Goal: Task Accomplishment & Management: Complete application form

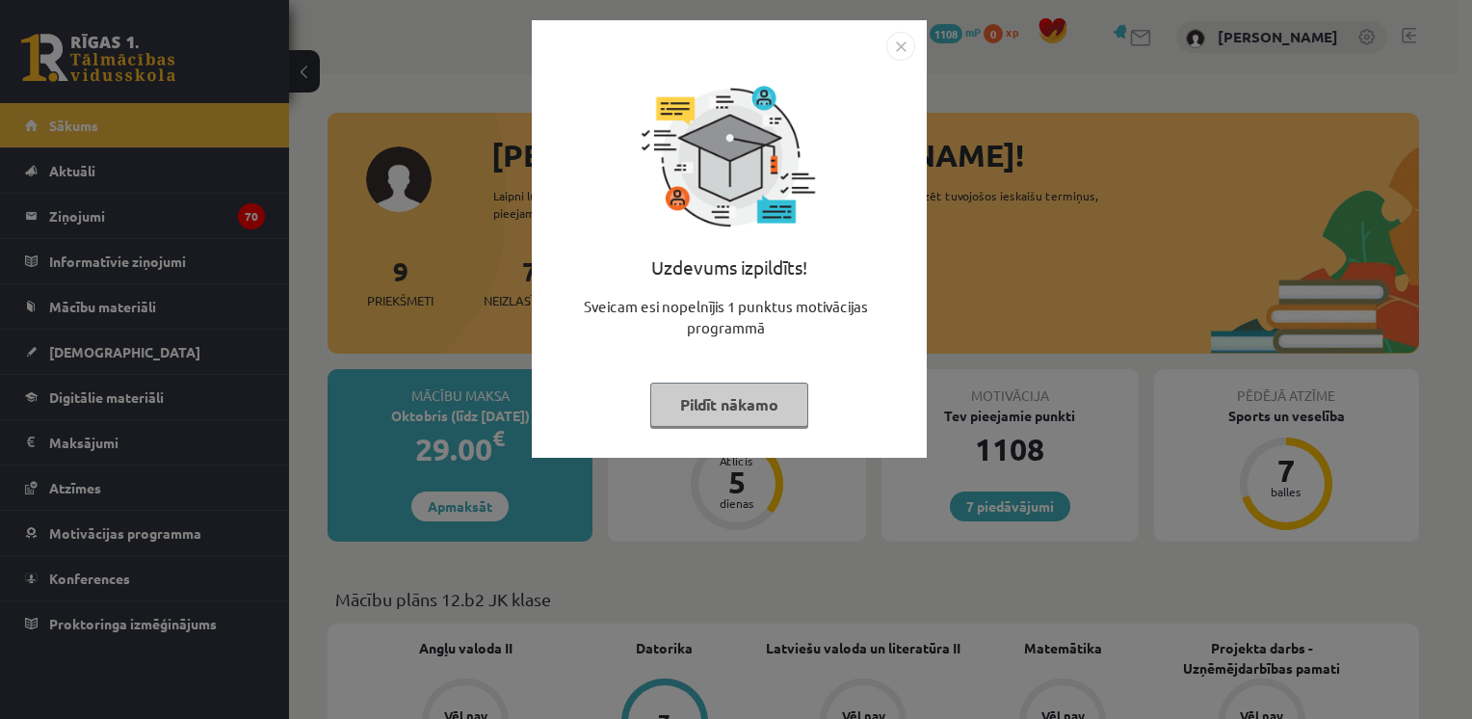
click at [746, 407] on button "Pildīt nākamo" at bounding box center [729, 404] width 158 height 44
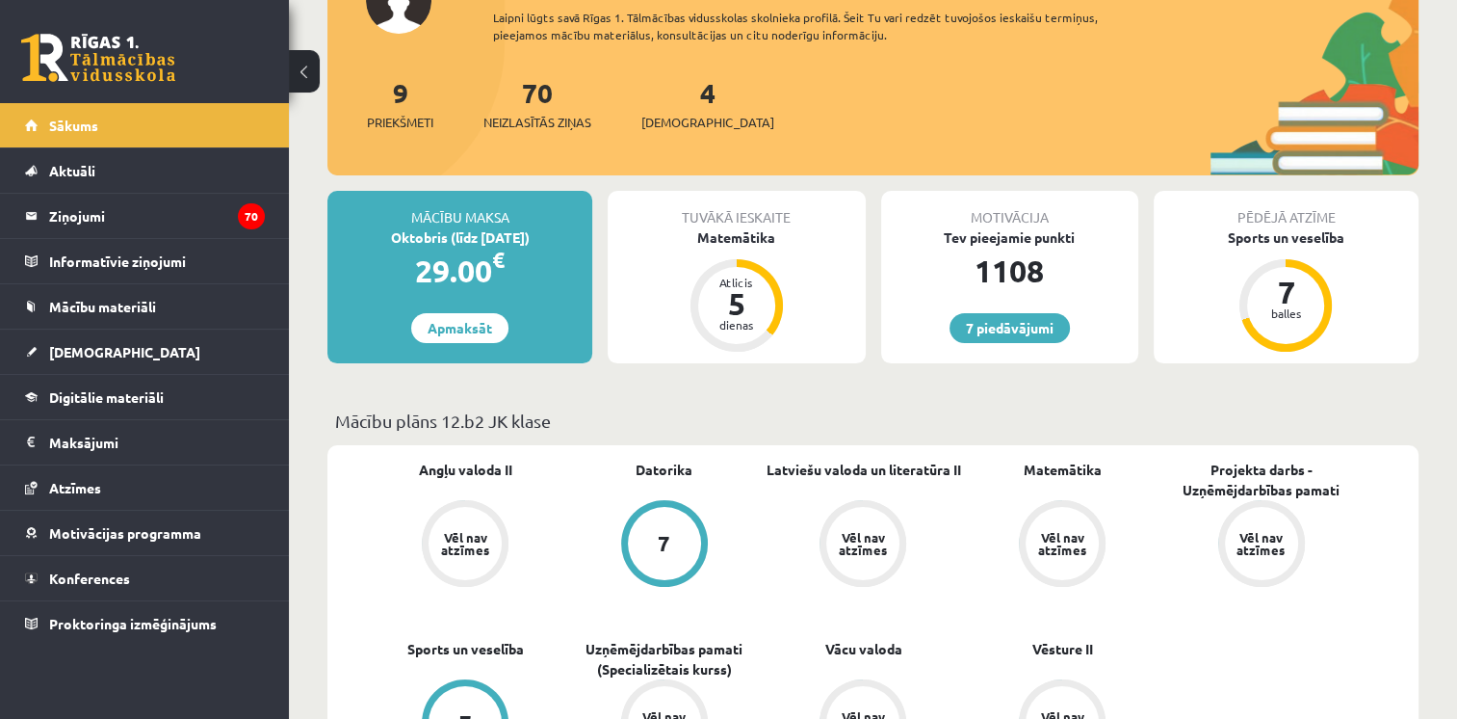
scroll to position [232, 0]
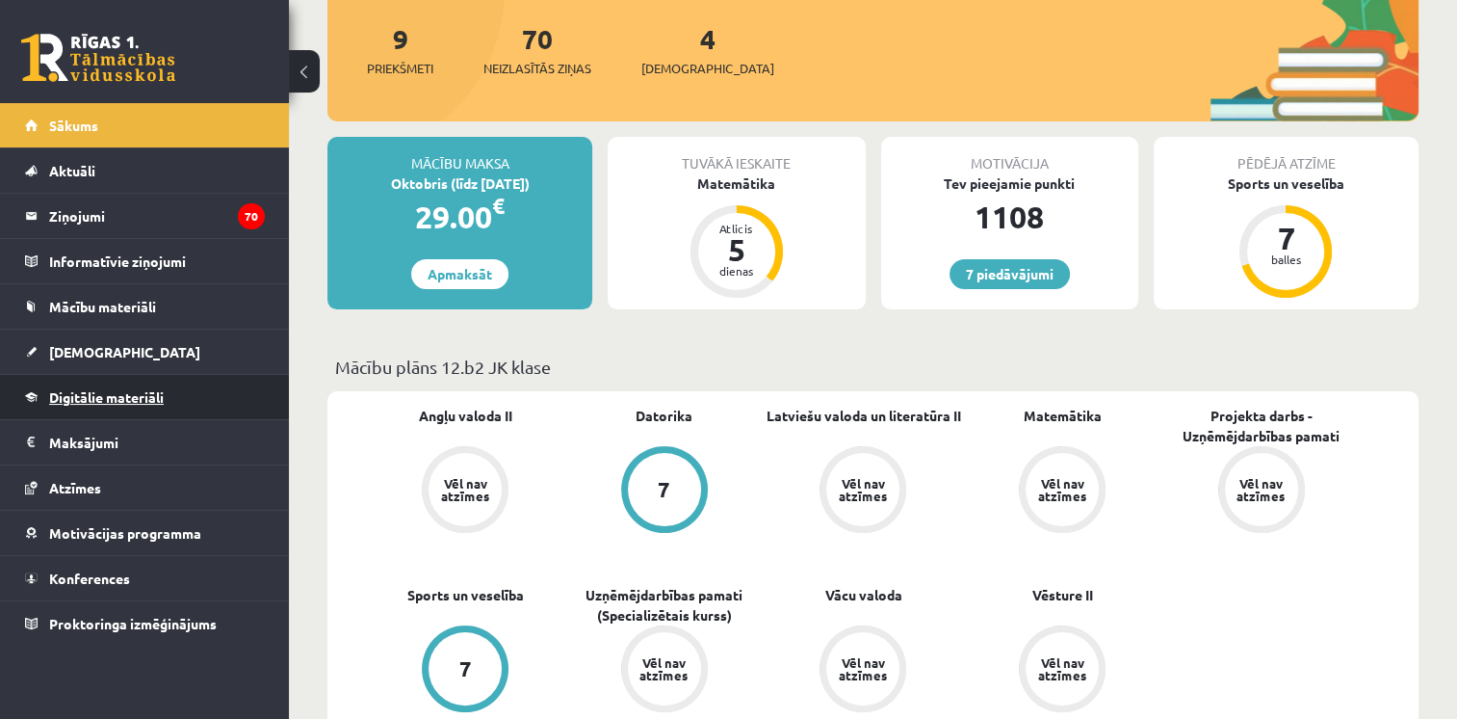
click at [166, 391] on link "Digitālie materiāli" at bounding box center [145, 397] width 240 height 44
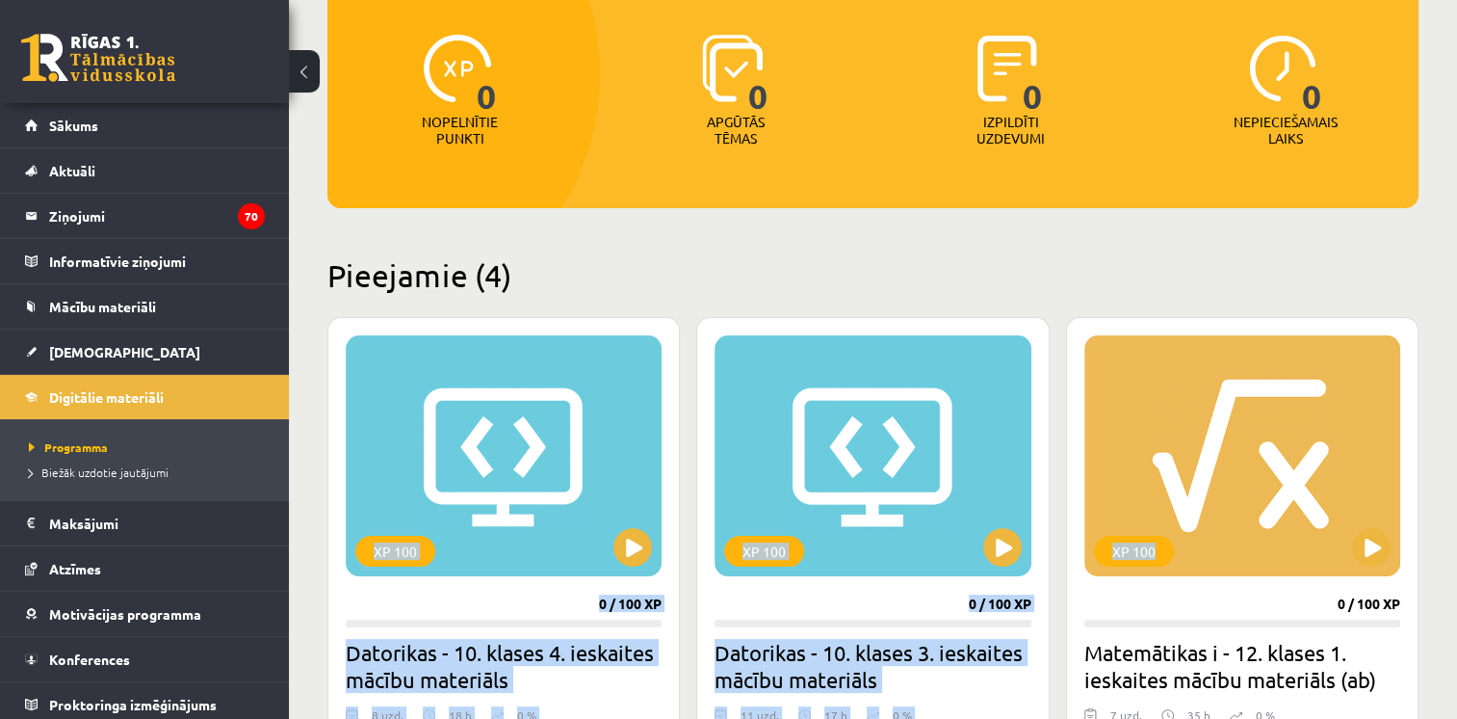
drag, startPoint x: 1455, startPoint y: 218, endPoint x: 1437, endPoint y: 298, distance: 81.8
drag, startPoint x: 1437, startPoint y: 298, endPoint x: 1296, endPoint y: 252, distance: 148.7
click at [1372, 268] on h2 "Pieejamie (4)" at bounding box center [873, 275] width 1091 height 38
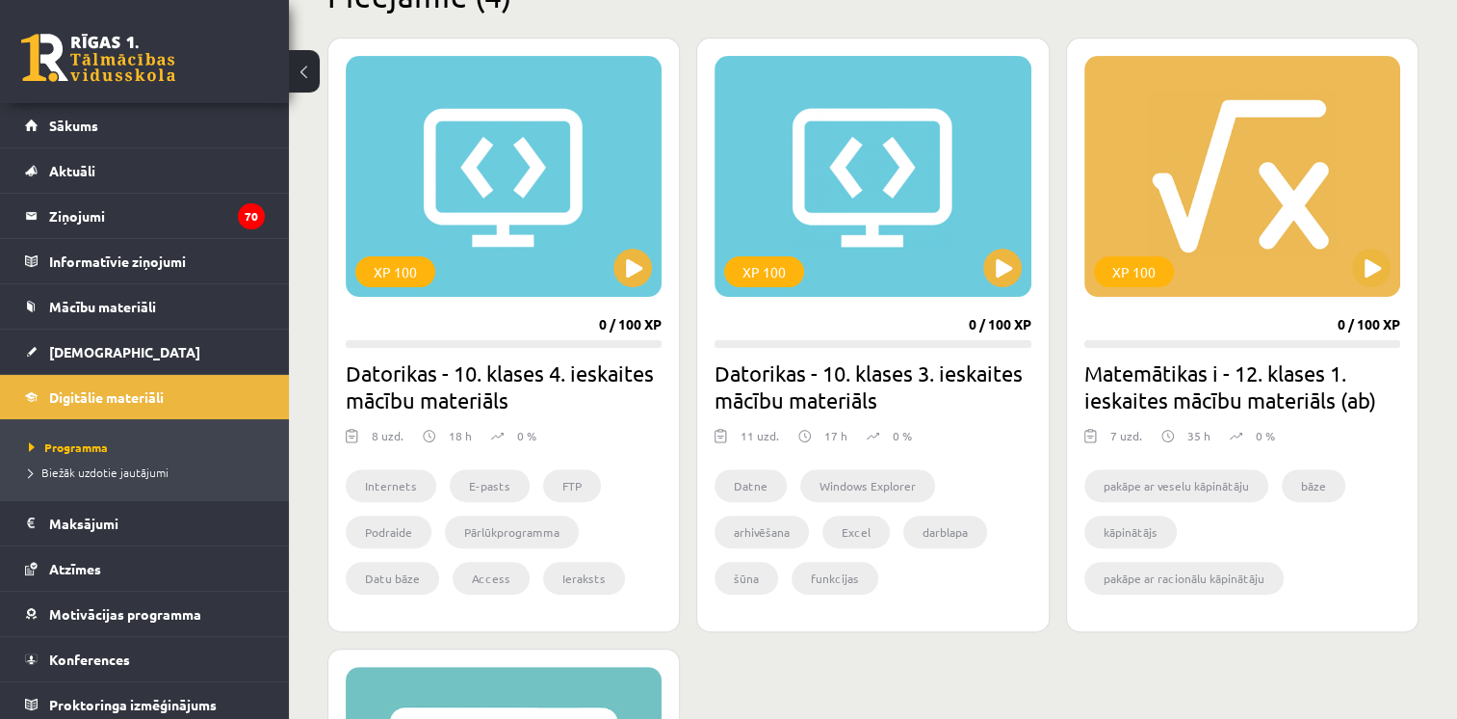
scroll to position [508, 0]
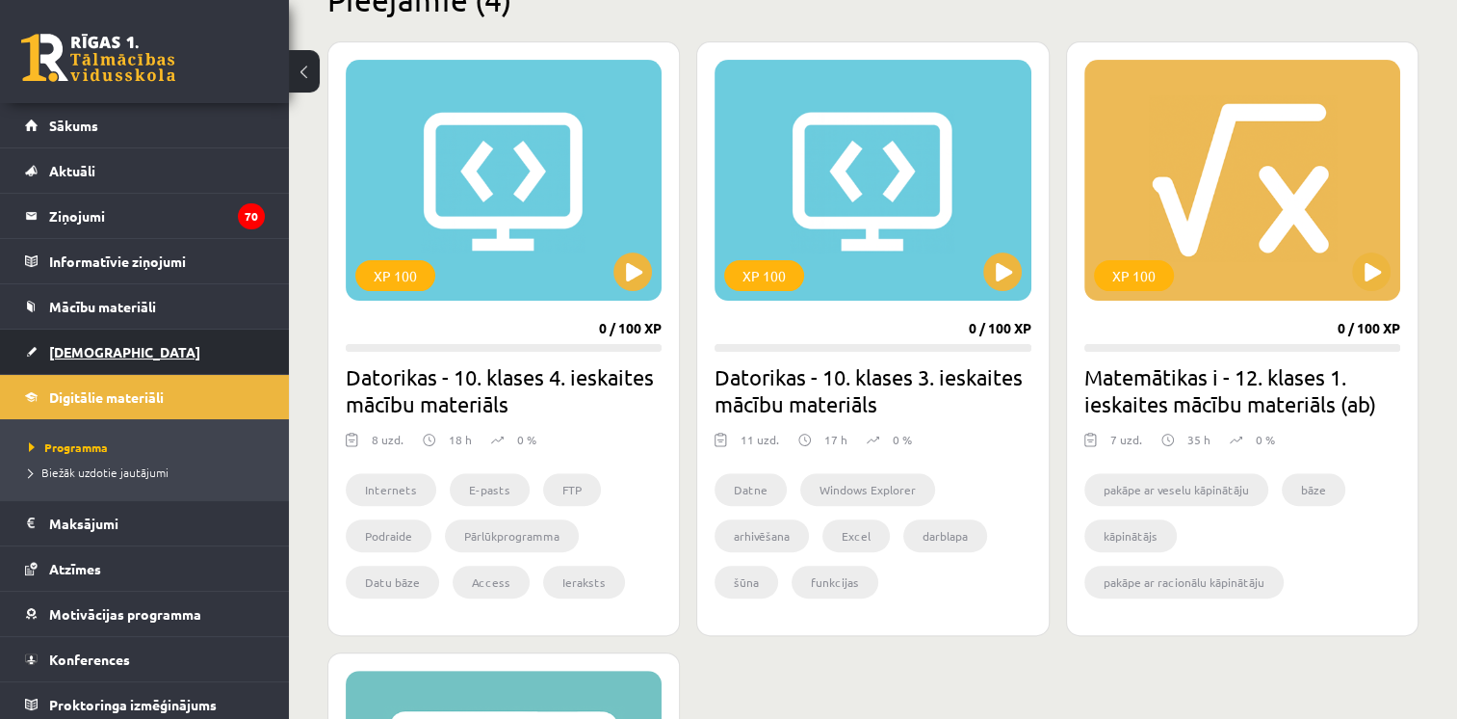
click at [123, 360] on link "[DEMOGRAPHIC_DATA]" at bounding box center [145, 351] width 240 height 44
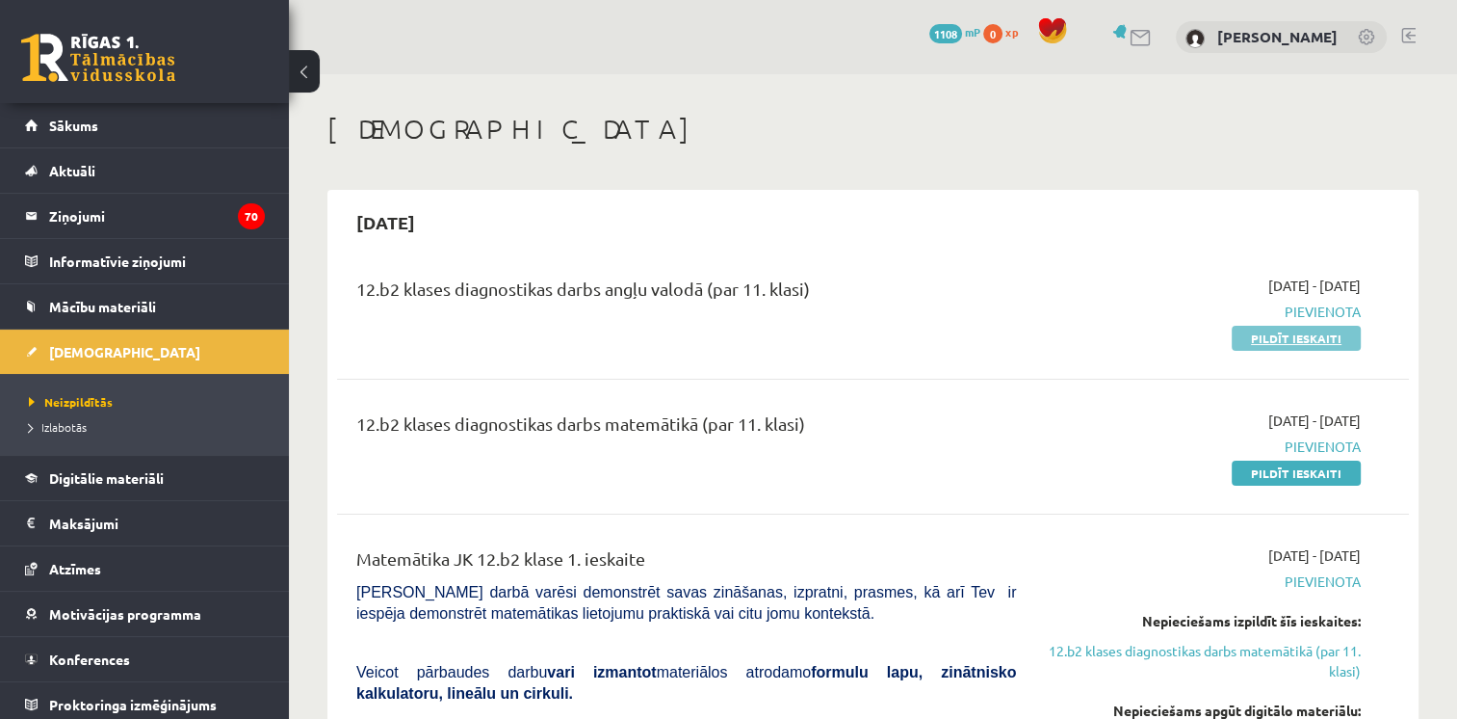
click at [1349, 339] on link "Pildīt ieskaiti" at bounding box center [1296, 338] width 129 height 25
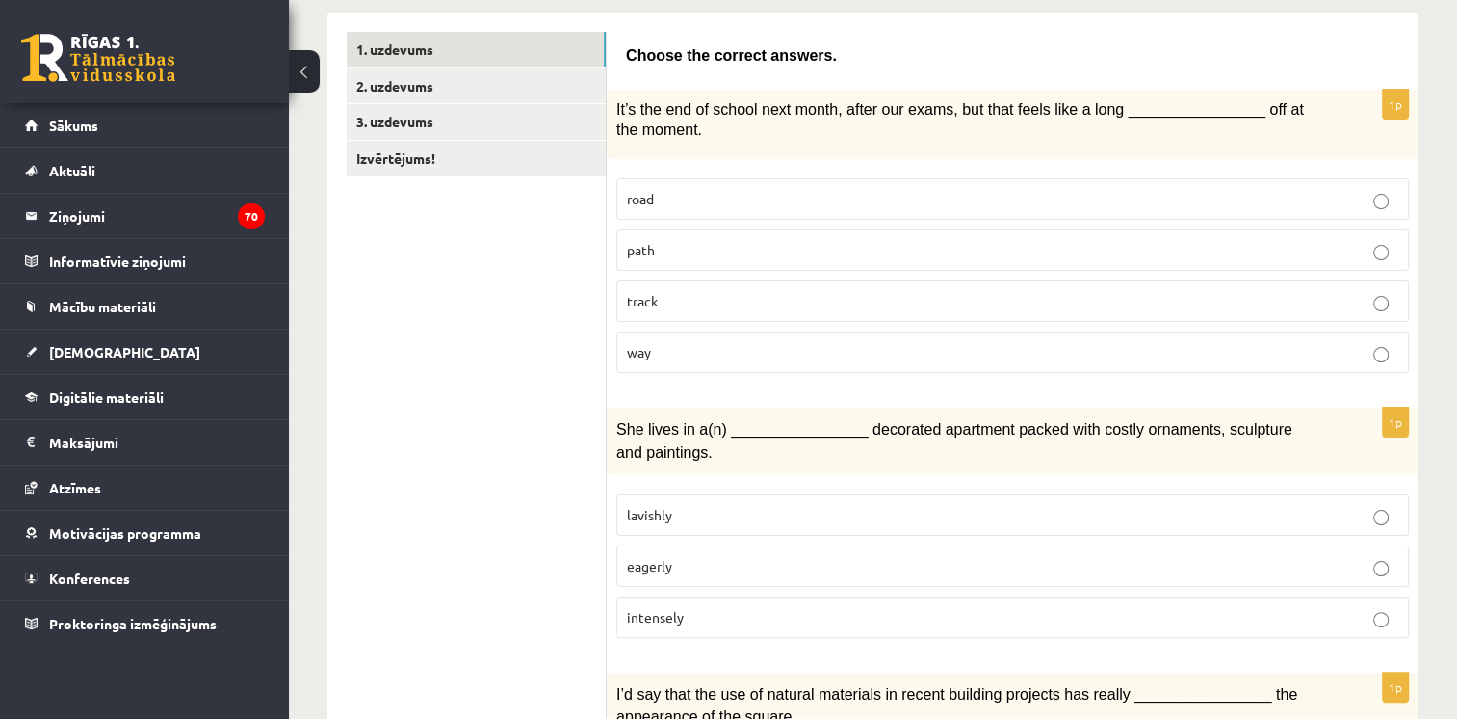
scroll to position [331, 0]
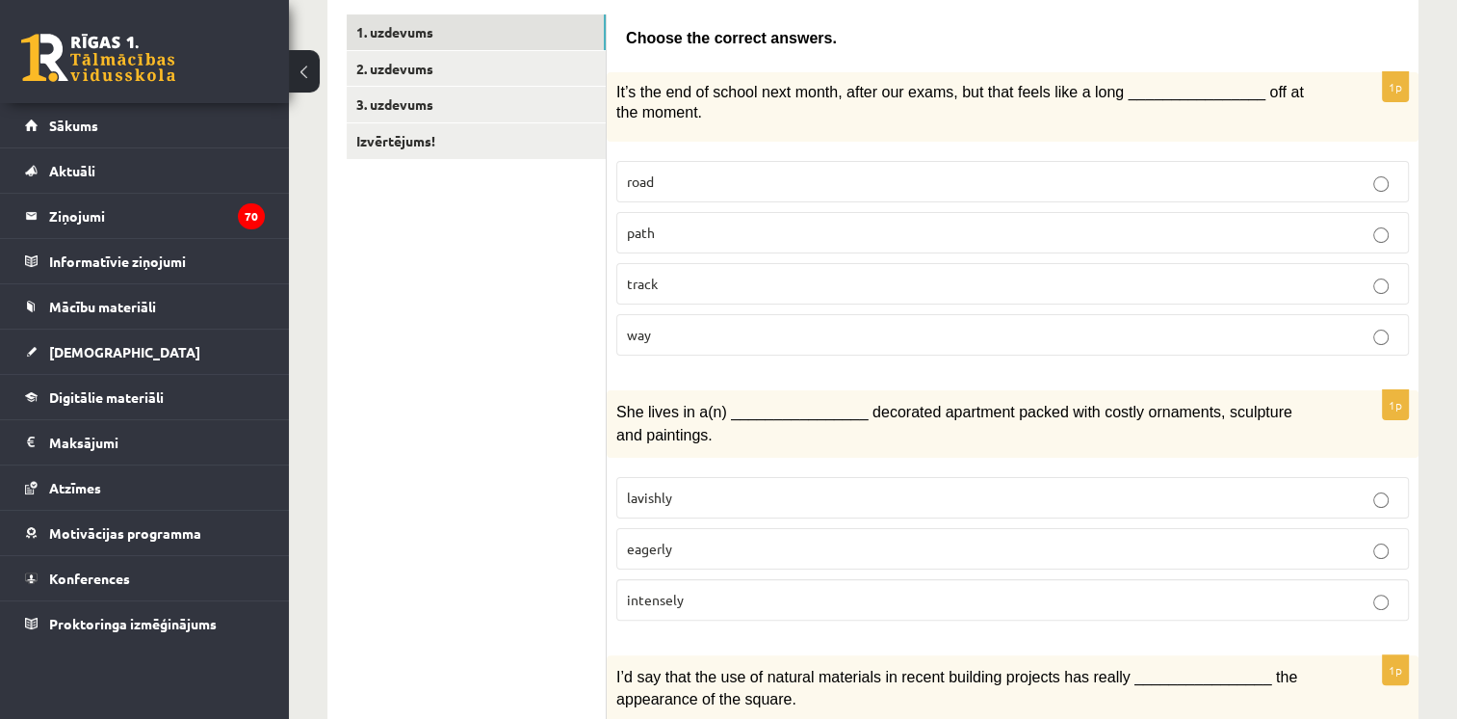
click at [890, 337] on p "way" at bounding box center [1013, 335] width 772 height 20
click at [875, 182] on p "road" at bounding box center [1013, 181] width 772 height 20
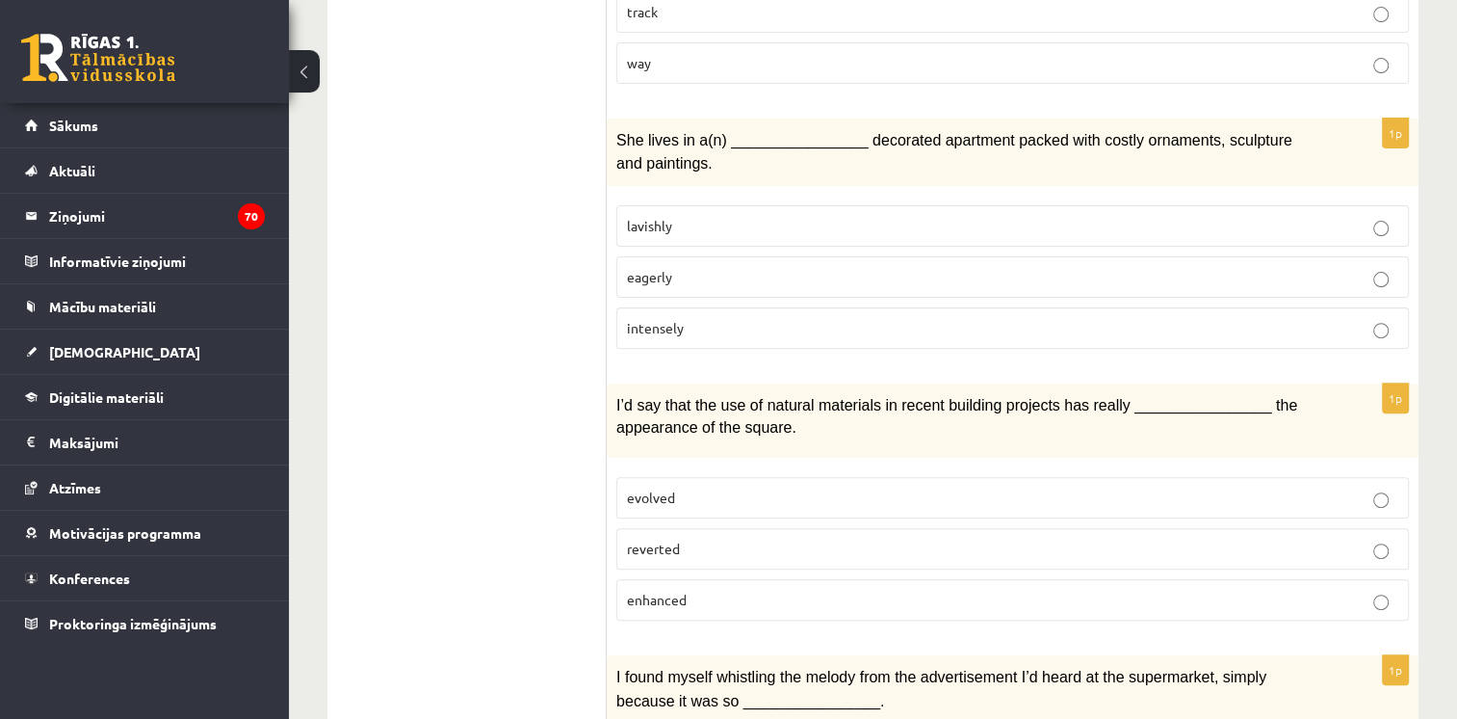
scroll to position [628, 0]
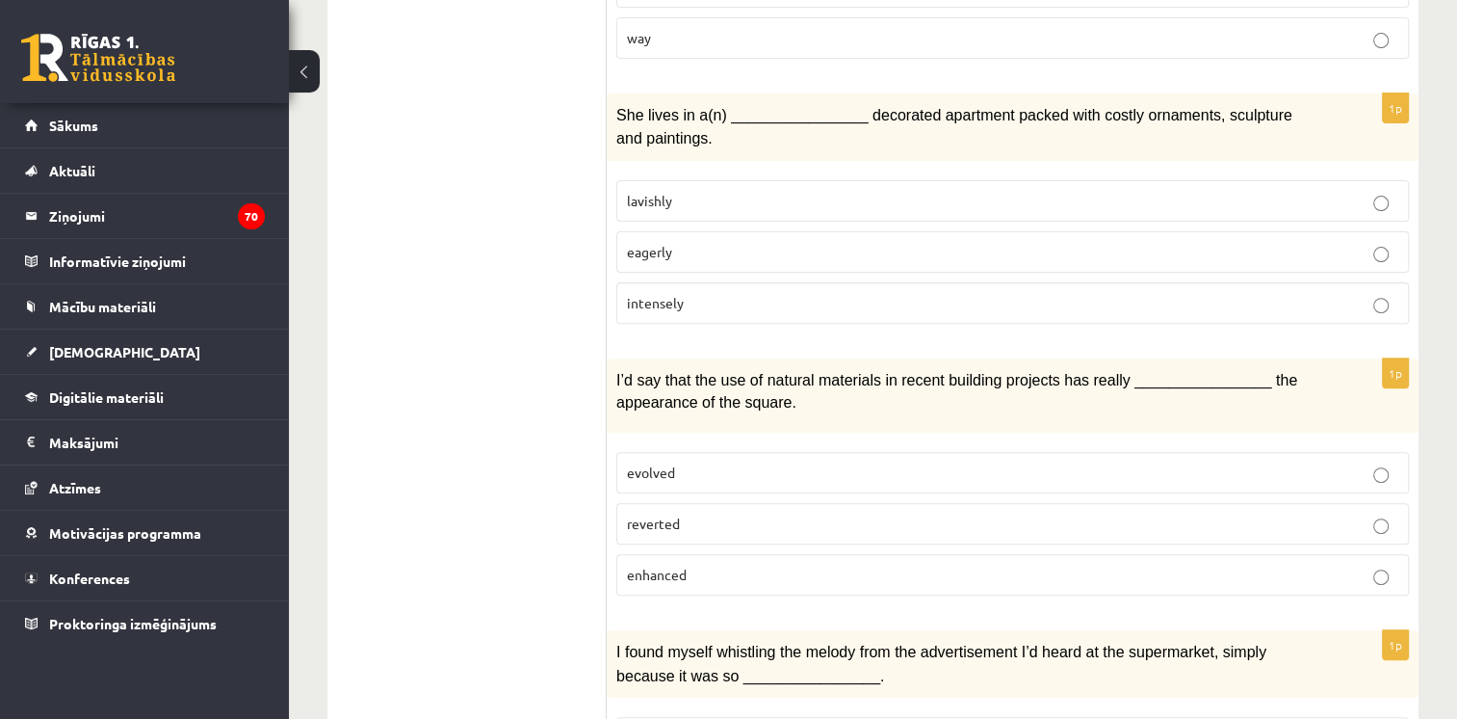
click at [720, 181] on label "lavishly" at bounding box center [1013, 200] width 793 height 41
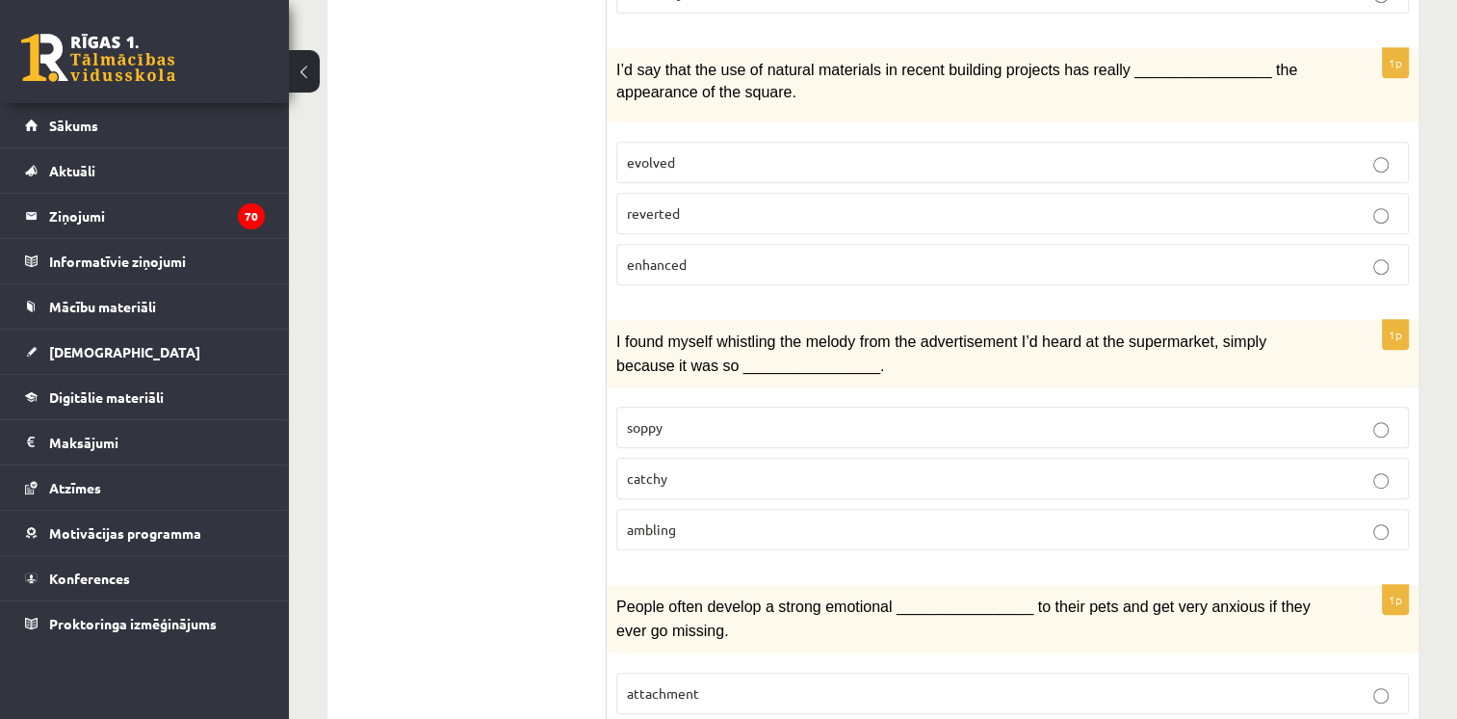
scroll to position [934, 0]
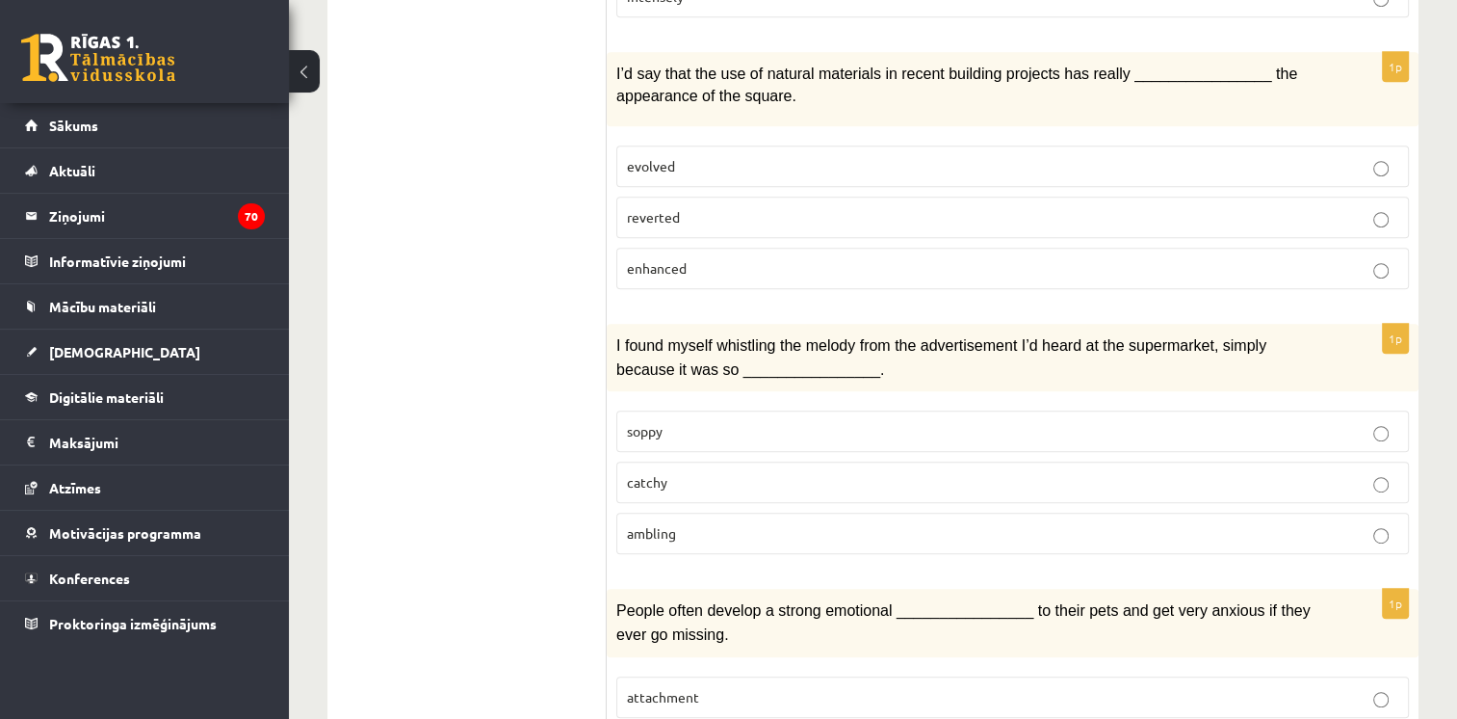
click at [804, 264] on p "enhanced" at bounding box center [1013, 268] width 772 height 20
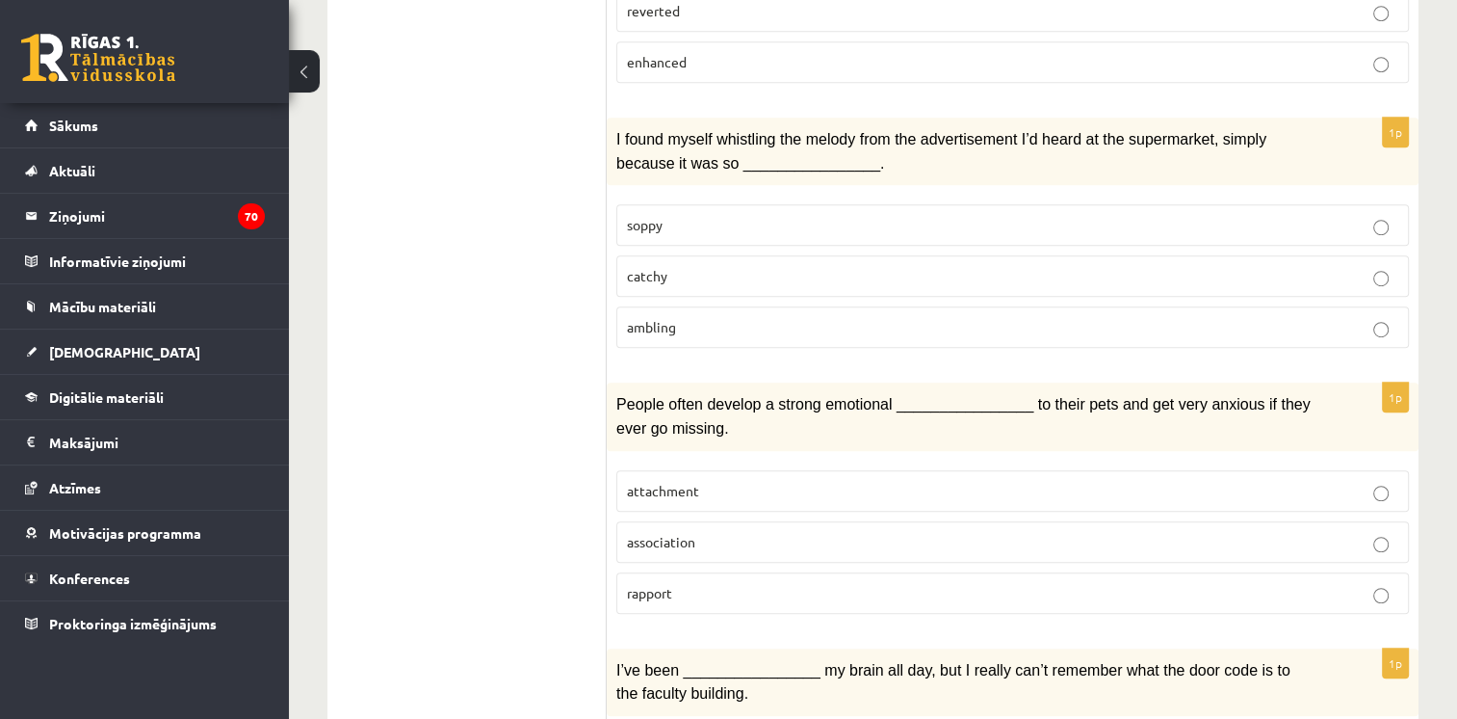
scroll to position [1174, 0]
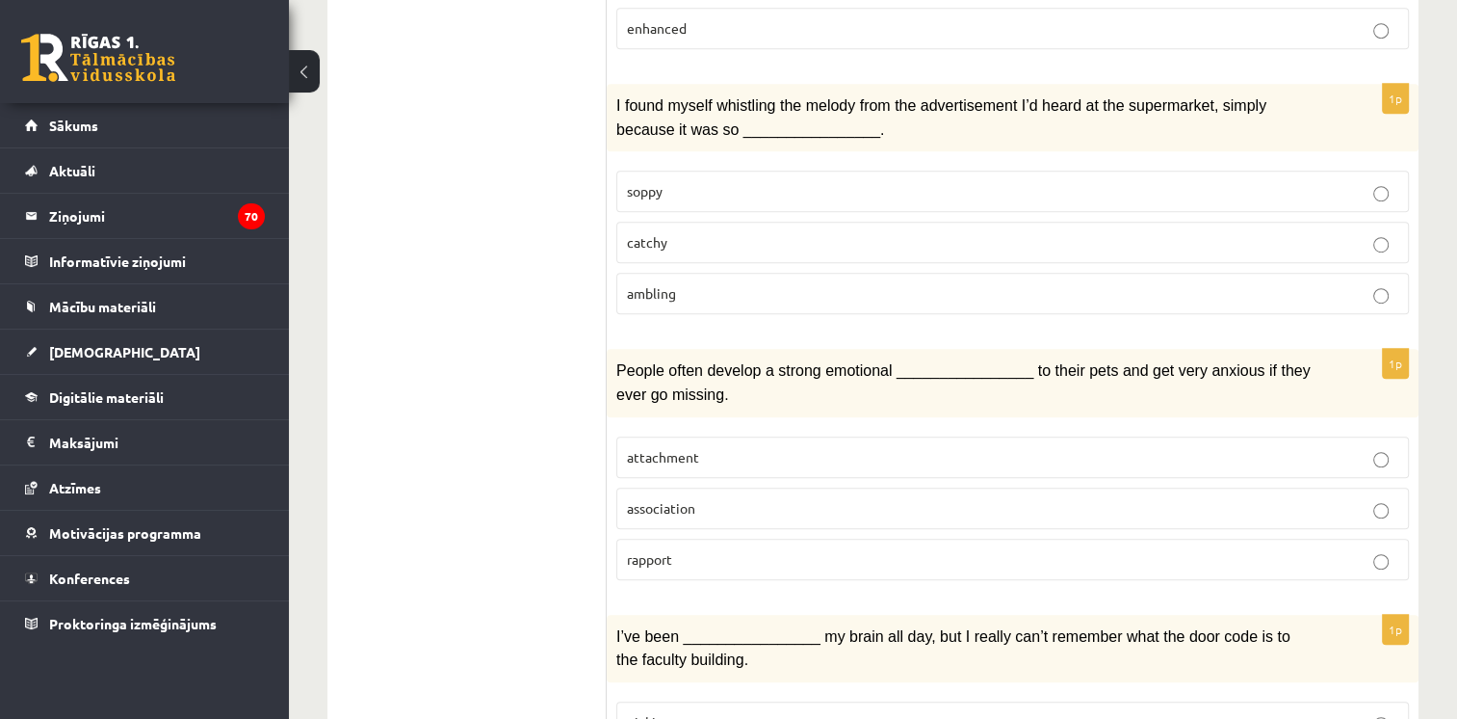
click at [701, 232] on p "catchy" at bounding box center [1013, 242] width 772 height 20
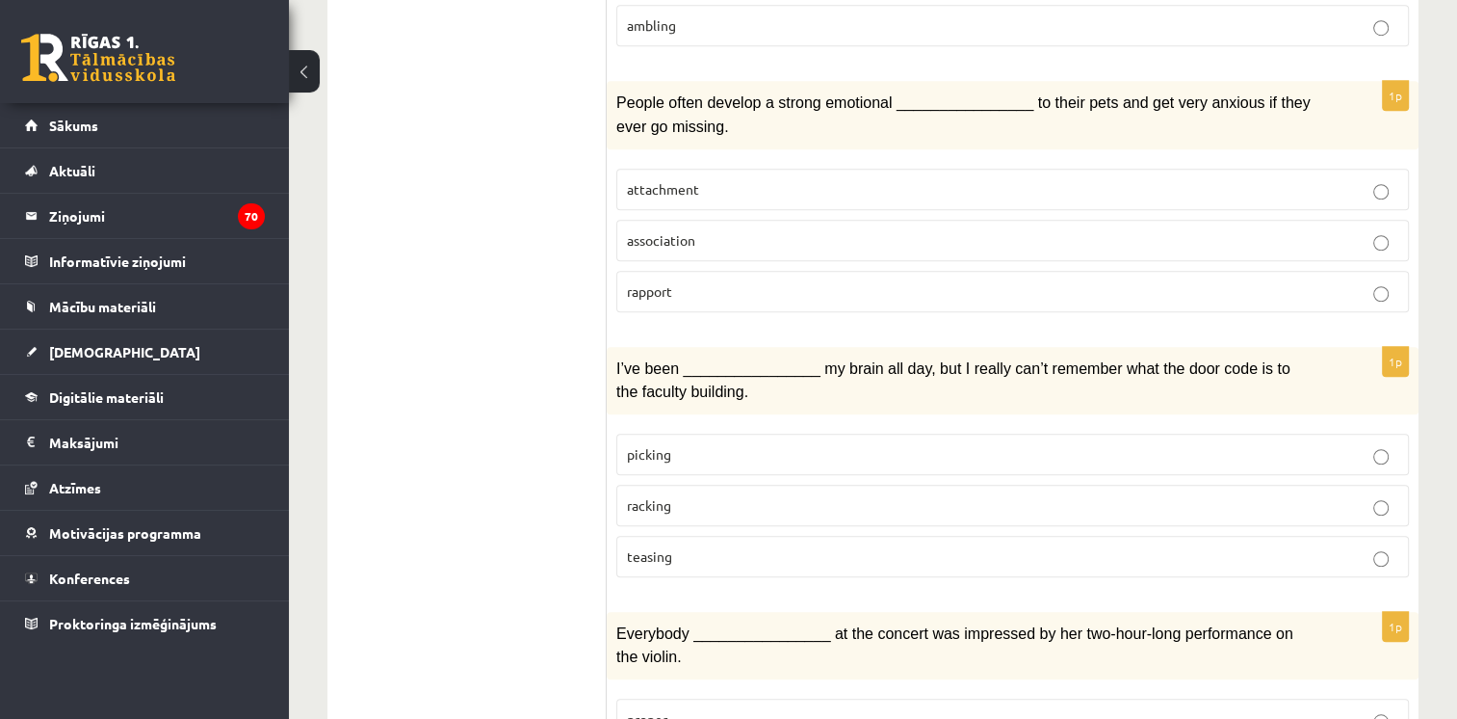
scroll to position [1476, 0]
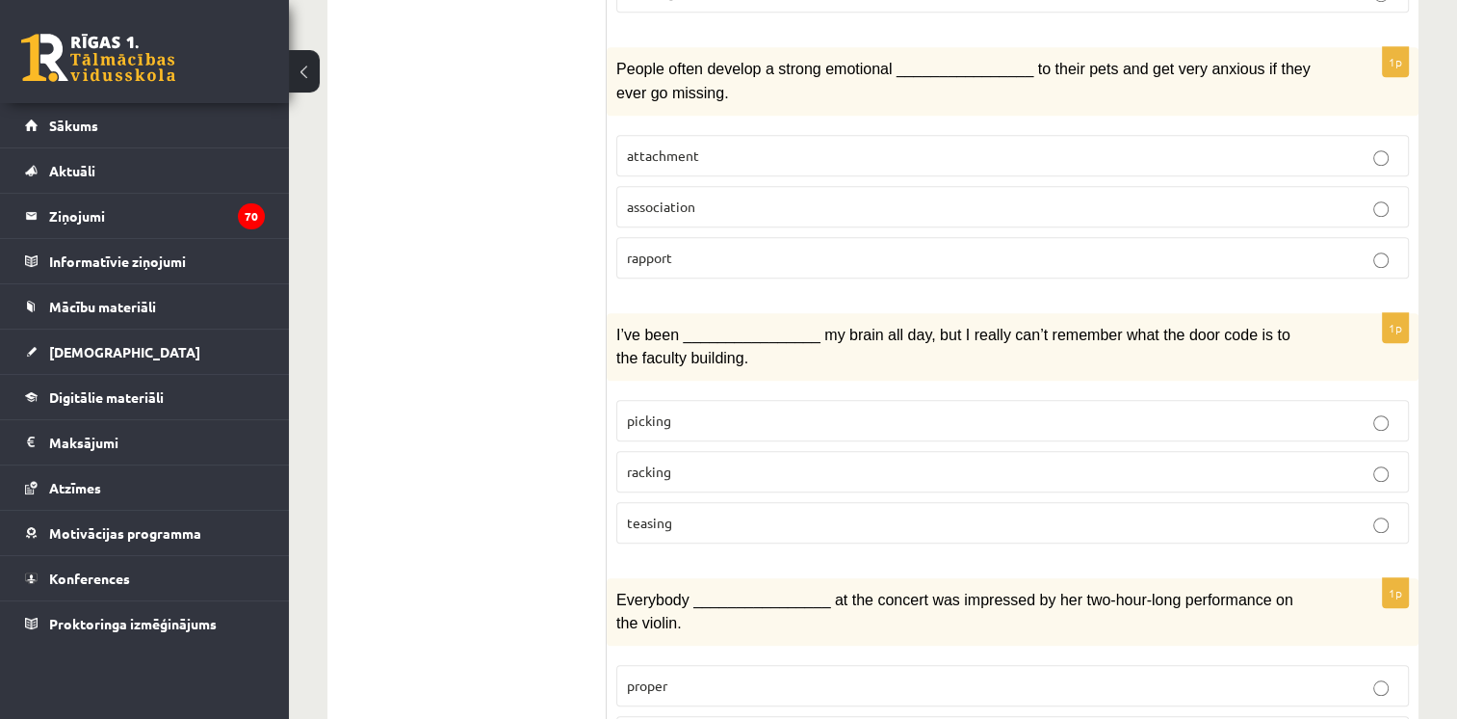
click at [828, 145] on p "attachment" at bounding box center [1013, 155] width 772 height 20
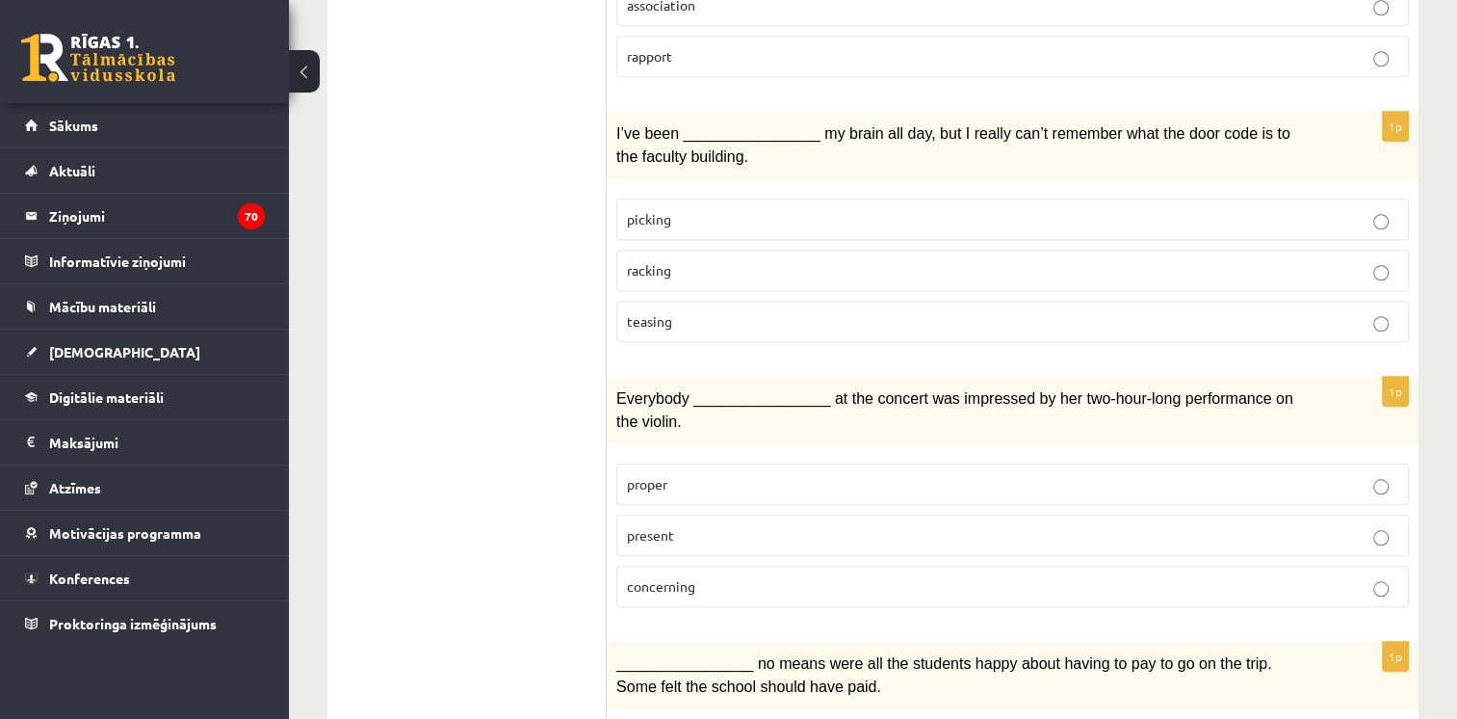
scroll to position [1686, 0]
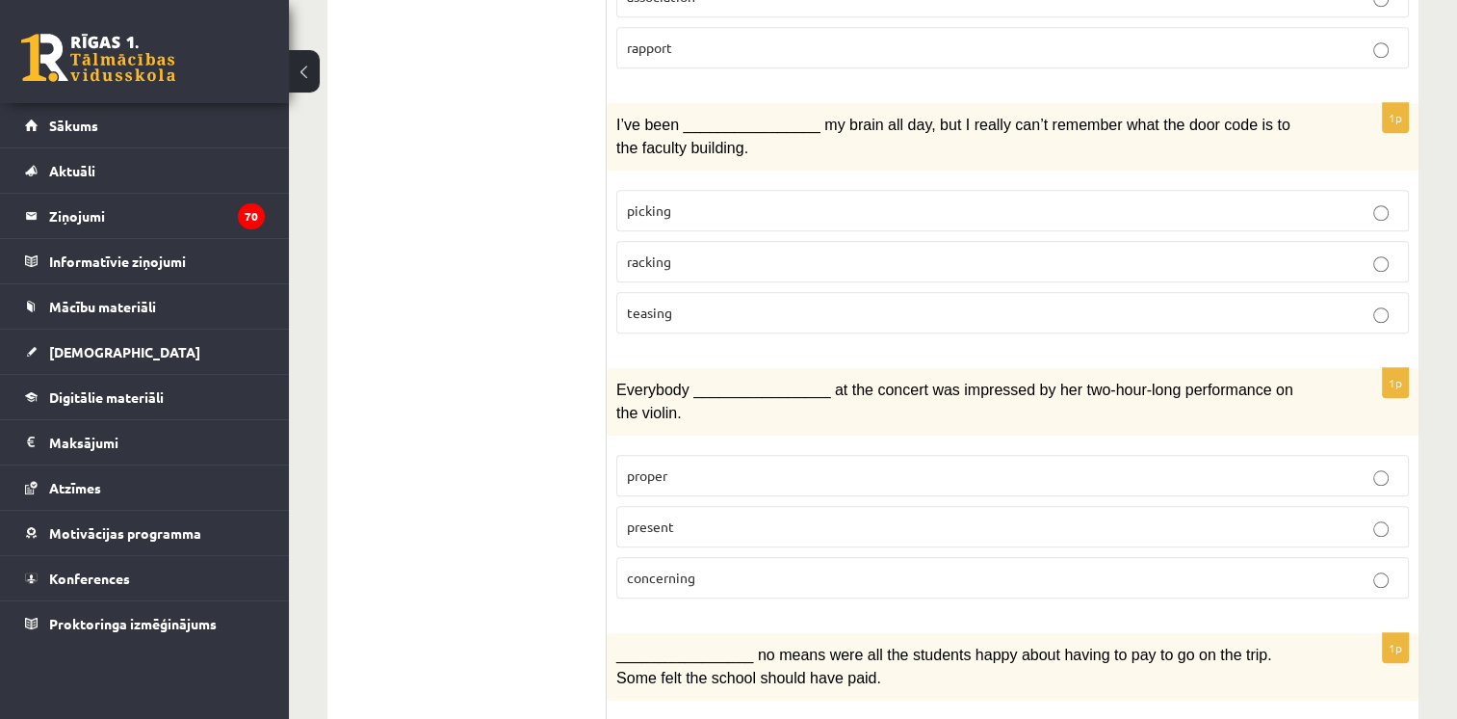
click at [858, 200] on p "picking" at bounding box center [1013, 210] width 772 height 20
drag, startPoint x: 1456, startPoint y: 374, endPoint x: 1466, endPoint y: 445, distance: 71.9
drag, startPoint x: 1466, startPoint y: 445, endPoint x: 1426, endPoint y: 438, distance: 41.0
click at [1426, 438] on div "12.b2 klases diagnosticējošais darbs angļu valodā par 11.klases mācību vielu , …" at bounding box center [873, 218] width 1168 height 3660
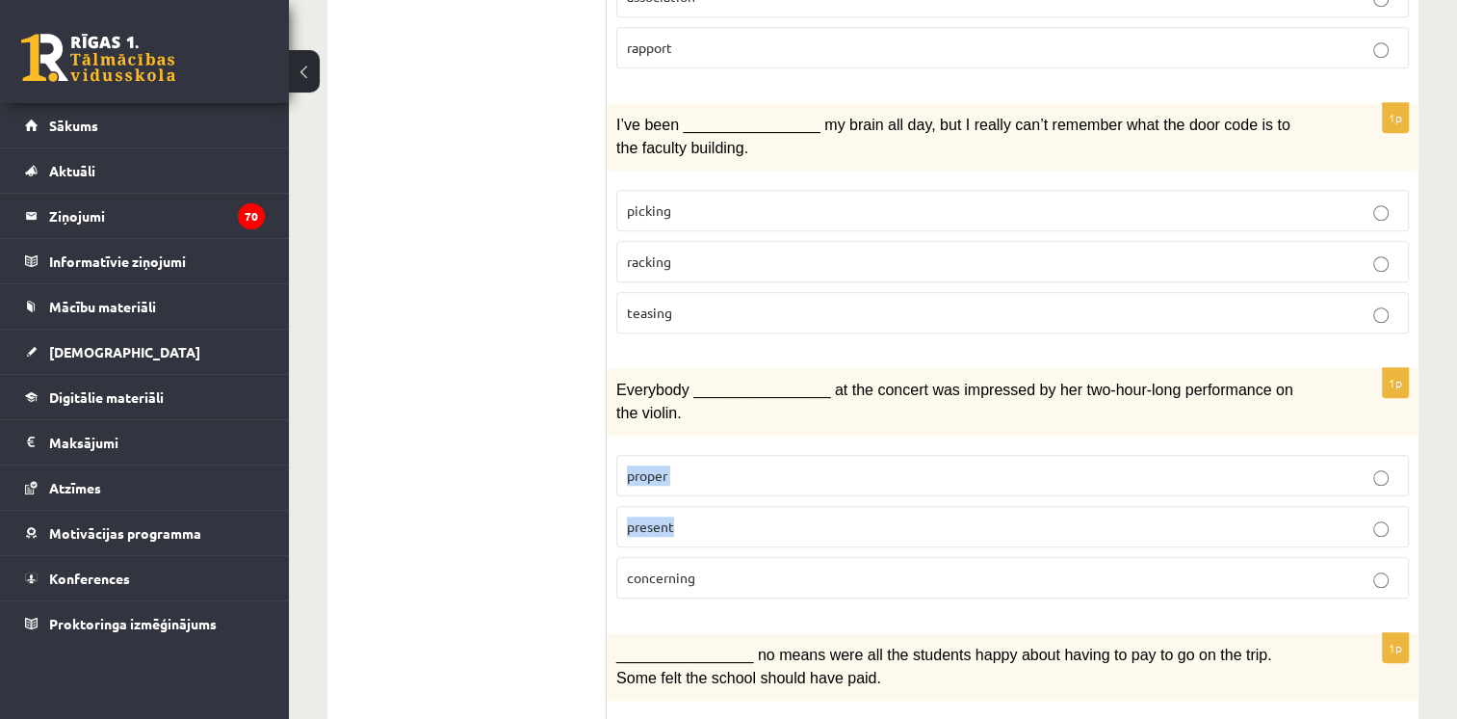
click at [1424, 437] on div "12.b2 klases diagnosticējošais darbs angļu valodā par 11.klases mācību vielu , …" at bounding box center [873, 218] width 1168 height 3660
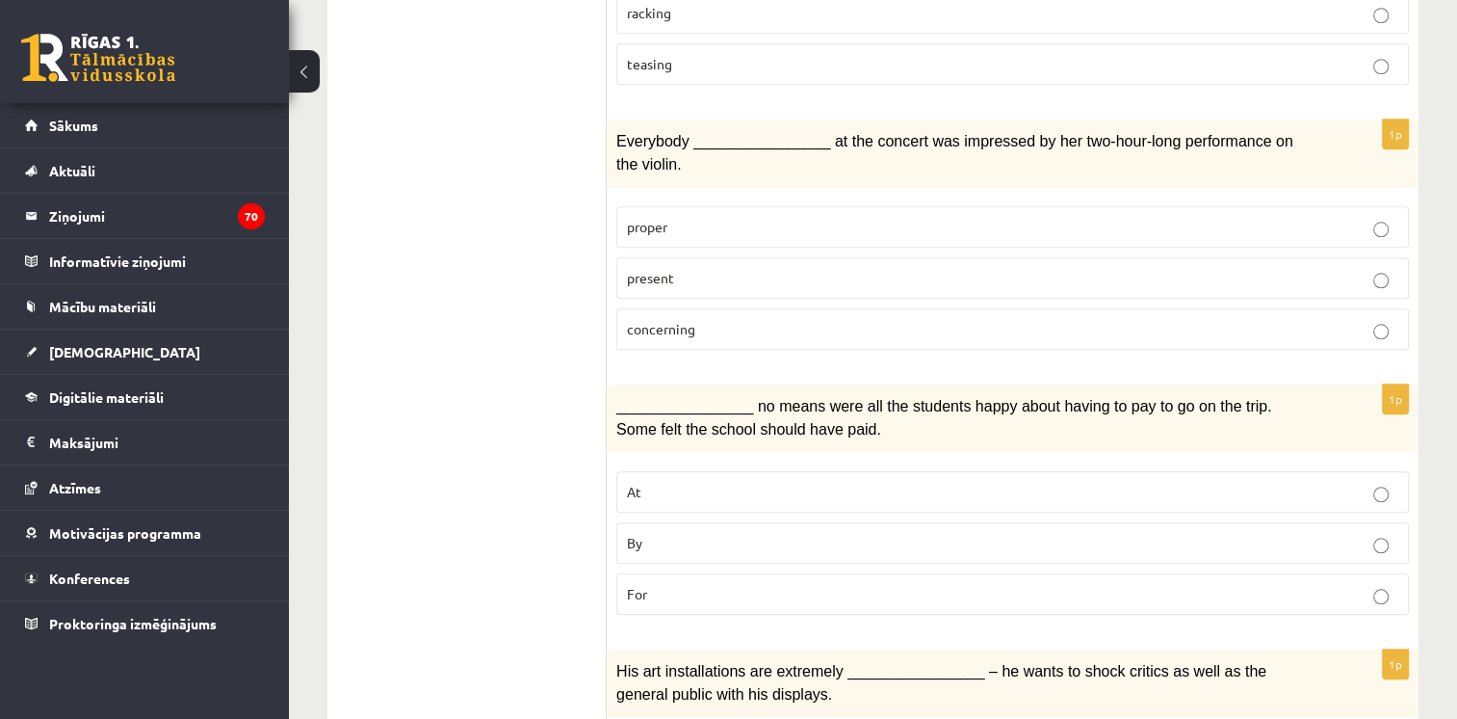
scroll to position [1938, 0]
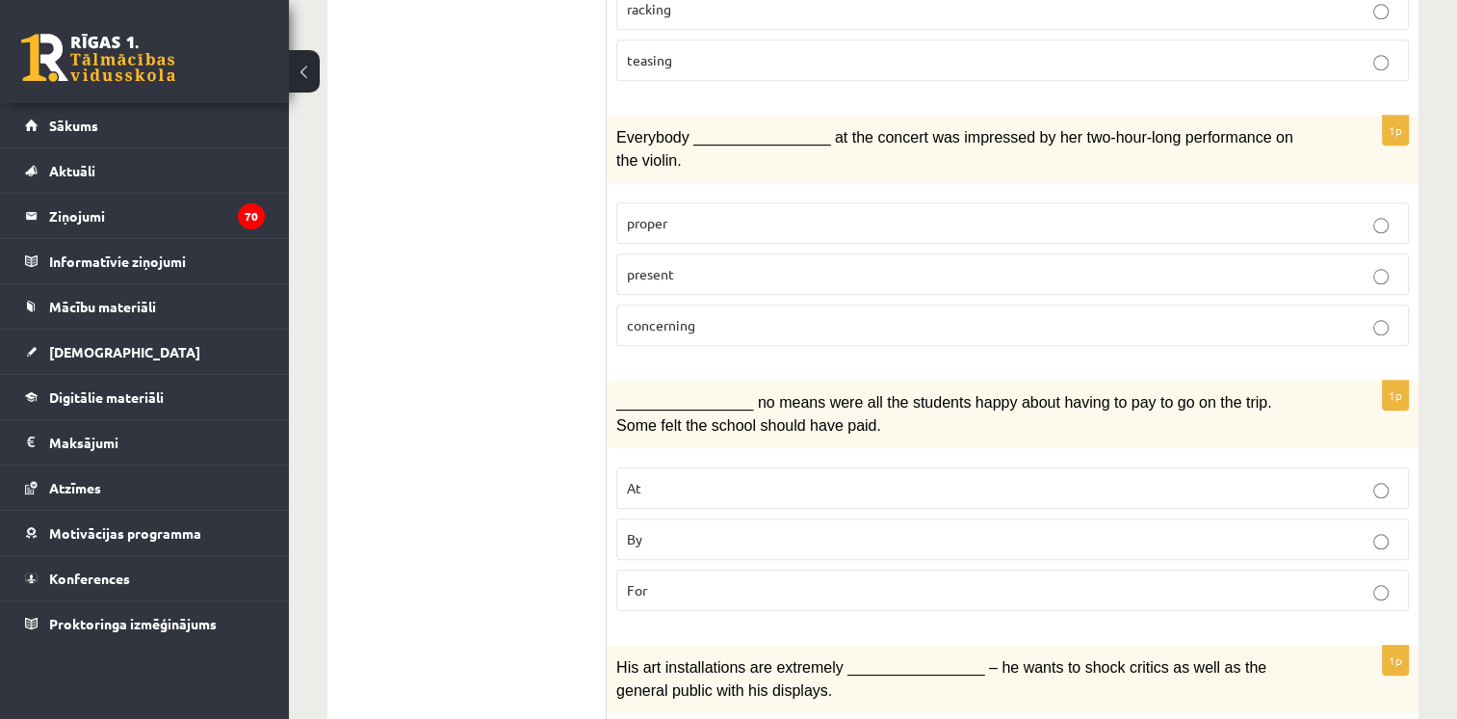
click at [795, 213] on p "proper" at bounding box center [1013, 223] width 772 height 20
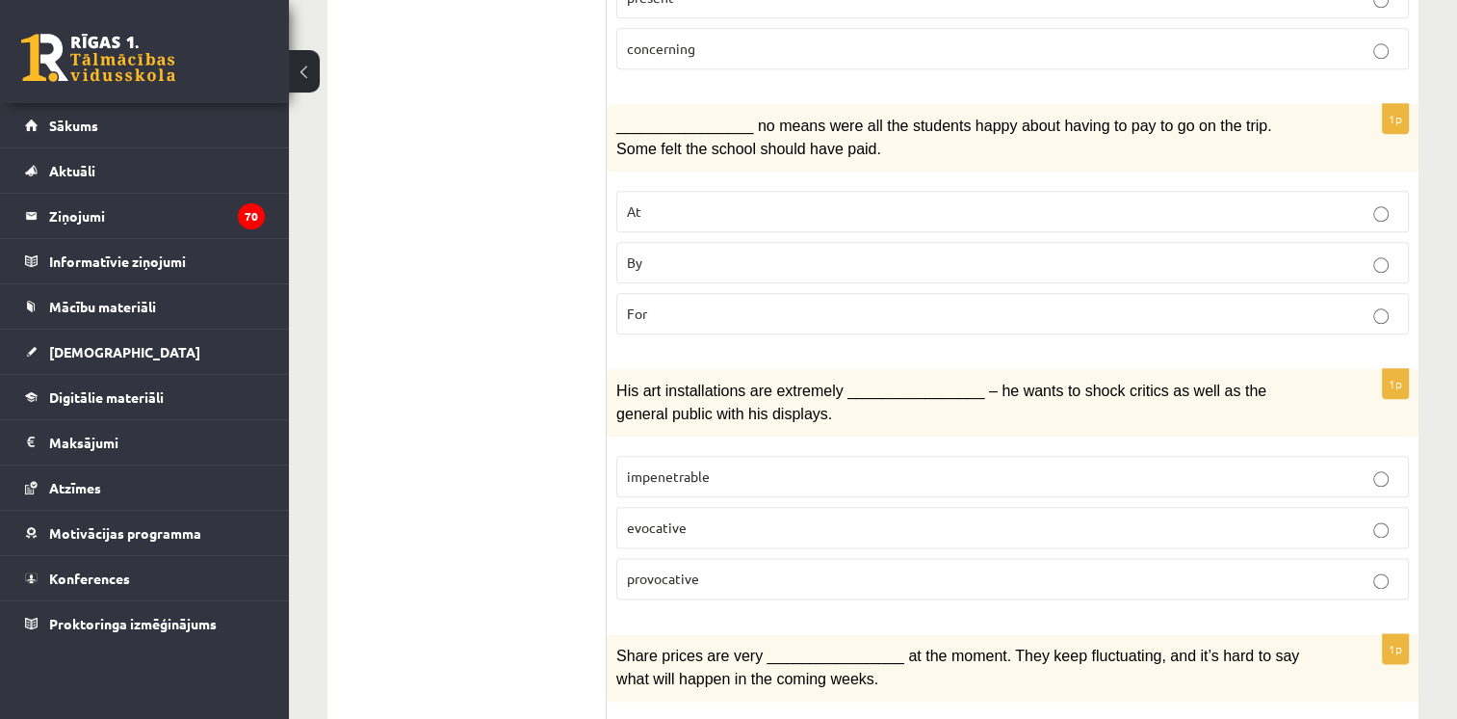
scroll to position [2219, 0]
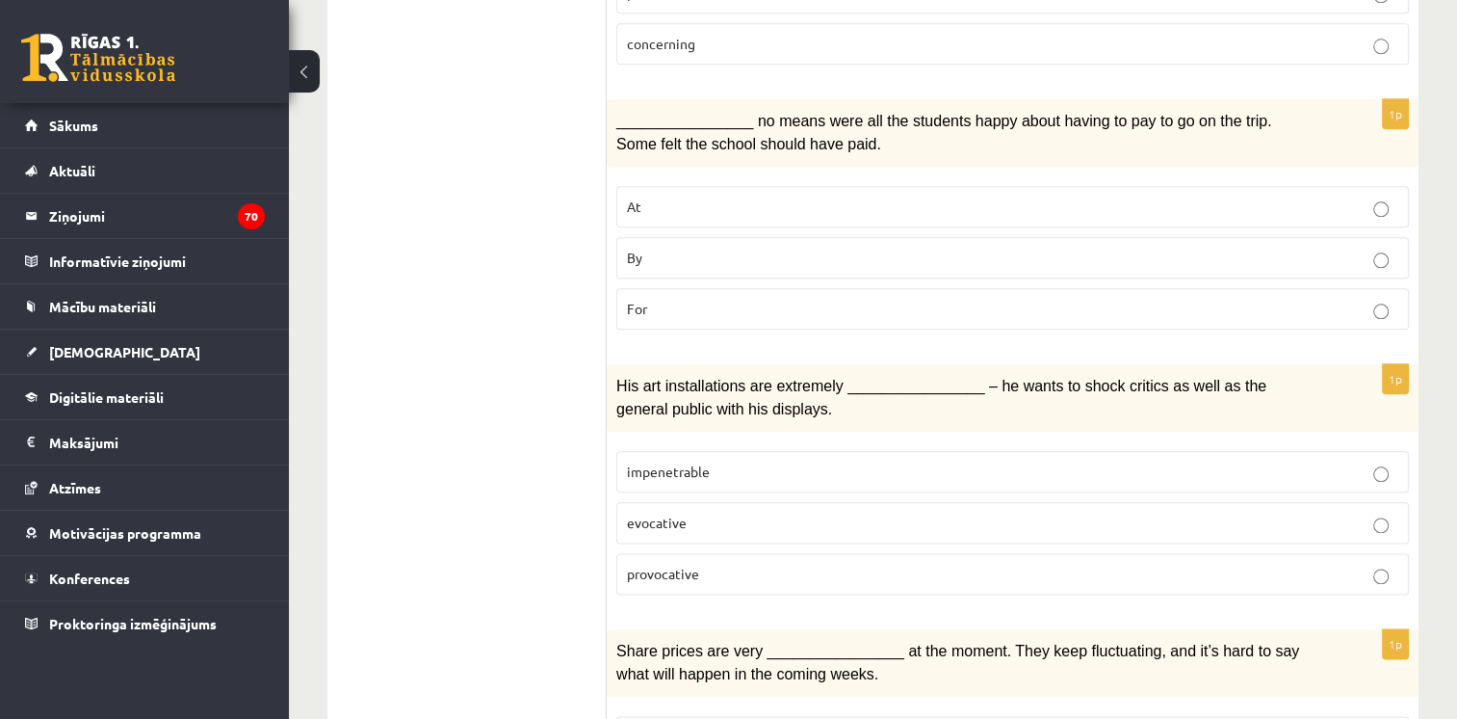
click at [759, 248] on p "By" at bounding box center [1013, 258] width 772 height 20
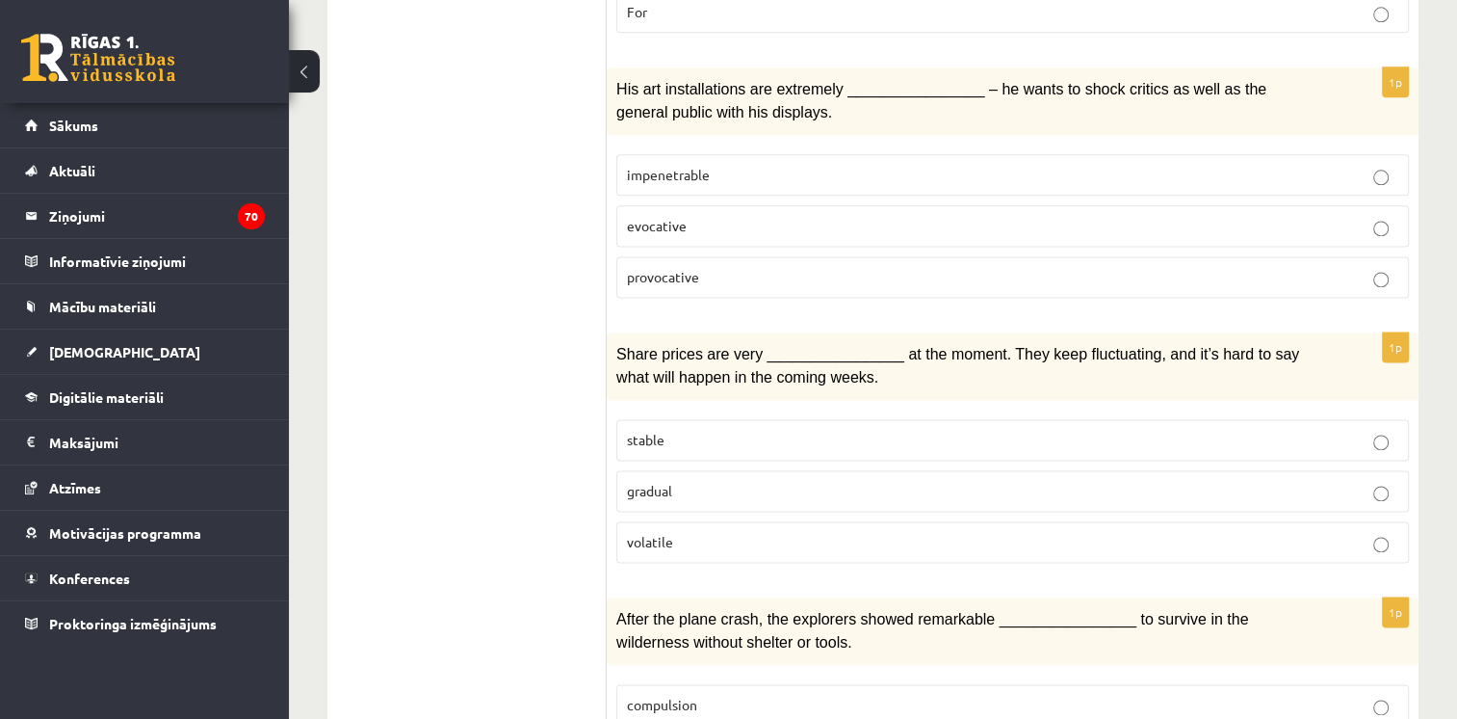
scroll to position [2923, 0]
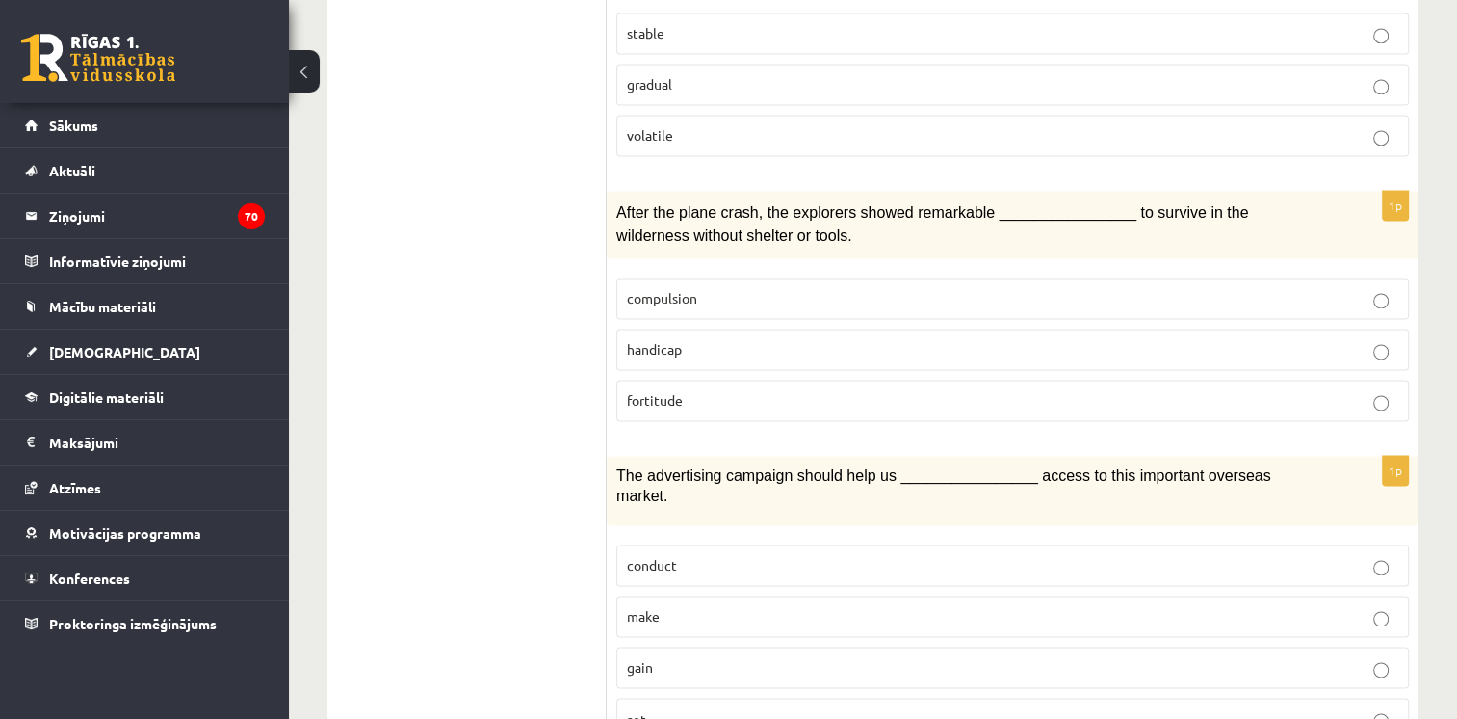
click at [753, 657] on p "gain" at bounding box center [1013, 667] width 772 height 20
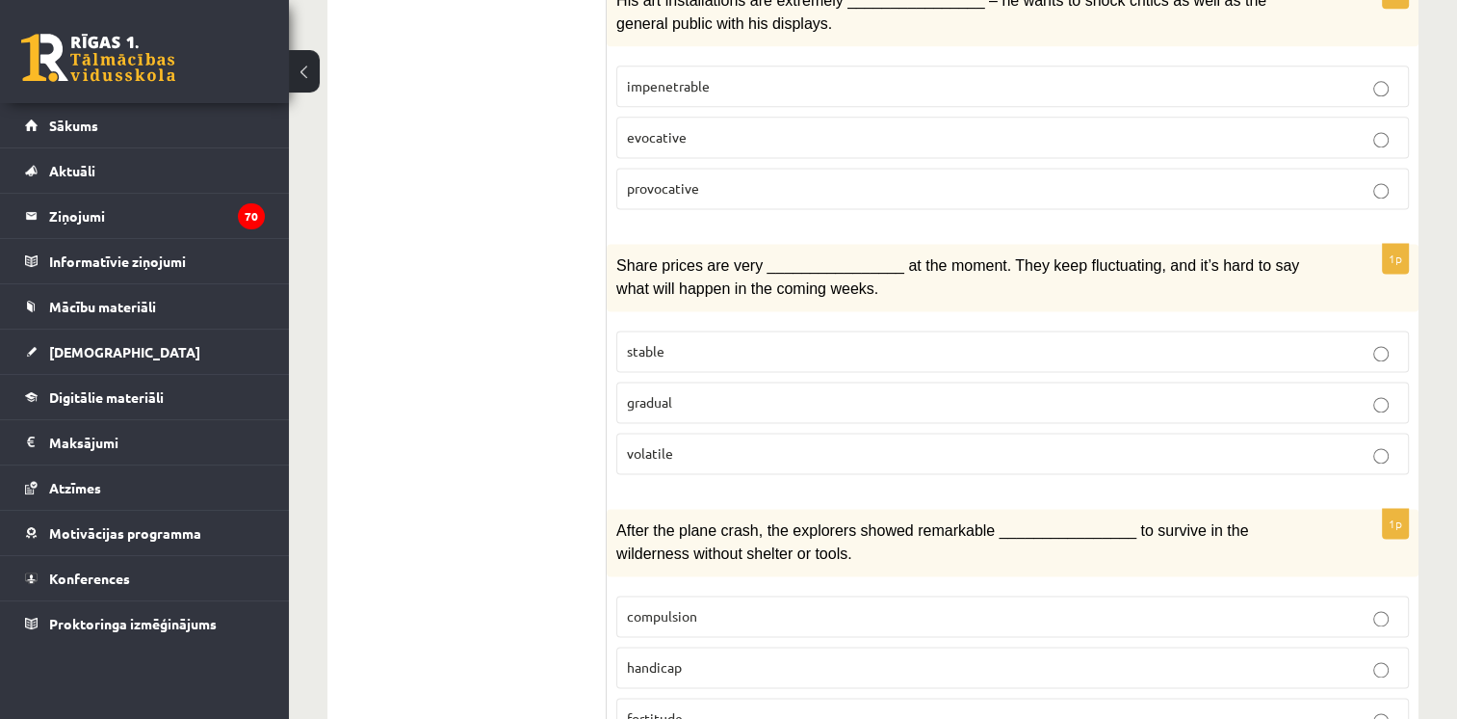
scroll to position [2612, 0]
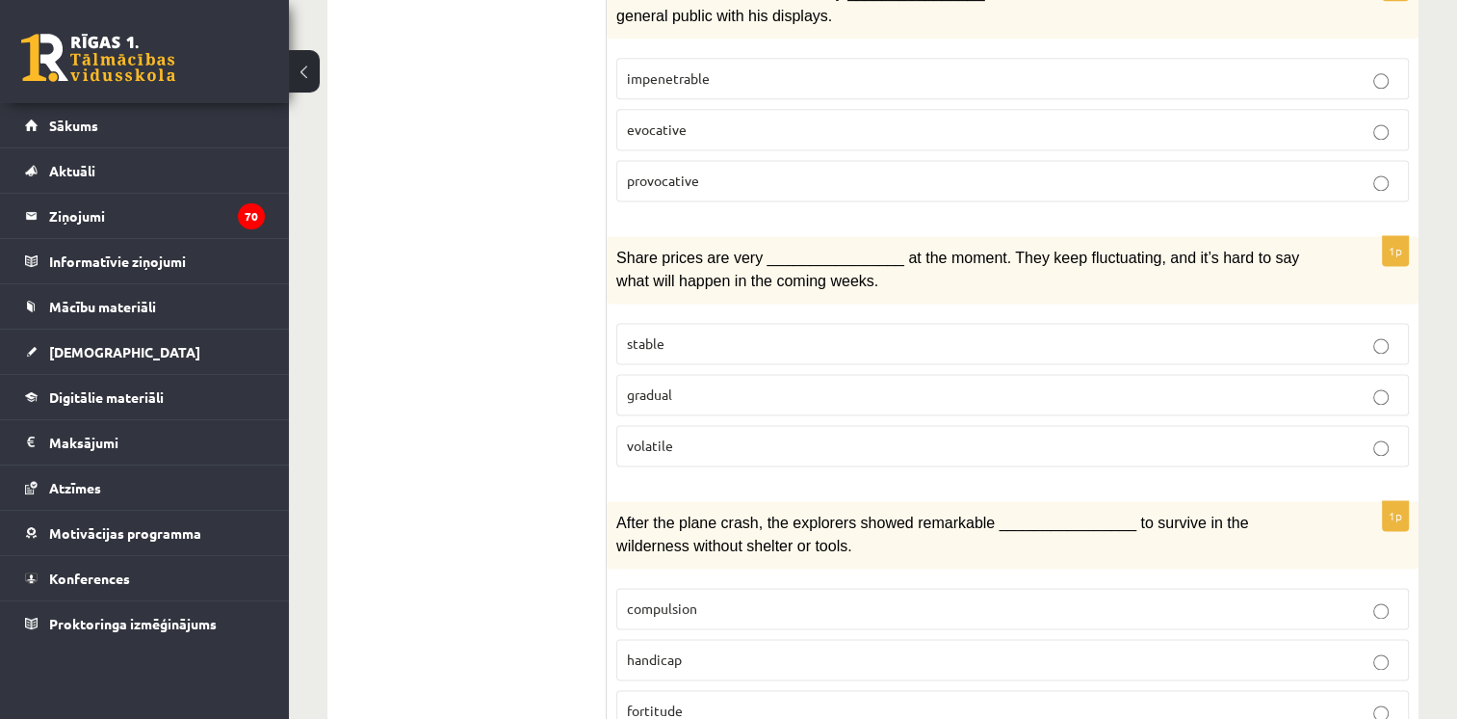
click at [843, 700] on p "fortitude" at bounding box center [1013, 710] width 772 height 20
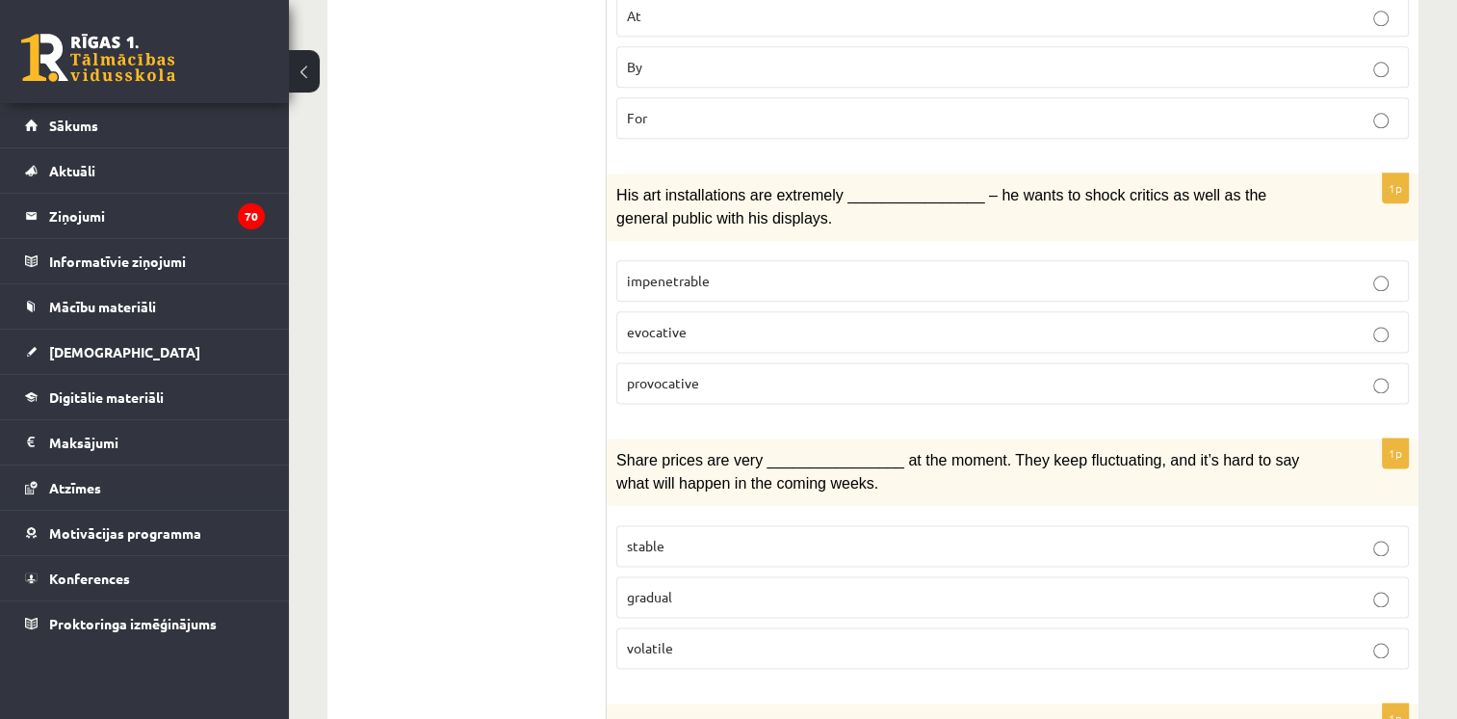
scroll to position [2419, 0]
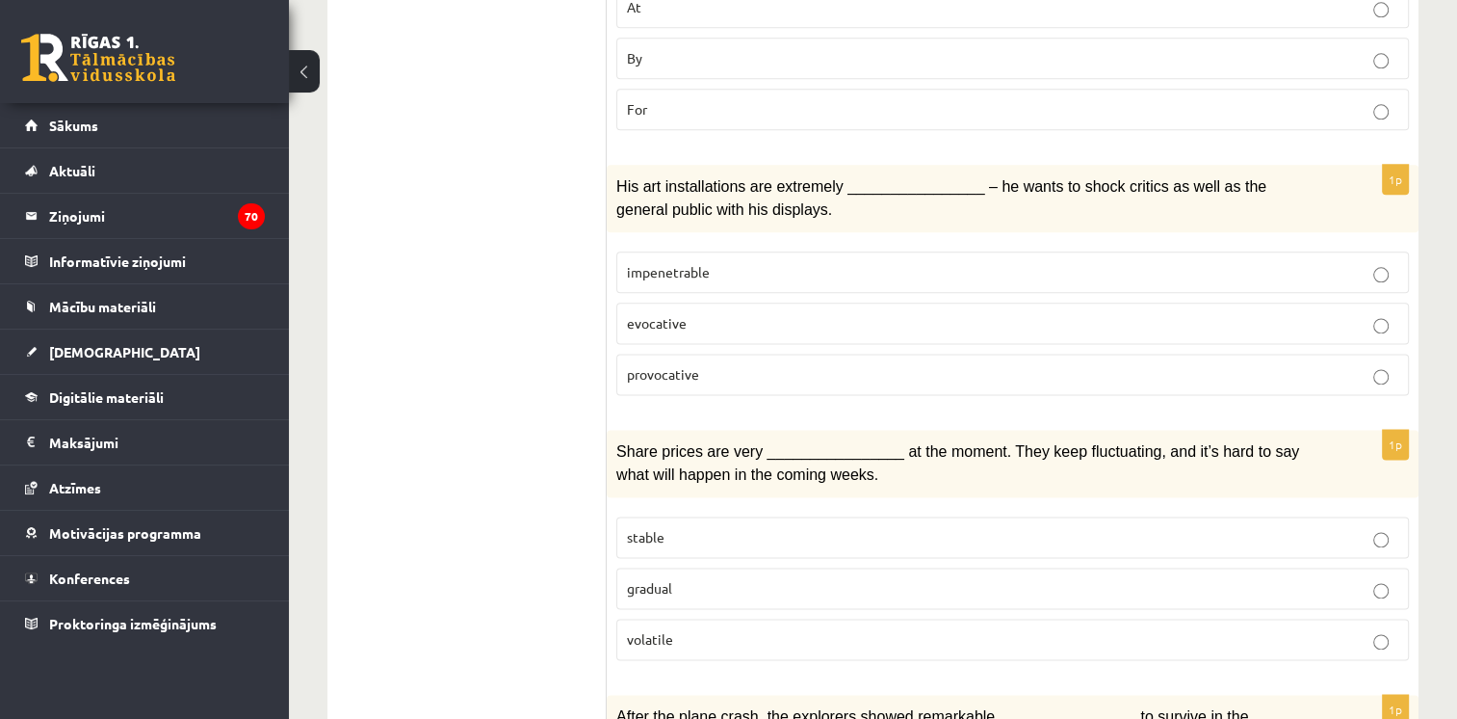
click at [829, 364] on p "provocative" at bounding box center [1013, 374] width 772 height 20
click at [914, 567] on label "gradual" at bounding box center [1013, 587] width 793 height 41
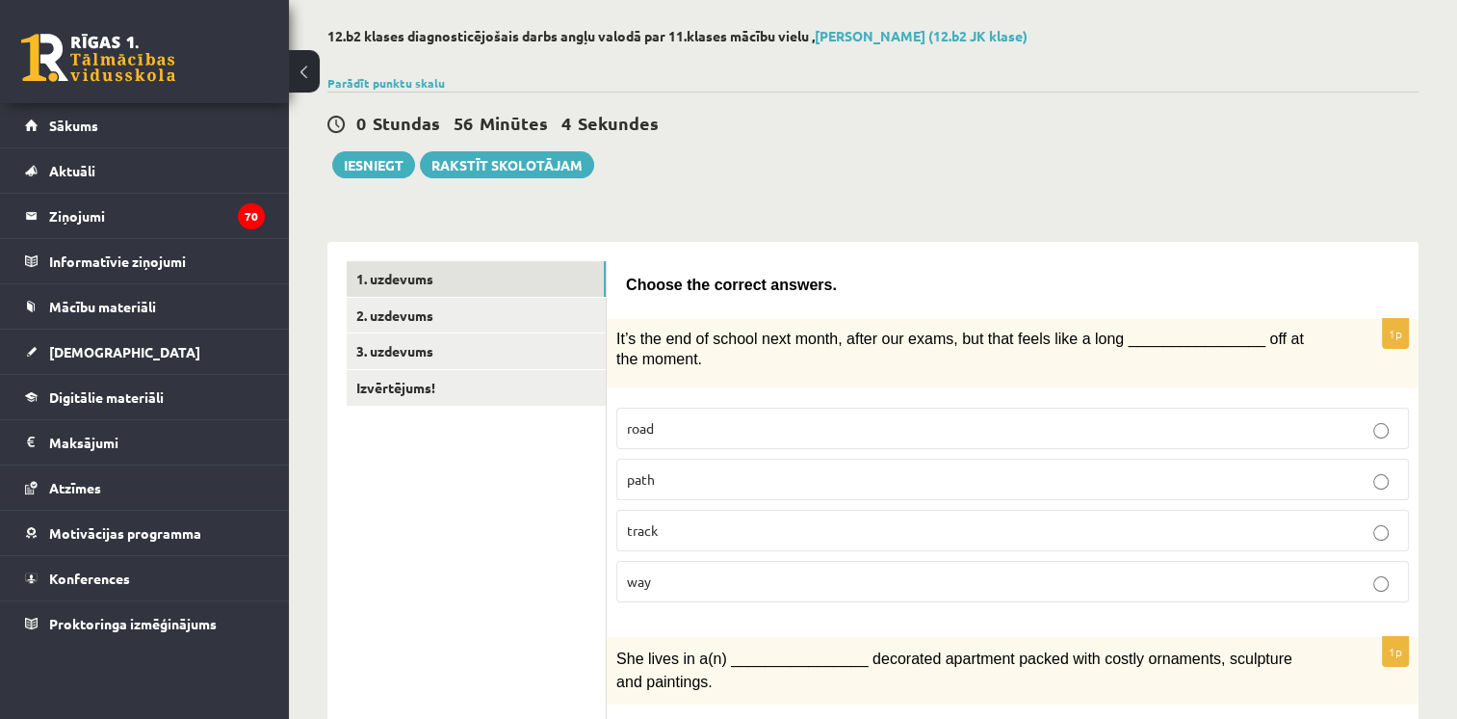
scroll to position [77, 0]
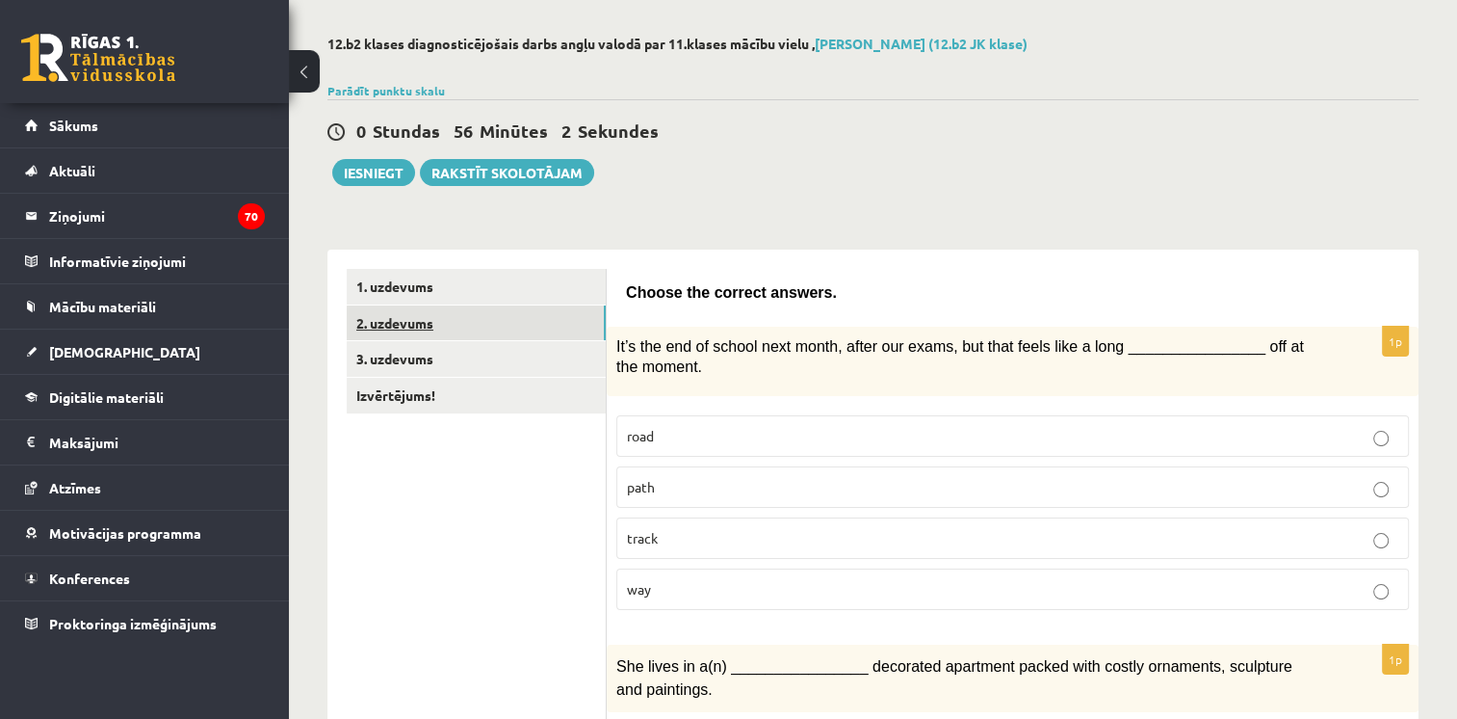
click at [385, 312] on link "2. uzdevums" at bounding box center [476, 323] width 259 height 36
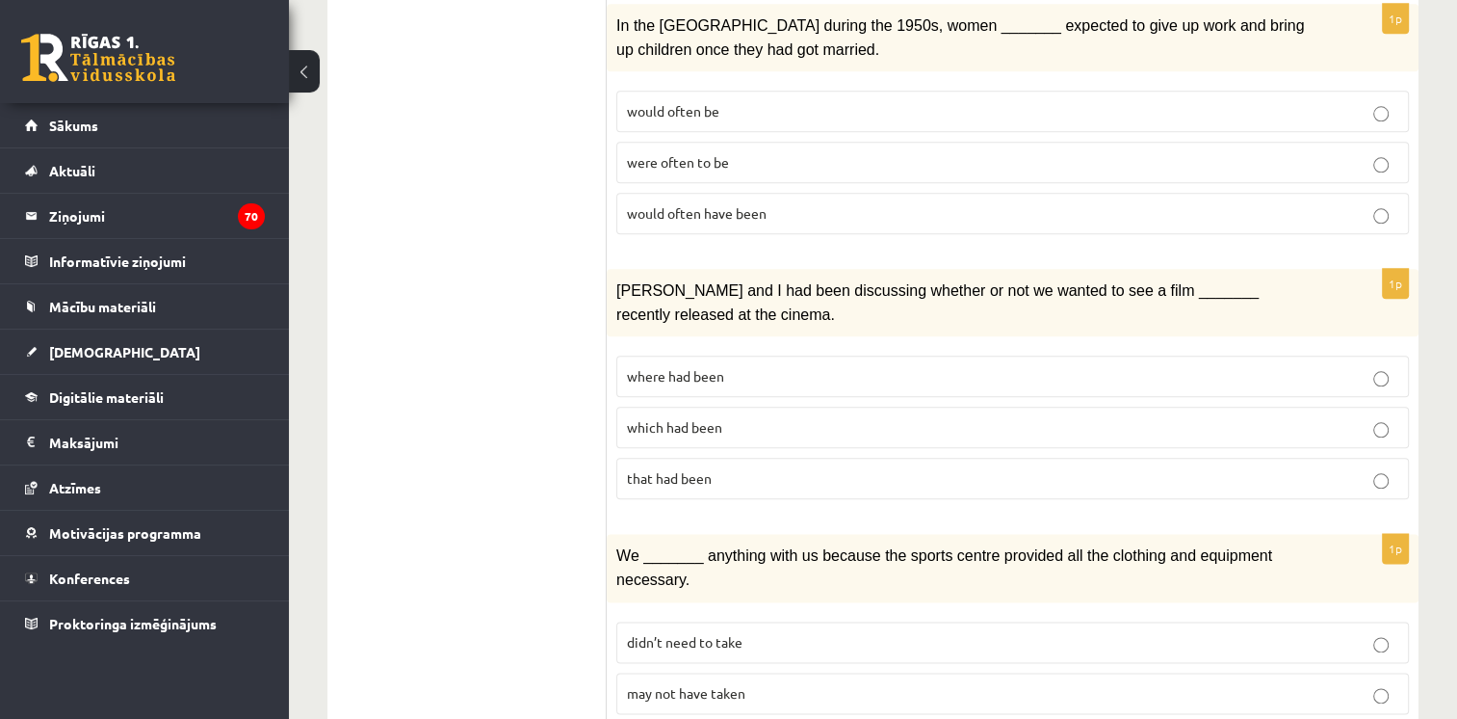
scroll to position [2214, 0]
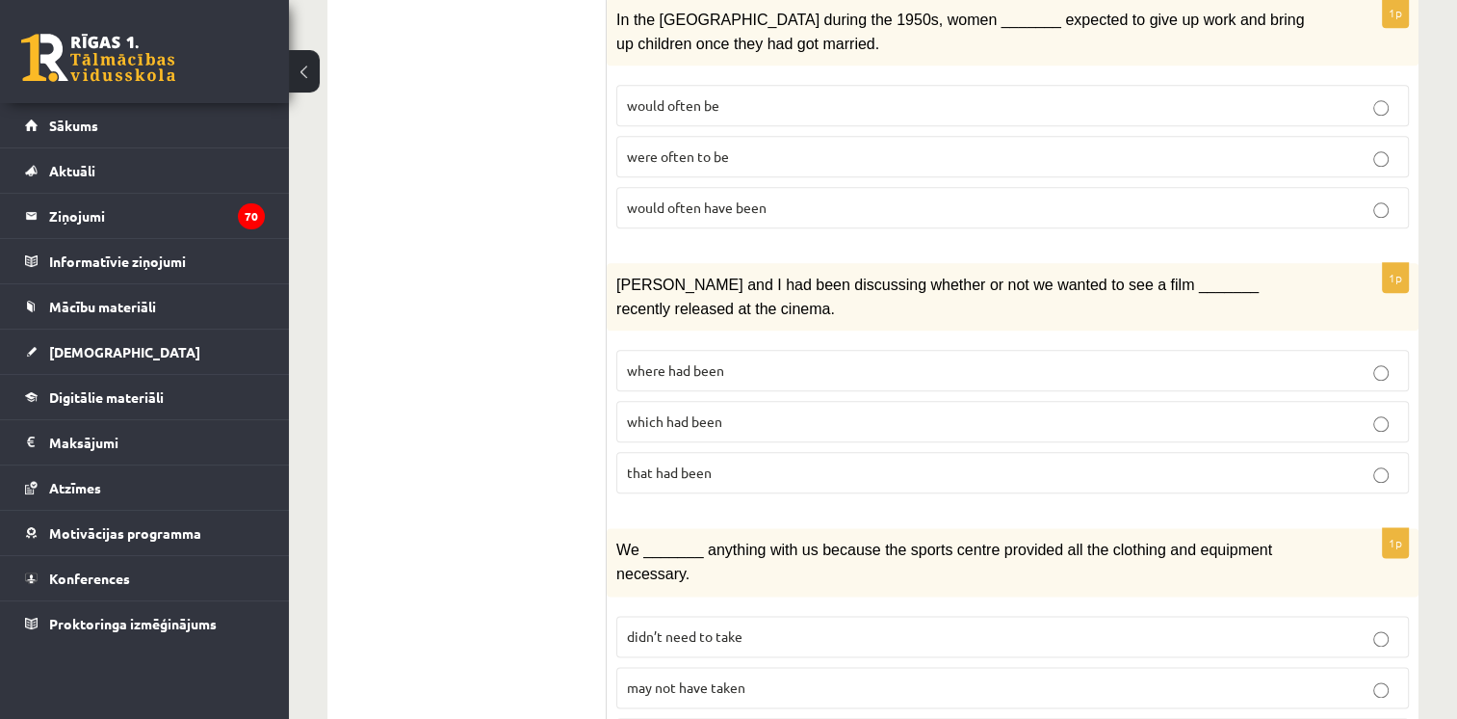
click at [896, 626] on p "didn’t need to take" at bounding box center [1013, 636] width 772 height 20
click at [1106, 462] on p "that had been" at bounding box center [1013, 472] width 772 height 20
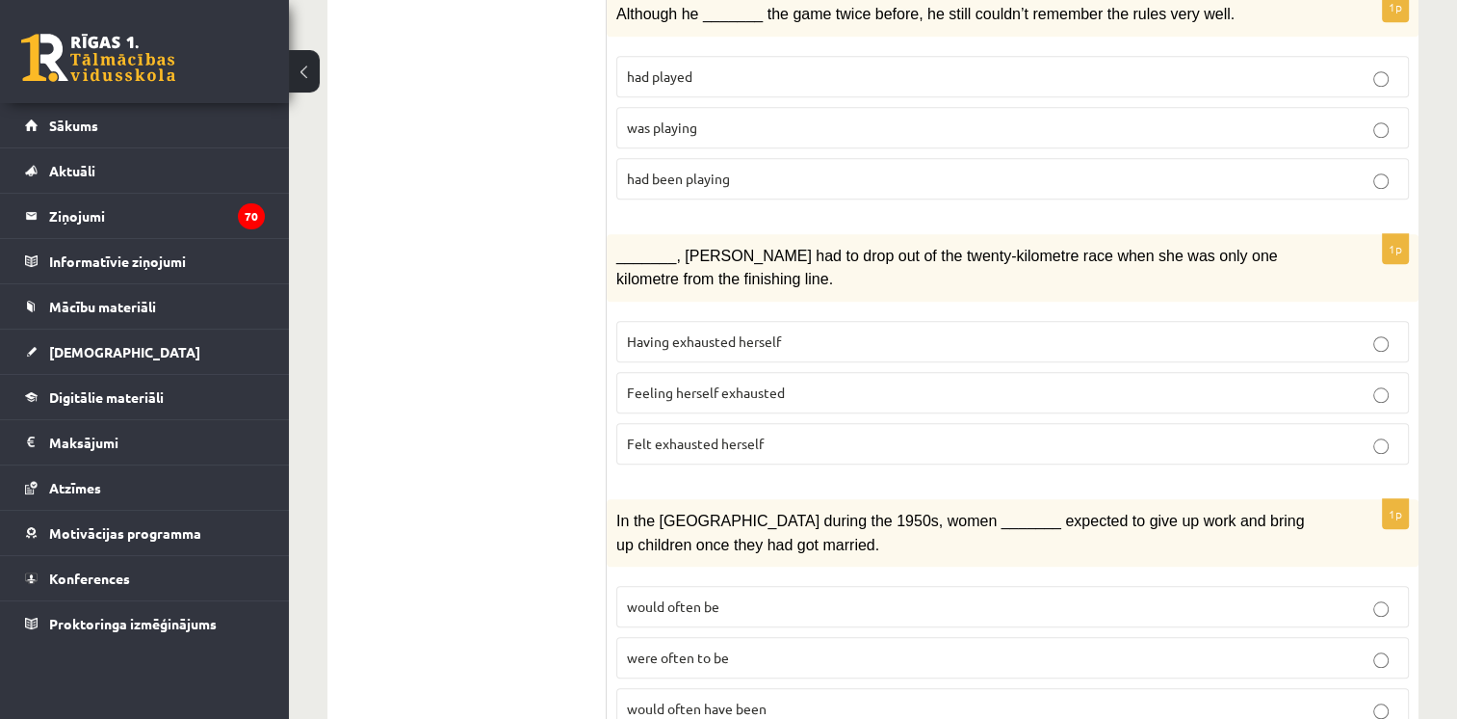
scroll to position [1710, 0]
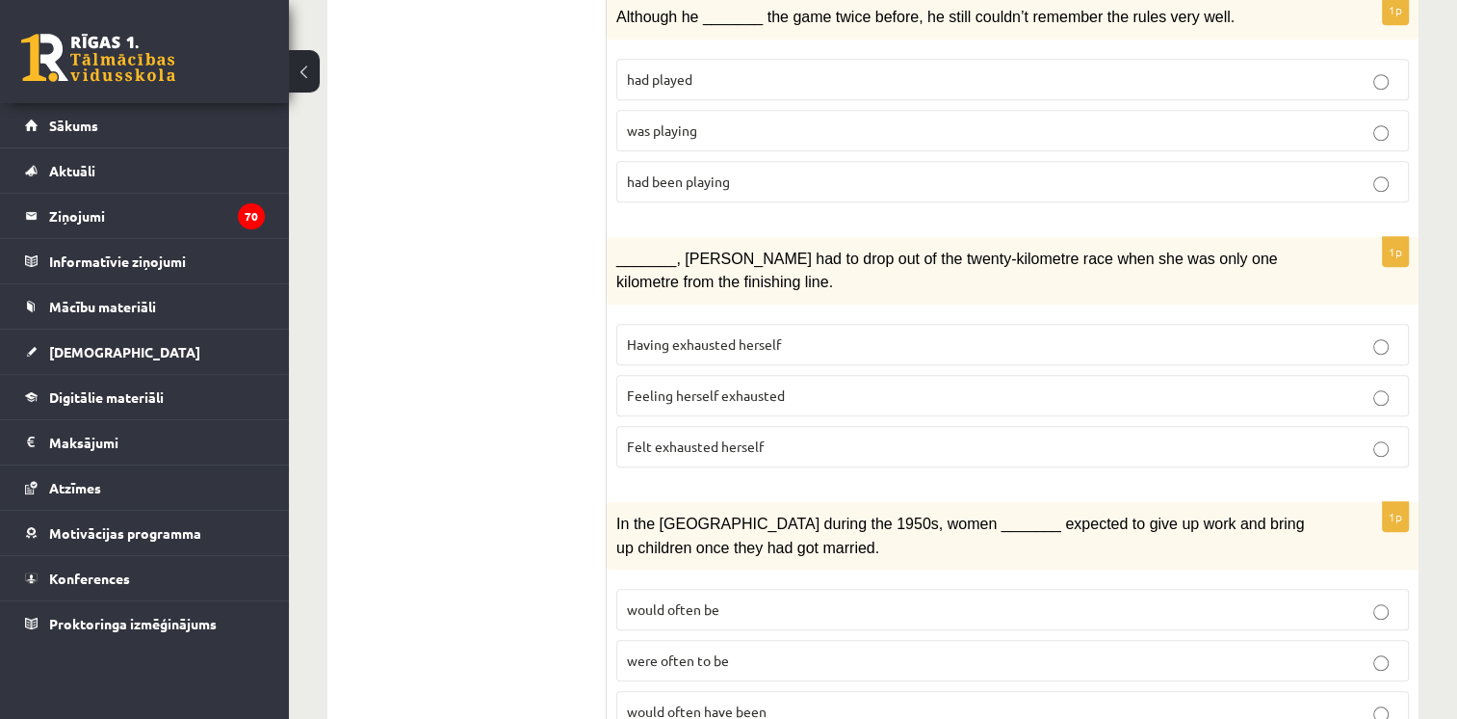
click at [847, 334] on p "Having exhausted herself" at bounding box center [1013, 344] width 772 height 20
click at [1175, 701] on p "would often have been" at bounding box center [1013, 711] width 772 height 20
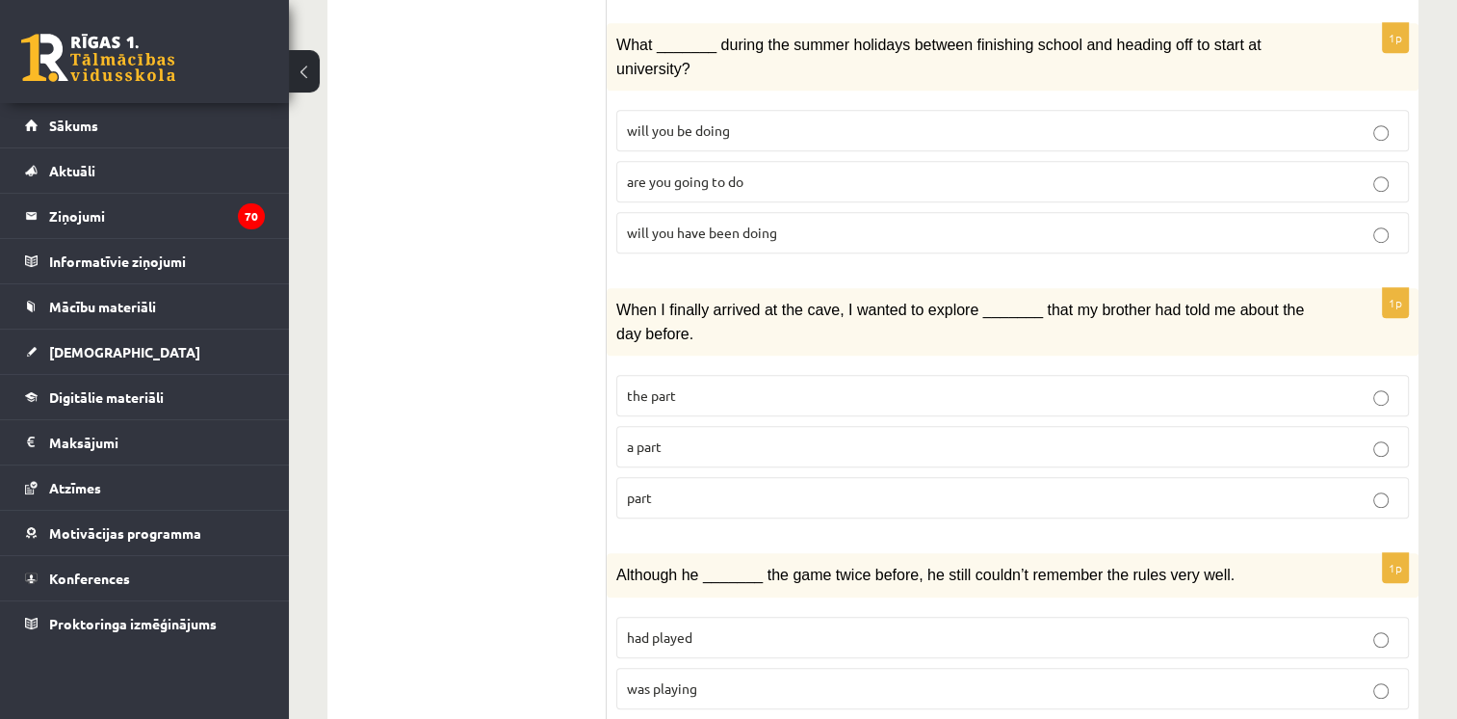
scroll to position [1144, 0]
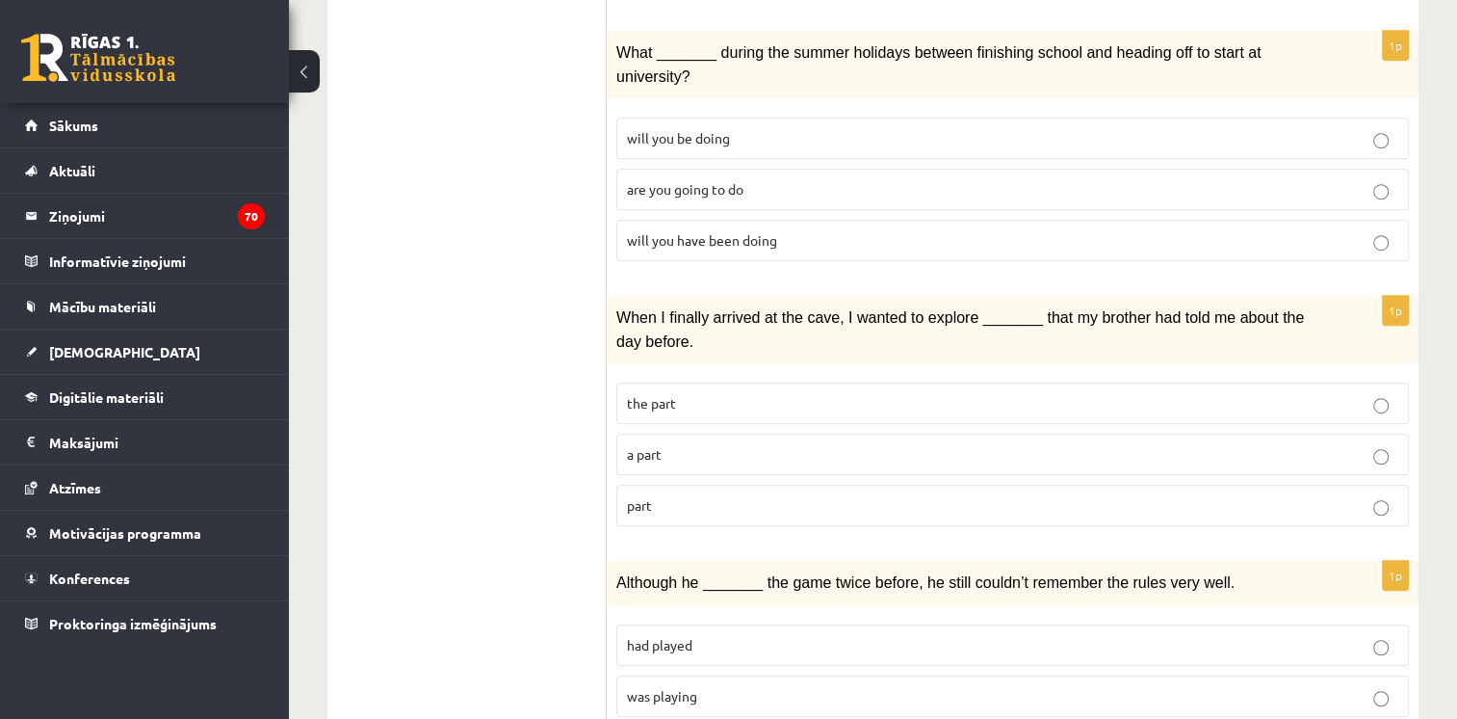
click at [1187, 635] on p "had played" at bounding box center [1013, 645] width 772 height 20
click at [894, 444] on p "a part" at bounding box center [1013, 454] width 772 height 20
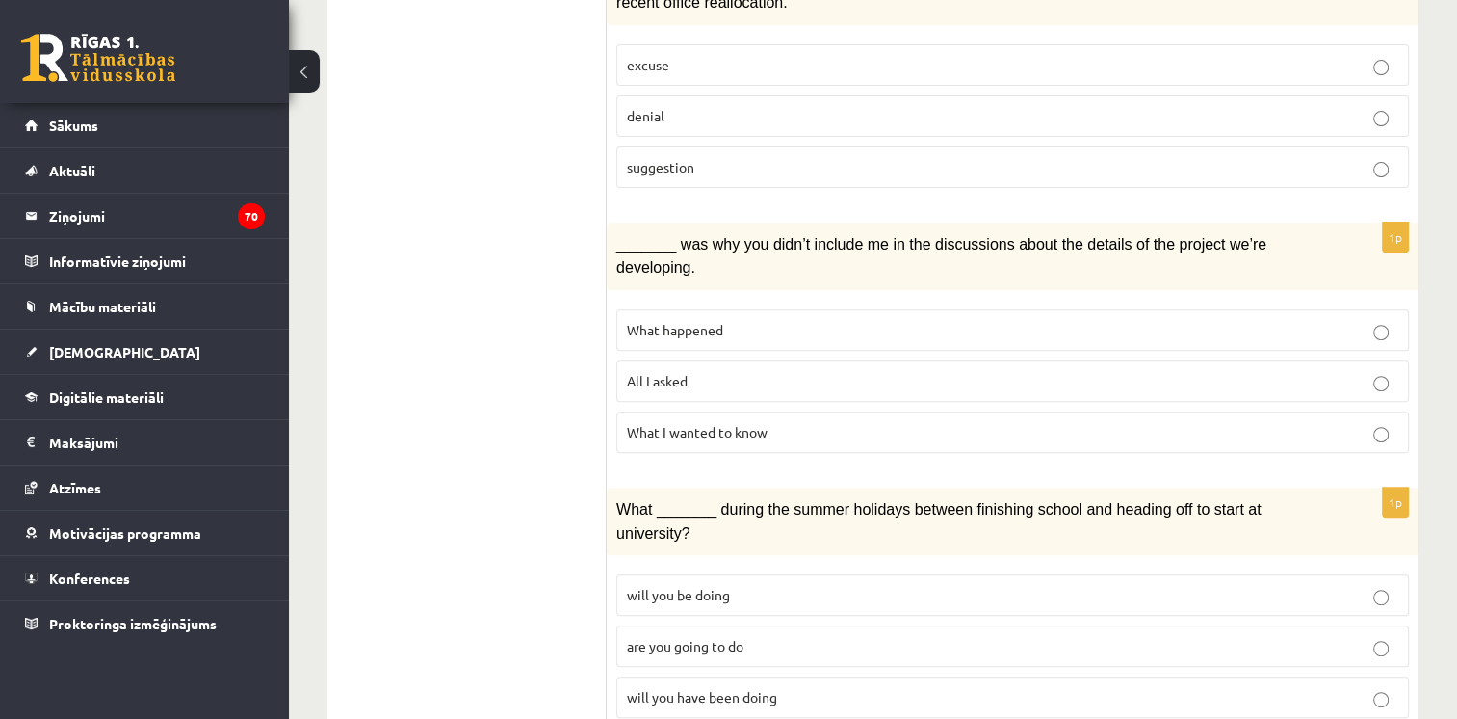
scroll to position [651, 0]
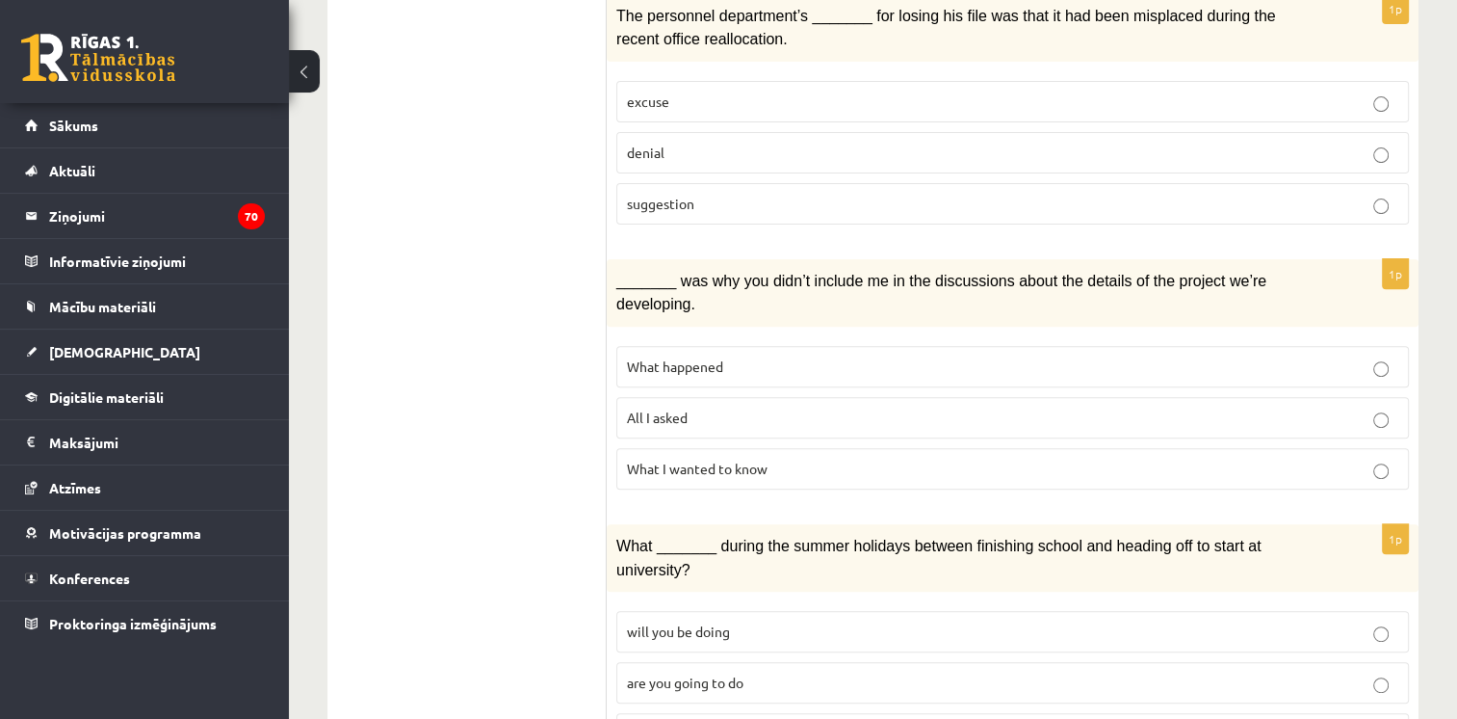
click at [807, 92] on p "excuse" at bounding box center [1013, 102] width 772 height 20
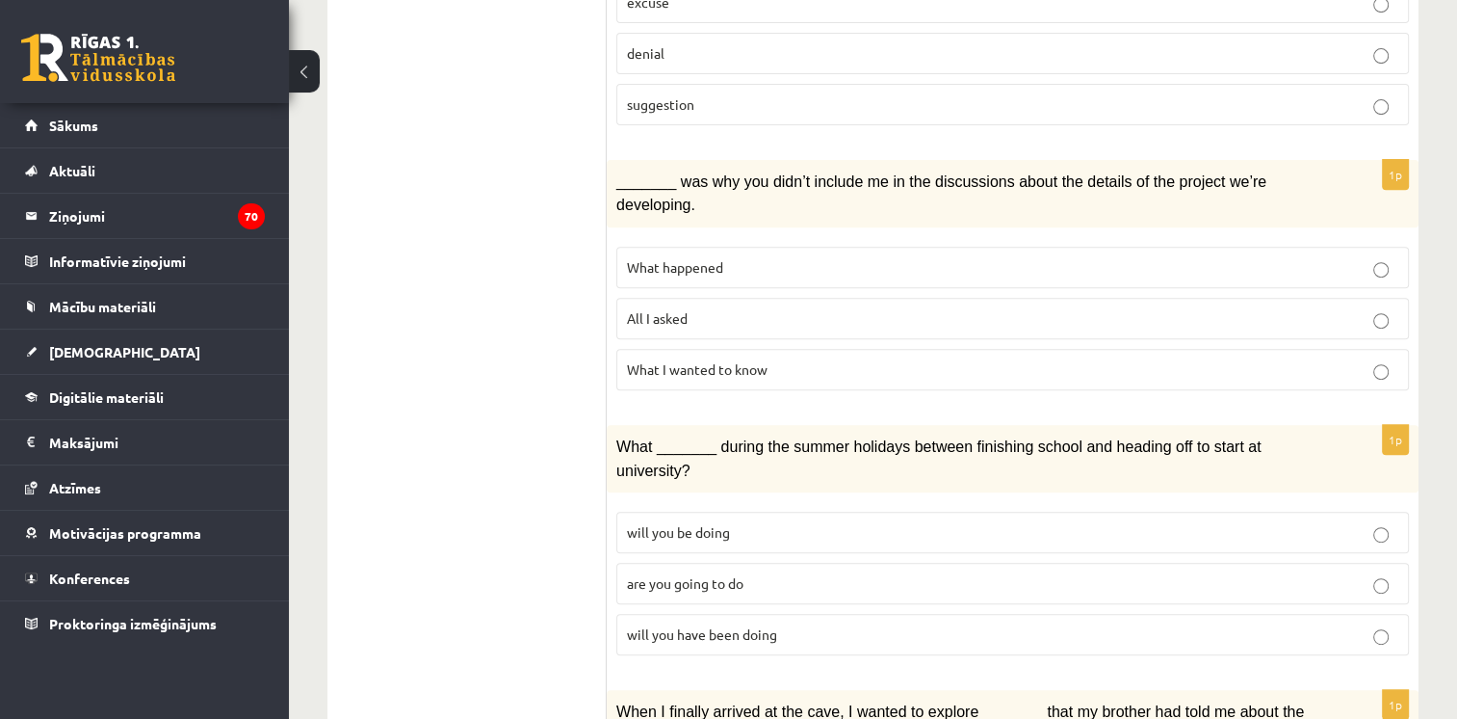
scroll to position [774, 0]
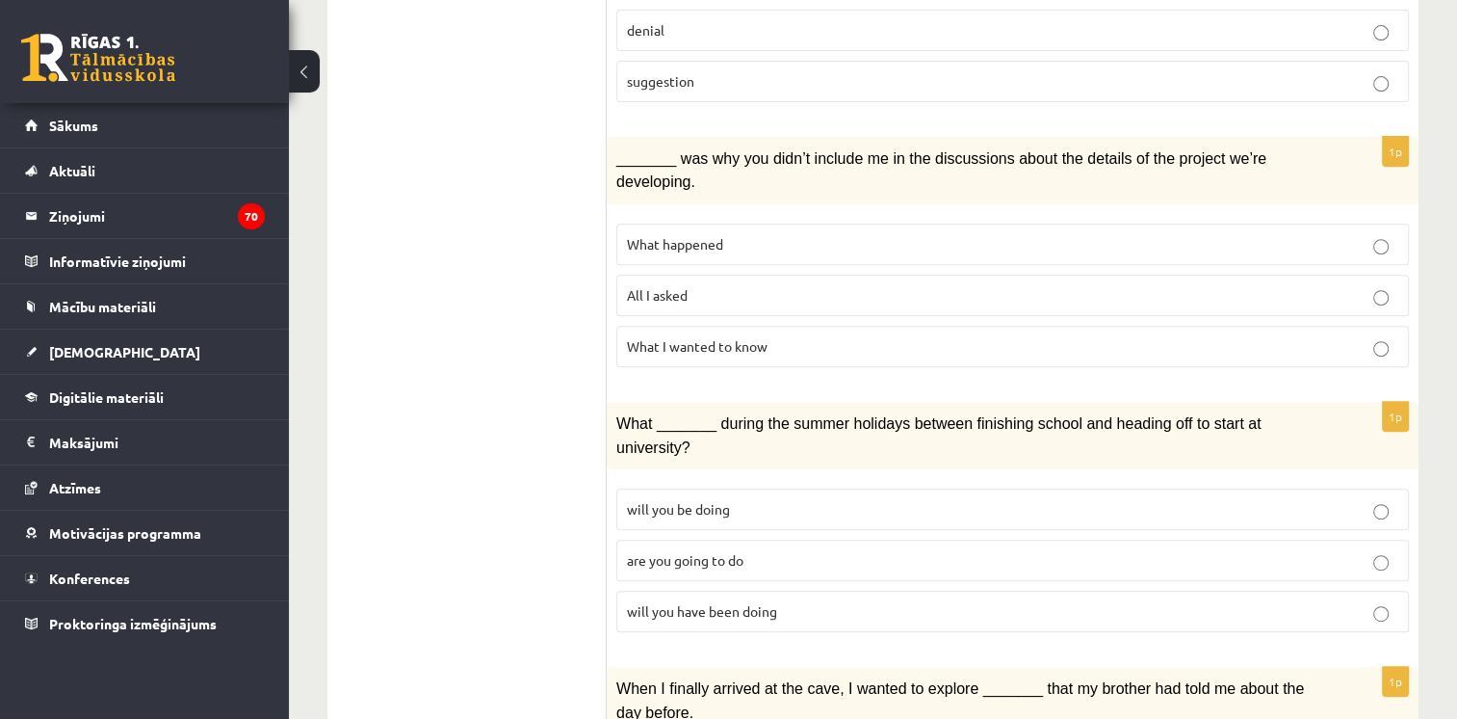
click at [955, 336] on p "What I wanted to know" at bounding box center [1013, 346] width 772 height 20
click at [781, 550] on p "are you going to do" at bounding box center [1013, 560] width 772 height 20
drag, startPoint x: 1462, startPoint y: 344, endPoint x: 1418, endPoint y: 490, distance: 153.0
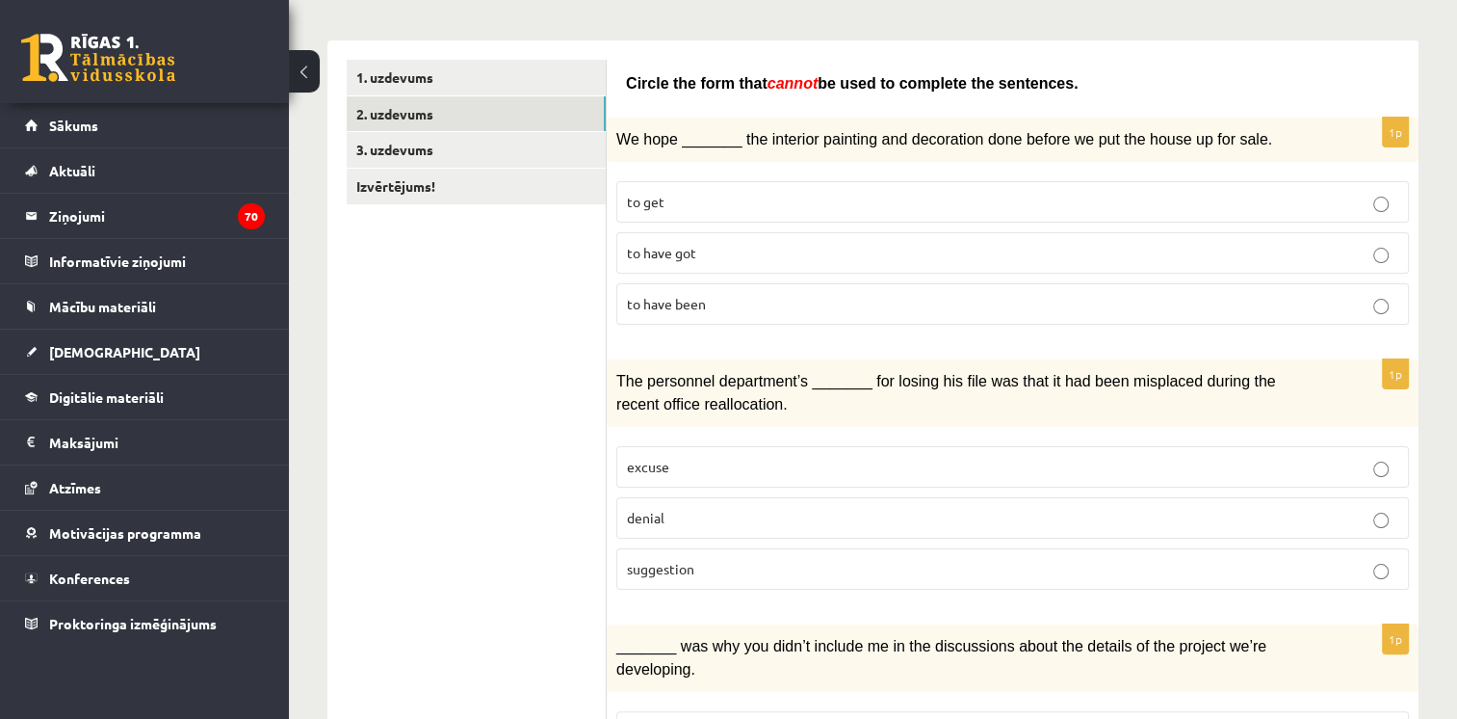
scroll to position [293, 0]
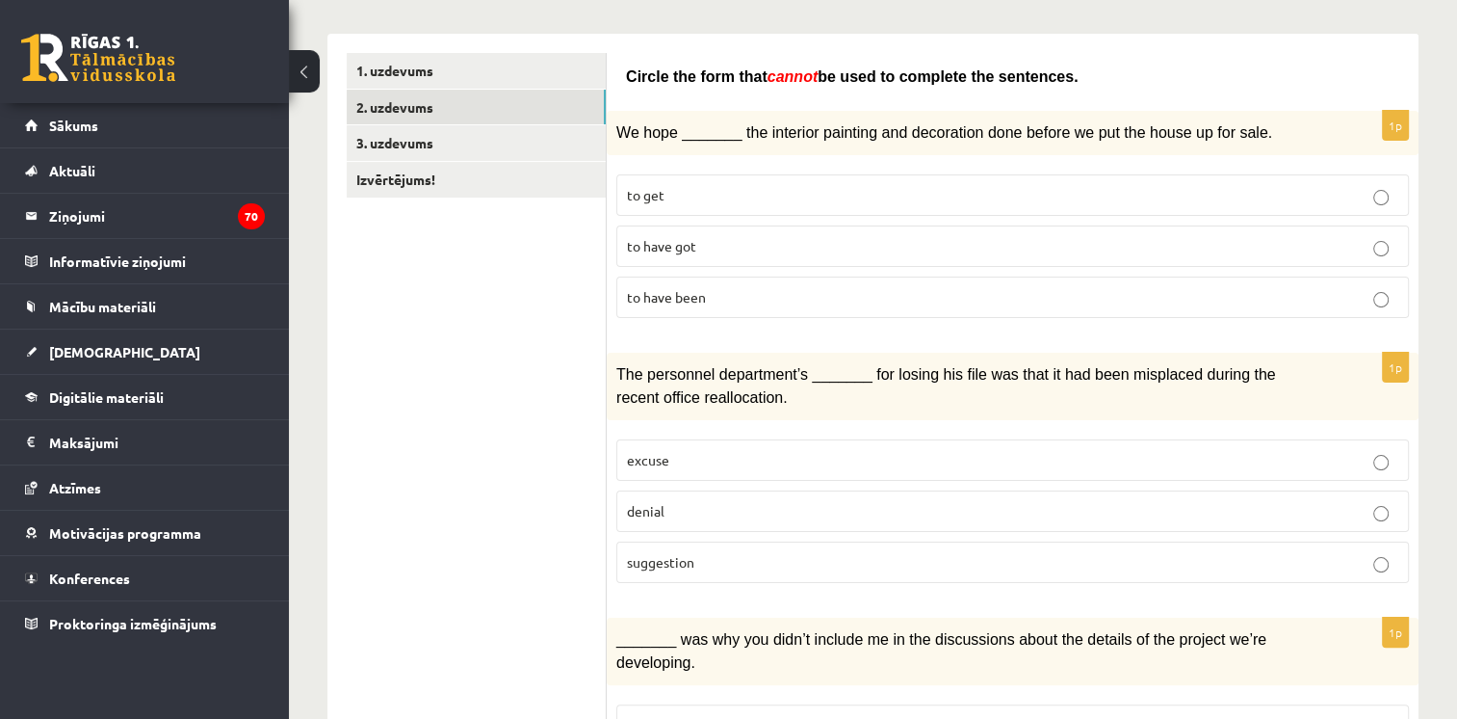
click at [689, 299] on span "to have been" at bounding box center [666, 296] width 79 height 17
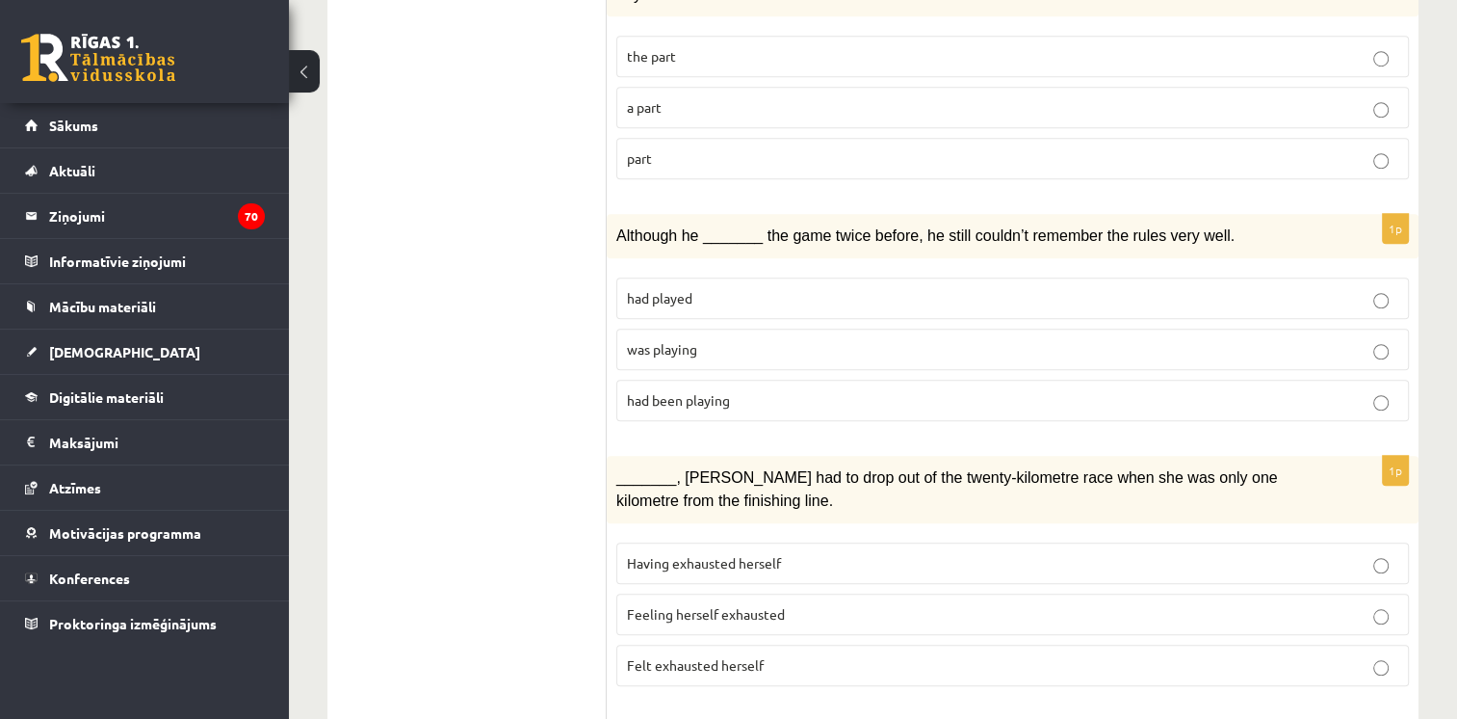
scroll to position [2214, 0]
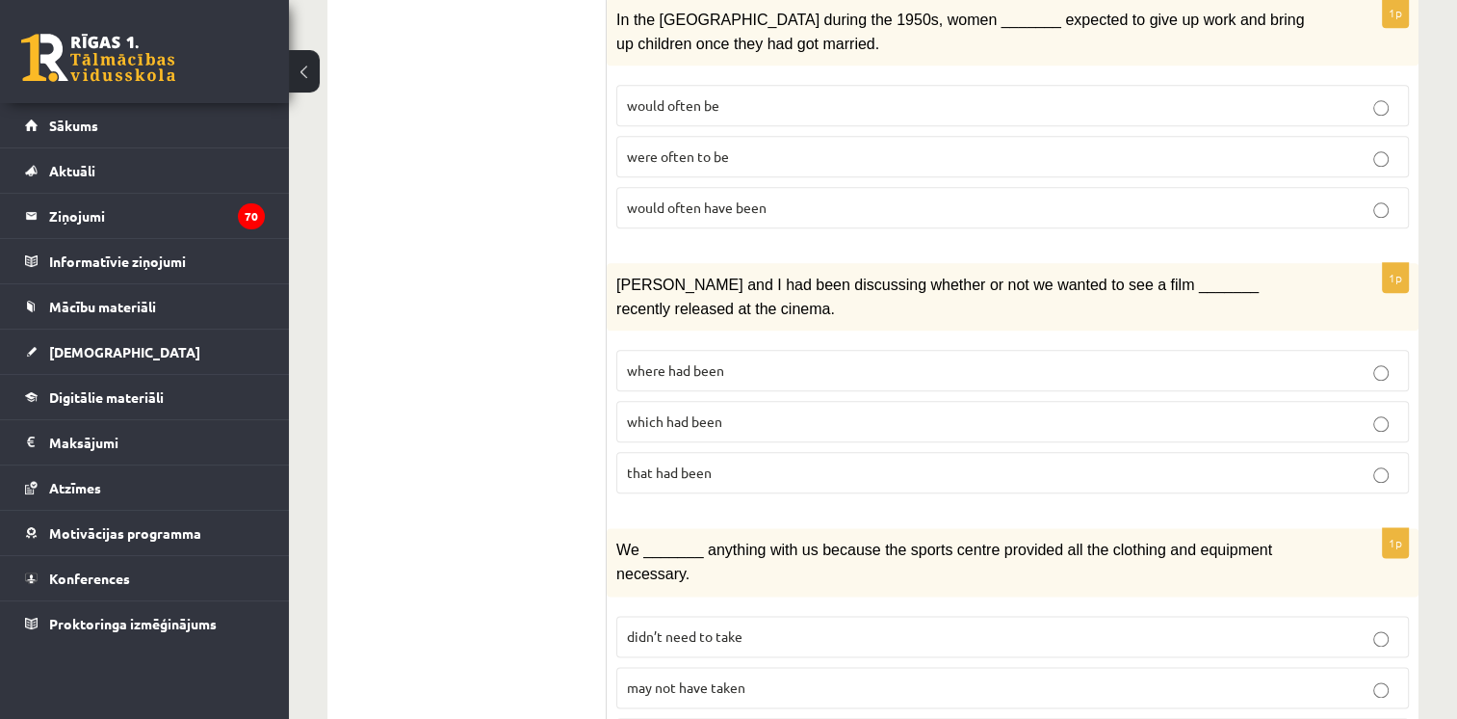
click at [660, 678] on span "may not have taken" at bounding box center [686, 686] width 118 height 17
click at [726, 360] on p "where had been" at bounding box center [1013, 370] width 772 height 20
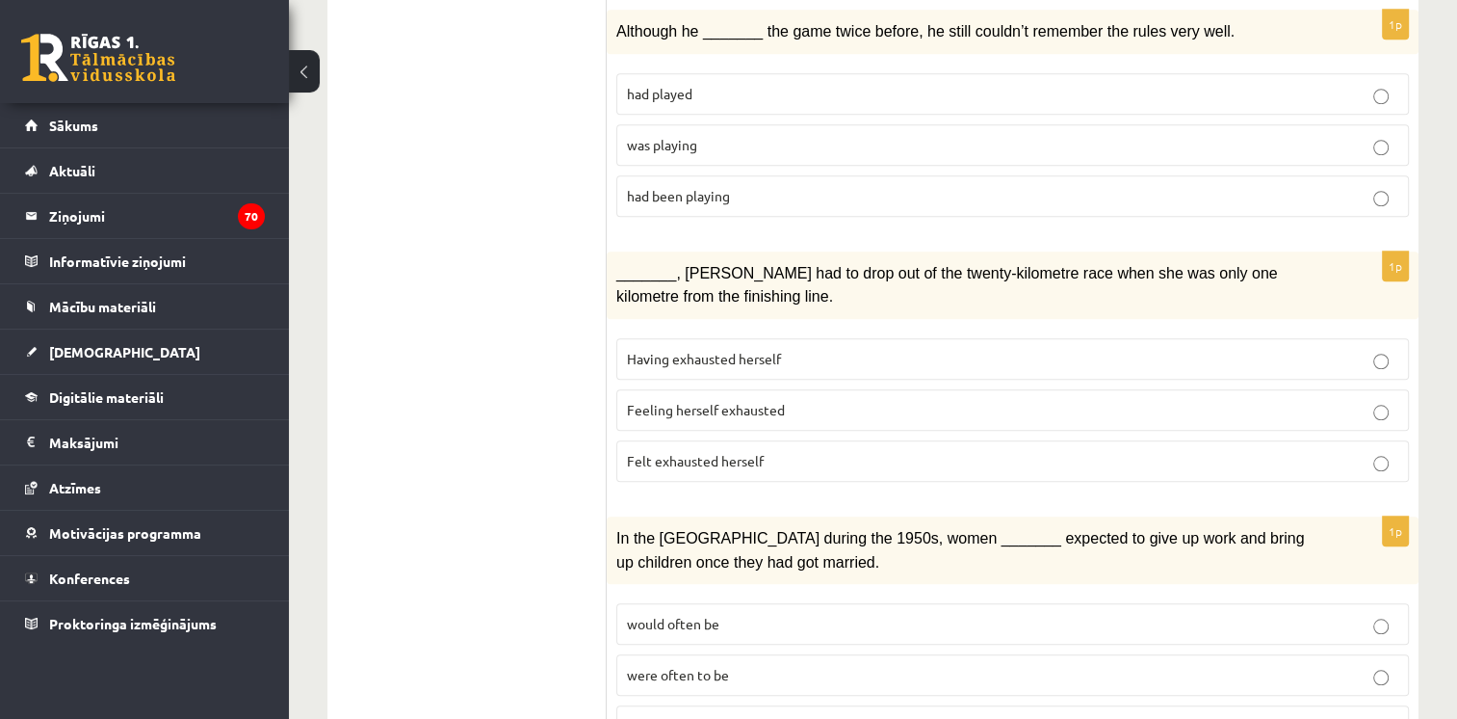
scroll to position [1692, 0]
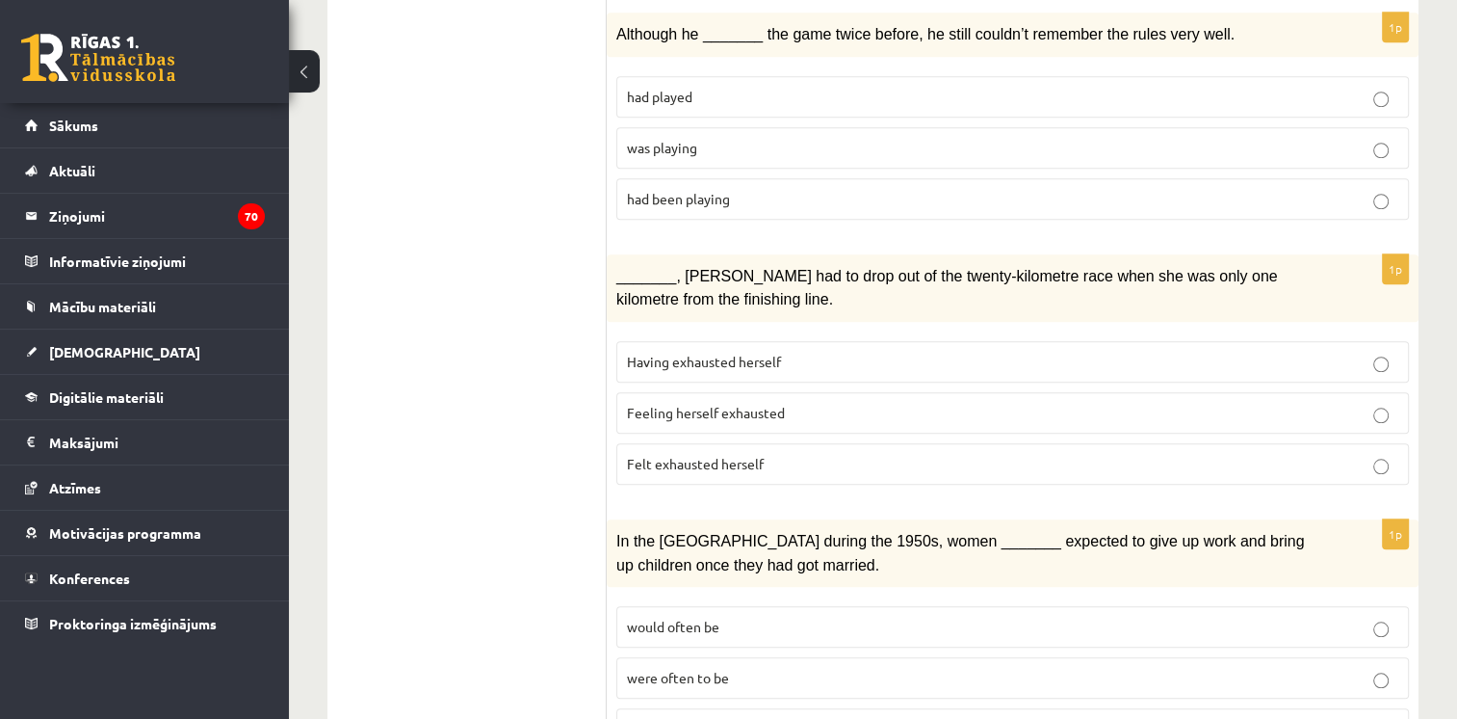
click at [728, 669] on span "were often to be" at bounding box center [678, 677] width 102 height 17
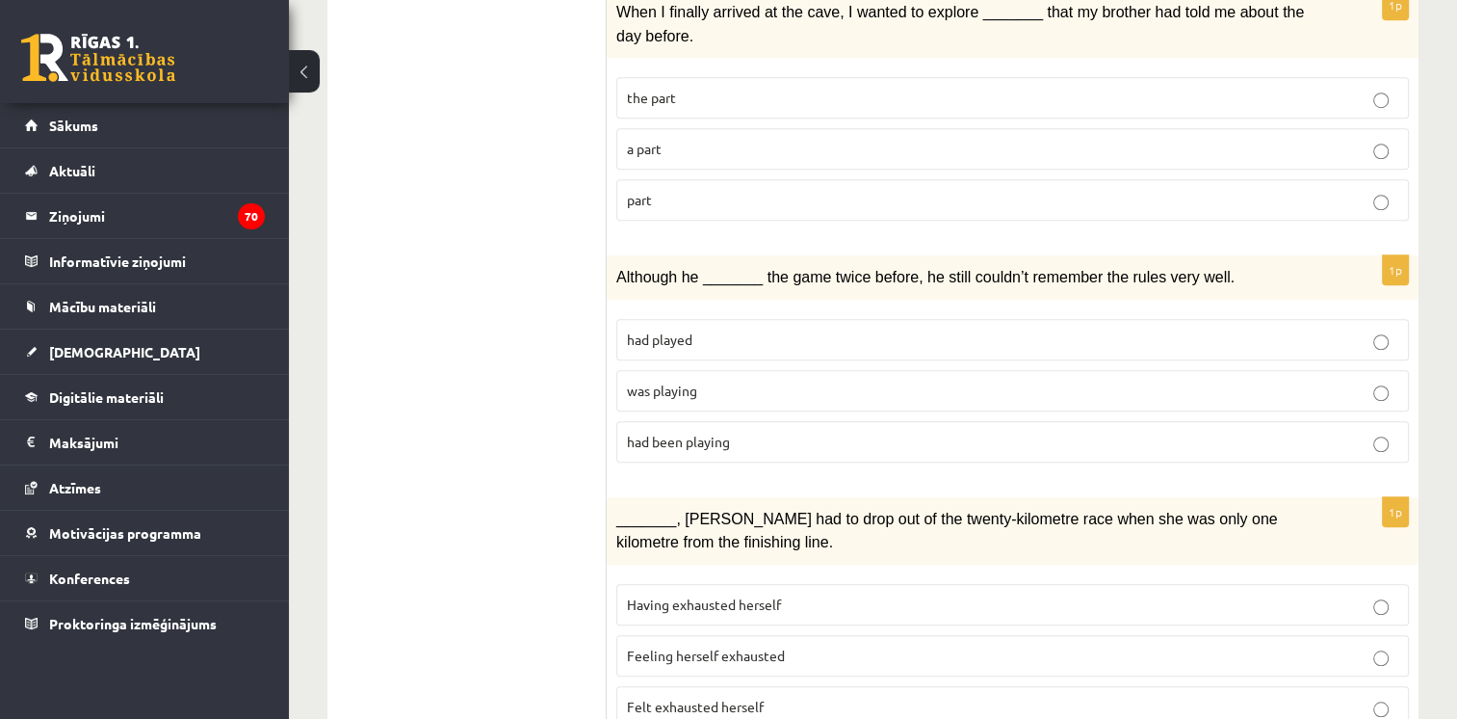
scroll to position [1437, 0]
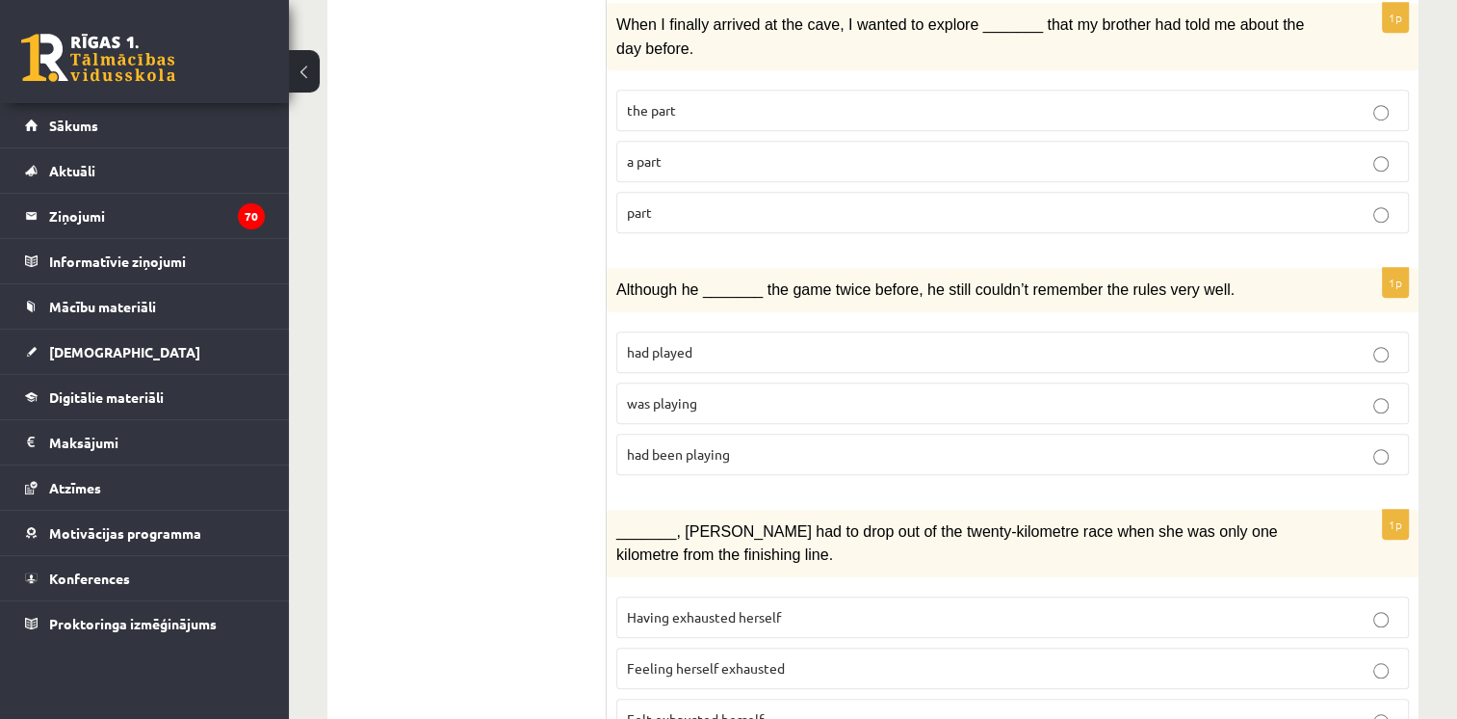
click at [936, 709] on p "Felt exhausted herself" at bounding box center [1013, 719] width 772 height 20
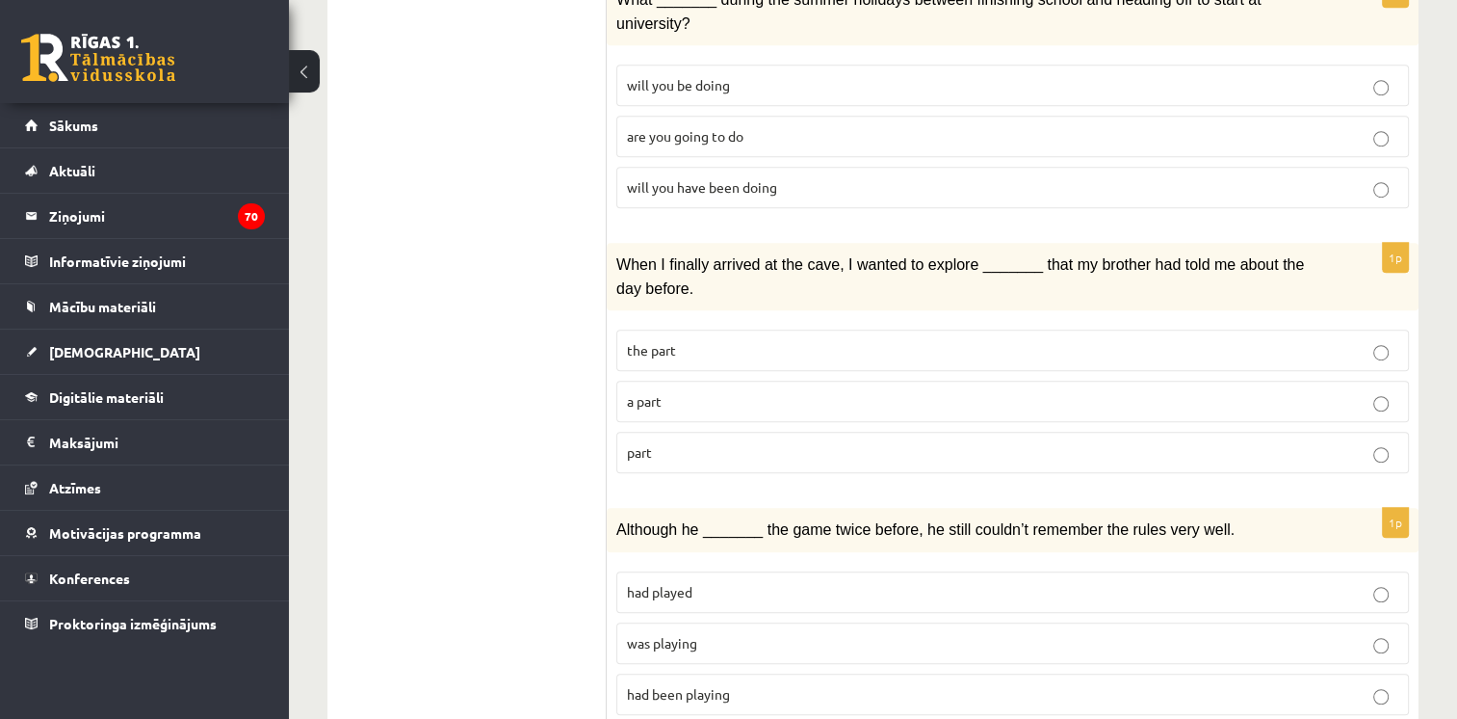
scroll to position [1191, 0]
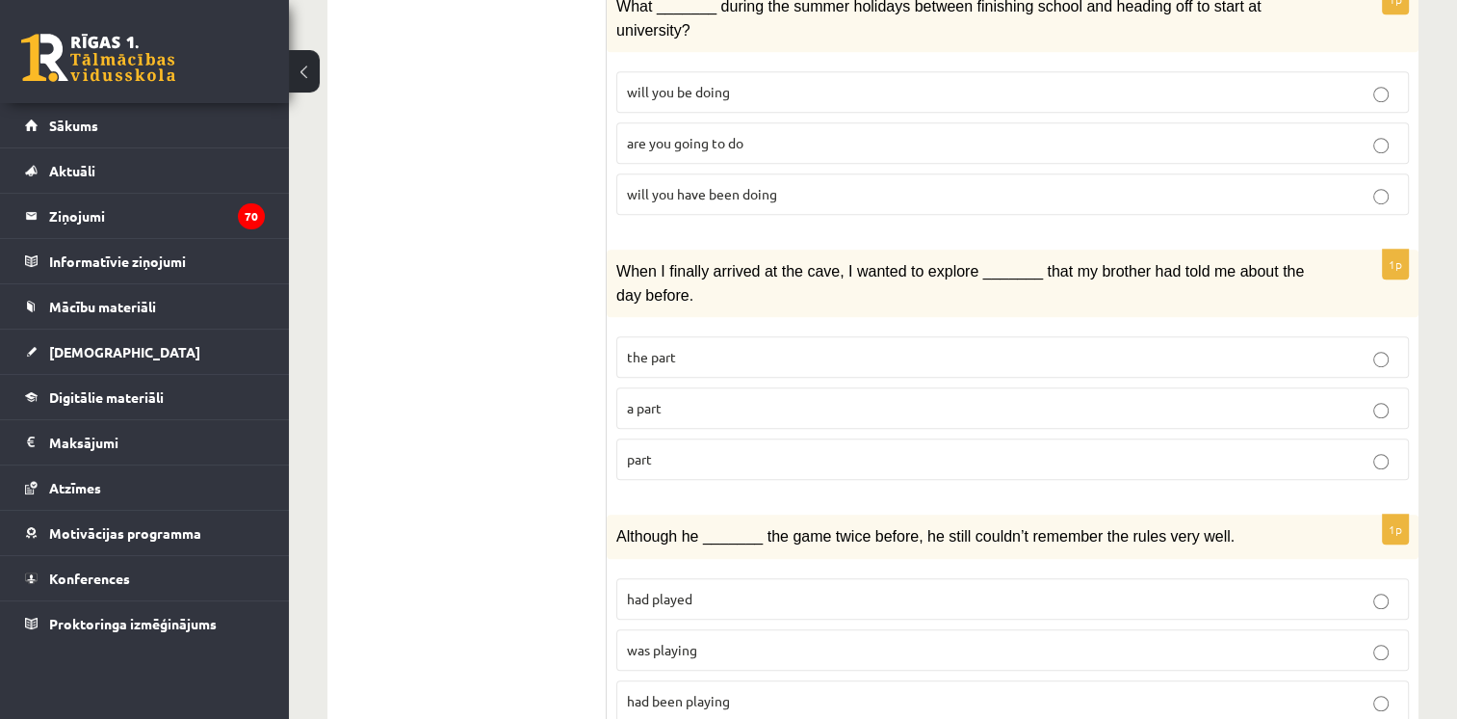
click at [1092, 640] on p "was playing" at bounding box center [1013, 650] width 772 height 20
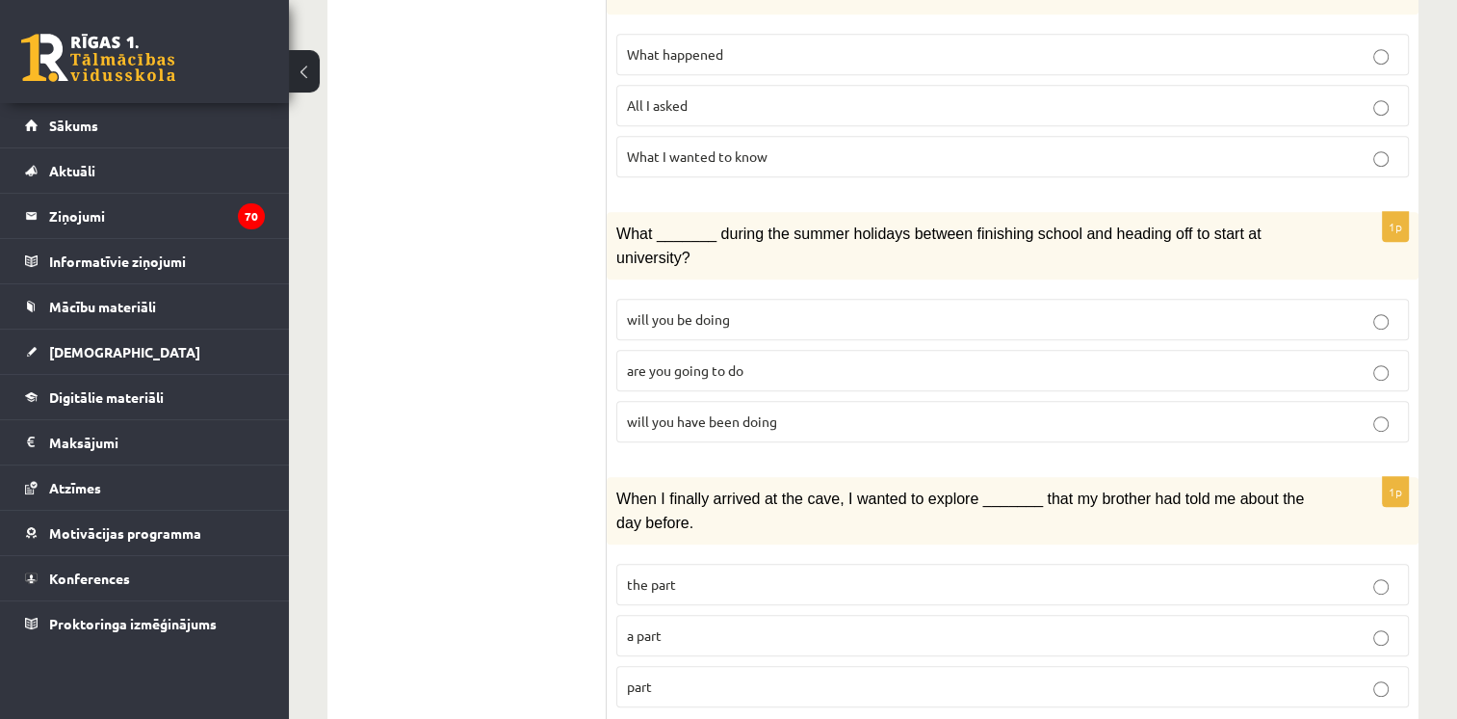
scroll to position [956, 0]
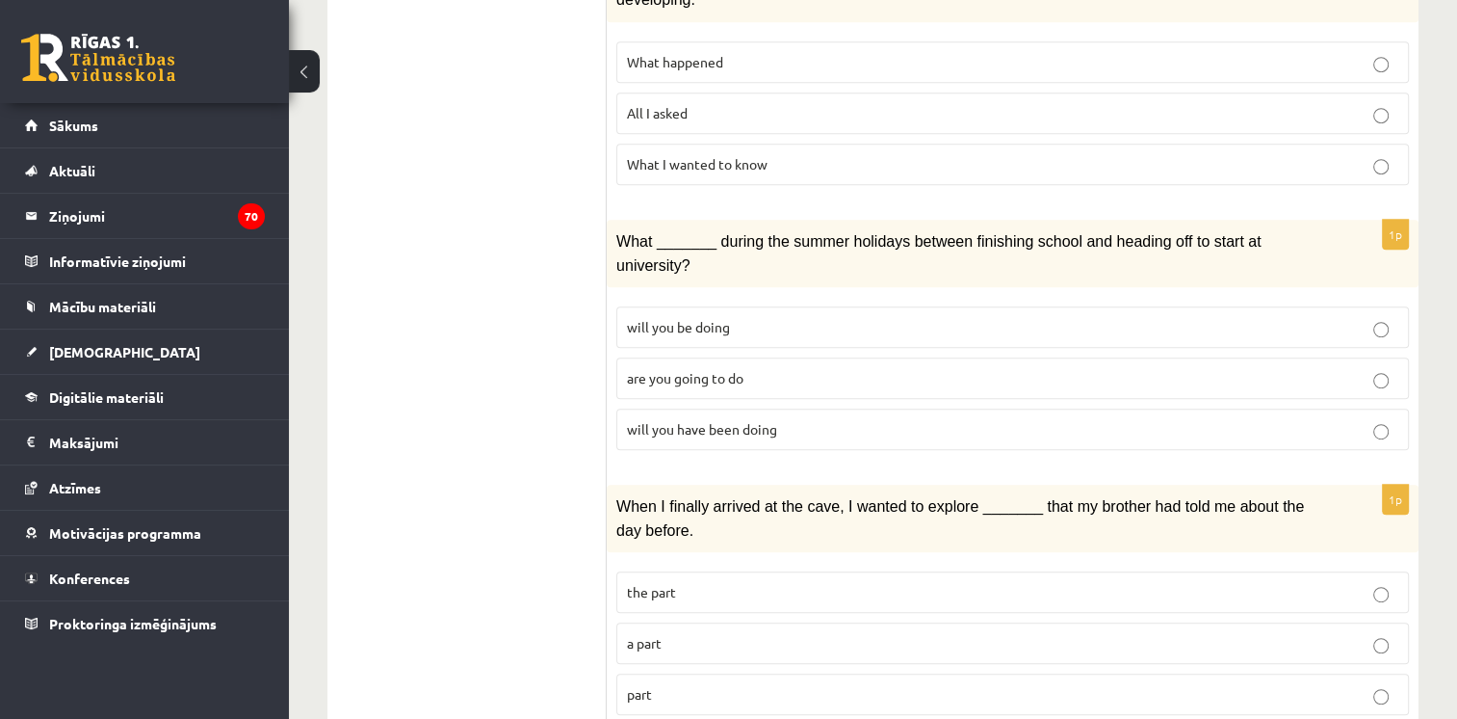
click at [1022, 684] on p "part" at bounding box center [1013, 694] width 772 height 20
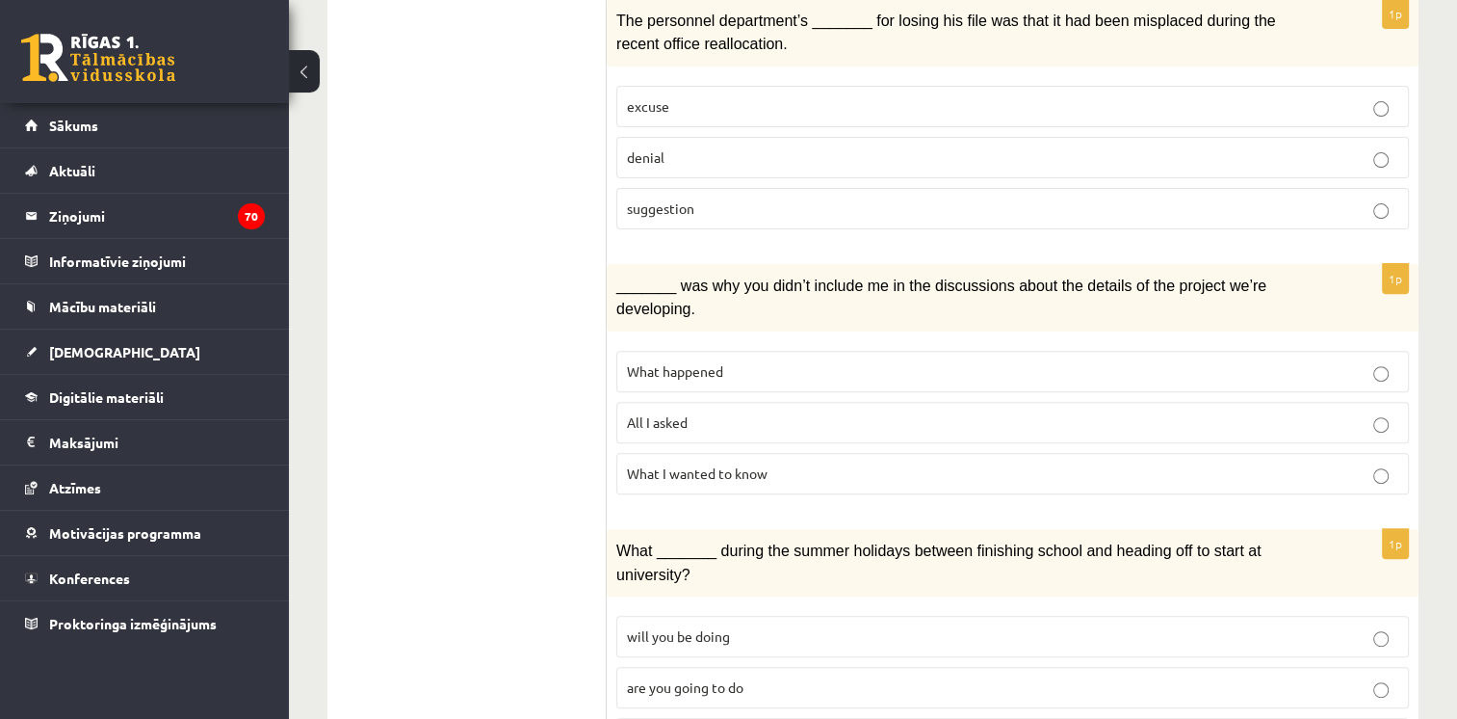
scroll to position [653, 0]
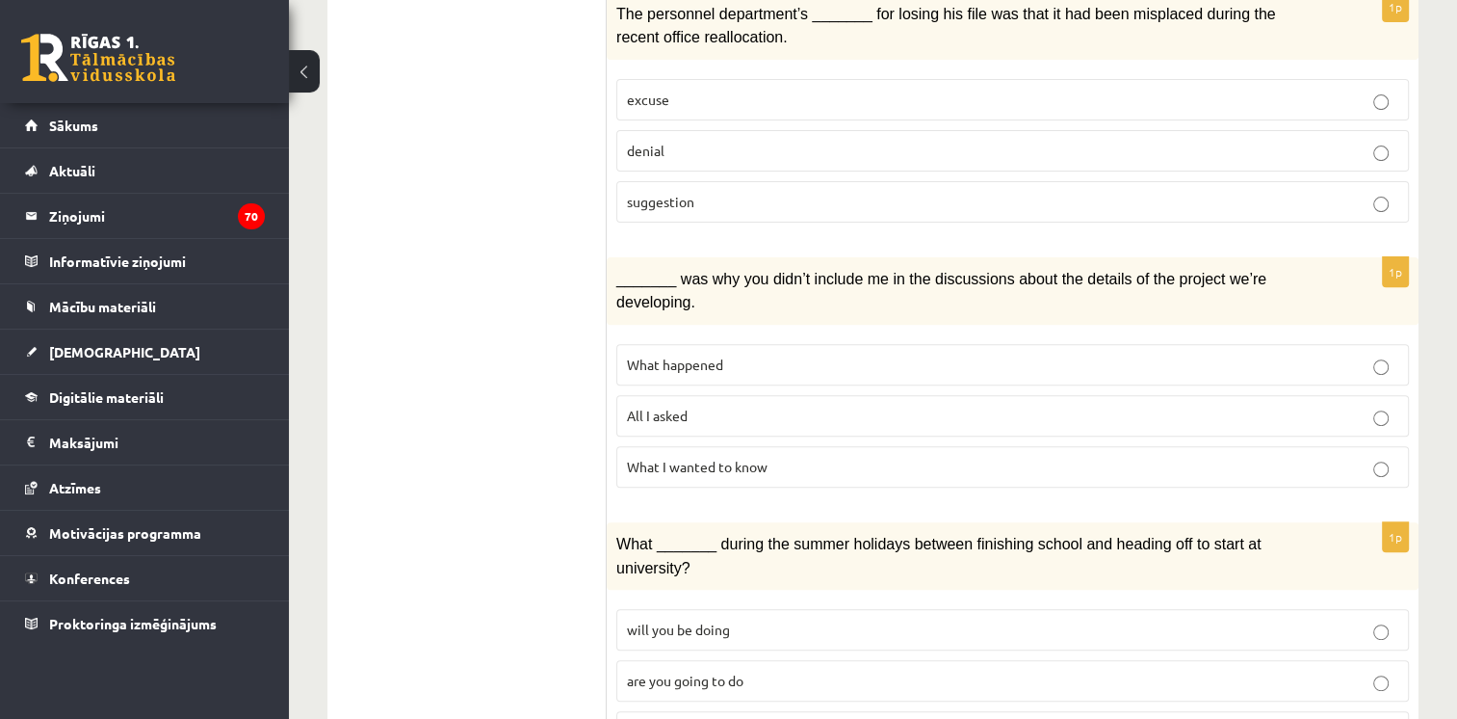
click at [767, 344] on label "What happened" at bounding box center [1013, 364] width 793 height 41
click at [692, 718] on span "will you have been doing" at bounding box center [702, 730] width 150 height 17
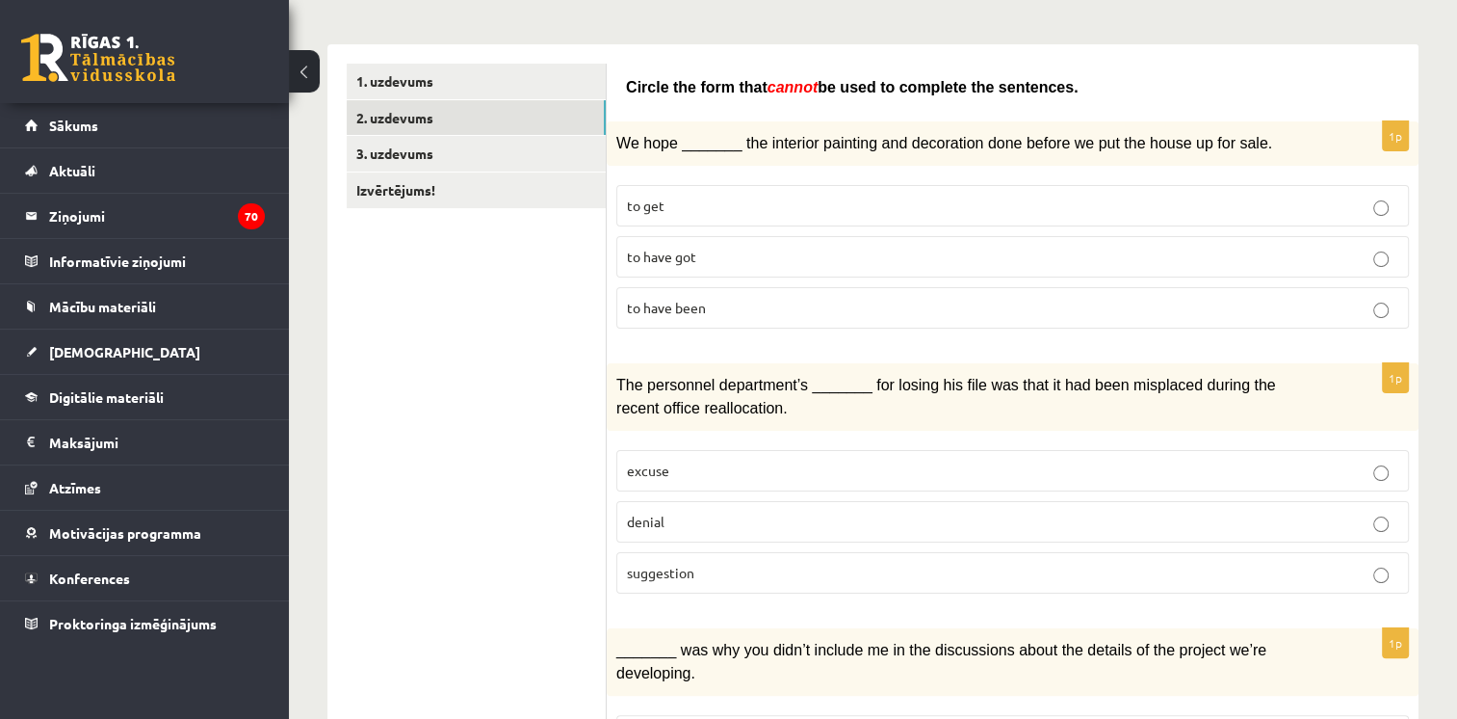
scroll to position [293, 0]
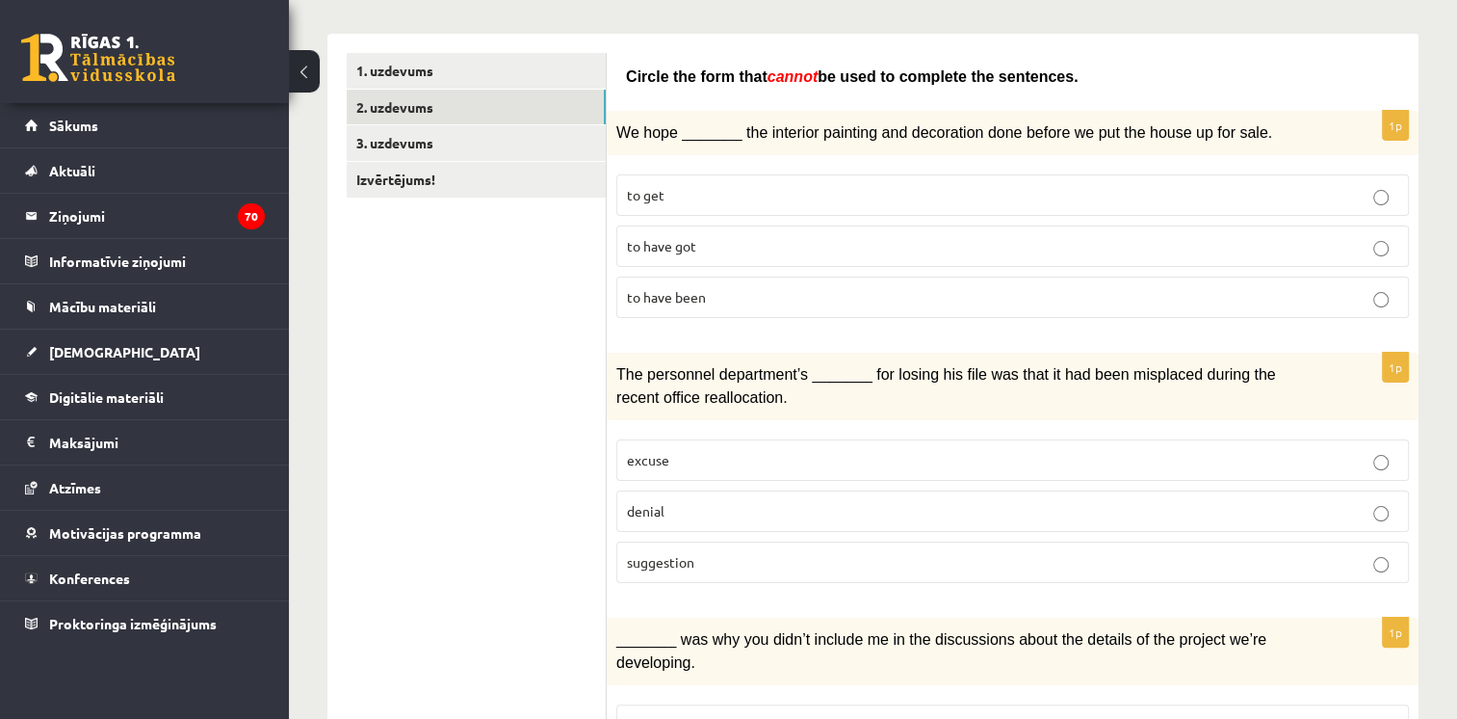
click at [676, 501] on p "denial" at bounding box center [1013, 511] width 772 height 20
click at [400, 154] on link "3. uzdevums" at bounding box center [476, 143] width 259 height 36
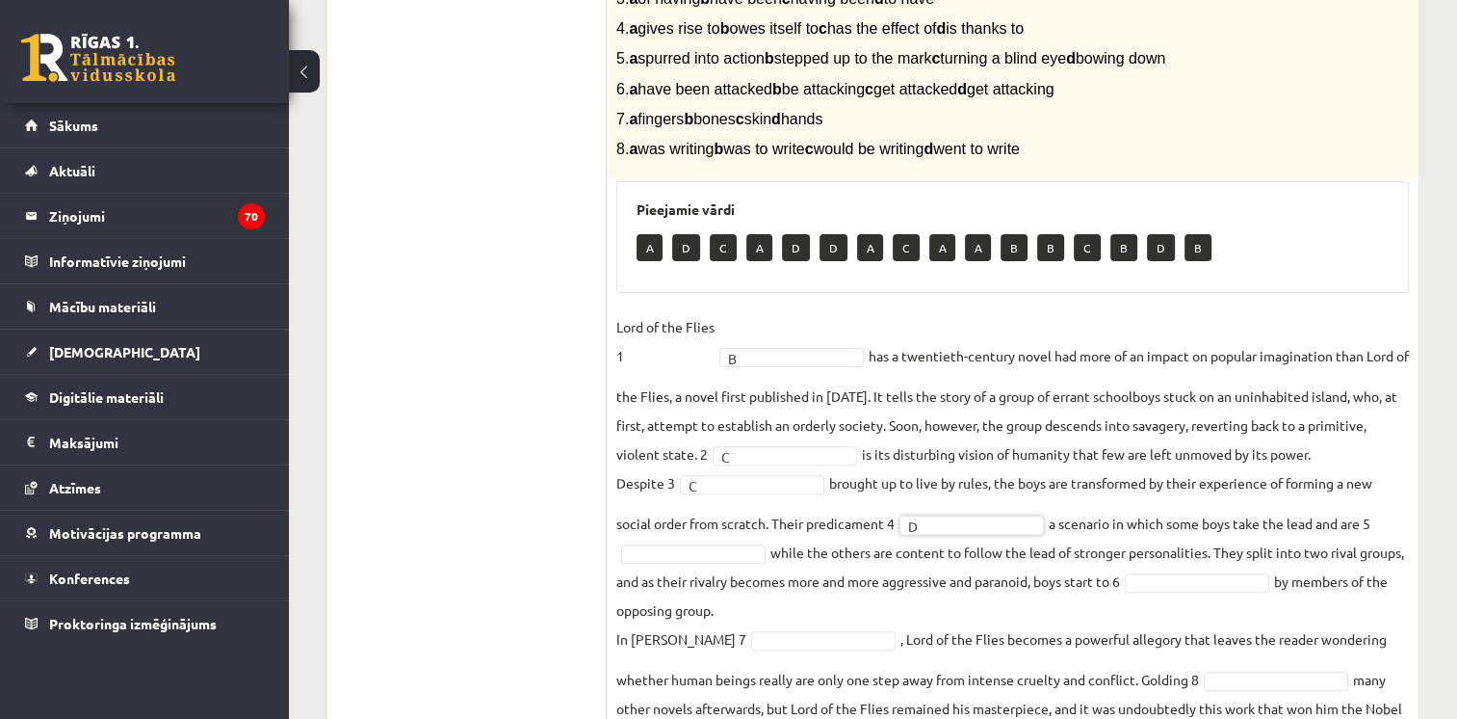
scroll to position [508, 0]
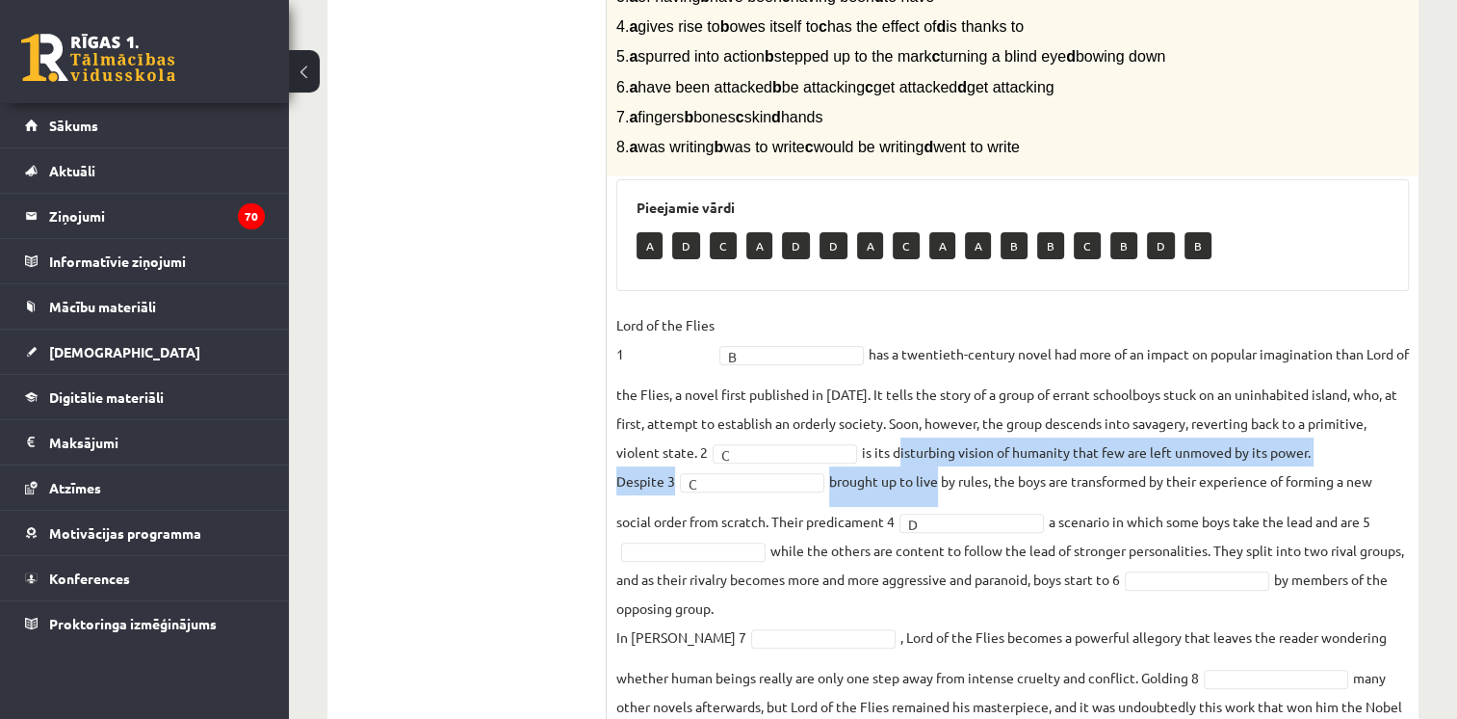
drag, startPoint x: 935, startPoint y: 467, endPoint x: 898, endPoint y: 440, distance: 46.2
click at [898, 440] on fieldset "Lord of the Flies 1 B * has a twentieth-century novel had more of an impact on …" at bounding box center [1013, 529] width 793 height 439
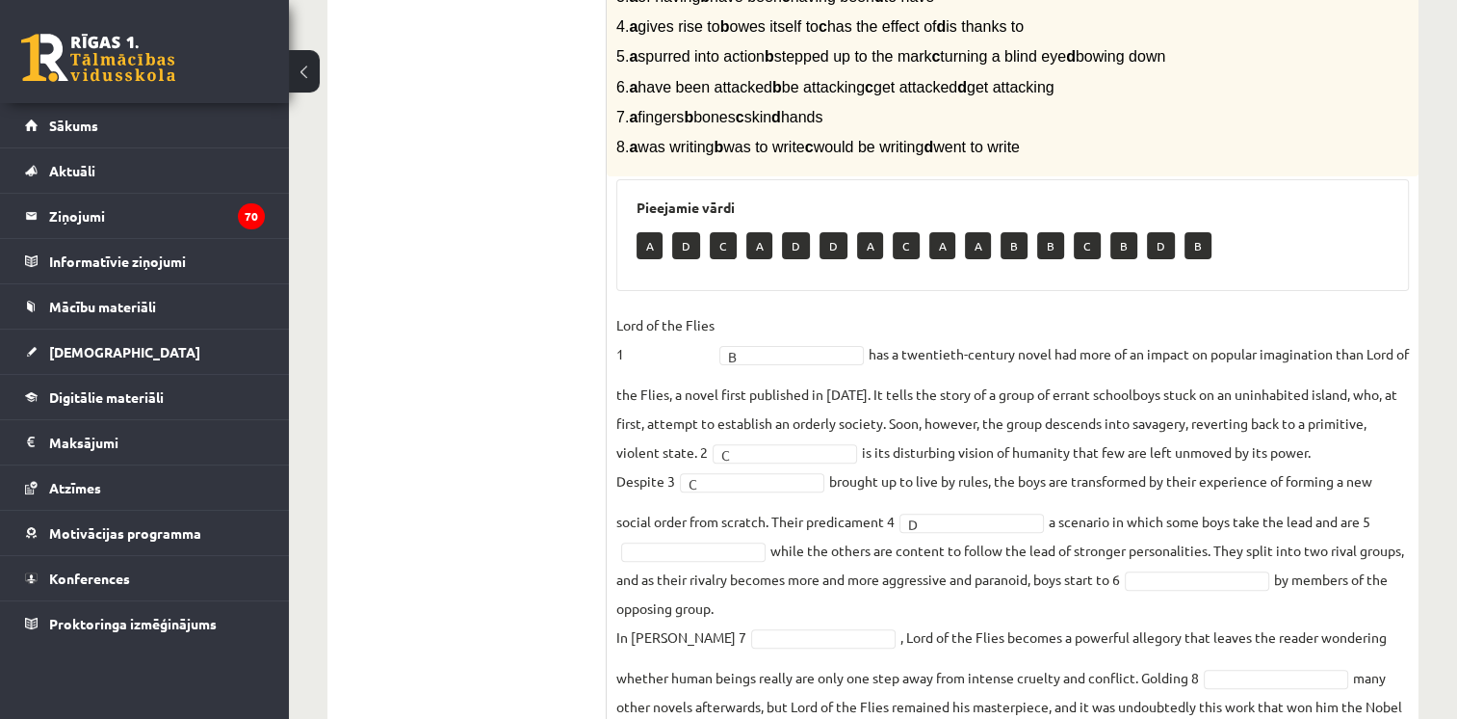
drag, startPoint x: 898, startPoint y: 440, endPoint x: 975, endPoint y: 479, distance: 86.2
click at [975, 479] on fieldset "Lord of the Flies 1 B * has a twentieth-century novel had more of an impact on …" at bounding box center [1013, 529] width 793 height 439
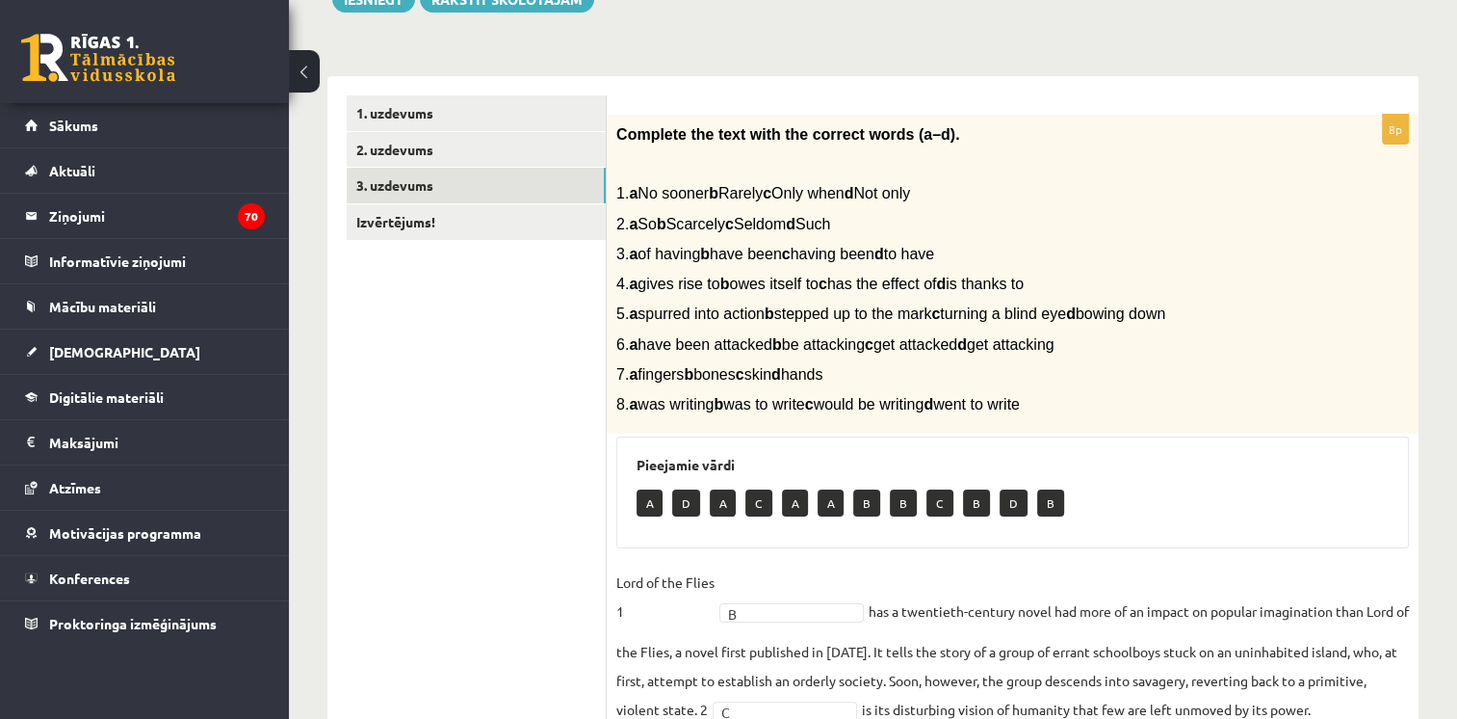
scroll to position [256, 0]
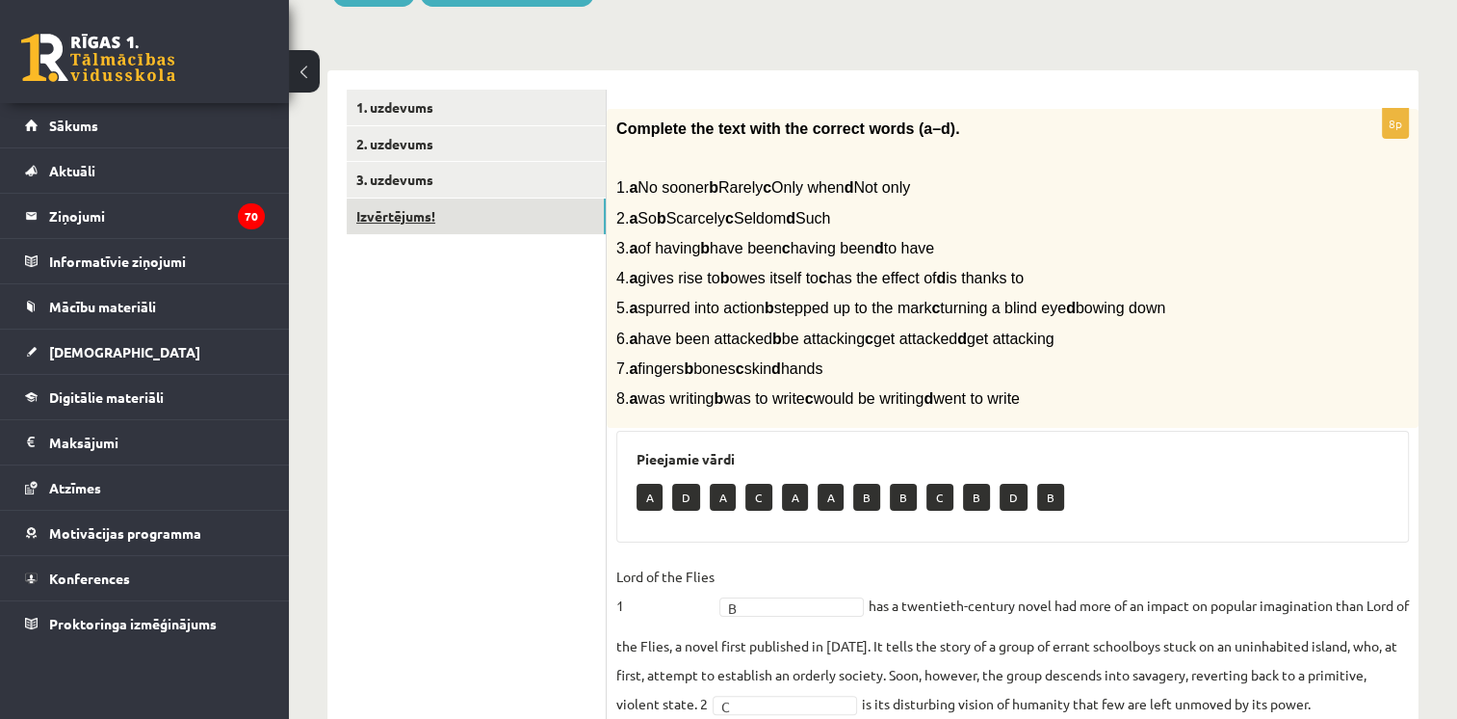
click at [445, 223] on link "Izvērtējums!" at bounding box center [476, 216] width 259 height 36
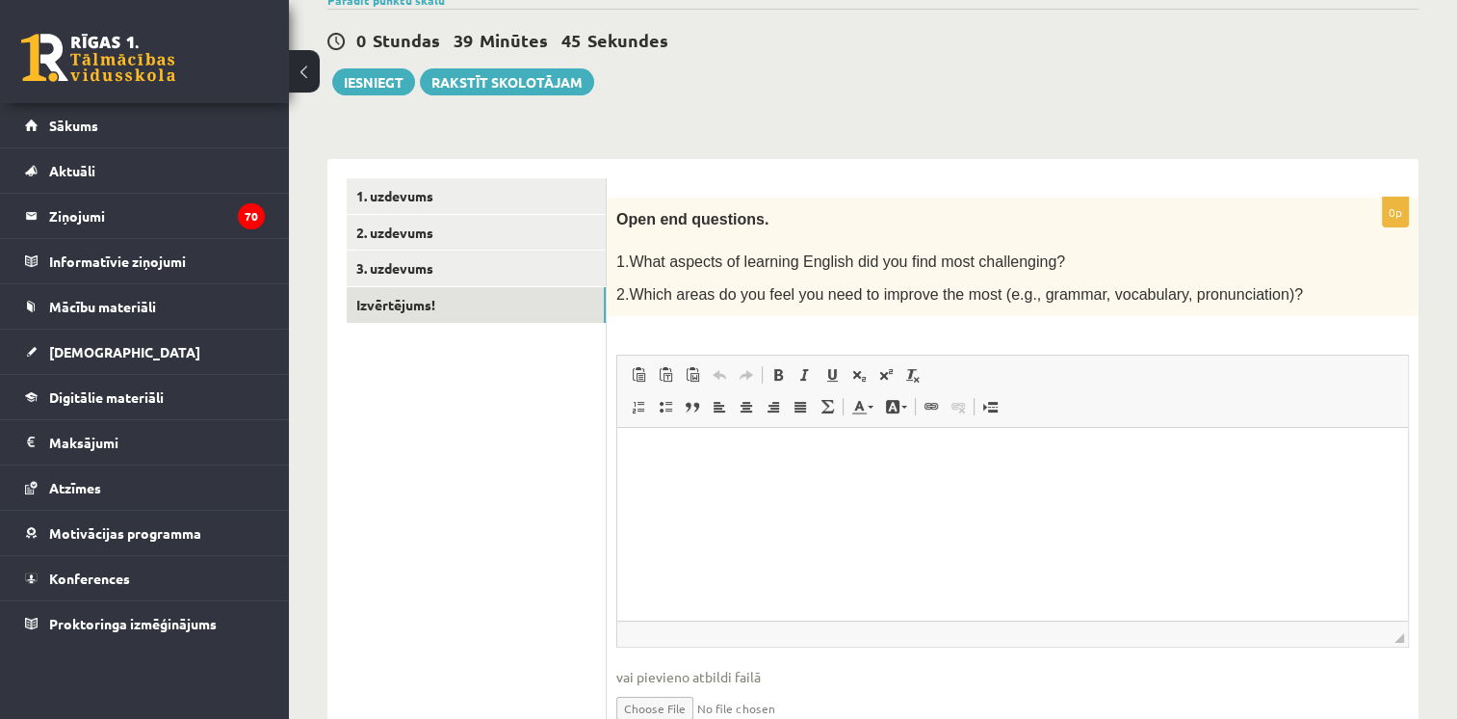
scroll to position [167, 0]
click at [1099, 439] on html at bounding box center [1012, 458] width 791 height 59
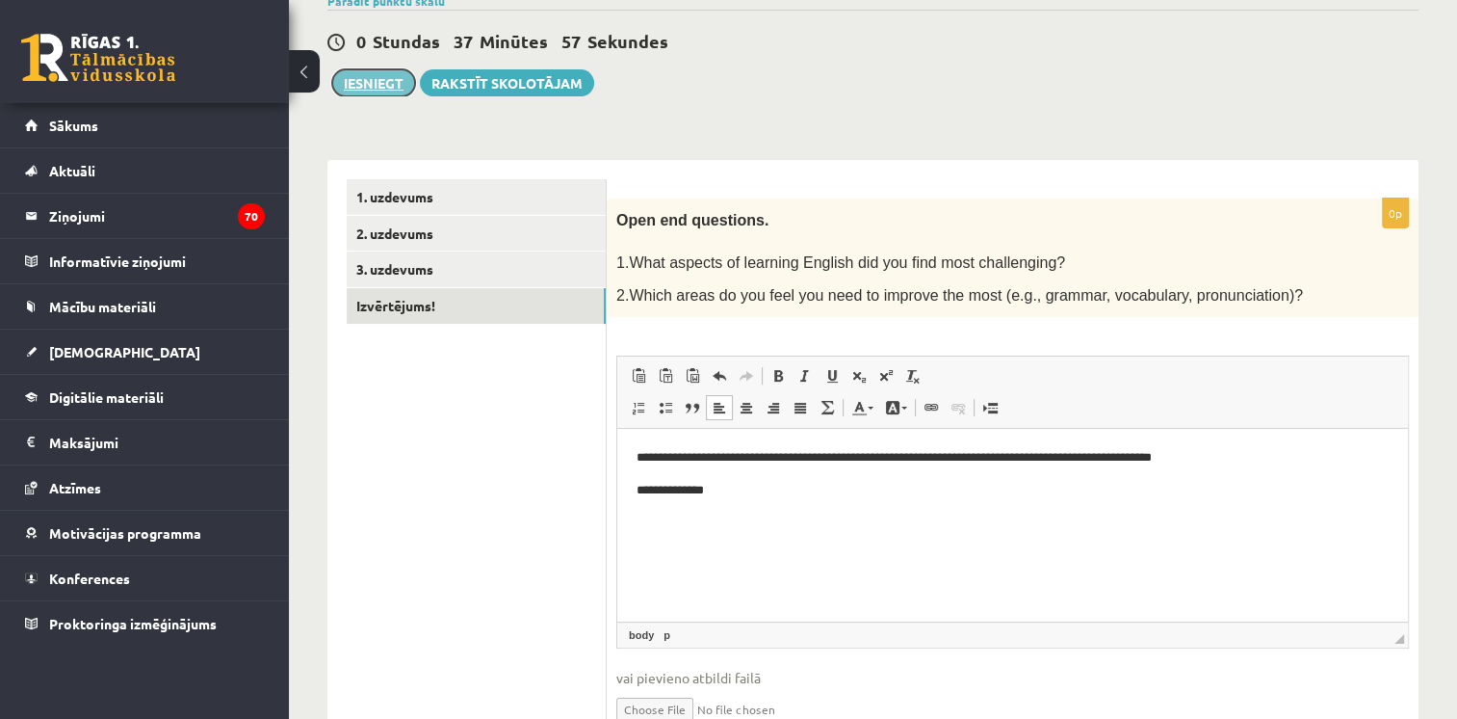
click at [365, 91] on button "Iesniegt" at bounding box center [373, 82] width 83 height 27
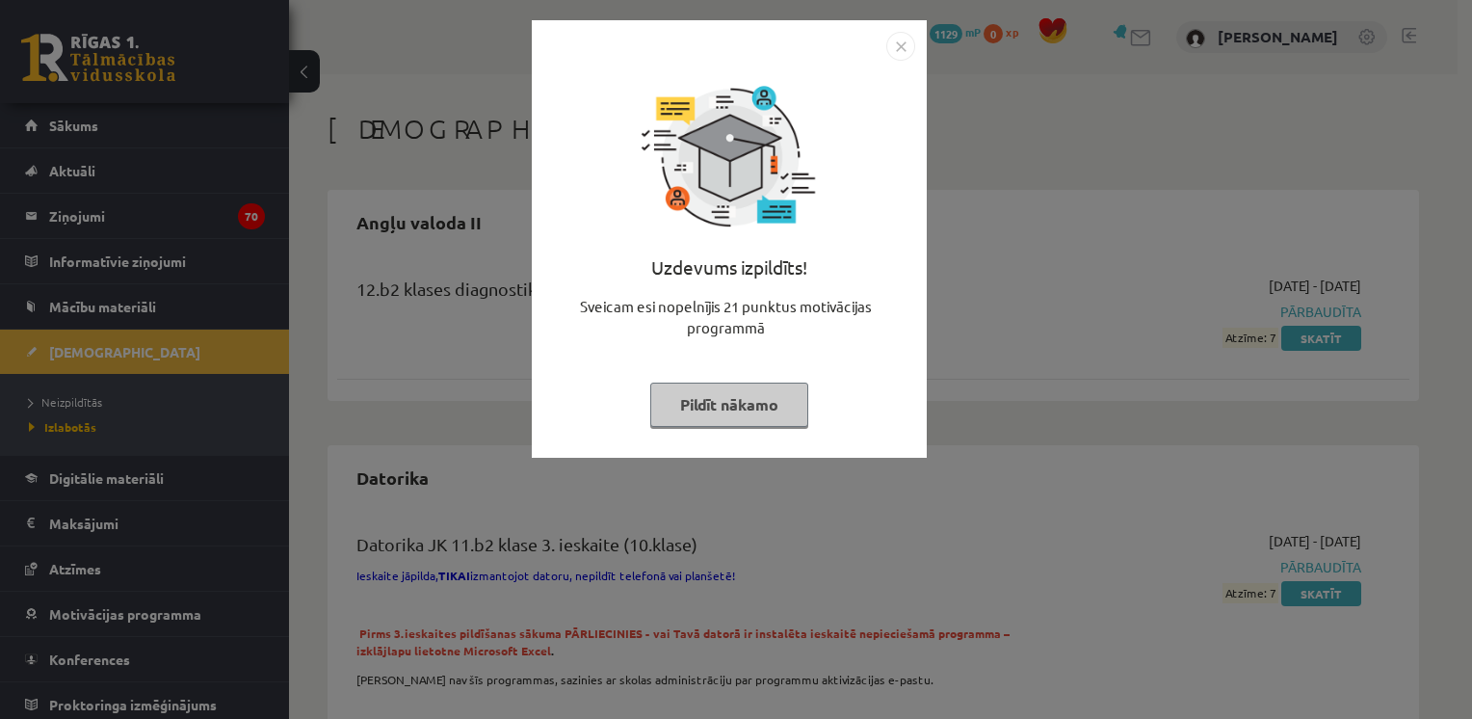
click at [709, 400] on button "Pildīt nākamo" at bounding box center [729, 404] width 158 height 44
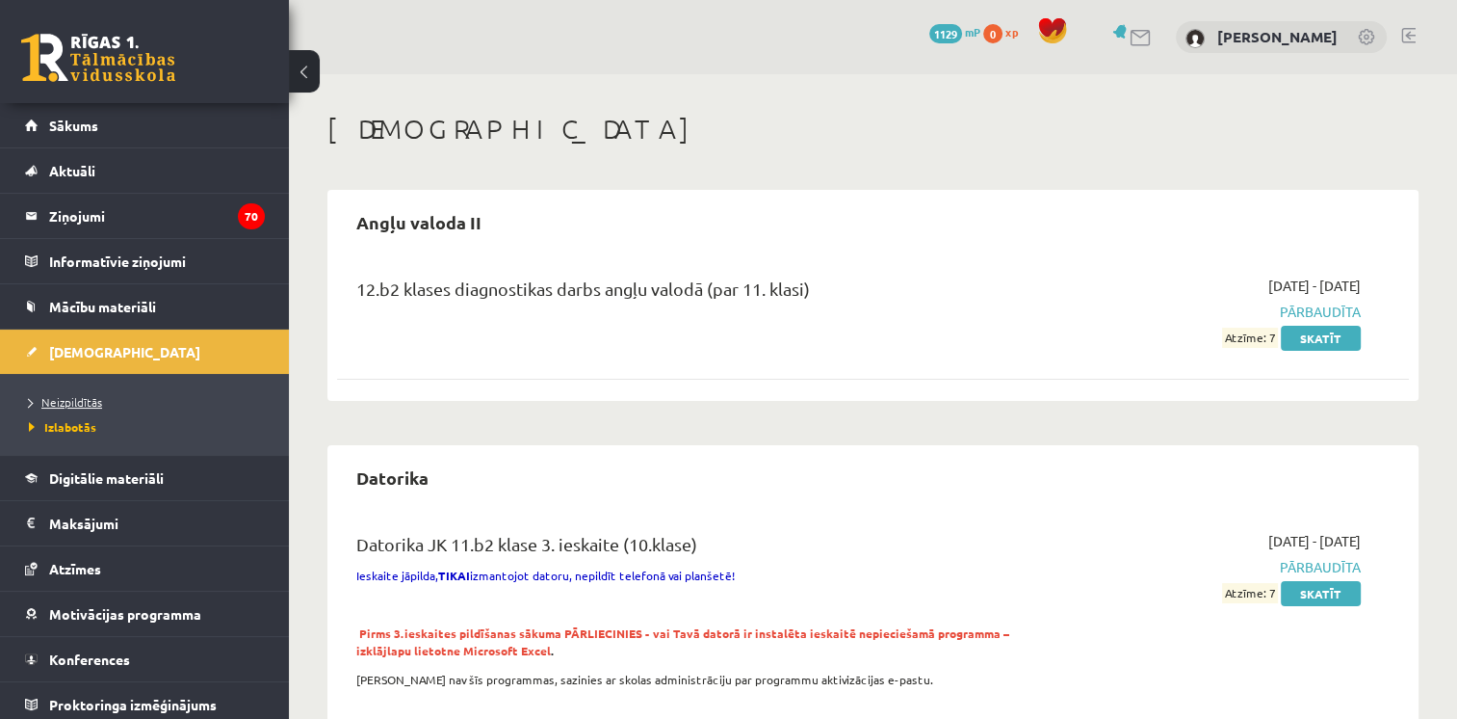
click at [96, 396] on span "Neizpildītās" at bounding box center [65, 401] width 73 height 15
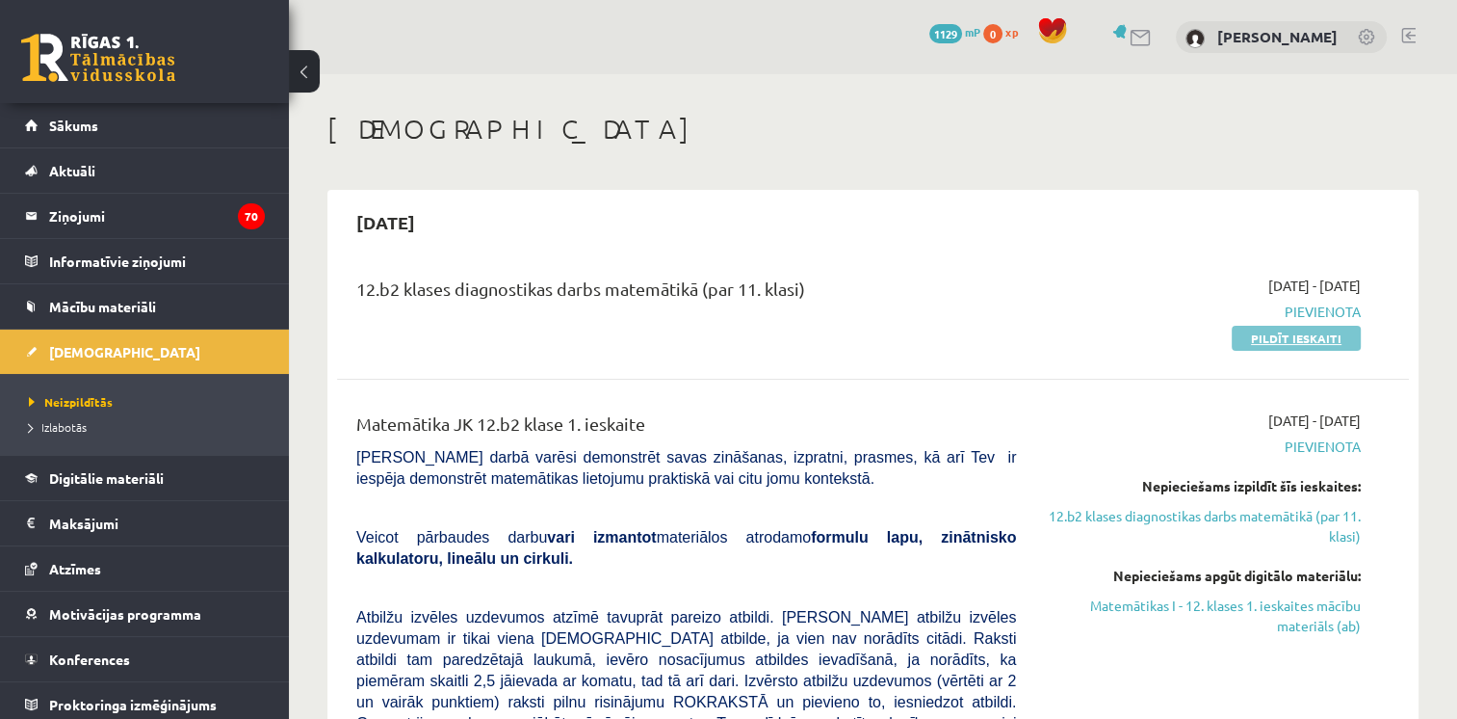
click at [1295, 346] on link "Pildīt ieskaiti" at bounding box center [1296, 338] width 129 height 25
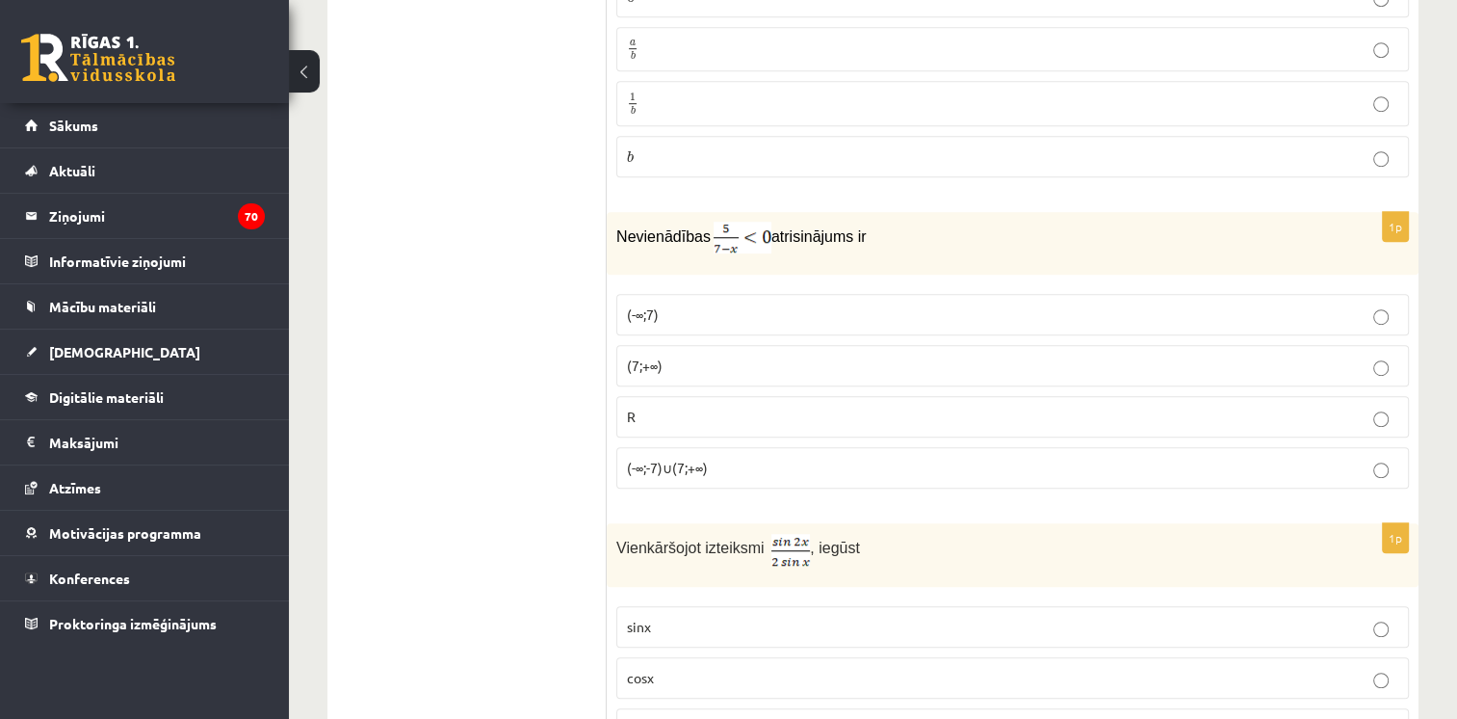
scroll to position [9413, 0]
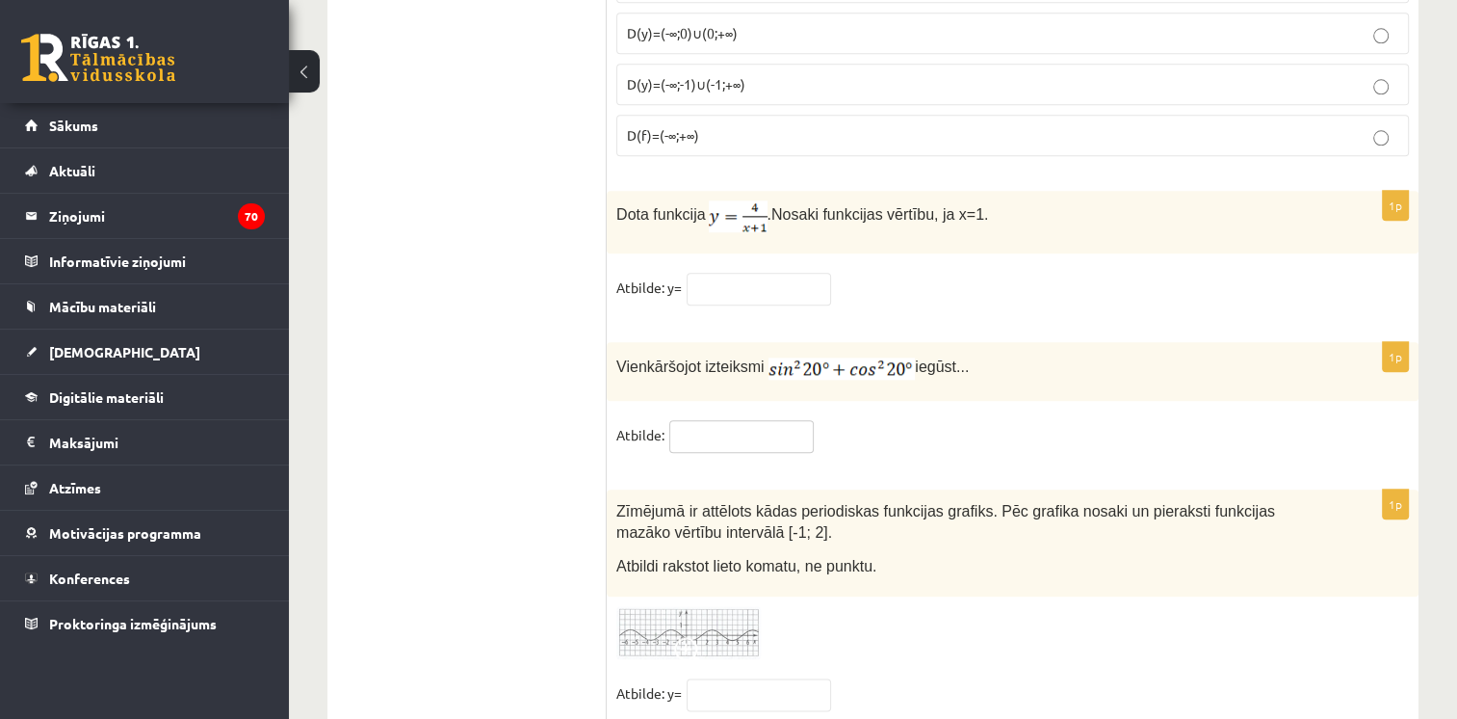
click at [761, 420] on input "text" at bounding box center [741, 436] width 144 height 33
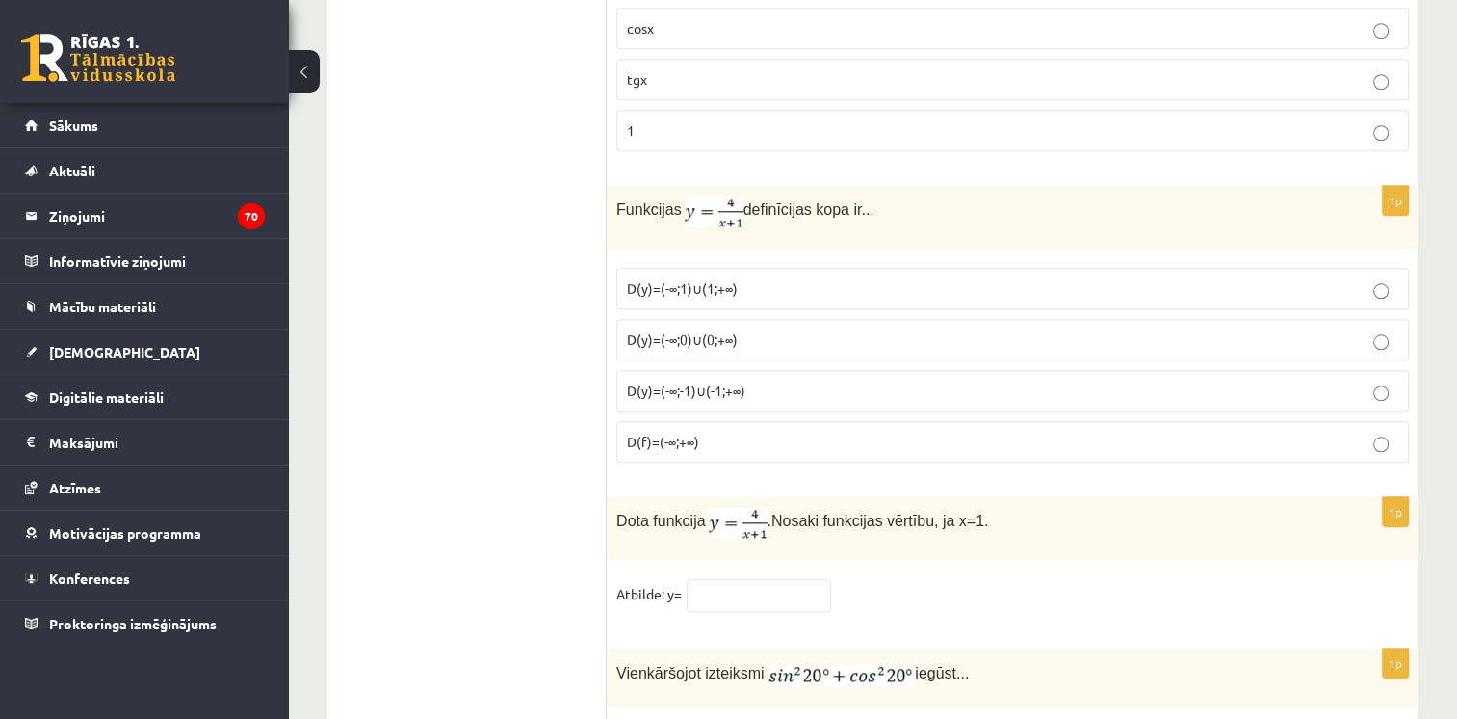
scroll to position [9049, 0]
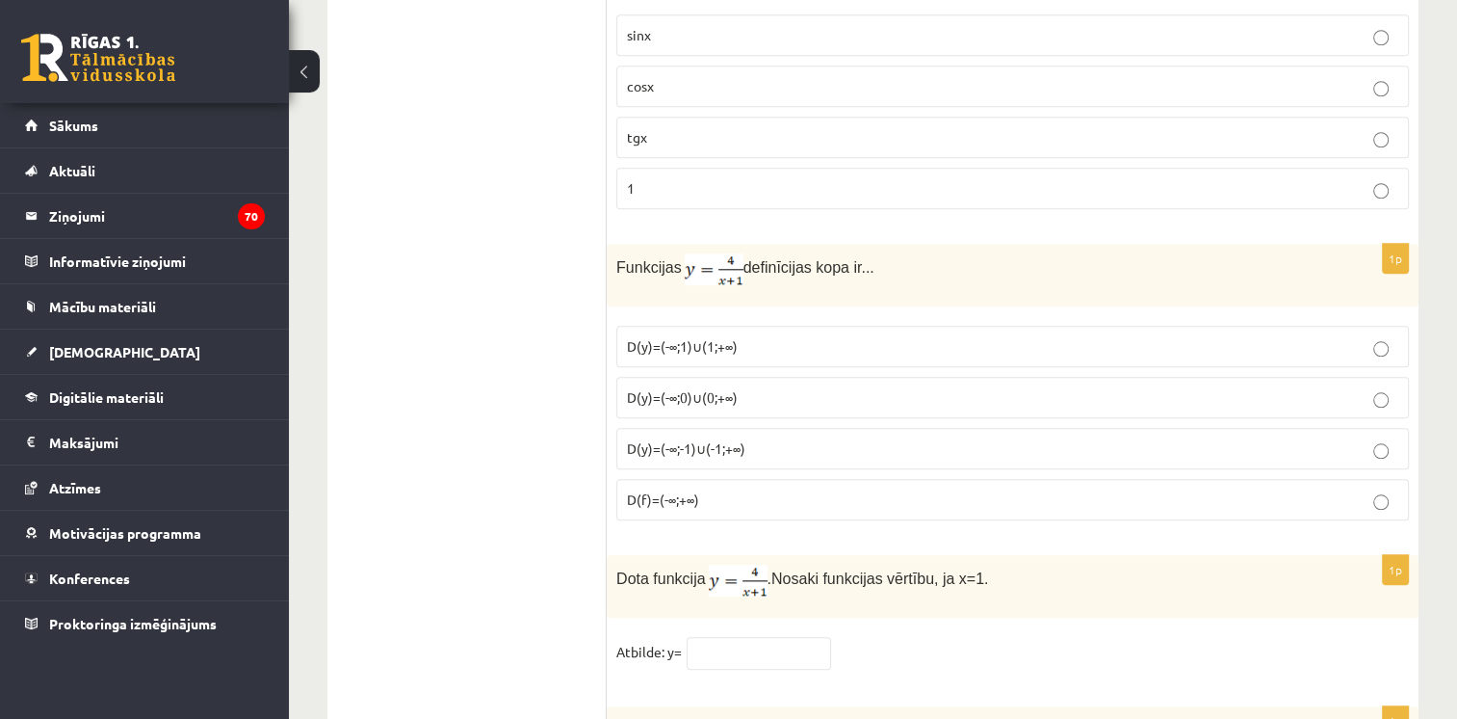
type input "*"
click at [755, 637] on input "text" at bounding box center [759, 653] width 144 height 33
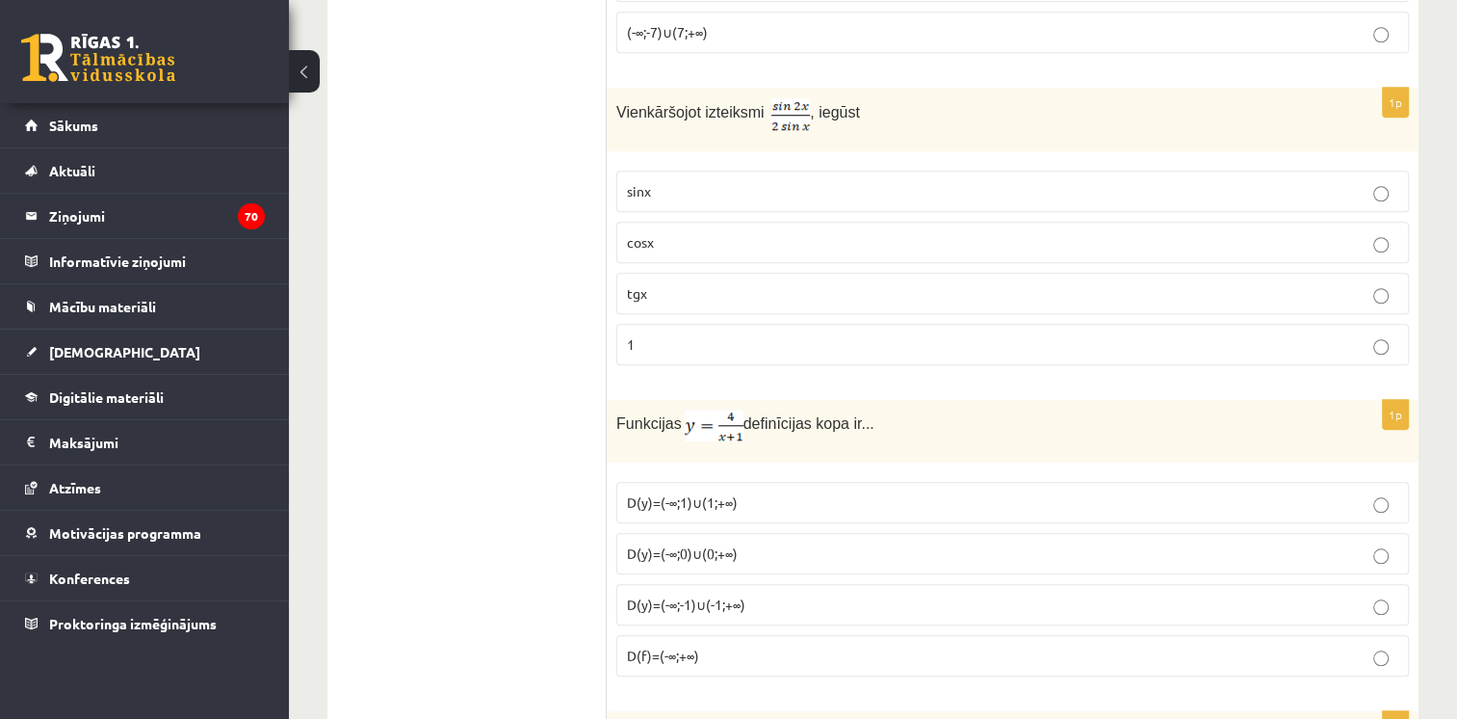
scroll to position [8905, 0]
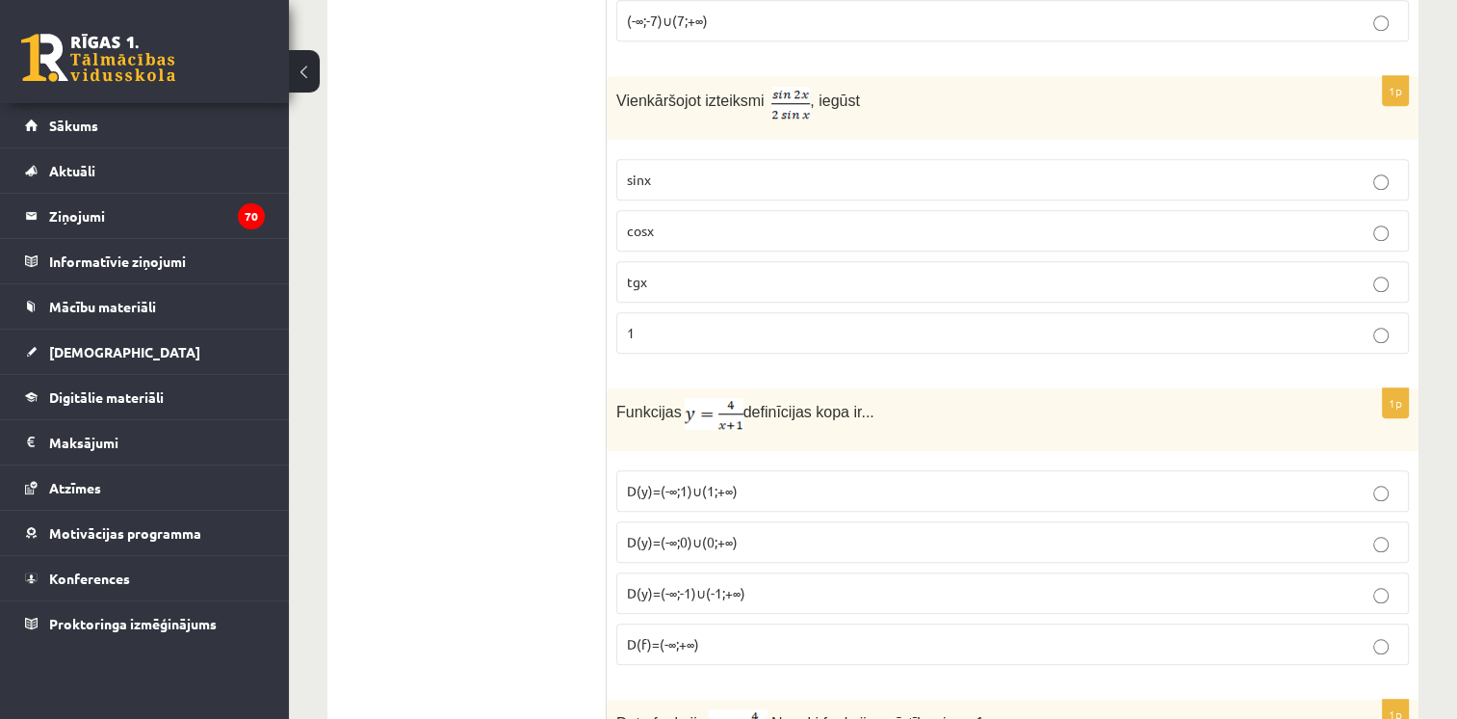
type input "*"
drag, startPoint x: 1460, startPoint y: 638, endPoint x: 1439, endPoint y: 268, distance: 370.5
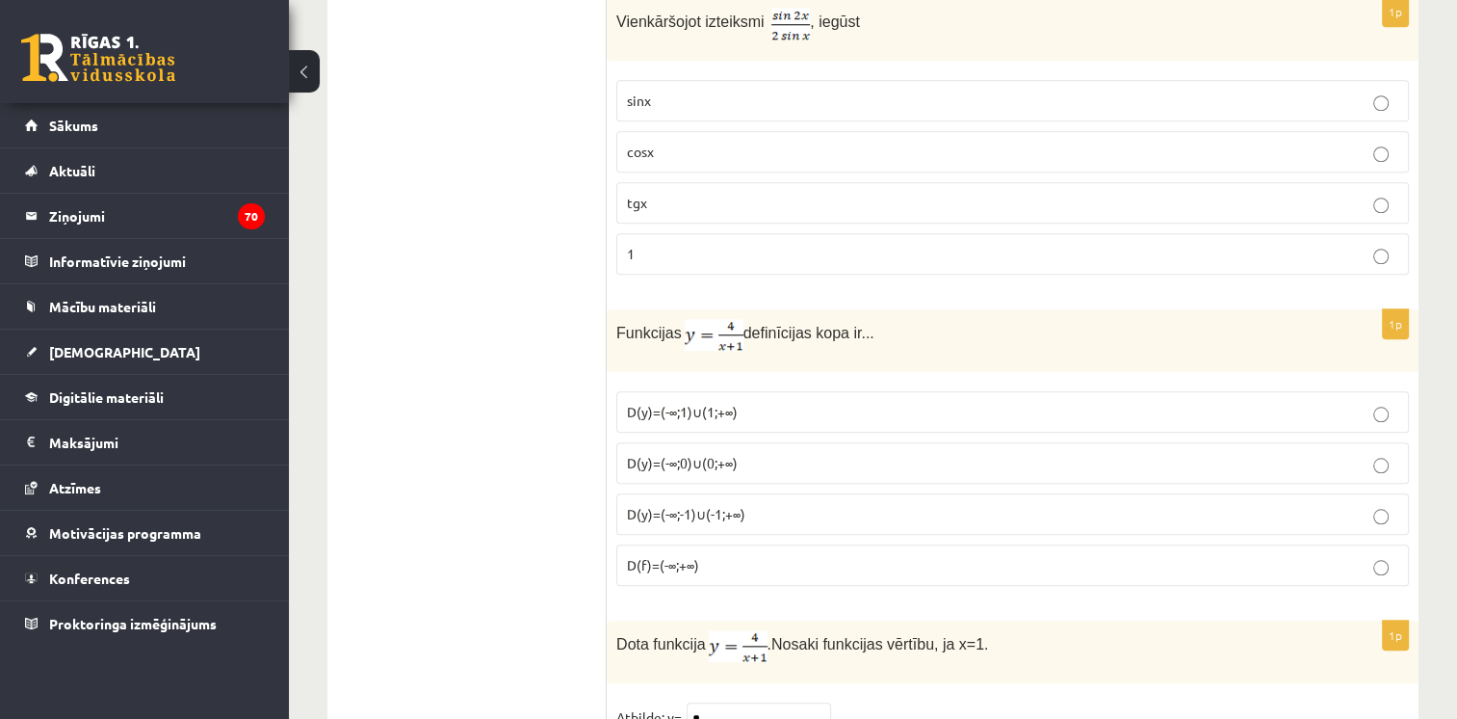
scroll to position [9020, 0]
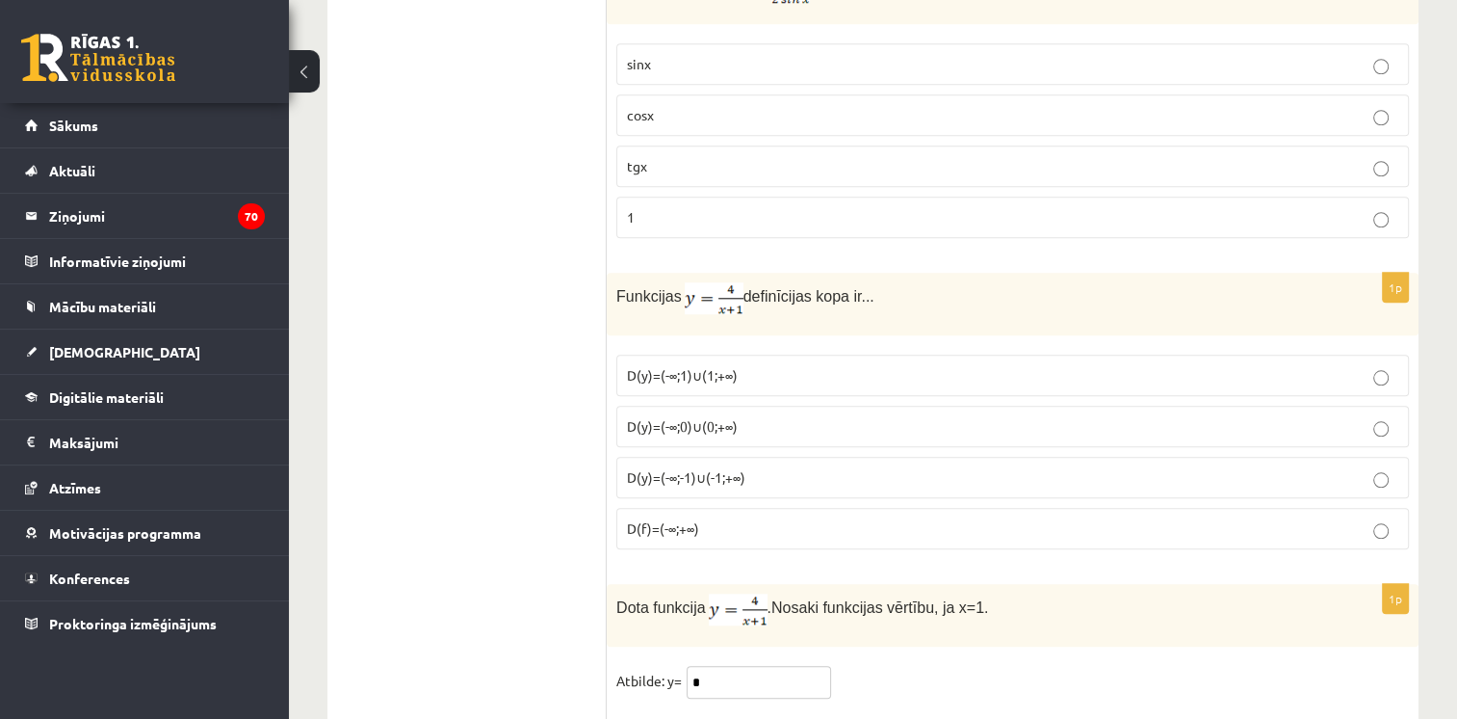
click at [781, 666] on input "*" at bounding box center [759, 682] width 144 height 33
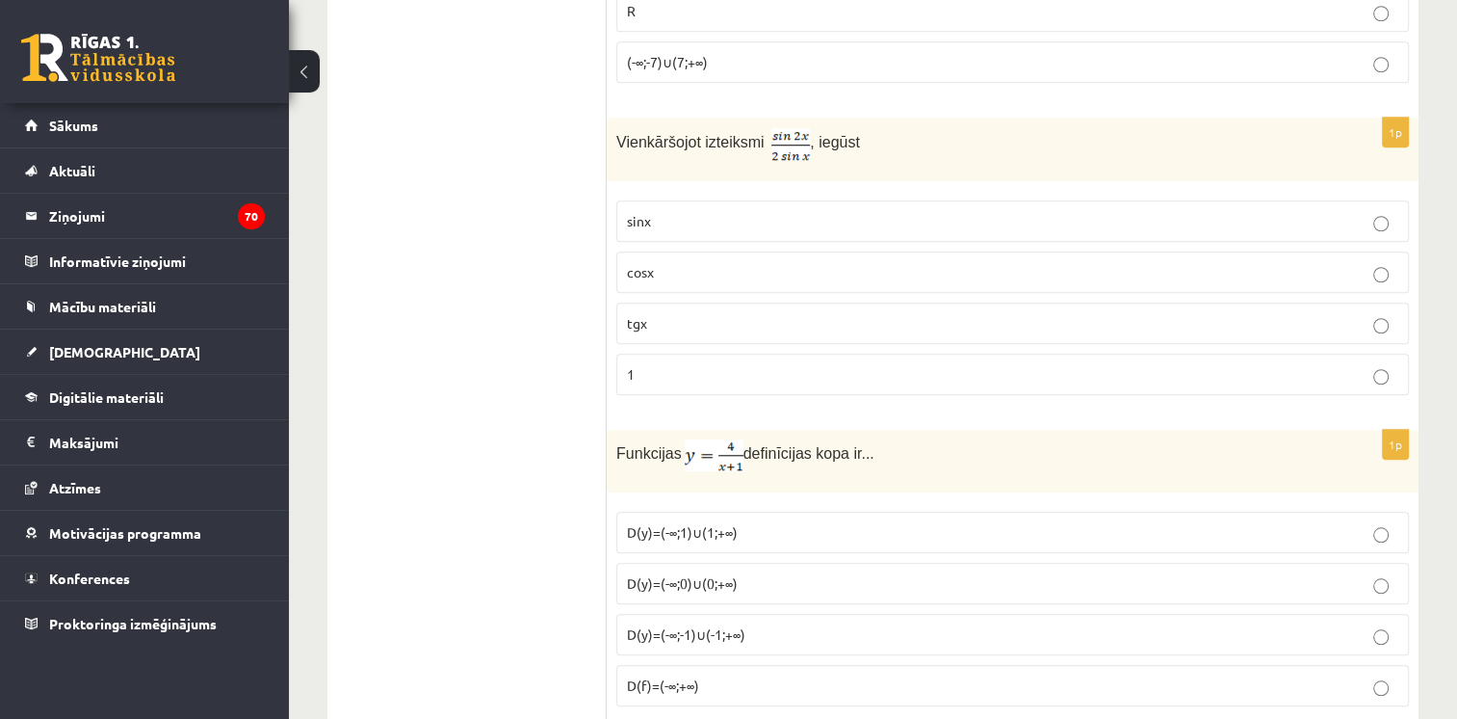
scroll to position [8886, 0]
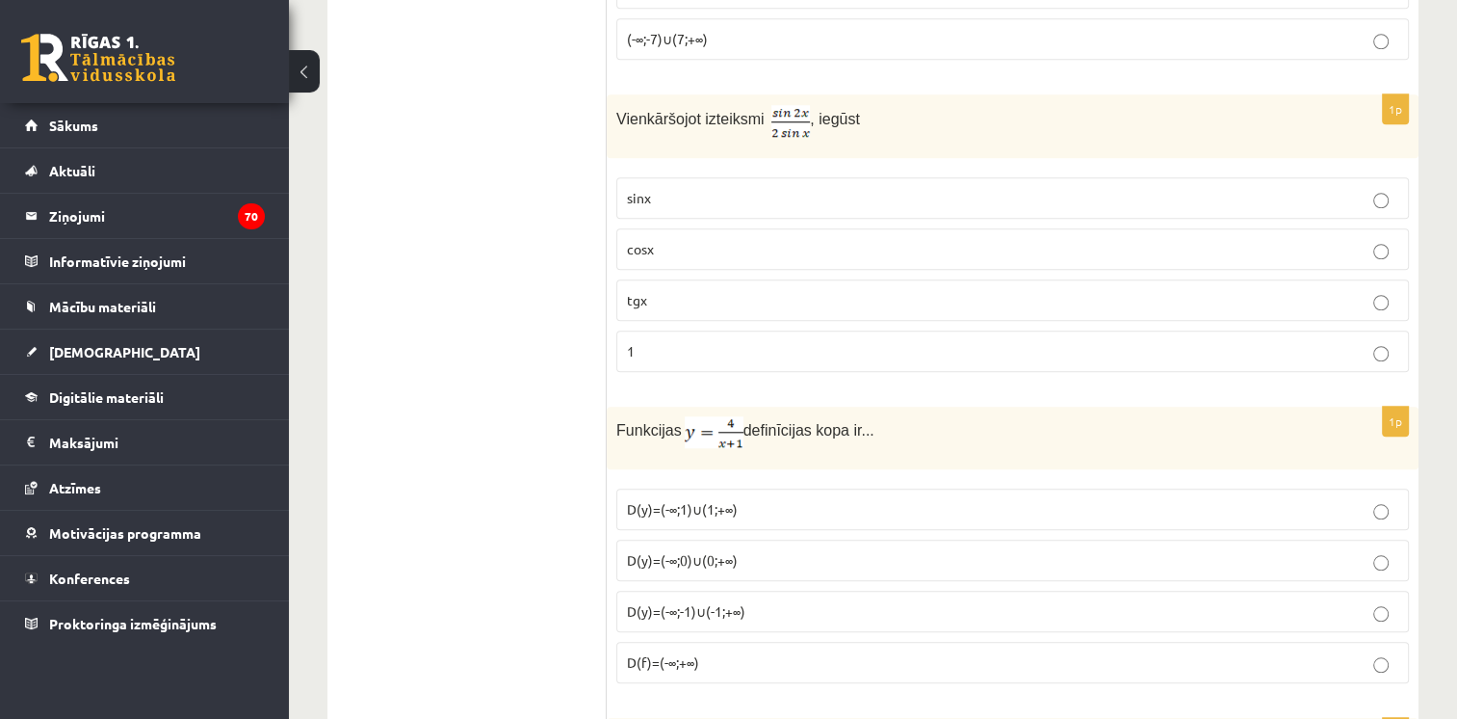
type input "*"
click at [712, 652] on p "D(f)=(-∞;+∞)" at bounding box center [1013, 662] width 772 height 20
click at [801, 601] on p "D(y)=(-∞;-1)∪(-1;+∞)" at bounding box center [1013, 611] width 772 height 20
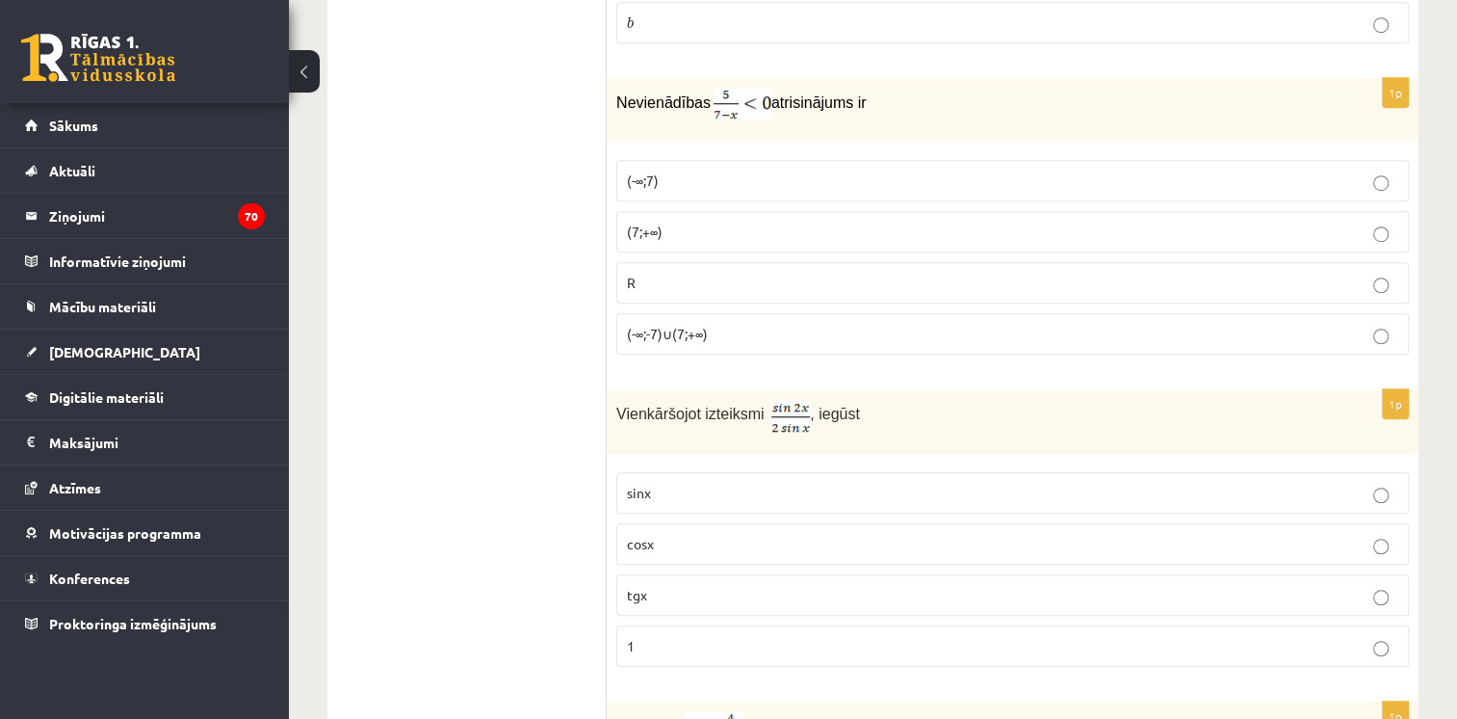
scroll to position [8534, 0]
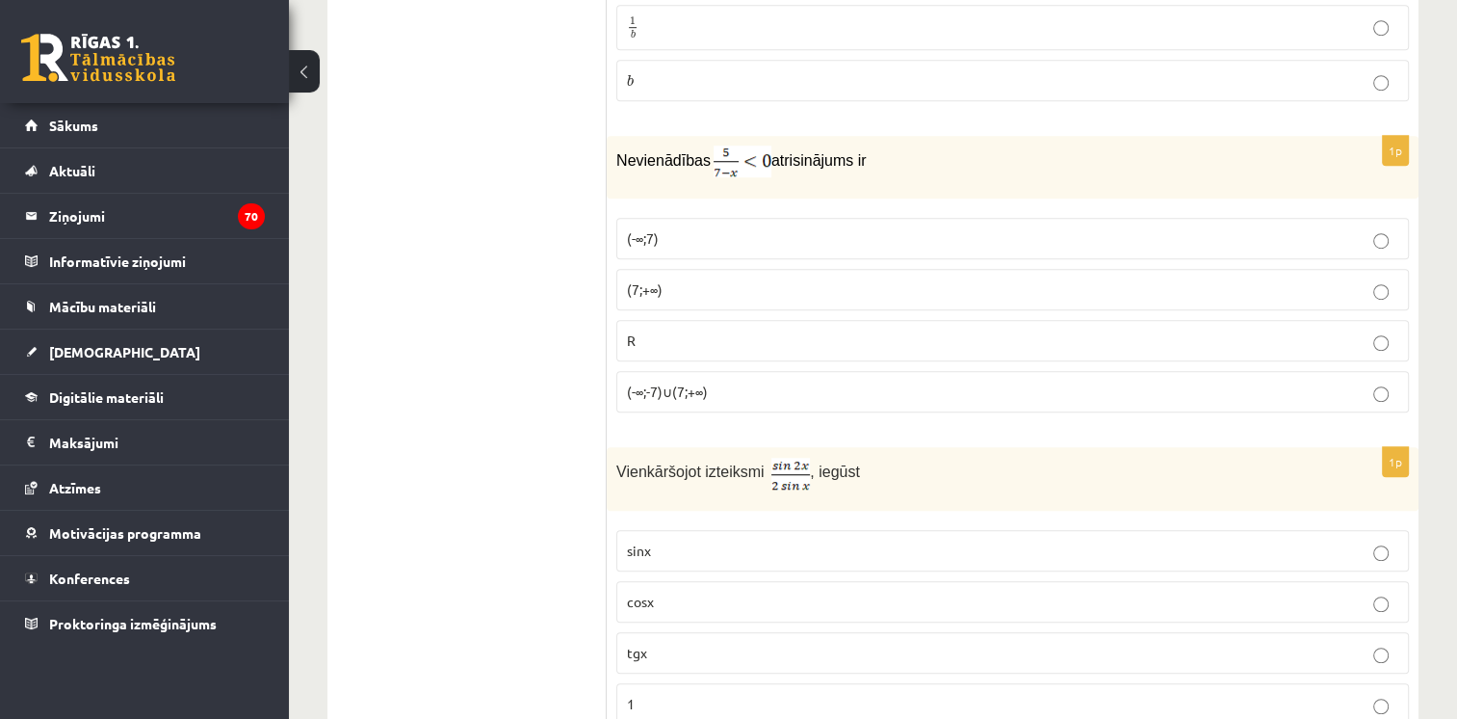
click at [1087, 581] on label "cosx" at bounding box center [1013, 601] width 793 height 41
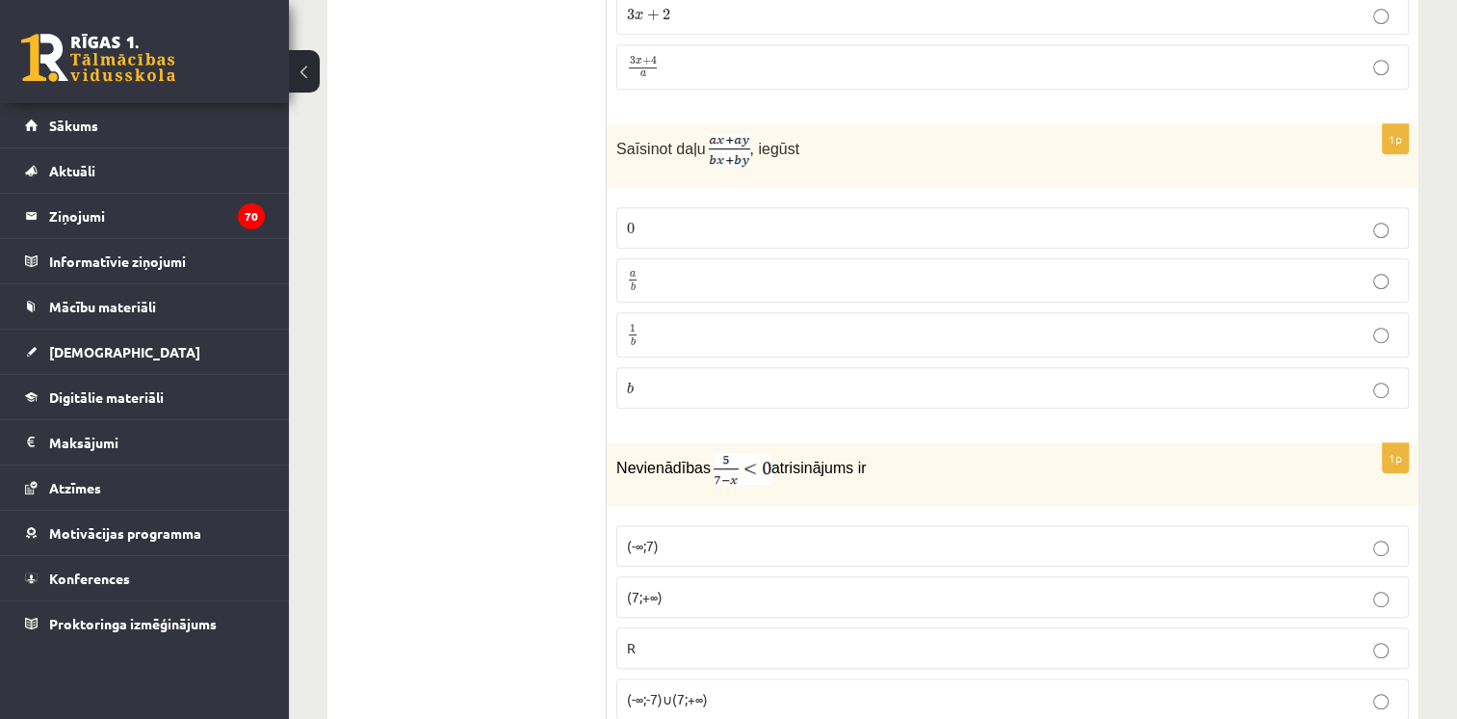
scroll to position [8192, 0]
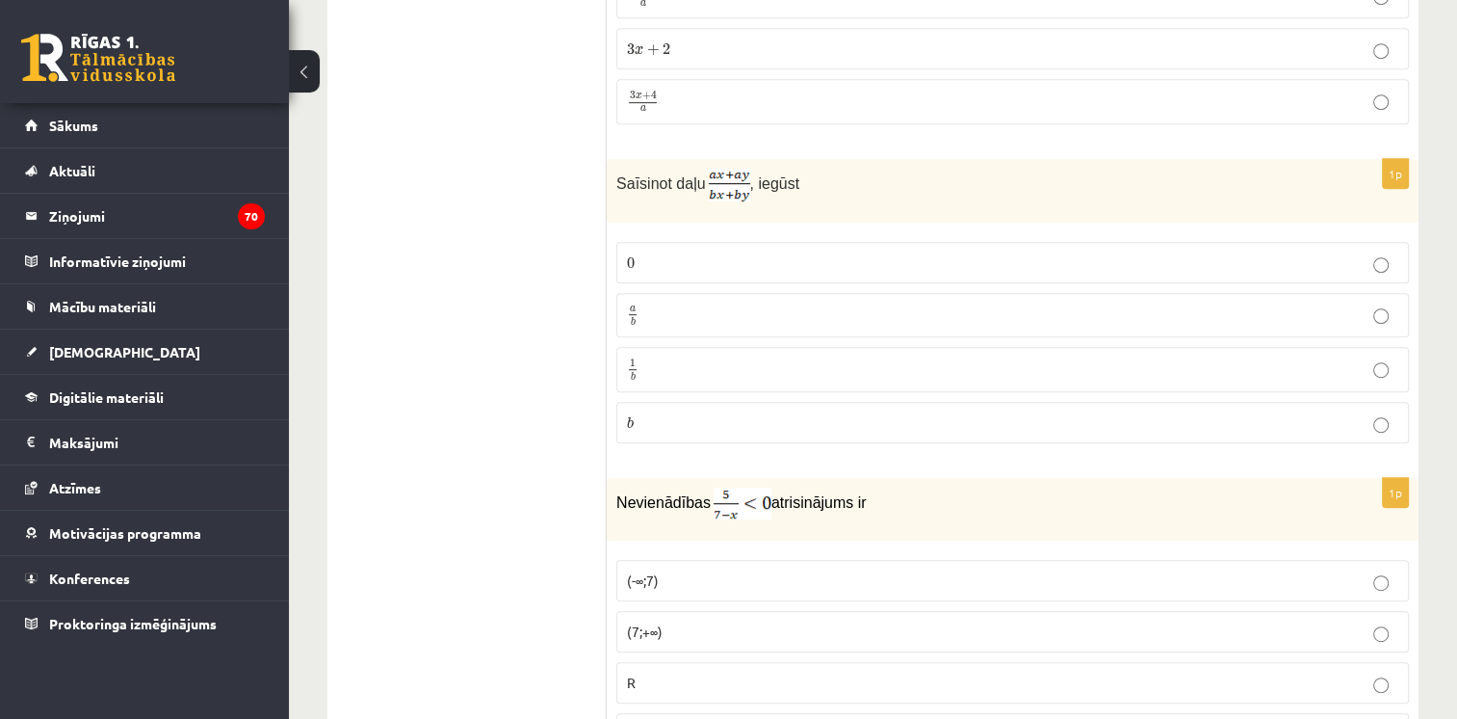
click at [679, 621] on p "(7;+∞)" at bounding box center [1013, 631] width 772 height 20
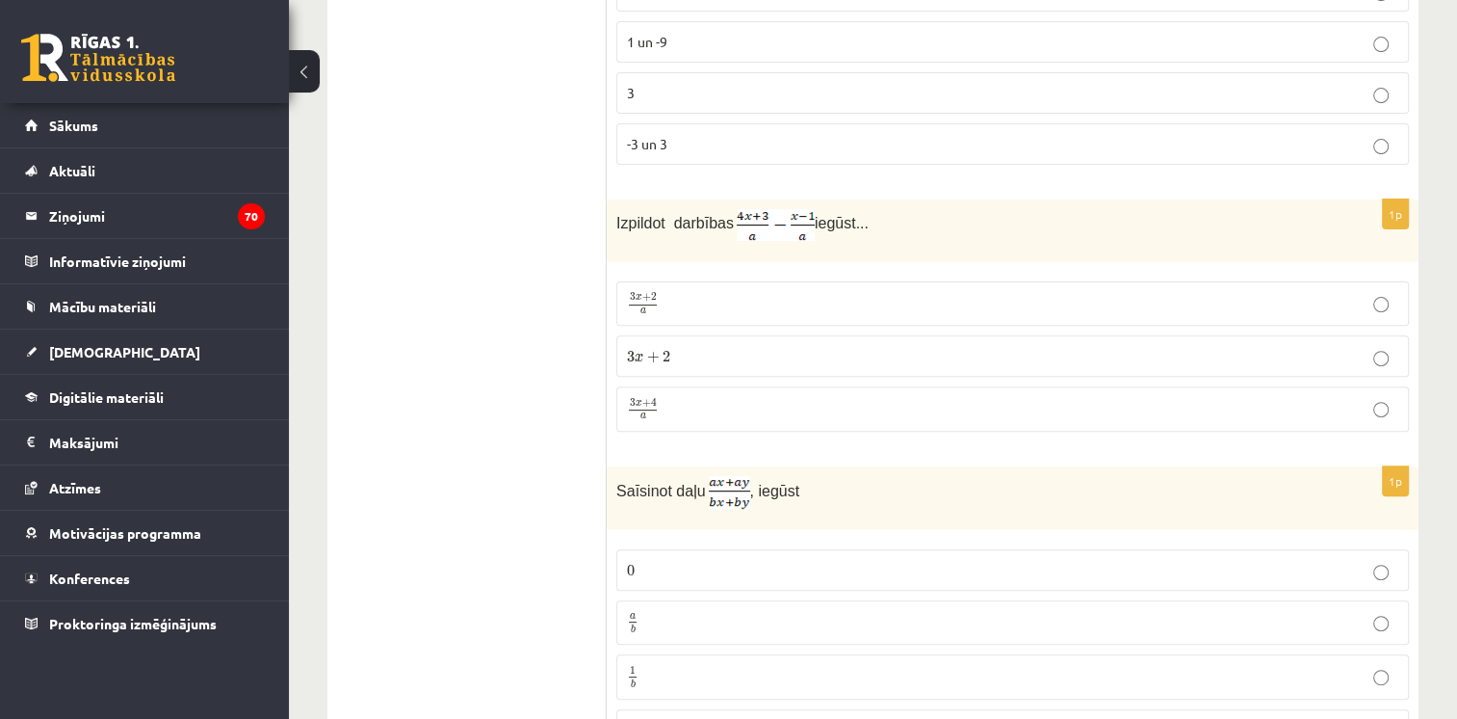
scroll to position [7978, 0]
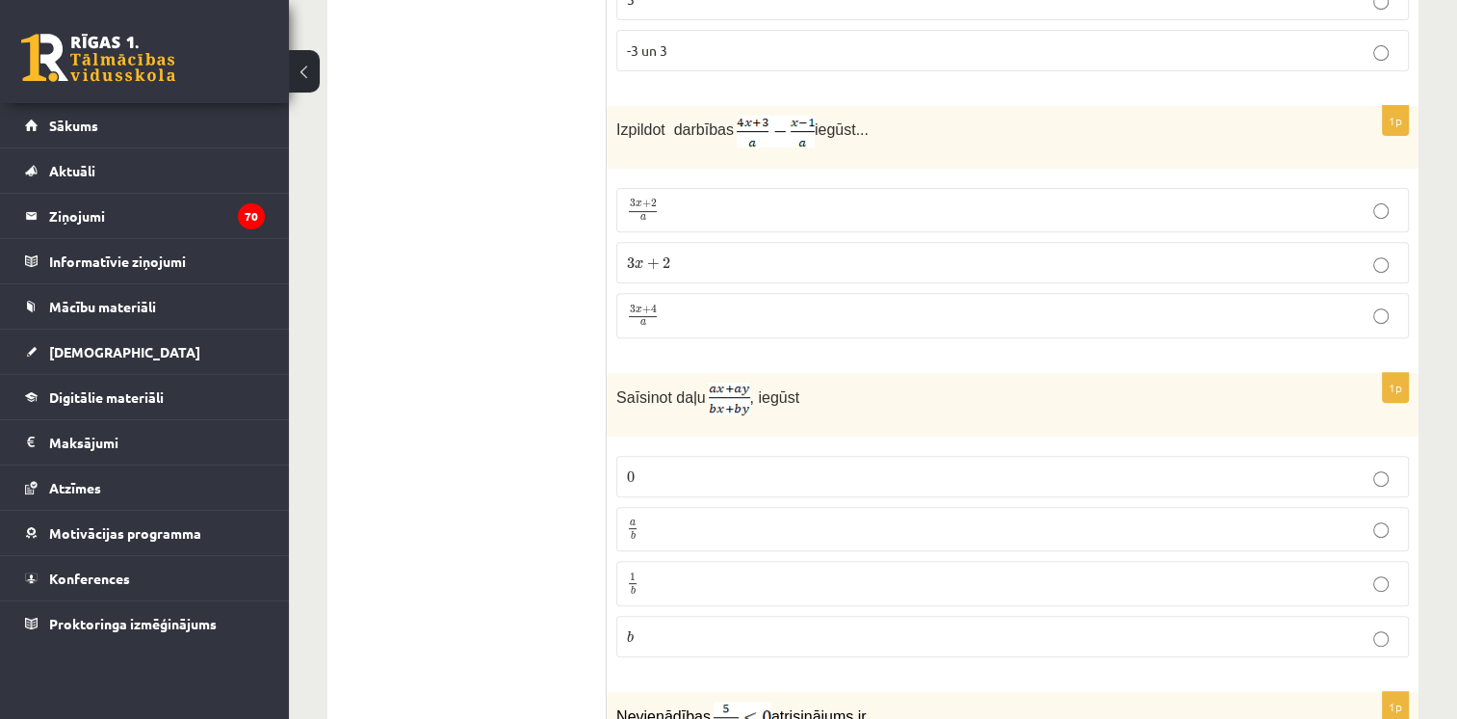
click at [1232, 507] on label "a b a b" at bounding box center [1013, 529] width 793 height 45
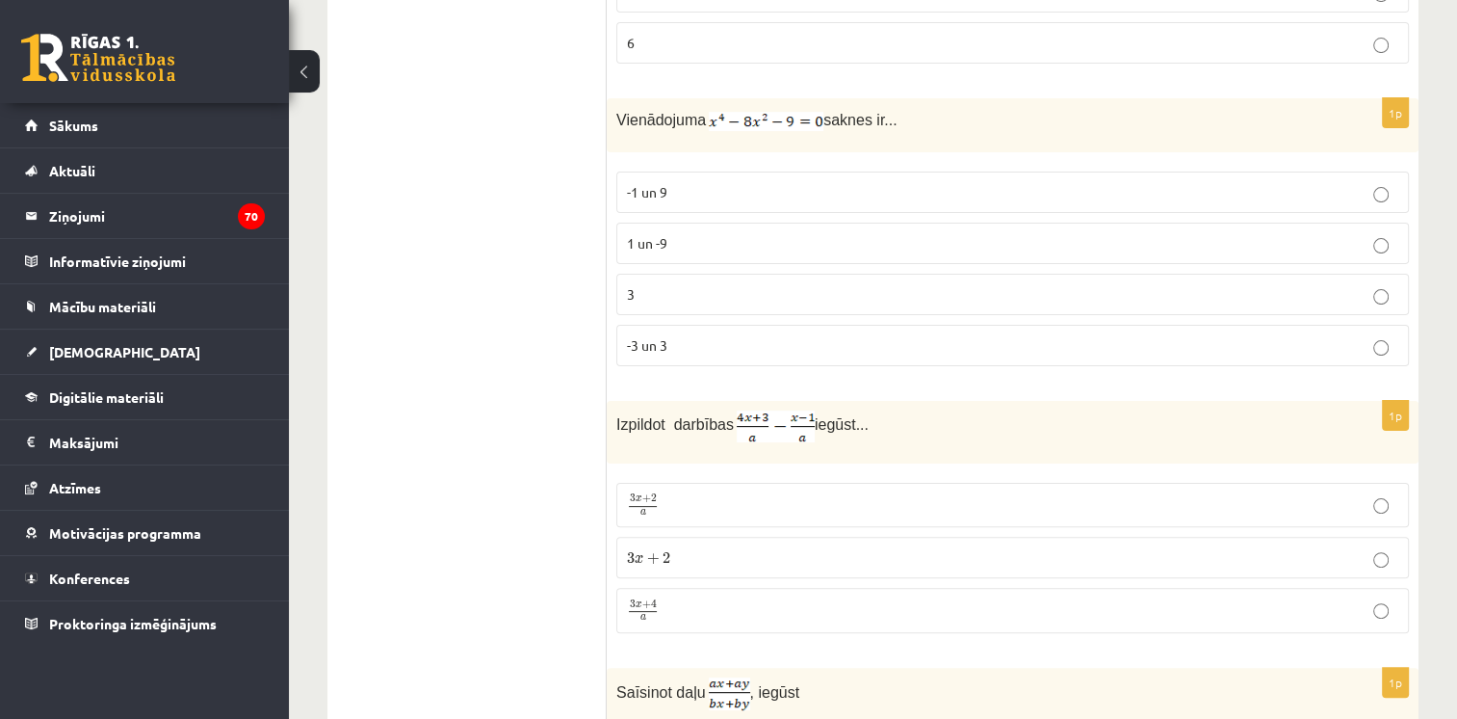
scroll to position [7695, 0]
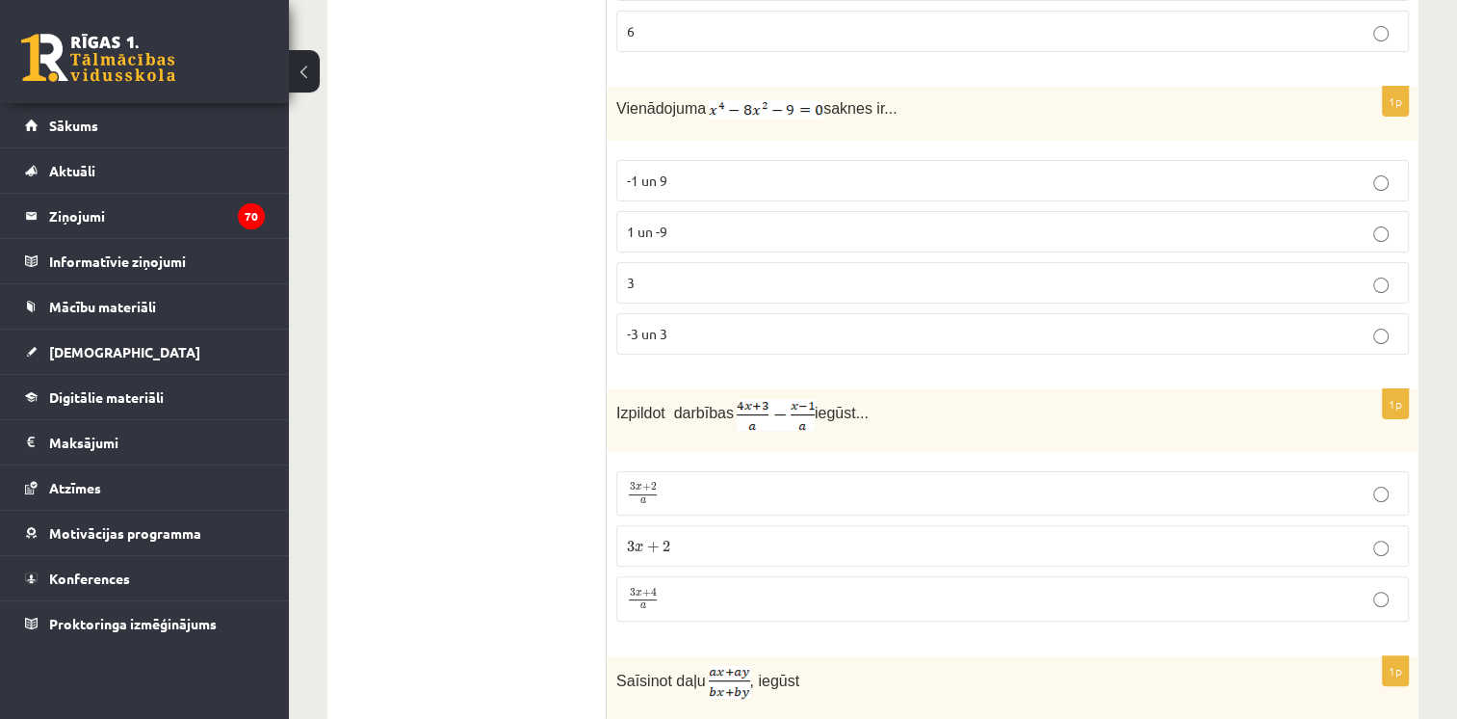
click at [725, 587] on p "3 x + 4 a 3 x + 4 a" at bounding box center [1013, 599] width 772 height 24
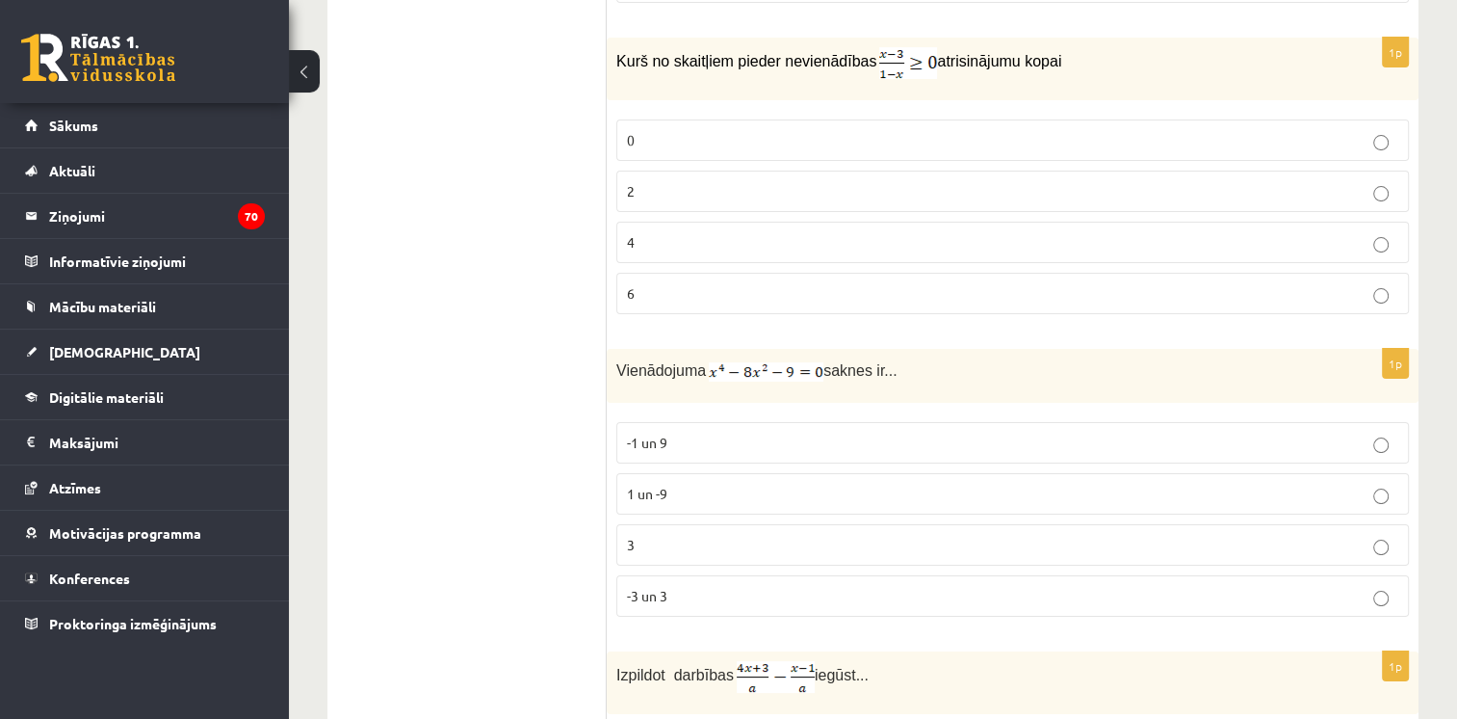
scroll to position [7352, 0]
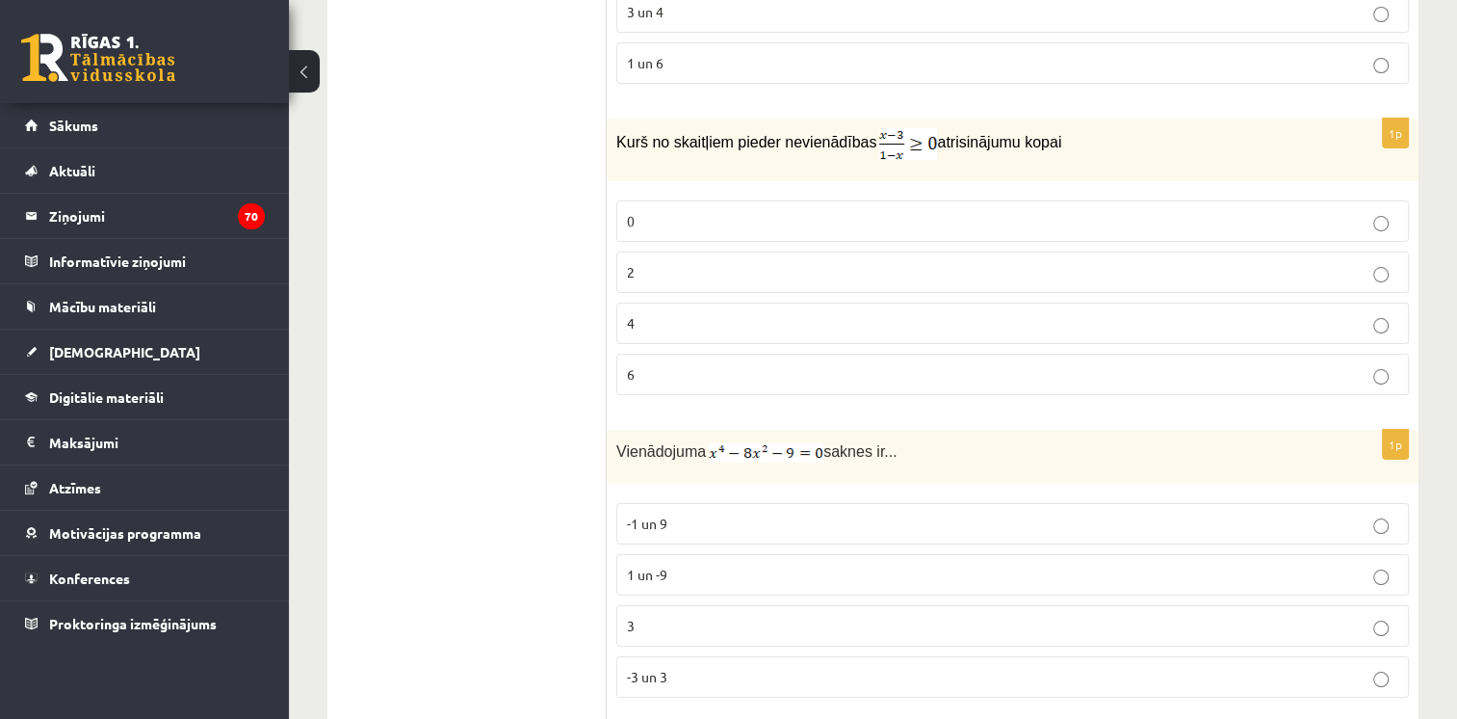
click at [789, 656] on label "-3 un 3" at bounding box center [1013, 676] width 793 height 41
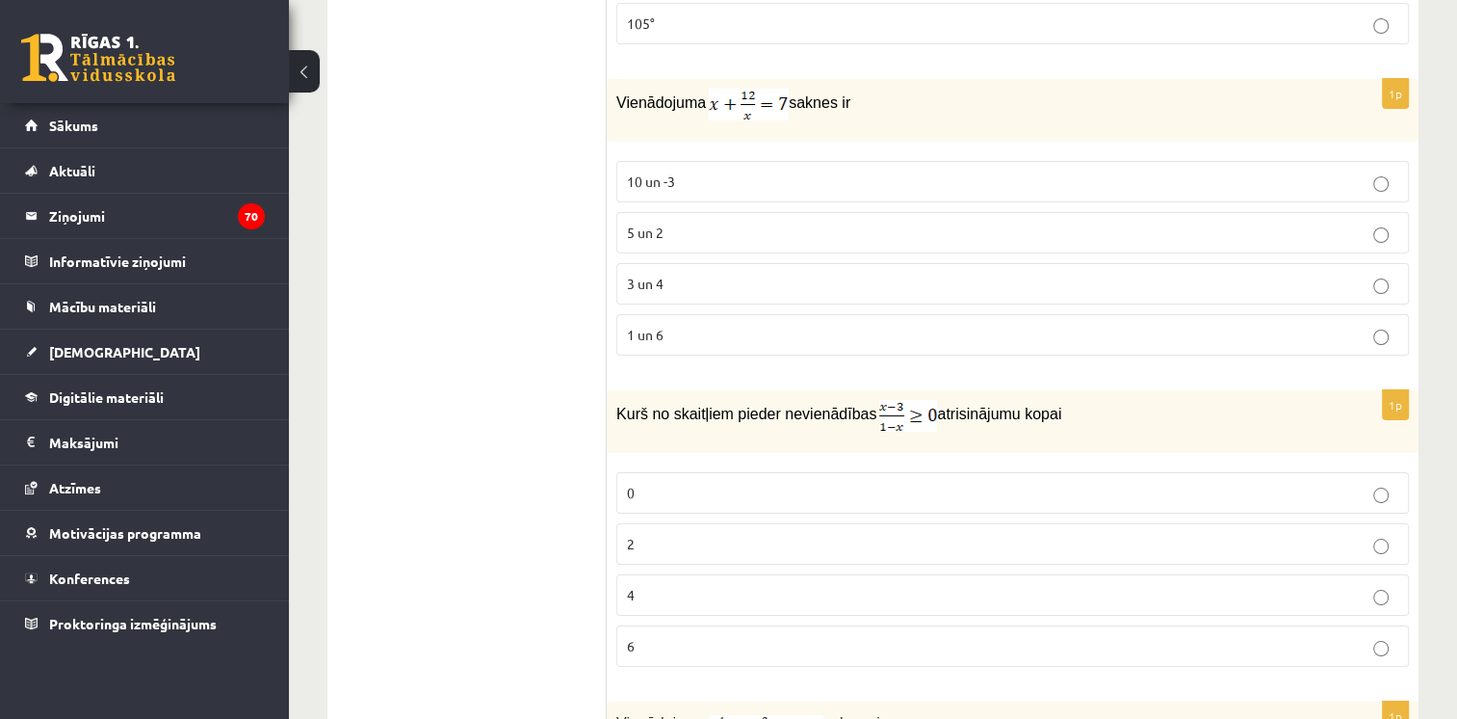
scroll to position [7057, 0]
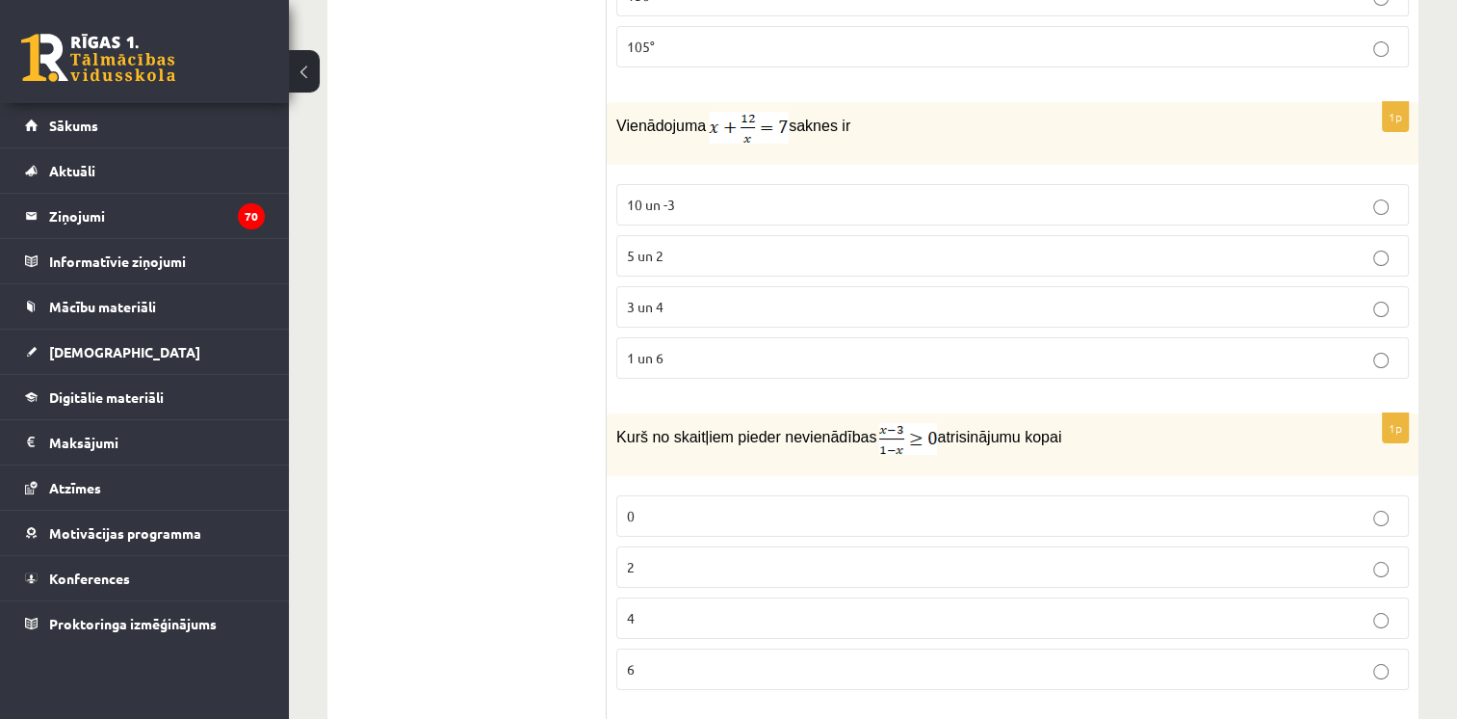
click at [757, 546] on label "2" at bounding box center [1013, 566] width 793 height 41
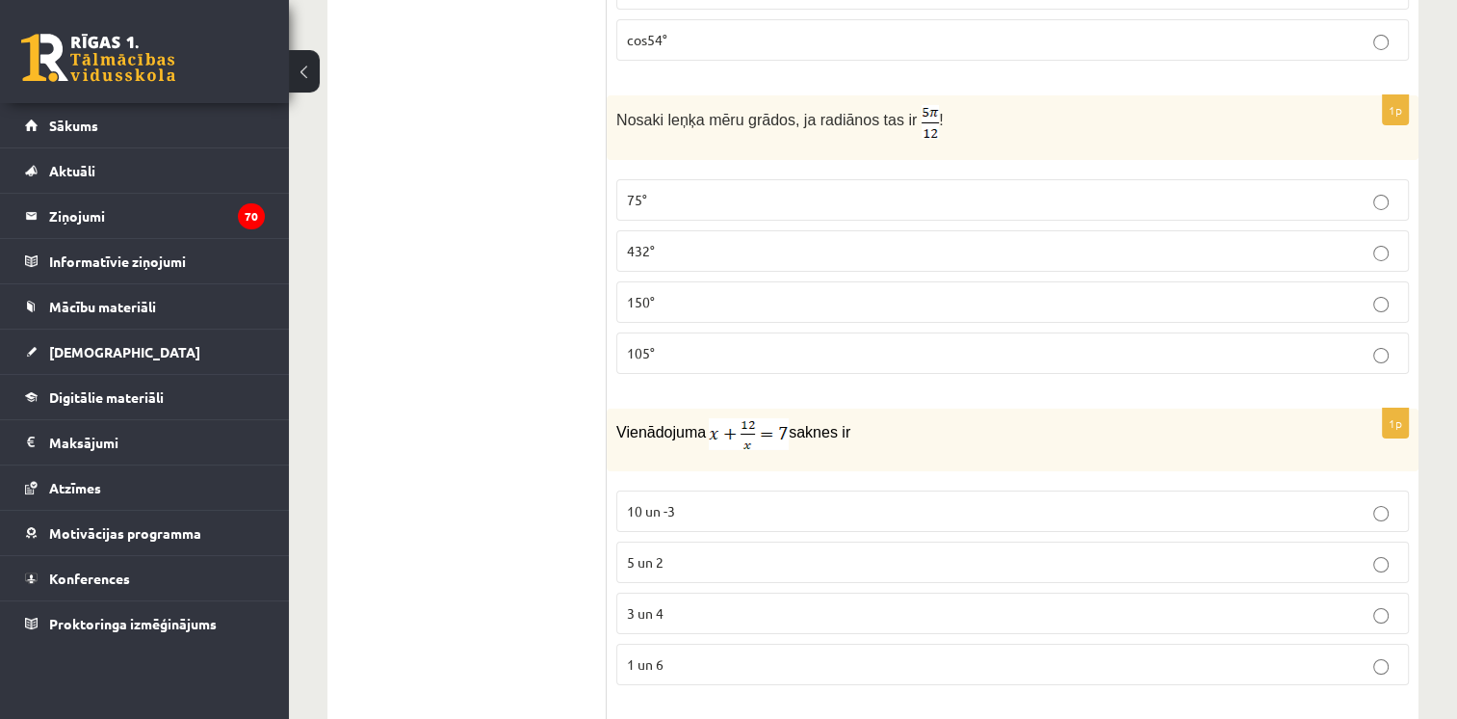
scroll to position [6728, 0]
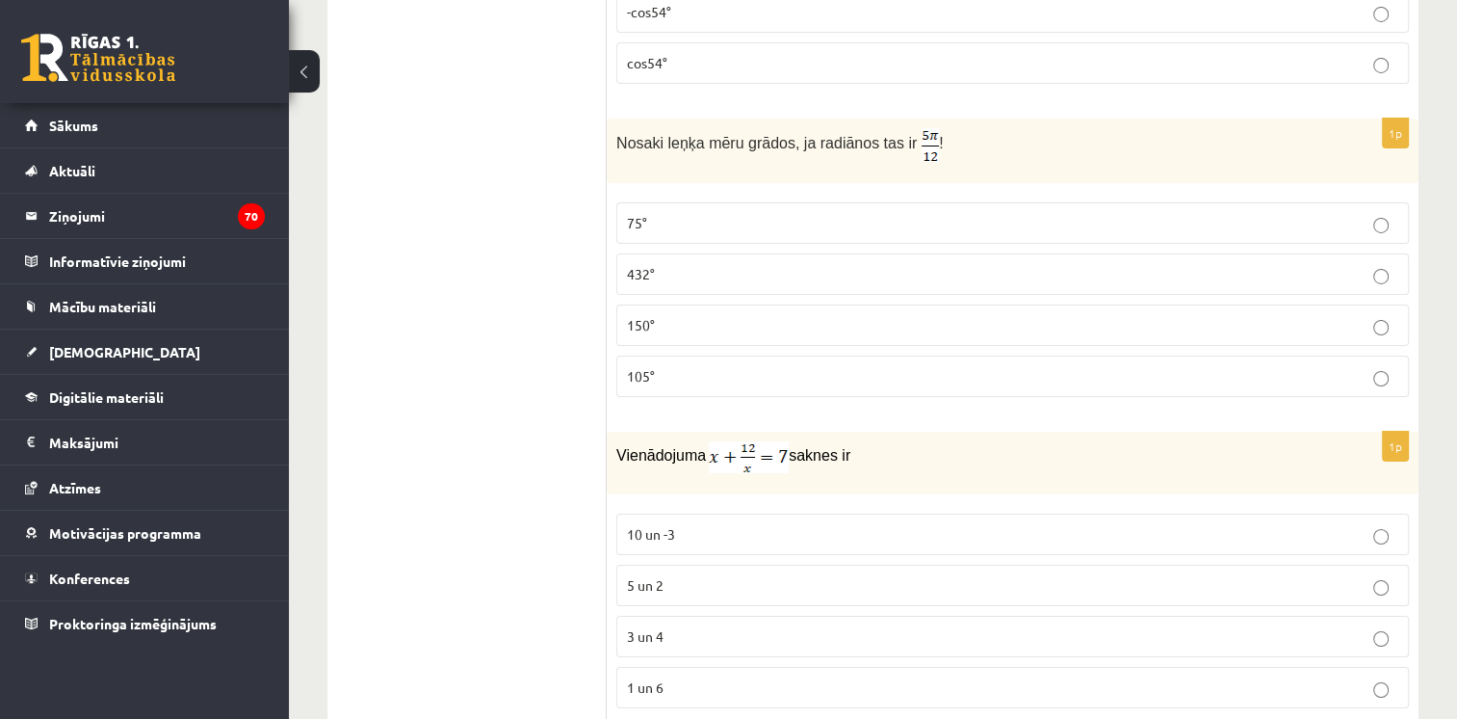
click at [699, 626] on p "3 un 4" at bounding box center [1013, 636] width 772 height 20
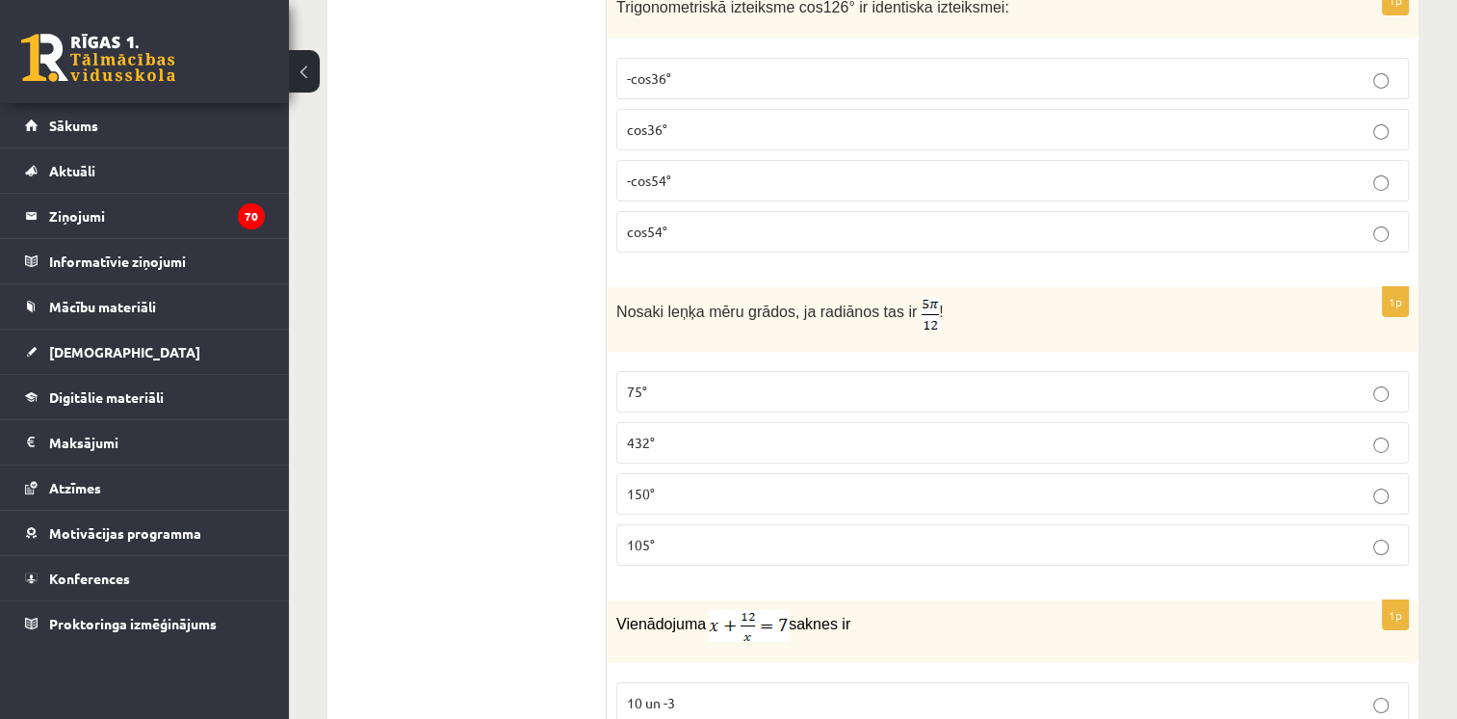
scroll to position [6536, 0]
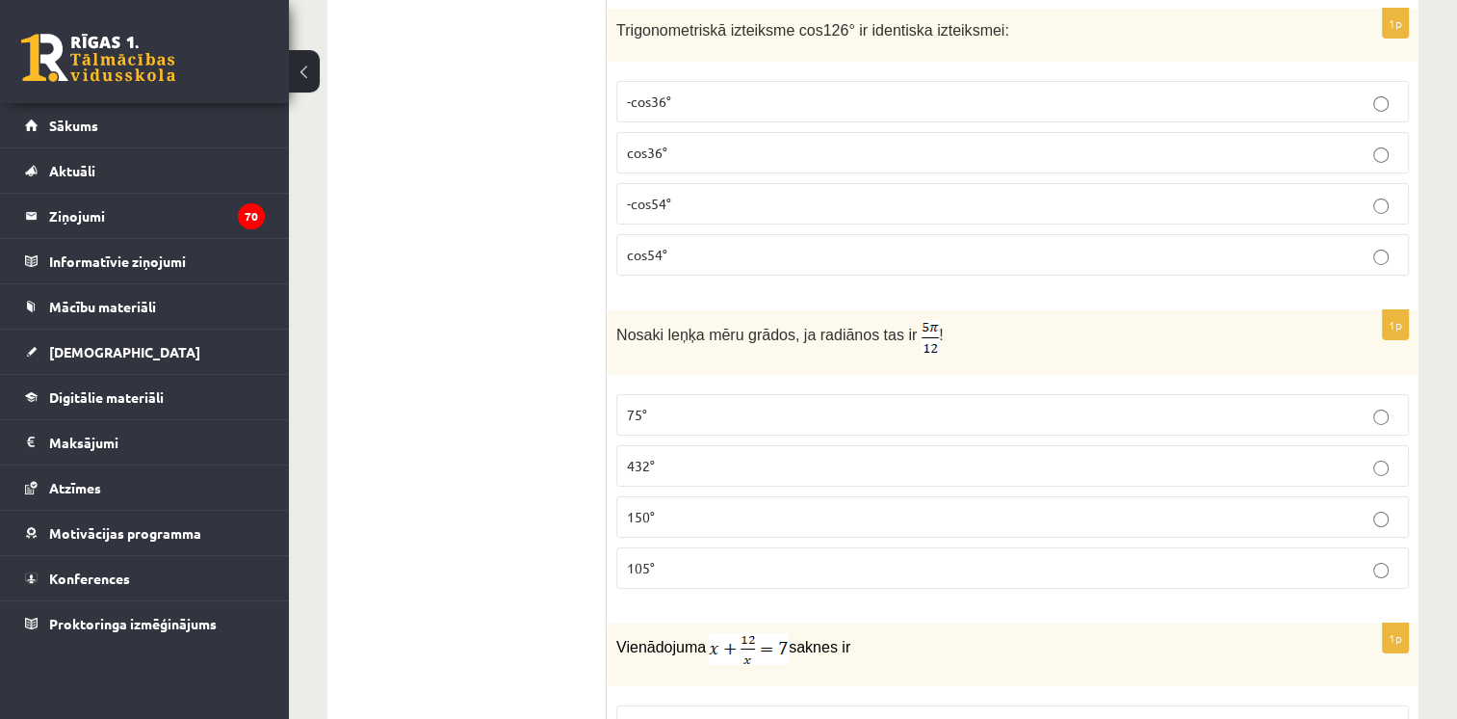
click at [950, 558] on p "105°" at bounding box center [1013, 568] width 772 height 20
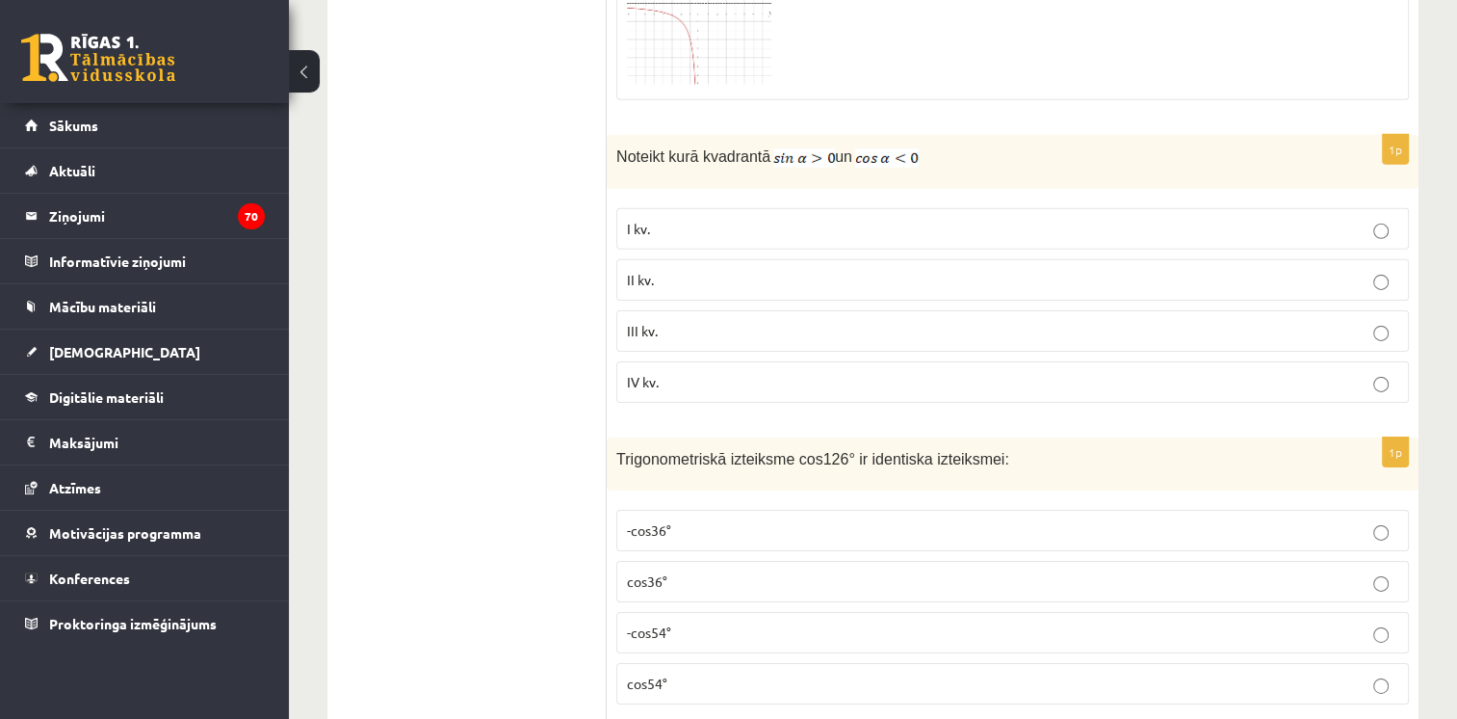
scroll to position [6084, 0]
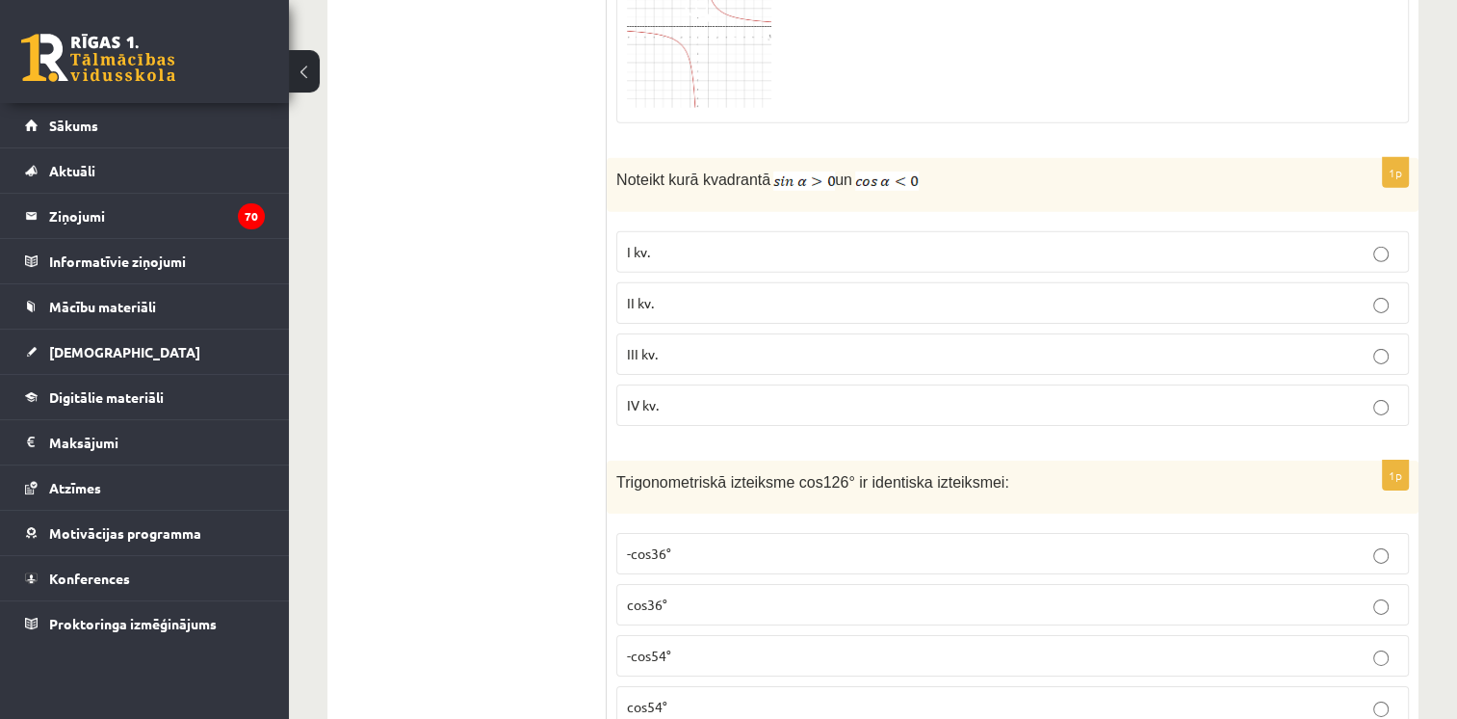
click at [717, 594] on p "cos36°" at bounding box center [1013, 604] width 772 height 20
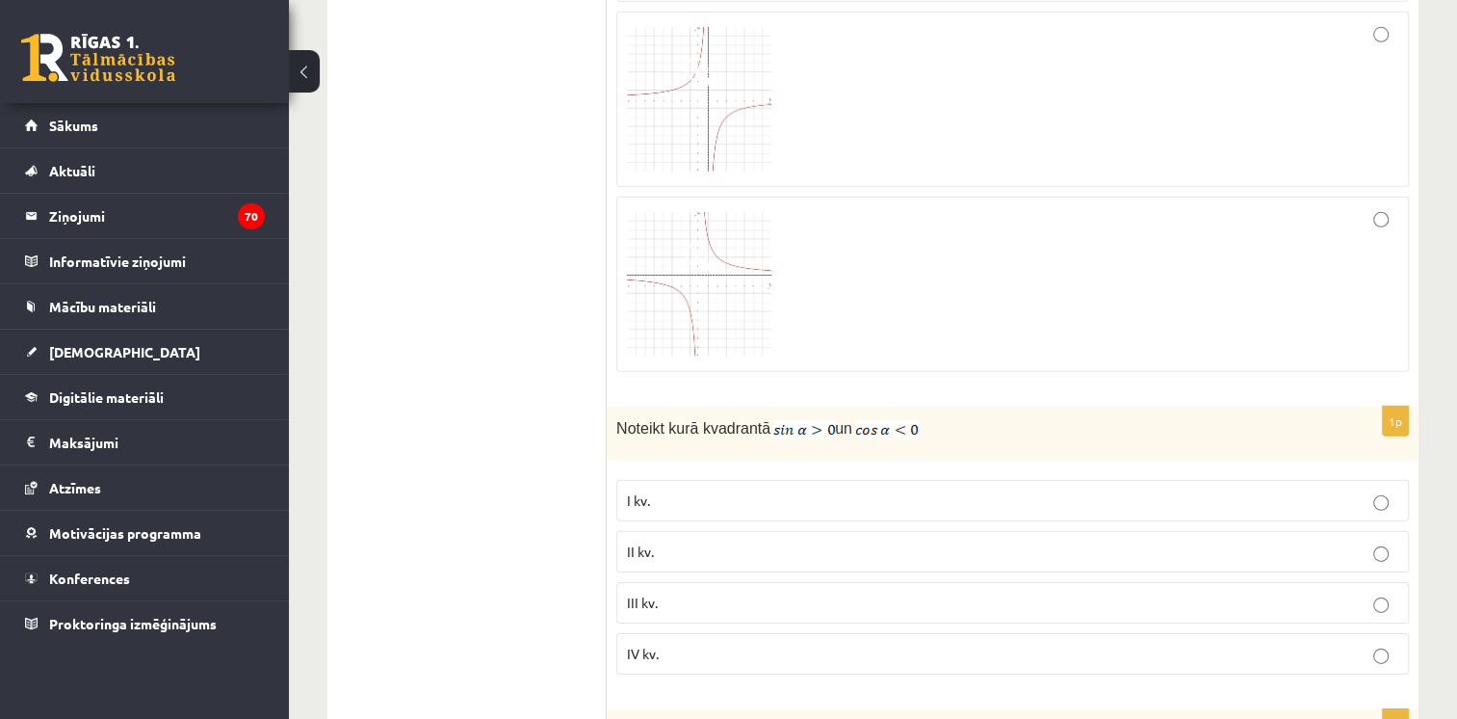
scroll to position [5824, 0]
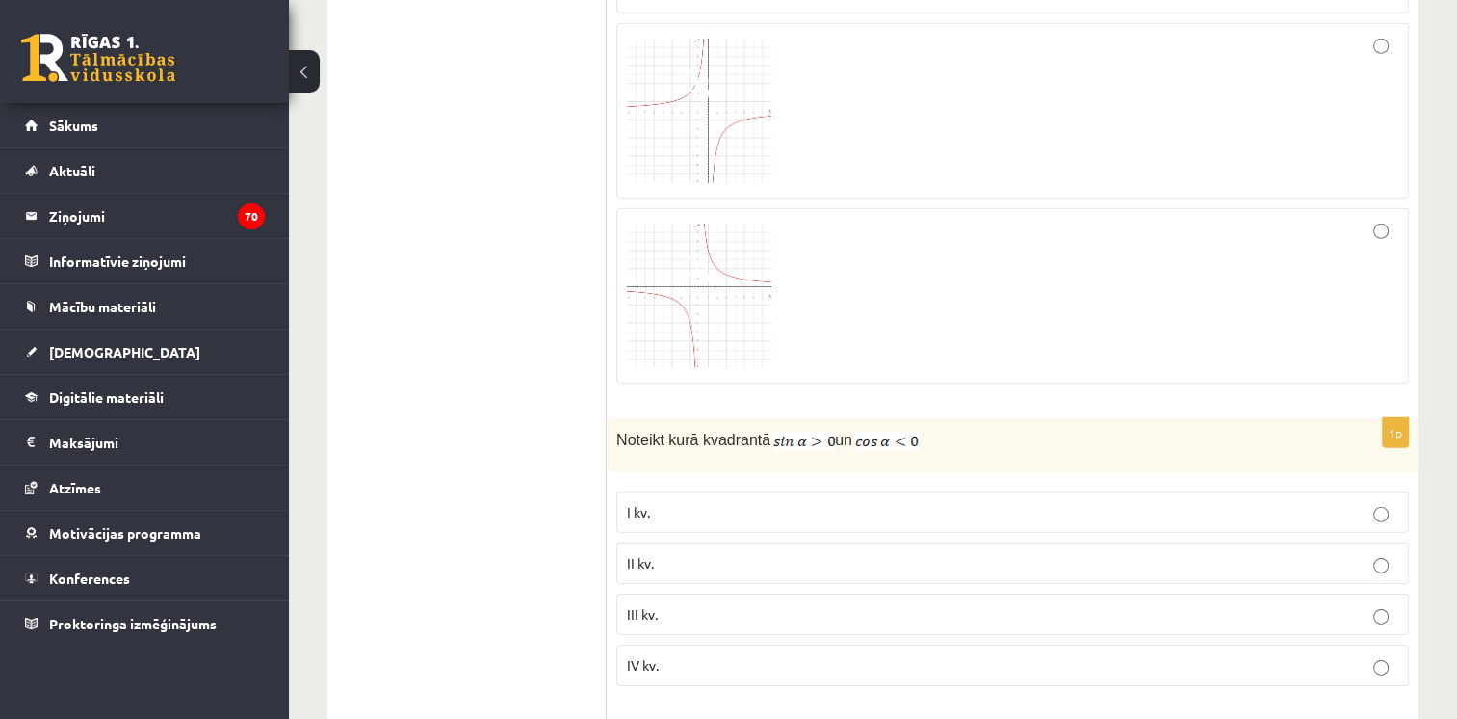
drag, startPoint x: 1463, startPoint y: 449, endPoint x: 1442, endPoint y: 464, distance: 26.2
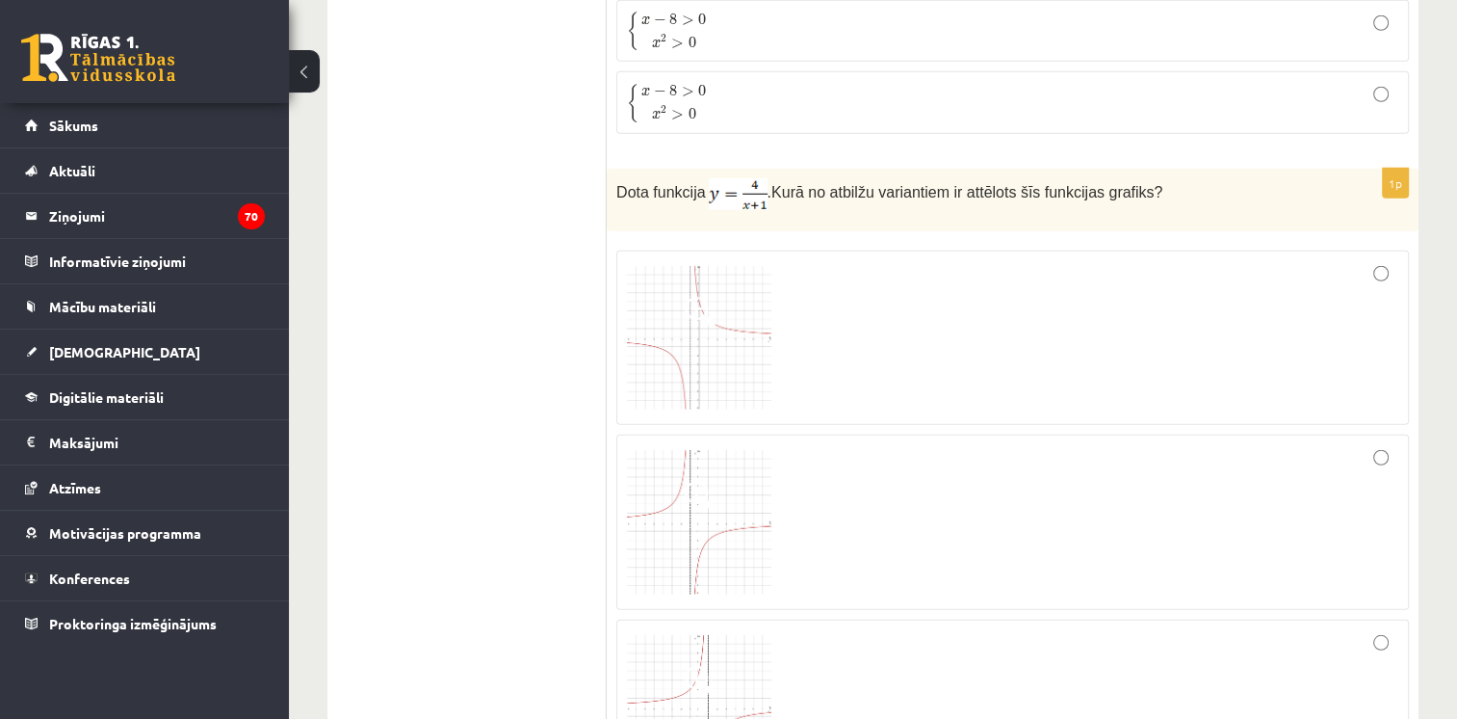
scroll to position [5239, 0]
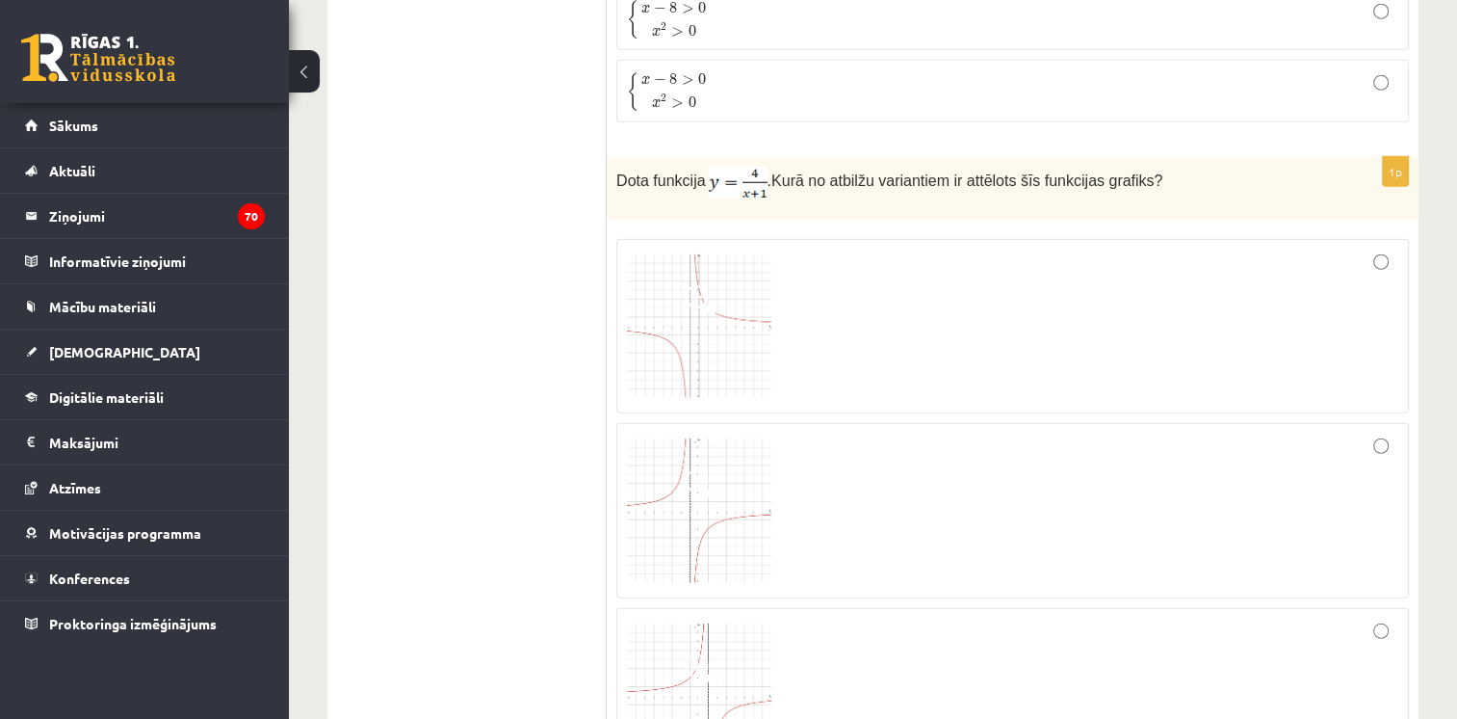
click at [739, 280] on img at bounding box center [699, 326] width 144 height 144
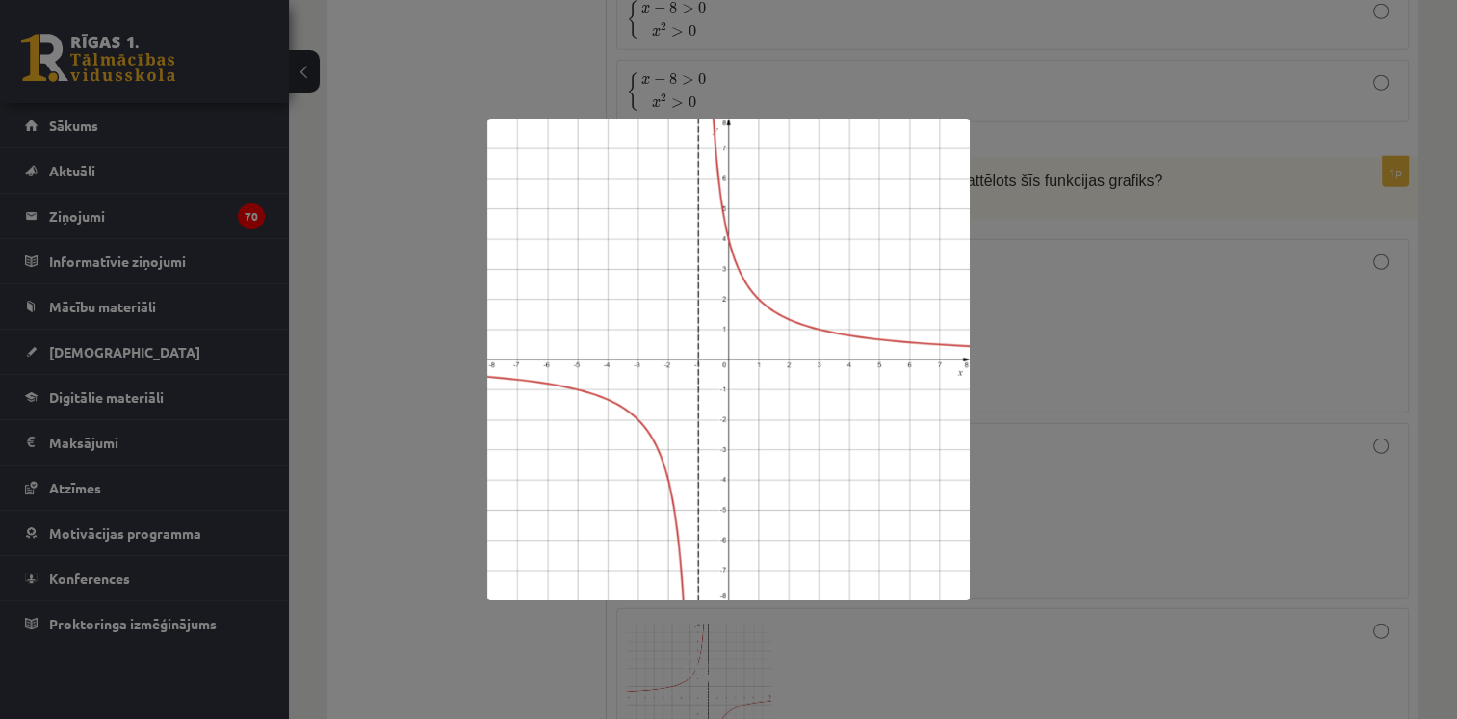
click at [1129, 334] on div at bounding box center [728, 359] width 1457 height 719
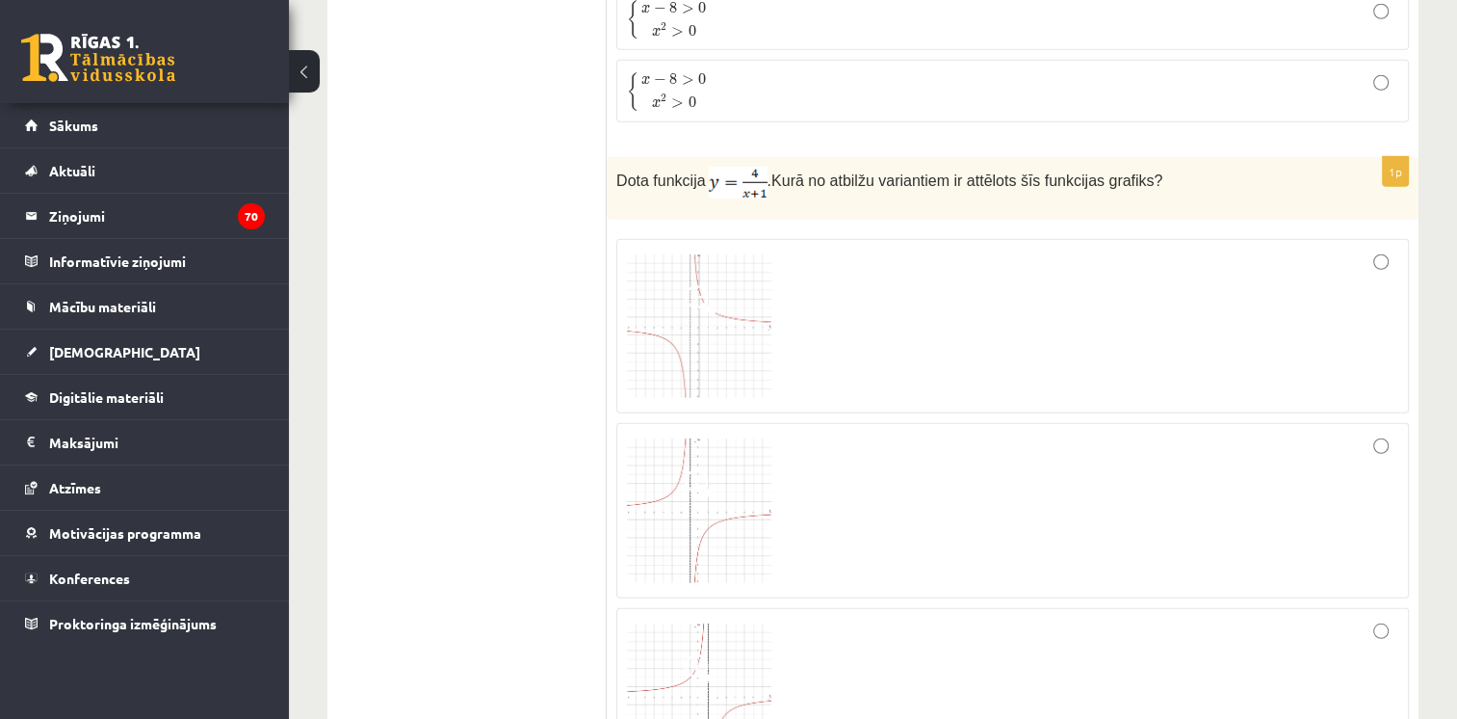
click at [695, 509] on img at bounding box center [699, 510] width 144 height 144
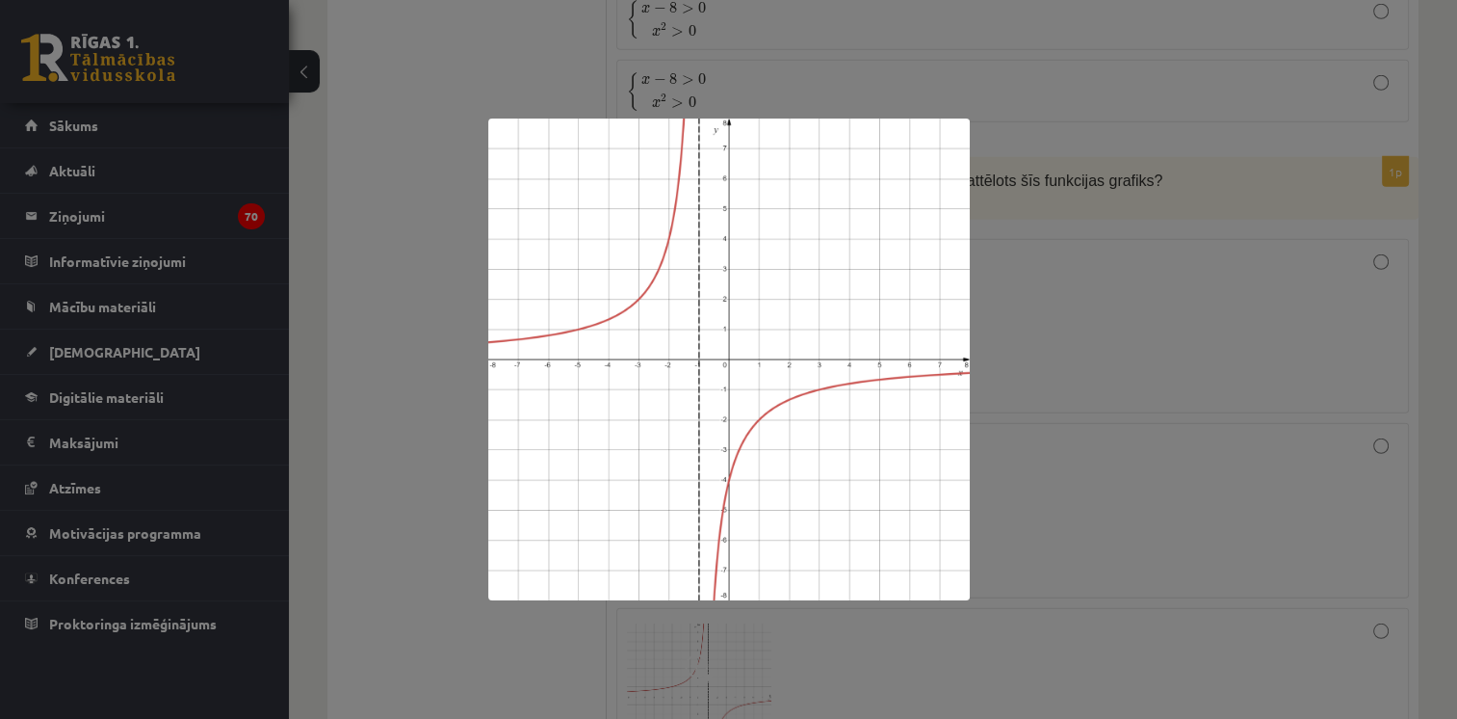
click at [1197, 305] on div at bounding box center [728, 359] width 1457 height 719
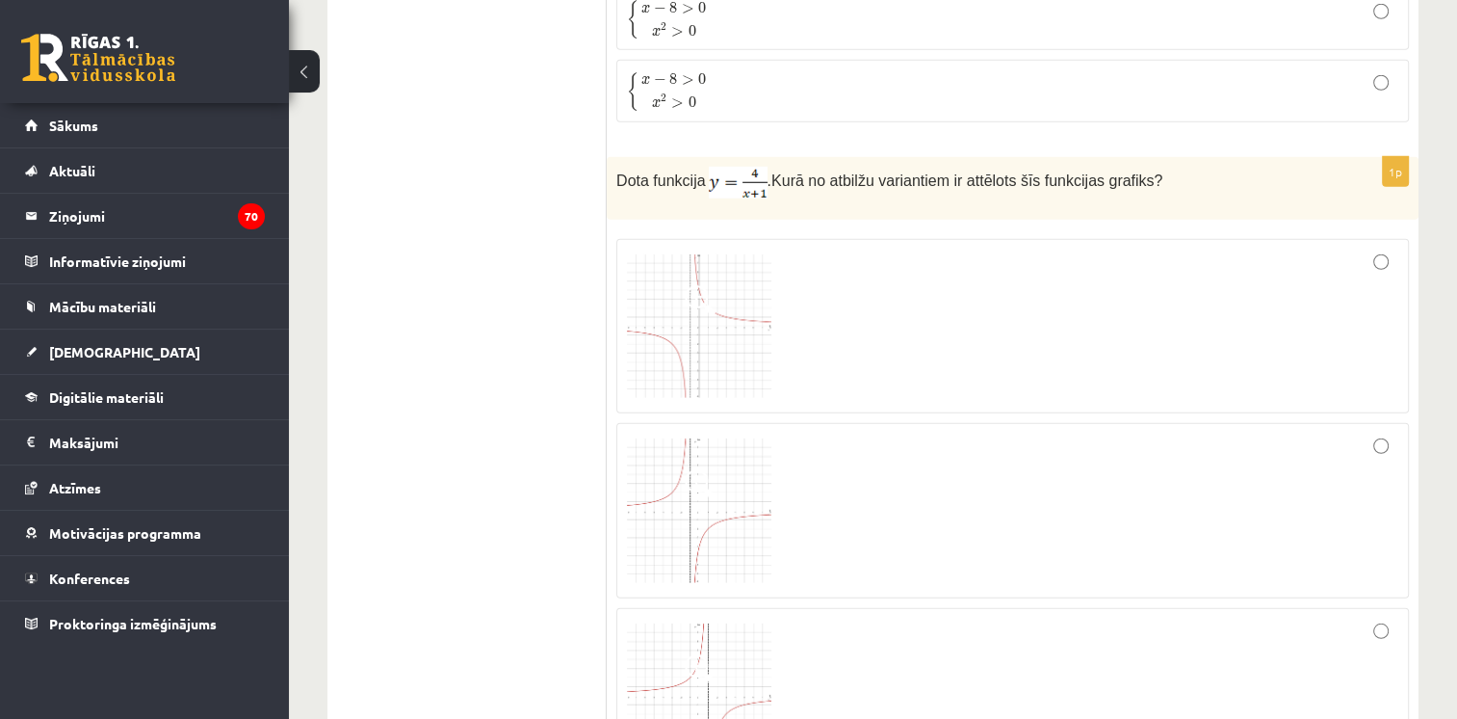
click at [737, 623] on img at bounding box center [699, 695] width 144 height 144
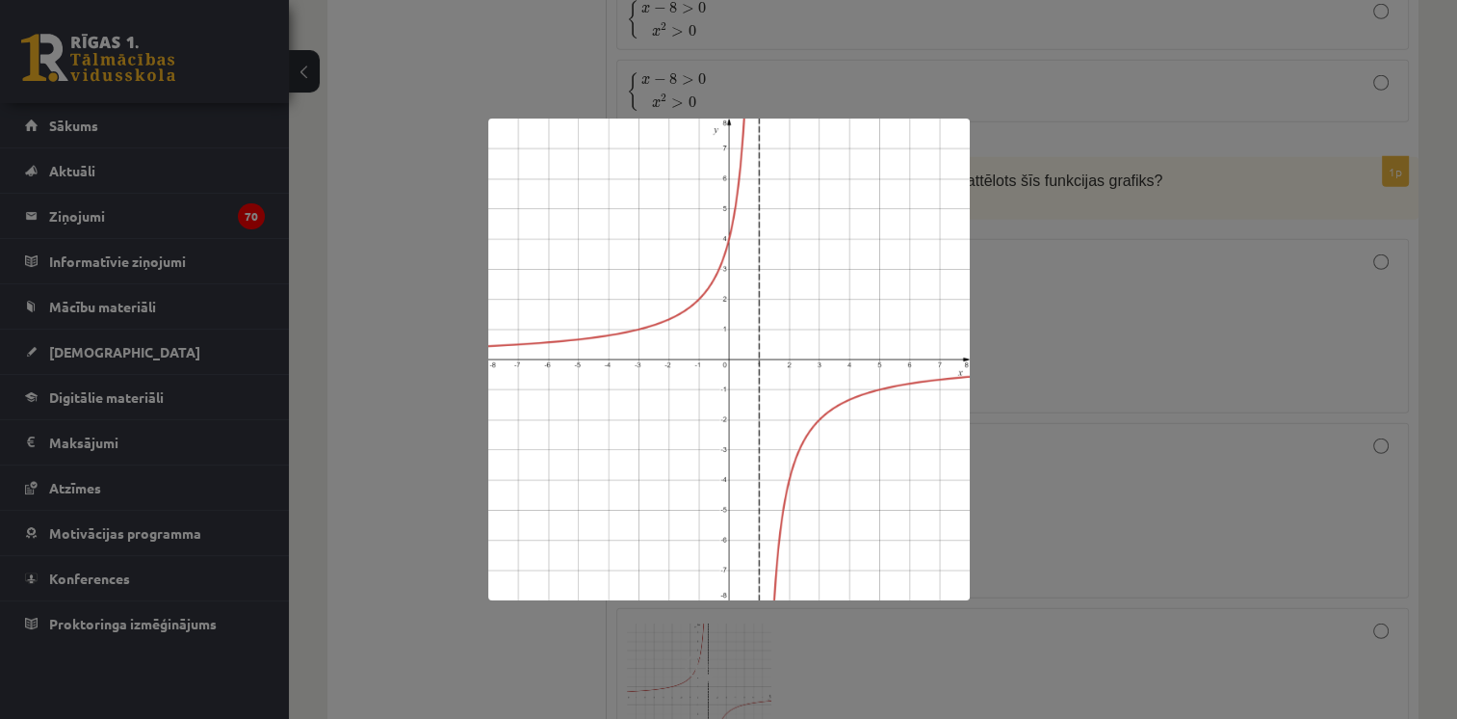
click at [1025, 370] on div at bounding box center [728, 359] width 1457 height 719
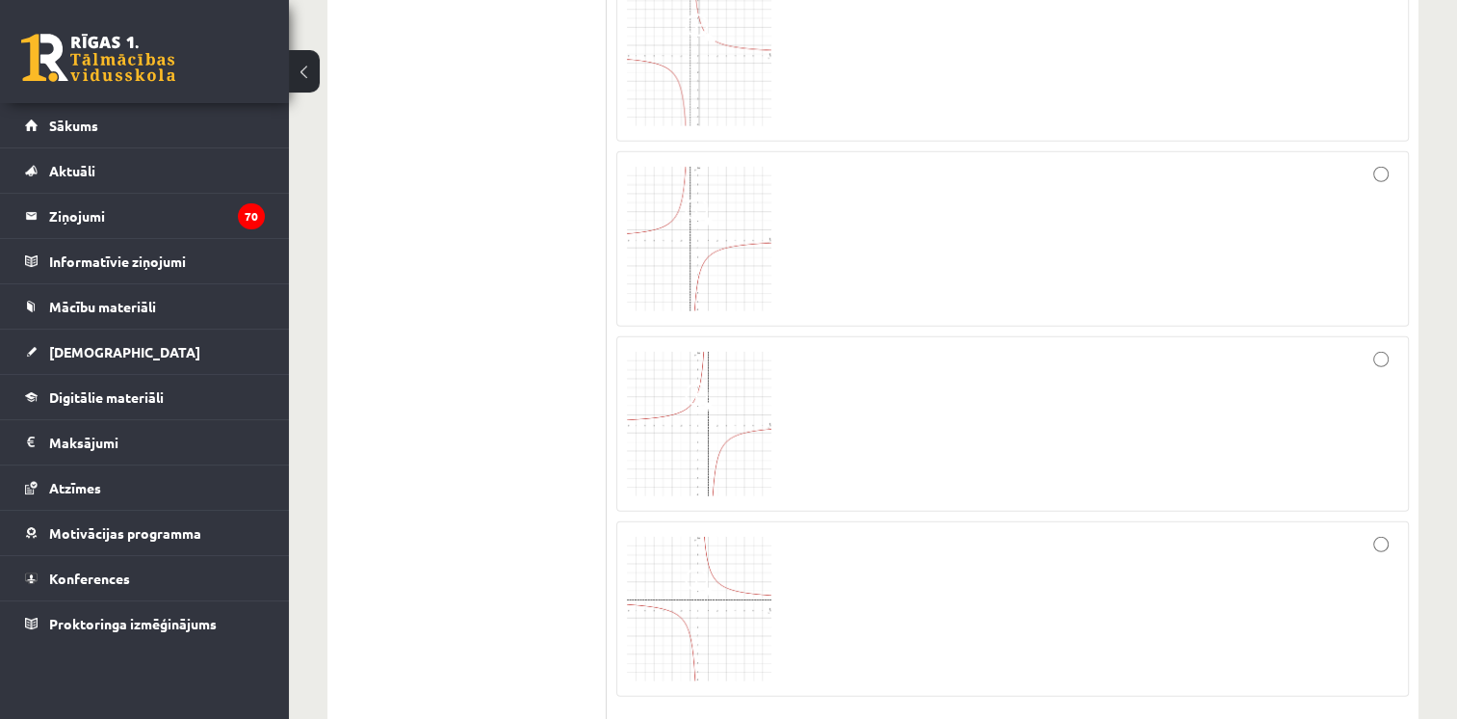
scroll to position [5650, 0]
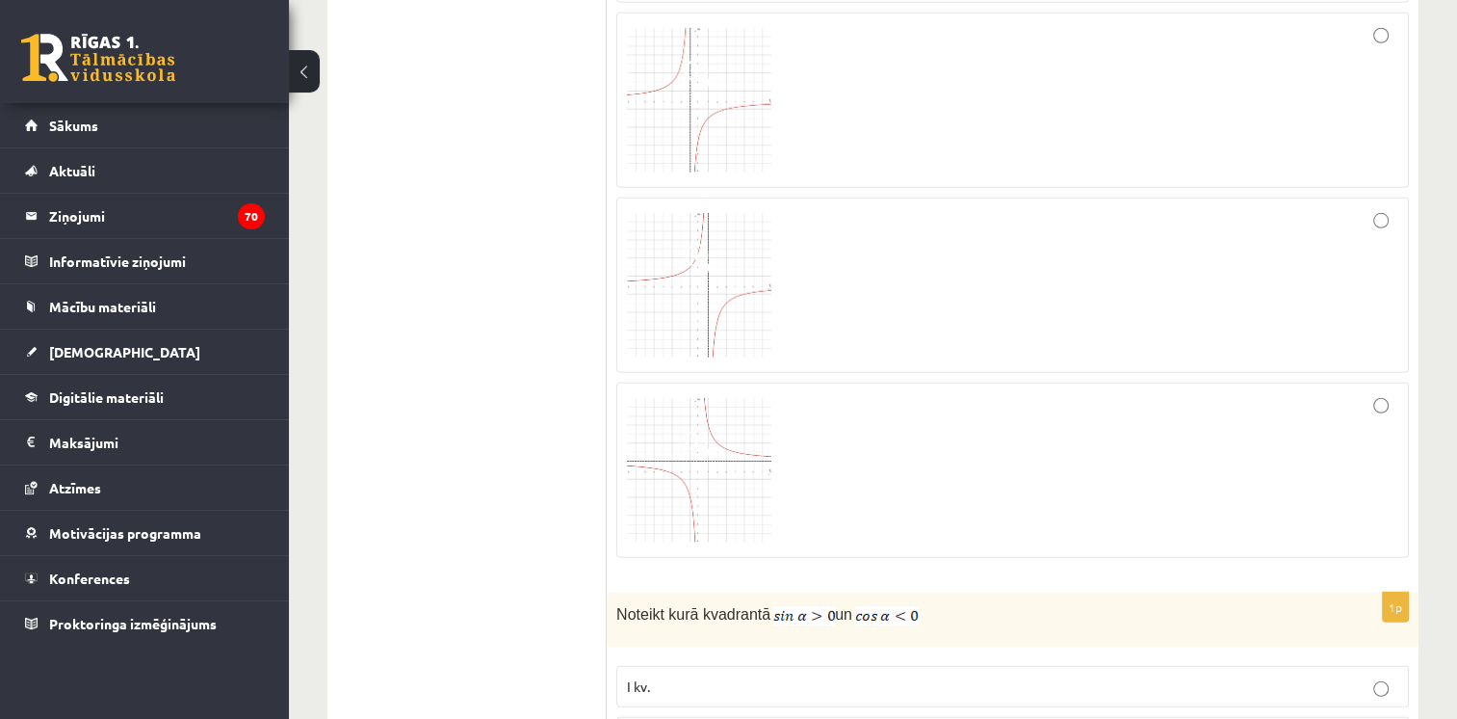
click at [732, 398] on img at bounding box center [699, 470] width 144 height 144
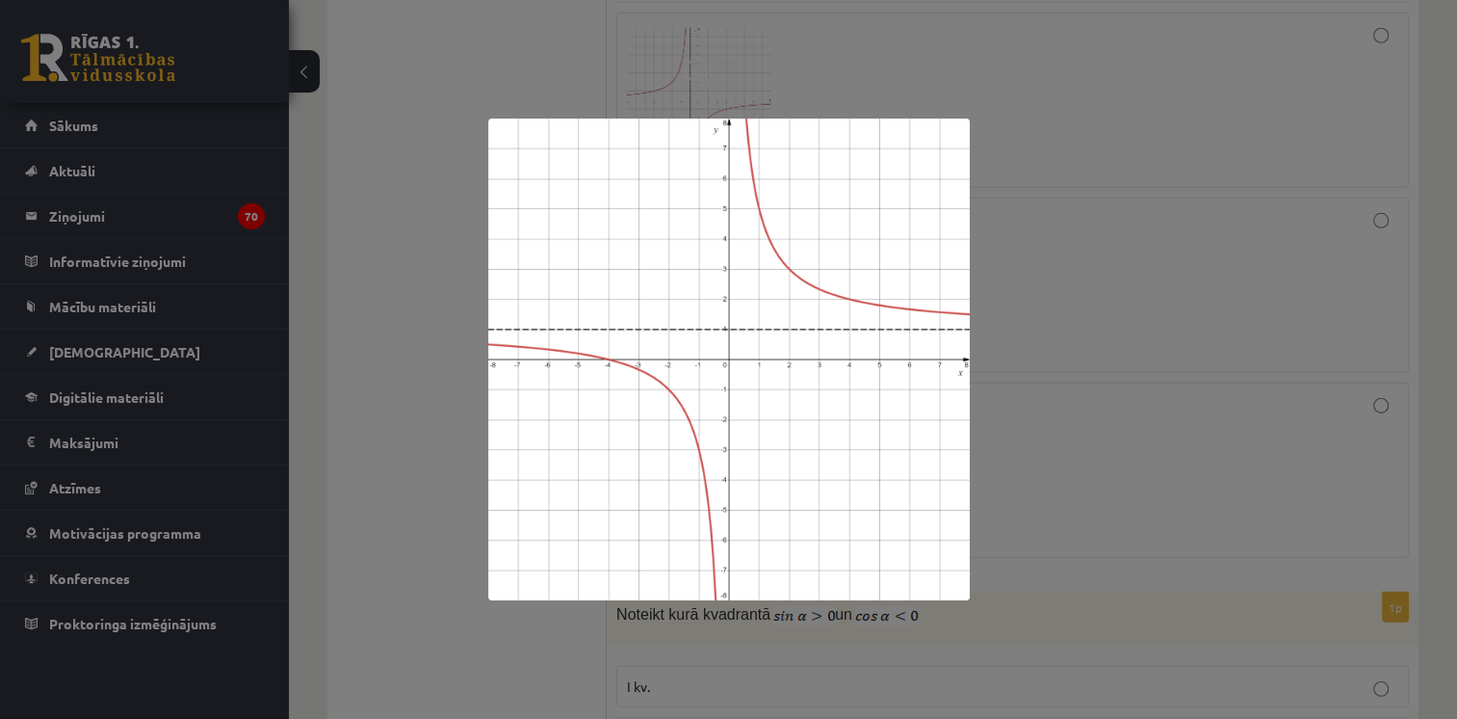
click at [1302, 350] on div at bounding box center [728, 359] width 1457 height 719
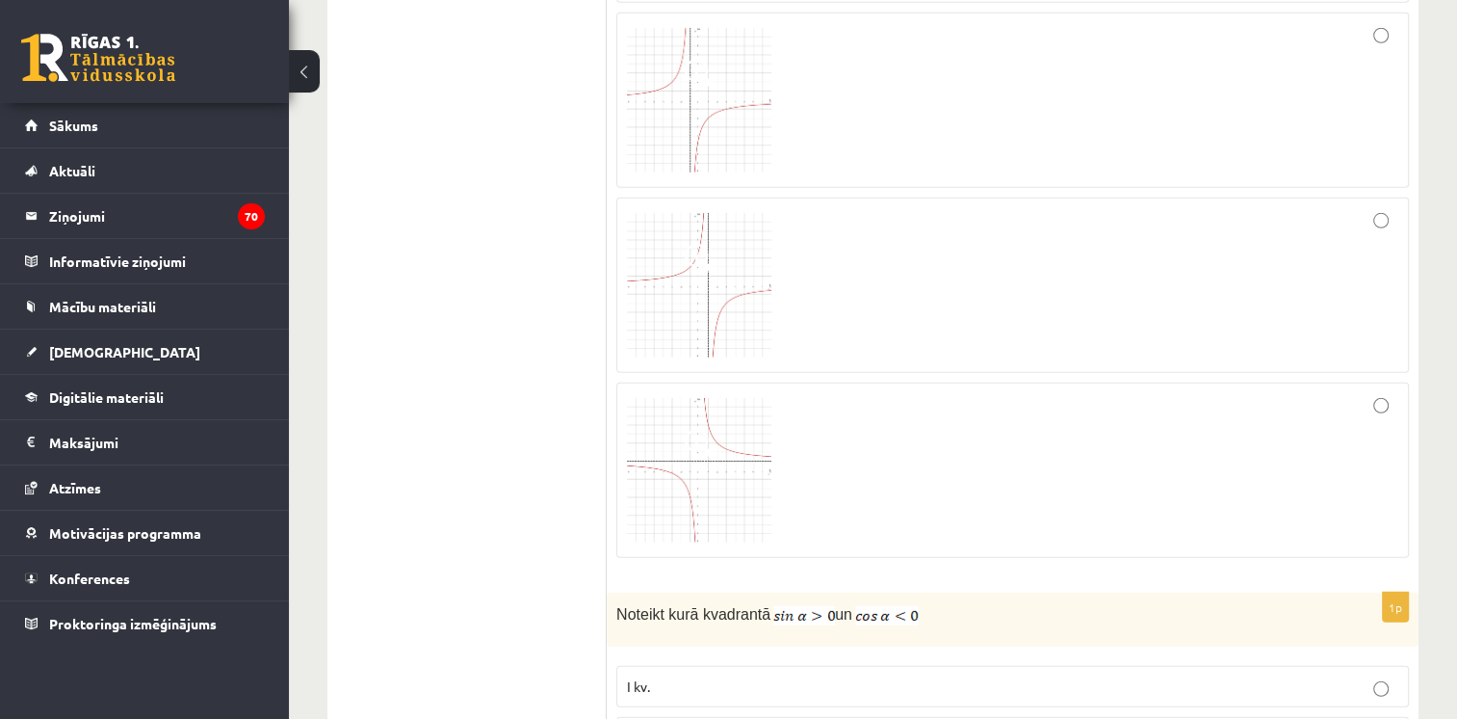
click at [697, 95] on img at bounding box center [699, 100] width 144 height 144
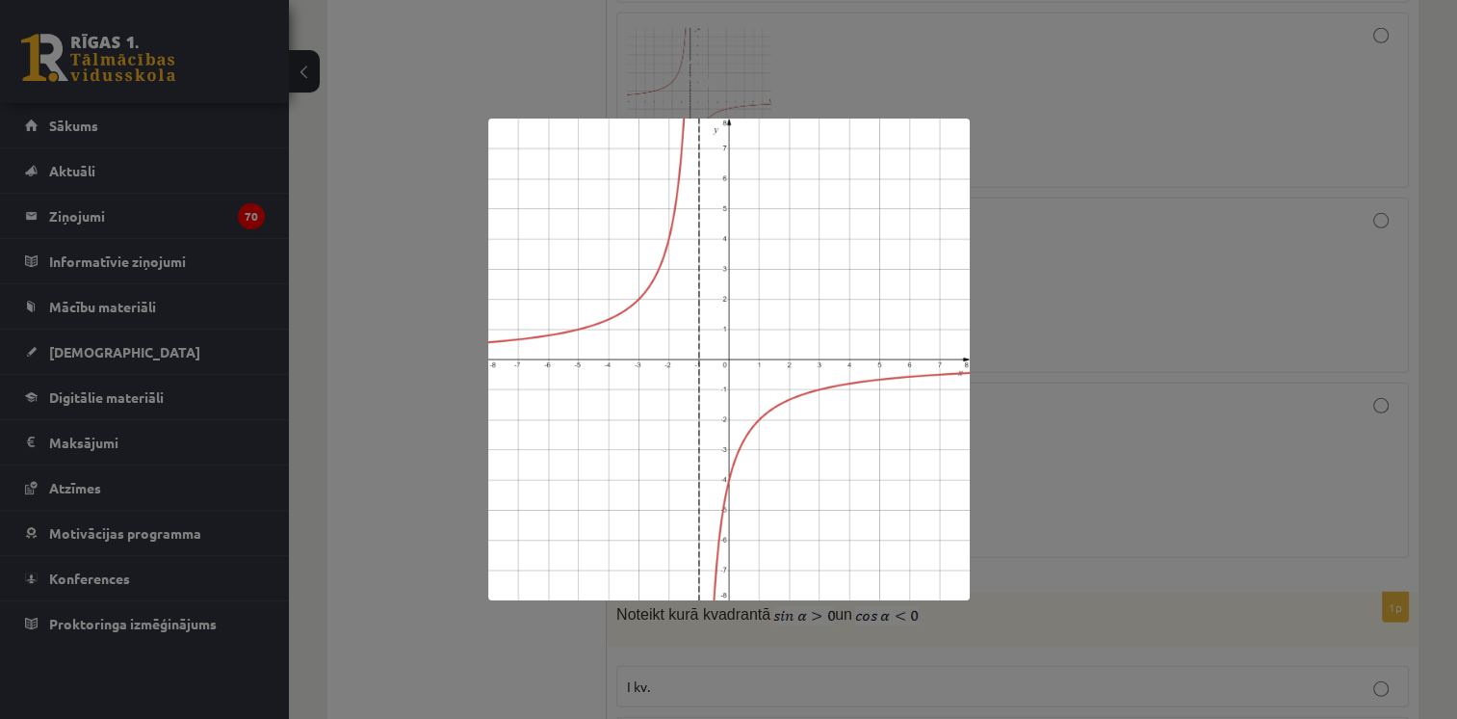
click at [1129, 441] on div at bounding box center [728, 359] width 1457 height 719
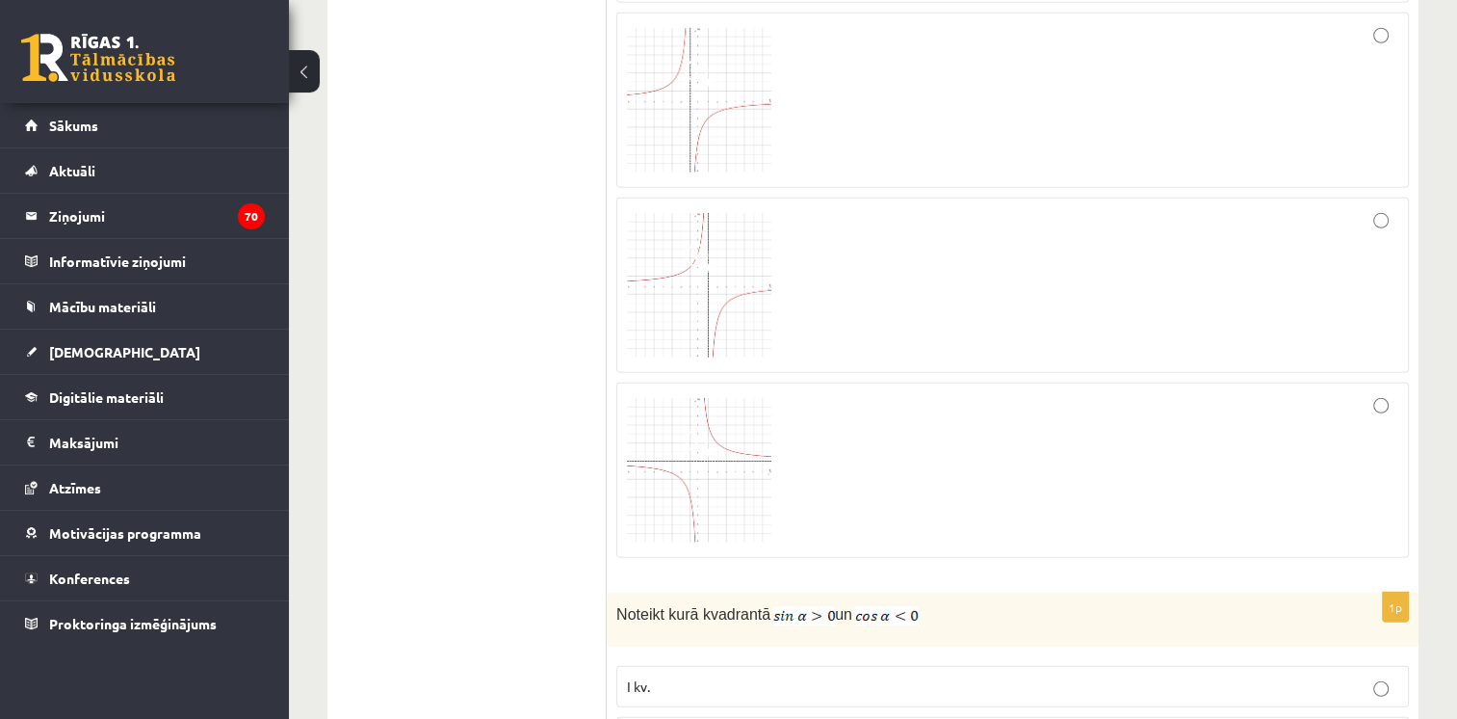
click at [1391, 77] on div at bounding box center [1013, 100] width 772 height 154
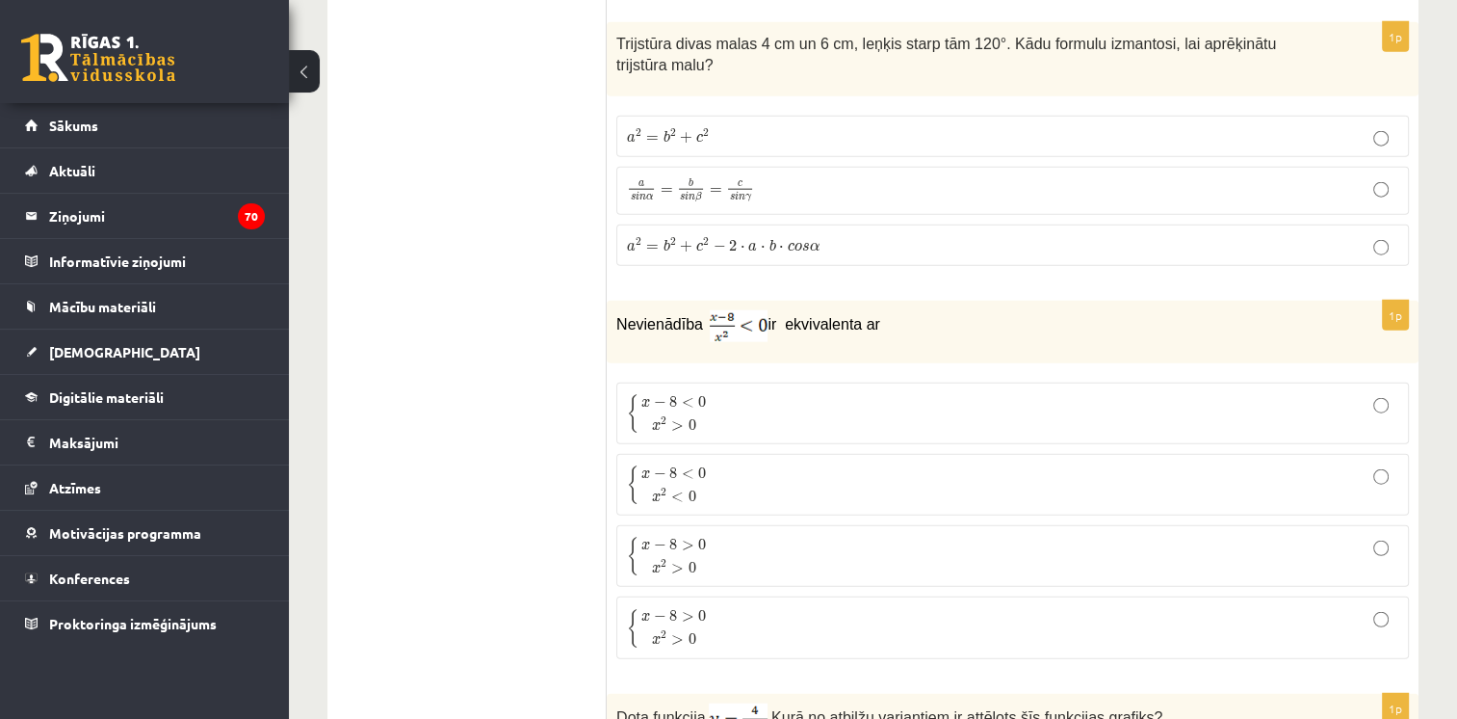
scroll to position [4714, 0]
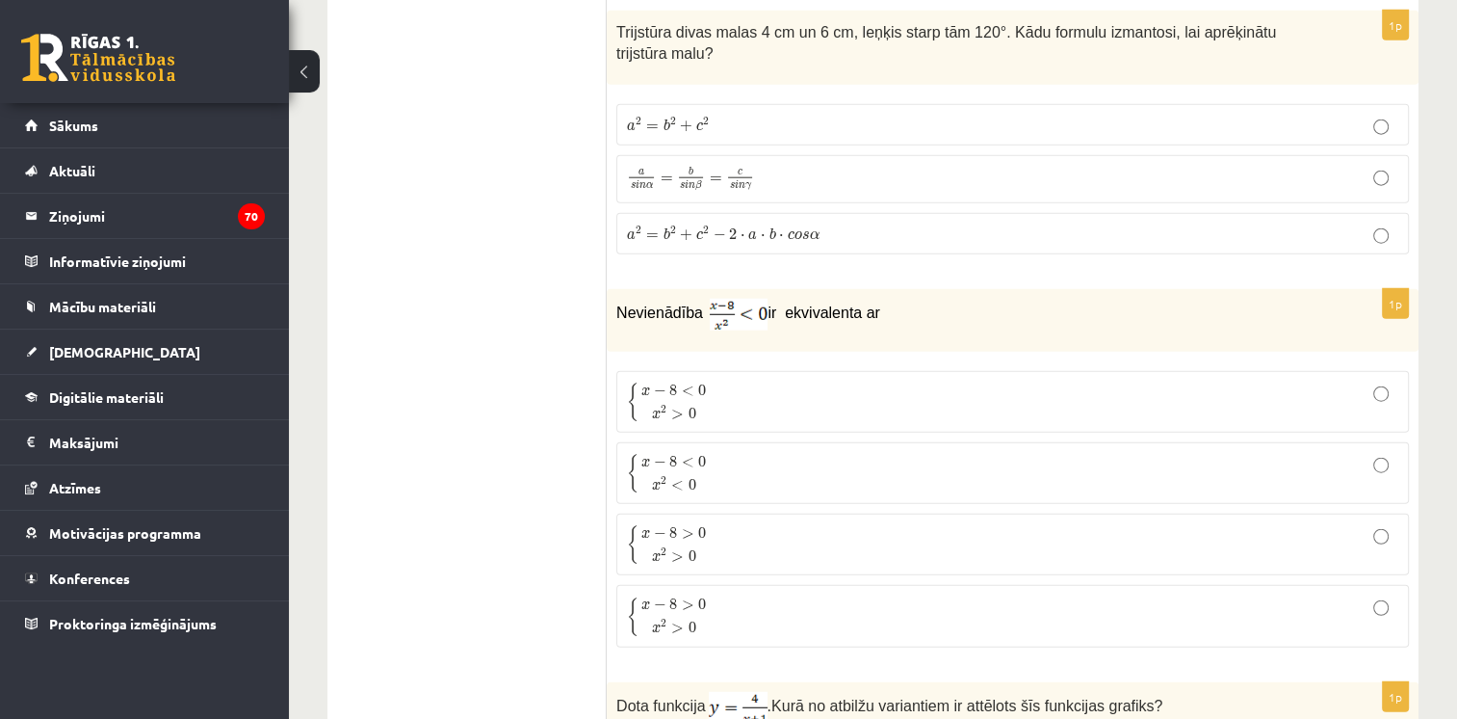
click at [695, 407] on span "0" at bounding box center [692, 413] width 8 height 12
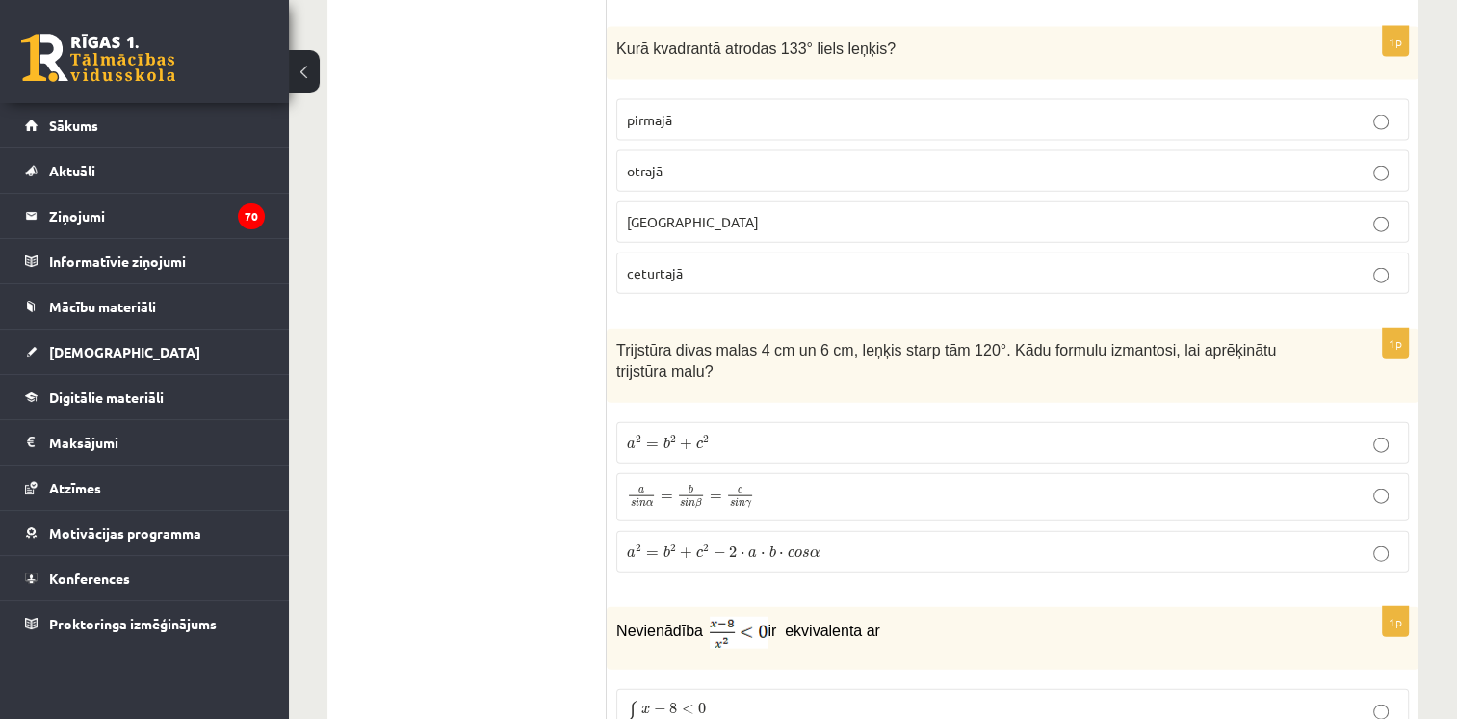
scroll to position [4372, 0]
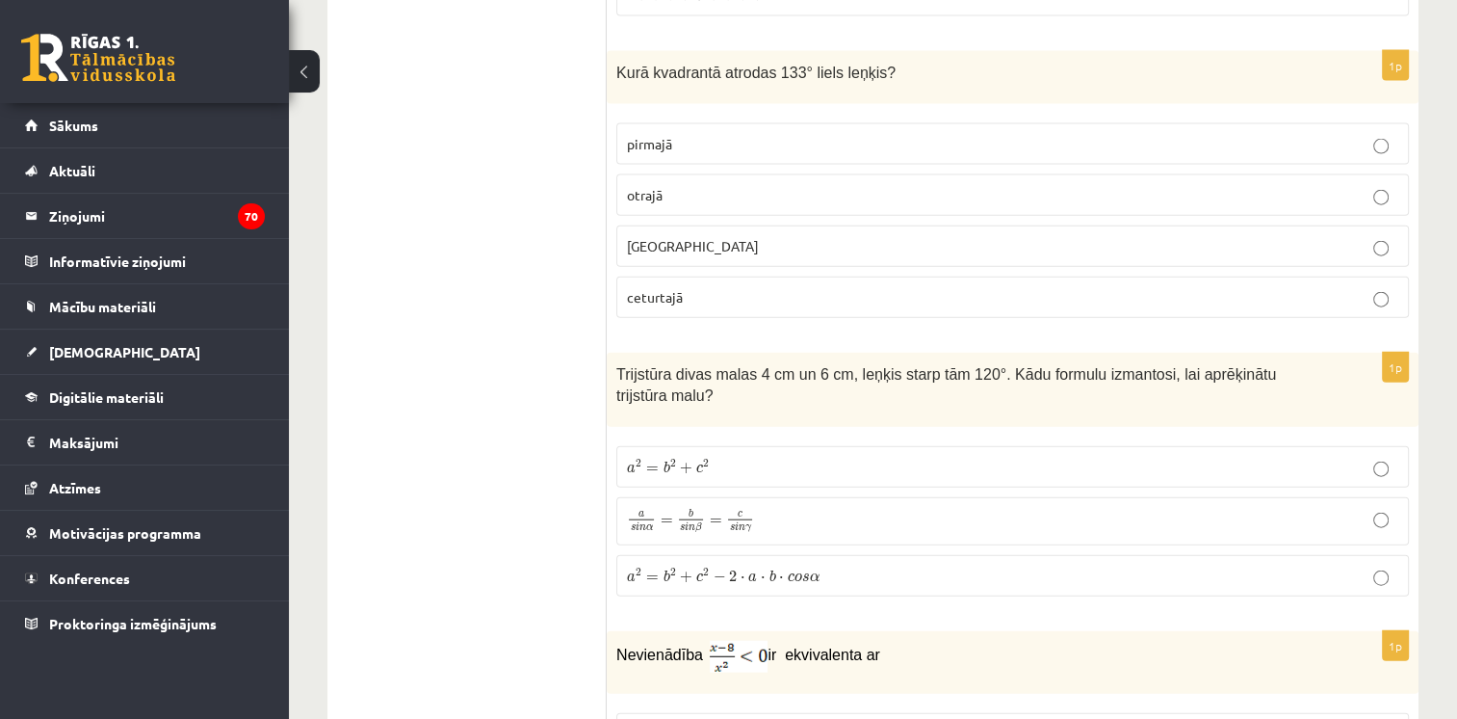
click at [911, 189] on label "otrajā" at bounding box center [1013, 194] width 793 height 41
click at [747, 555] on label "a 2 = b 2 + c 2 − 2 ⋅ a ⋅ b ⋅ c o s α a 2 = b 2 + c 2 − 2 ⋅ a ⋅ b ⋅ c o s α" at bounding box center [1013, 575] width 793 height 41
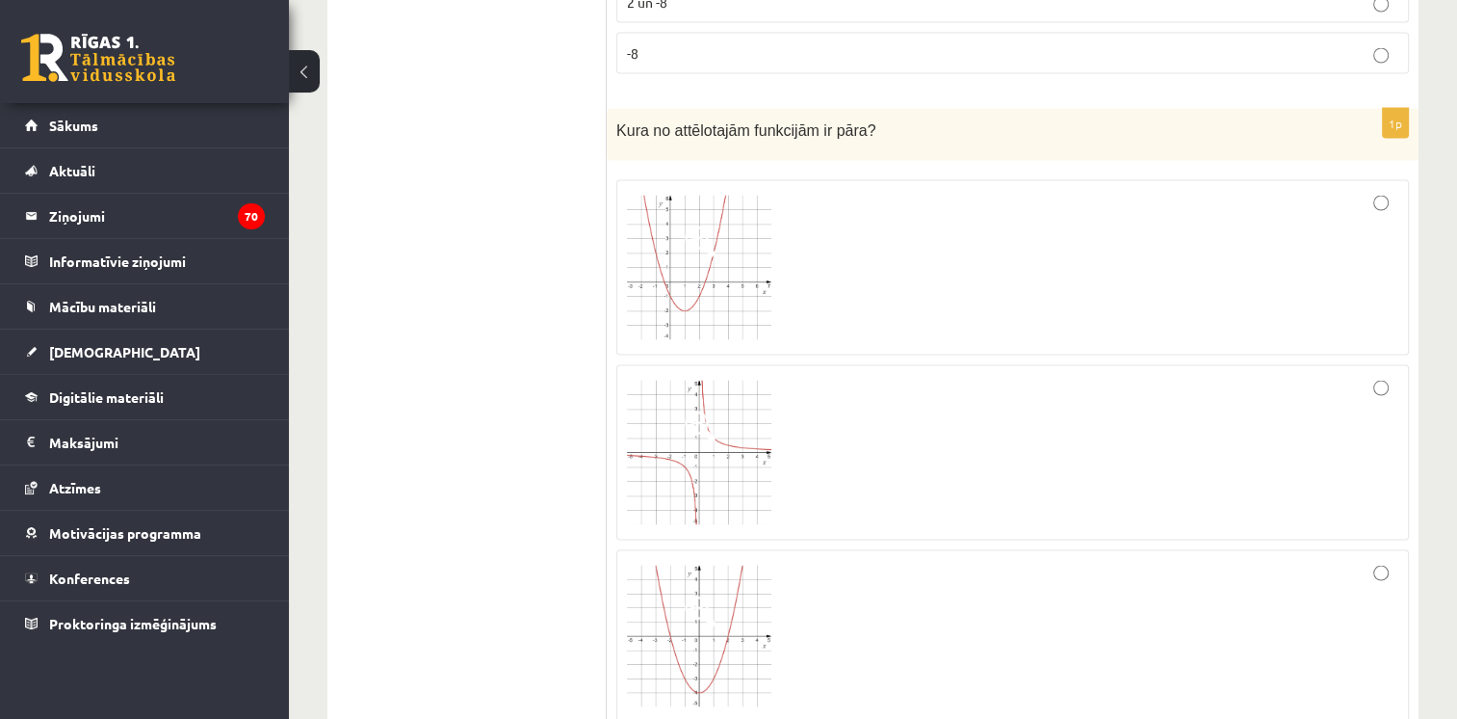
scroll to position [3689, 0]
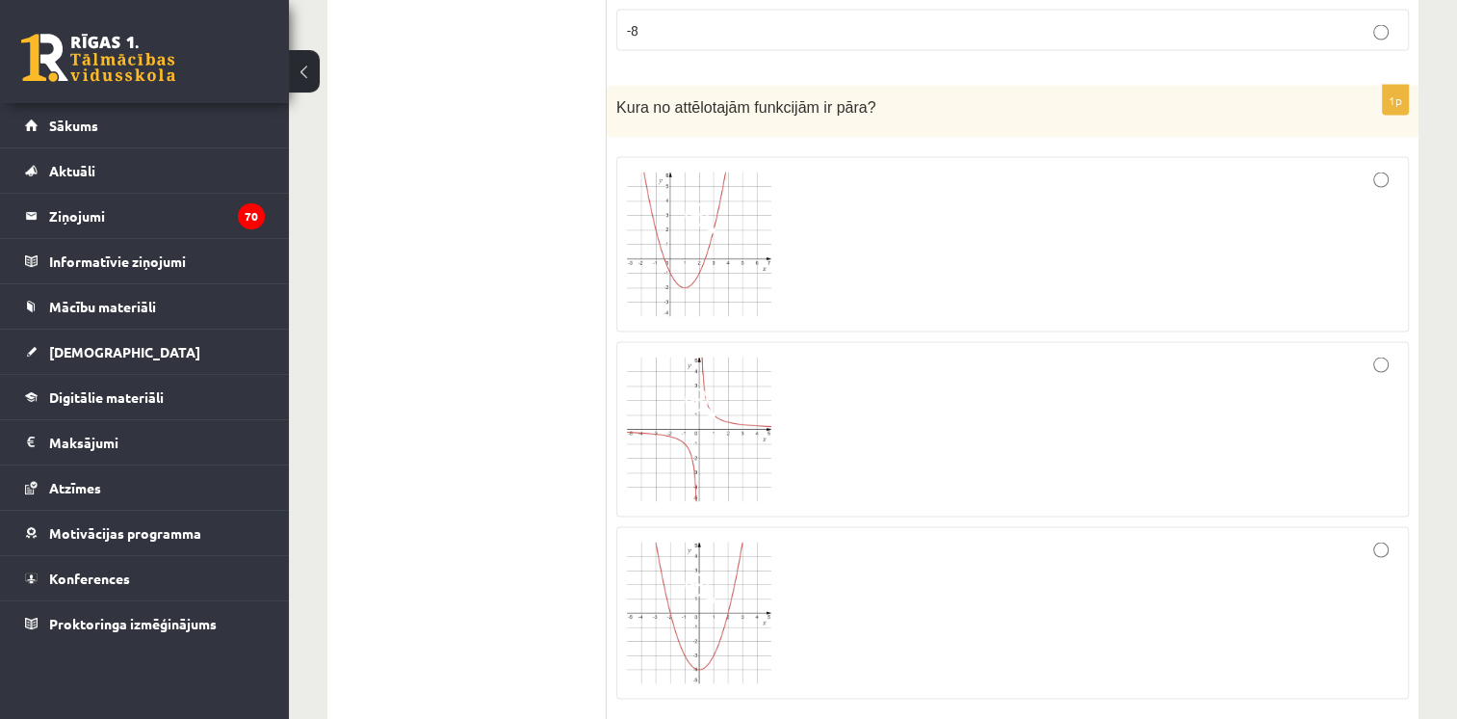
click at [1369, 181] on div at bounding box center [1013, 245] width 772 height 154
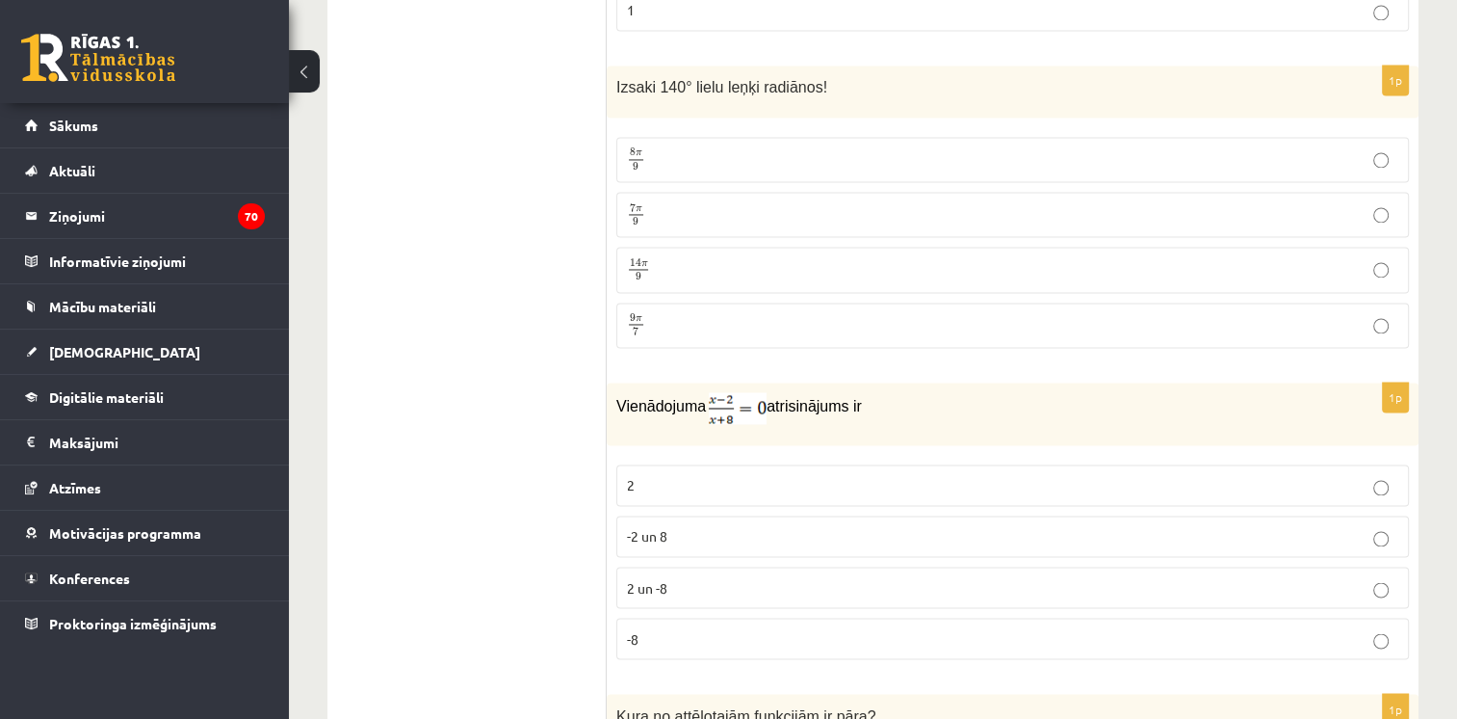
scroll to position [3093, 0]
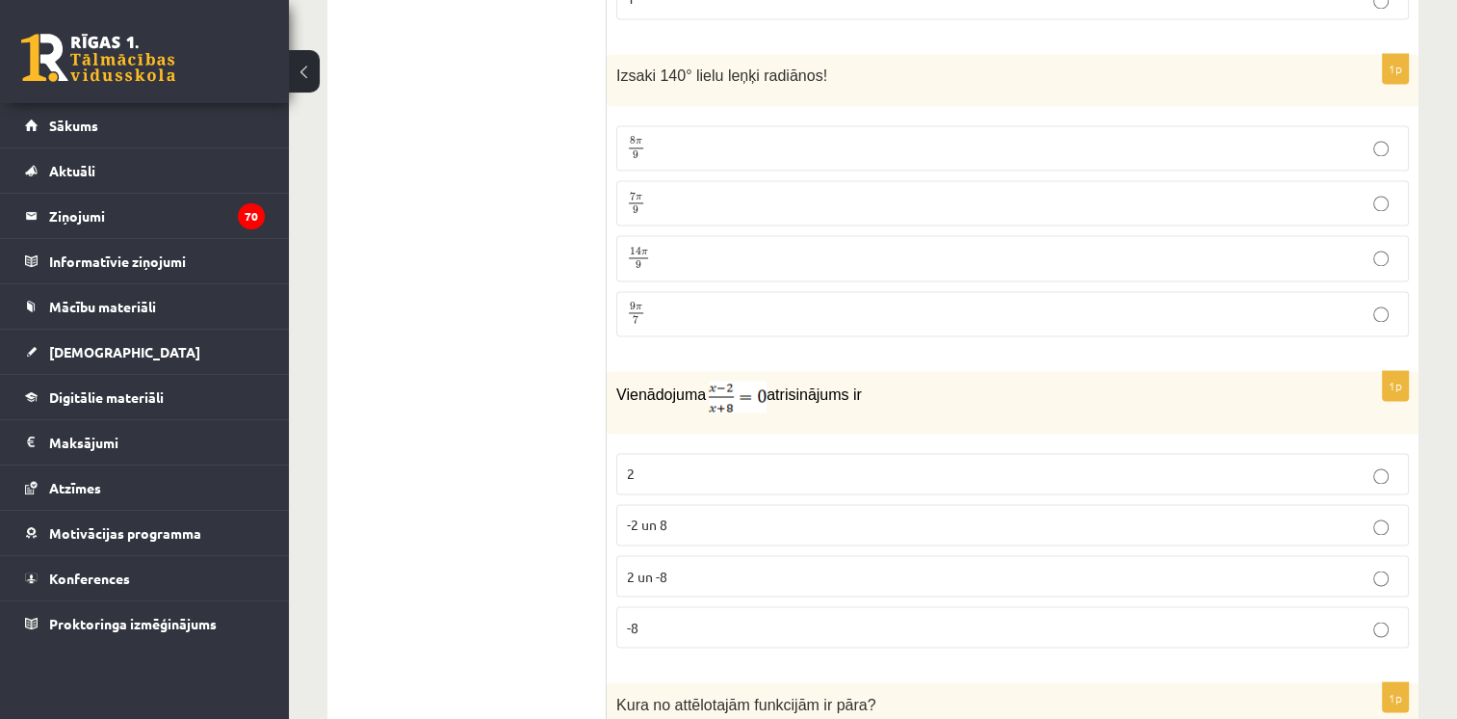
click at [818, 191] on p "7 π 9 7 π 9" at bounding box center [1013, 203] width 772 height 24
click at [911, 464] on label "2" at bounding box center [1013, 473] width 793 height 41
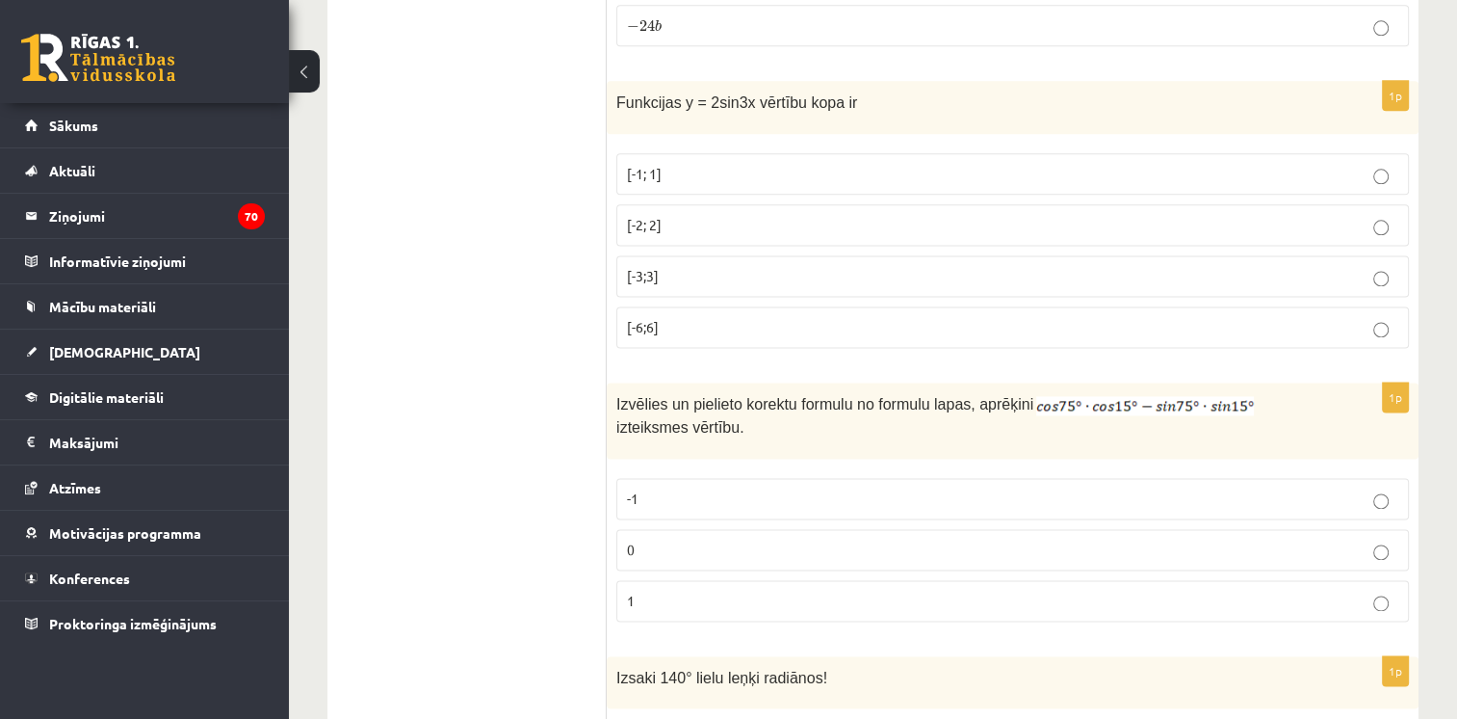
scroll to position [2503, 0]
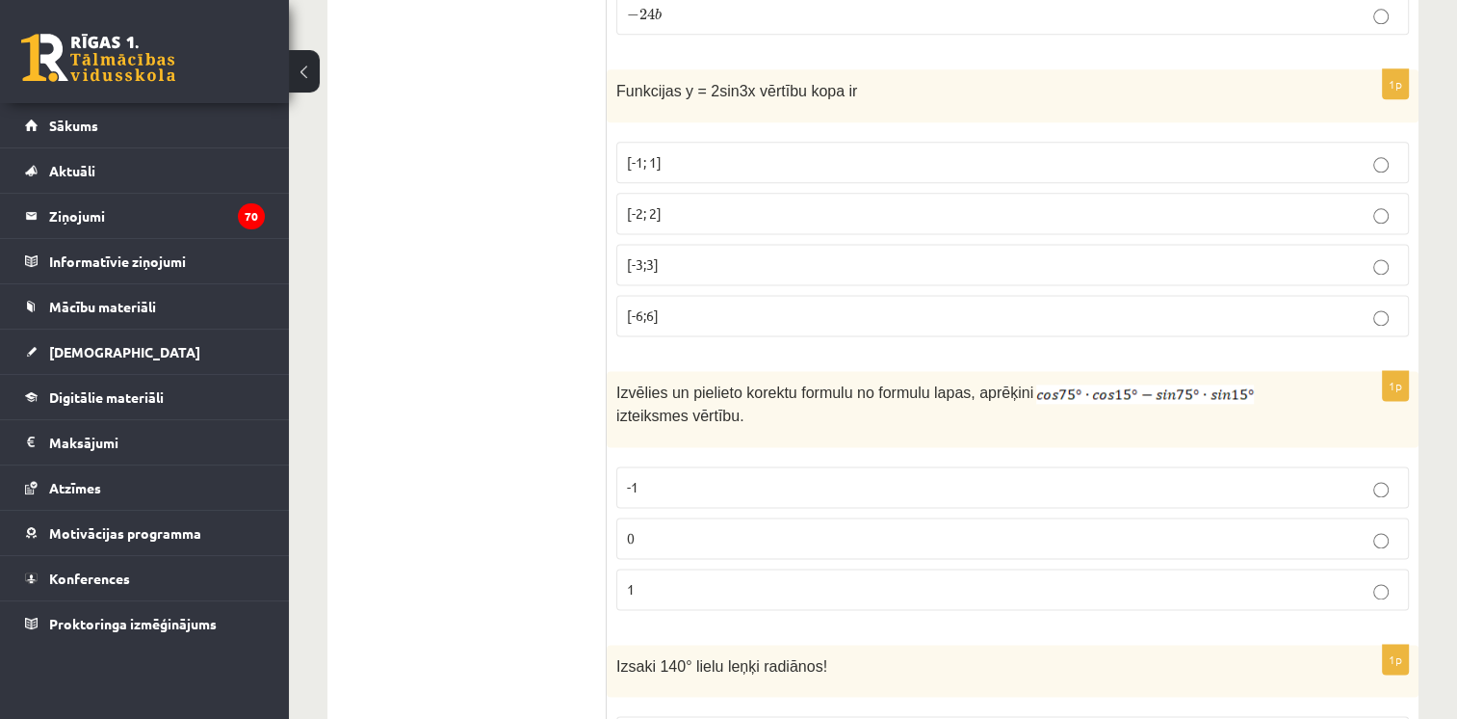
click at [782, 477] on p "-1" at bounding box center [1013, 487] width 772 height 20
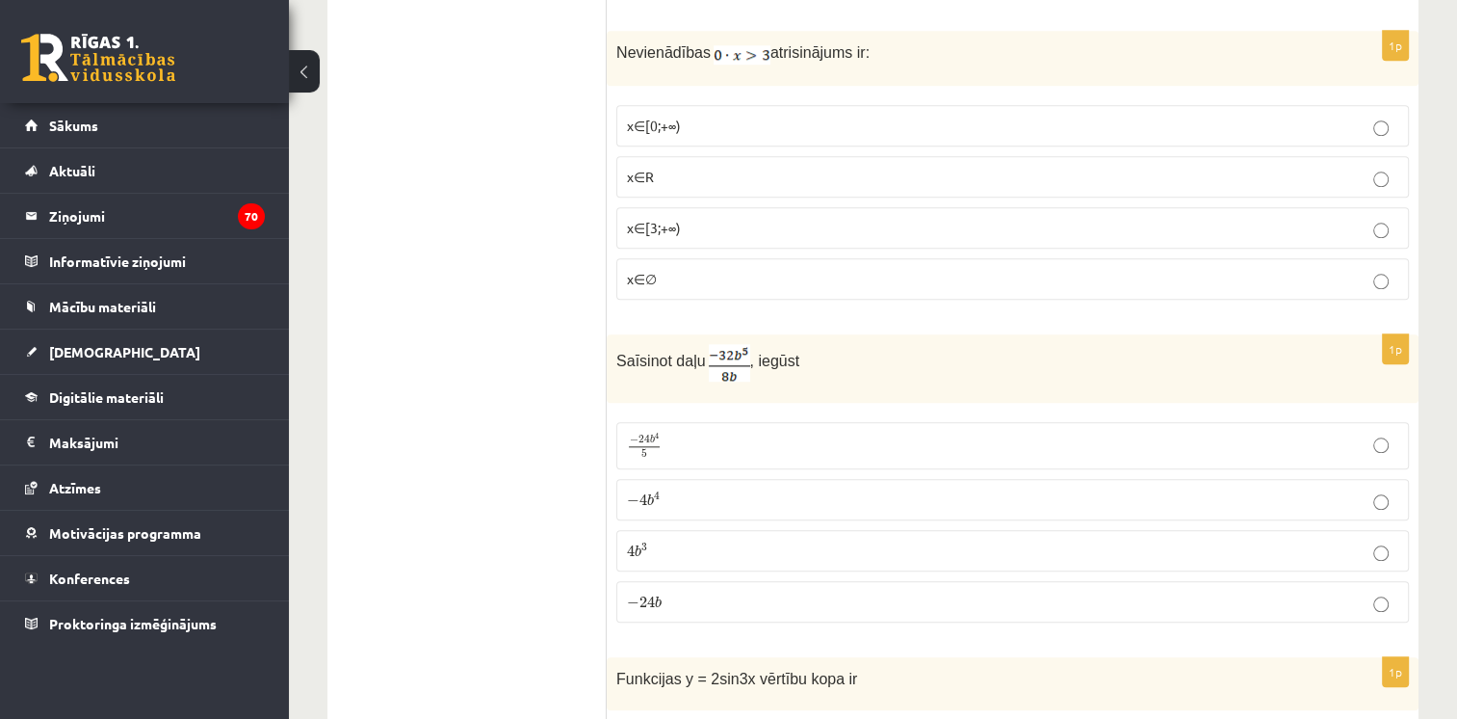
scroll to position [1903, 0]
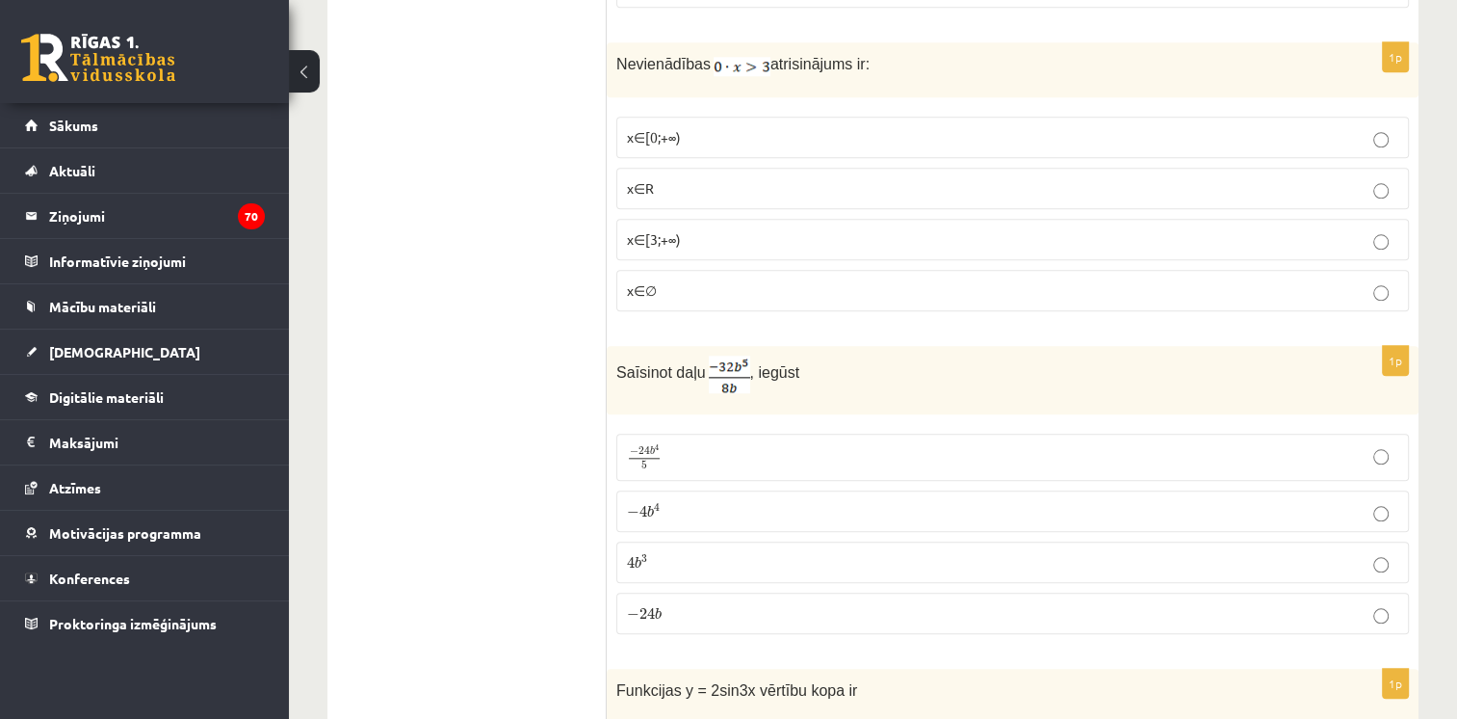
click at [1389, 280] on p "x∈∅" at bounding box center [1013, 290] width 772 height 20
click at [739, 501] on p "− 4 b 4 − 4 b 4" at bounding box center [1013, 511] width 772 height 20
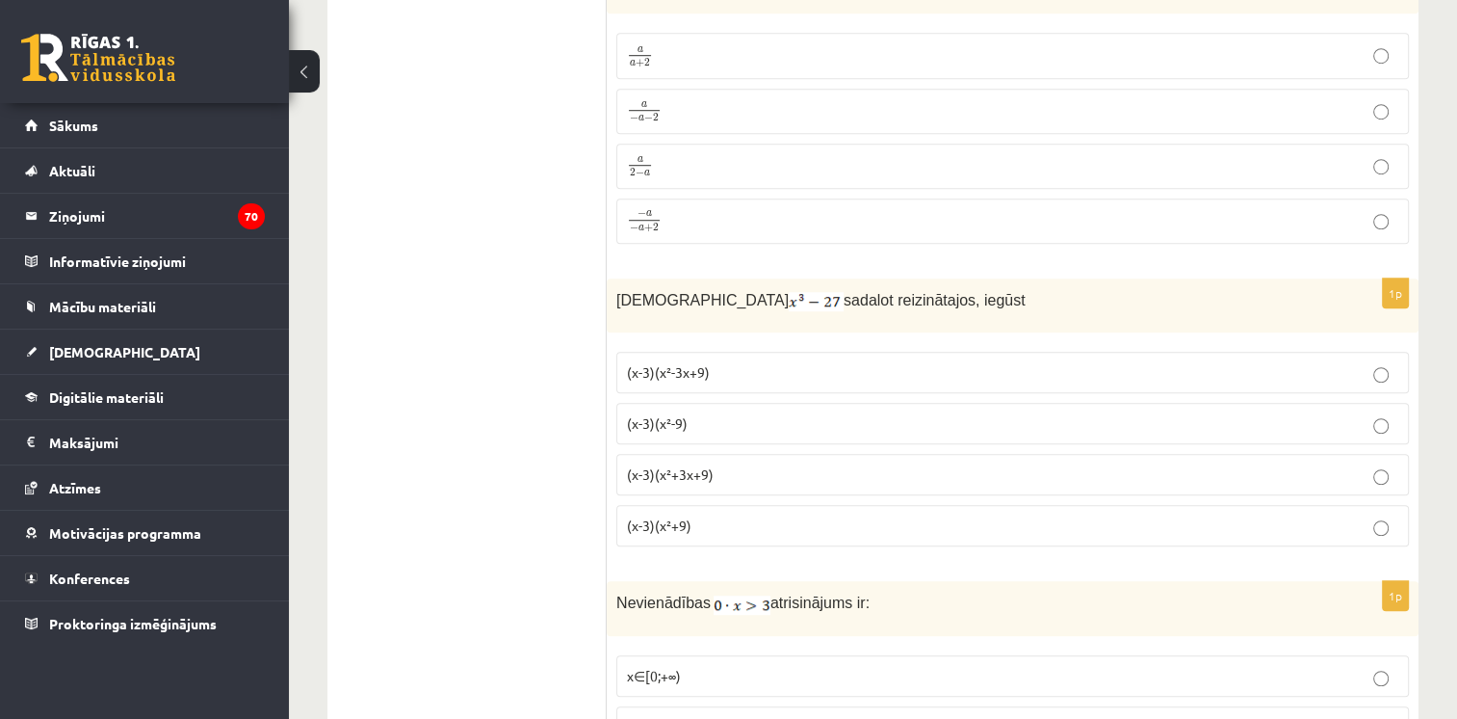
scroll to position [1272, 0]
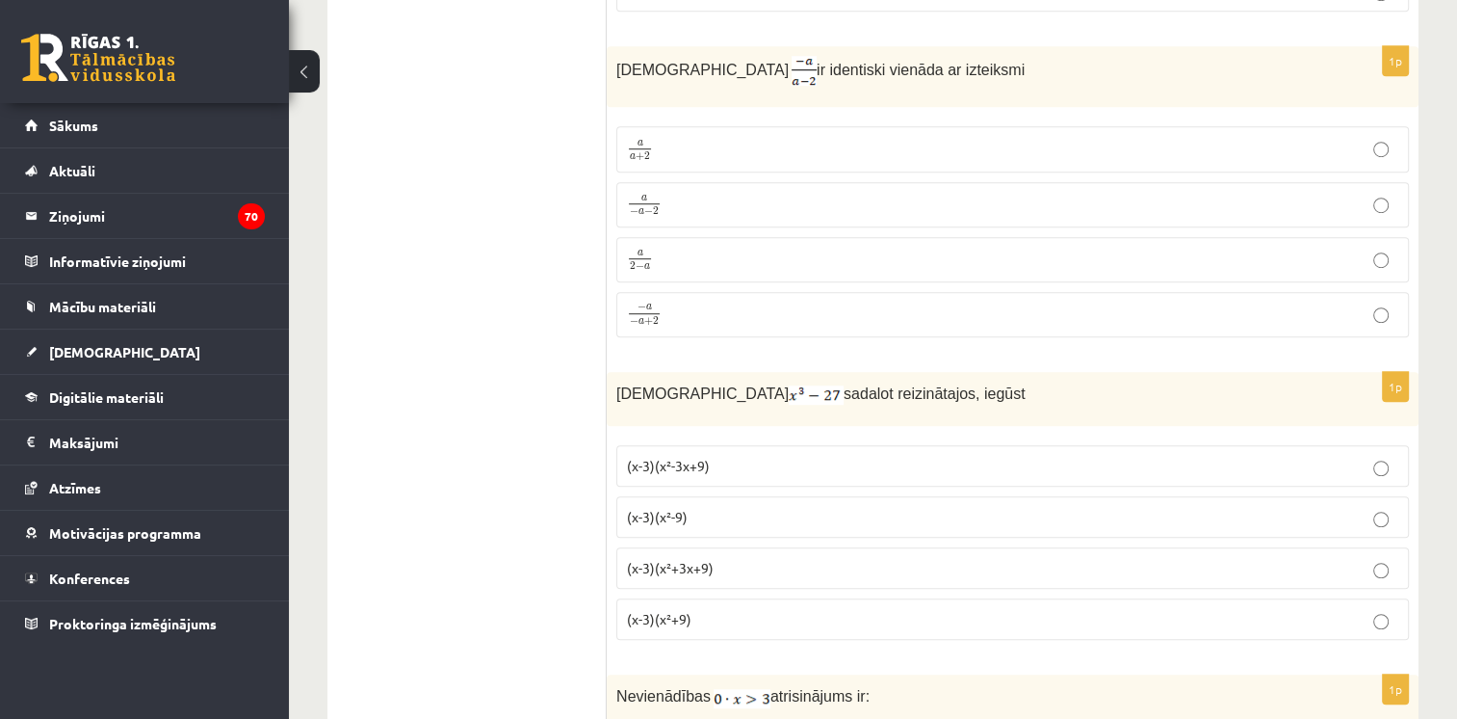
click at [768, 254] on p "a 2 − a a 2 − a" at bounding box center [1013, 260] width 772 height 24
click at [766, 561] on p "(x-3)(x²+3x+9)" at bounding box center [1013, 568] width 772 height 20
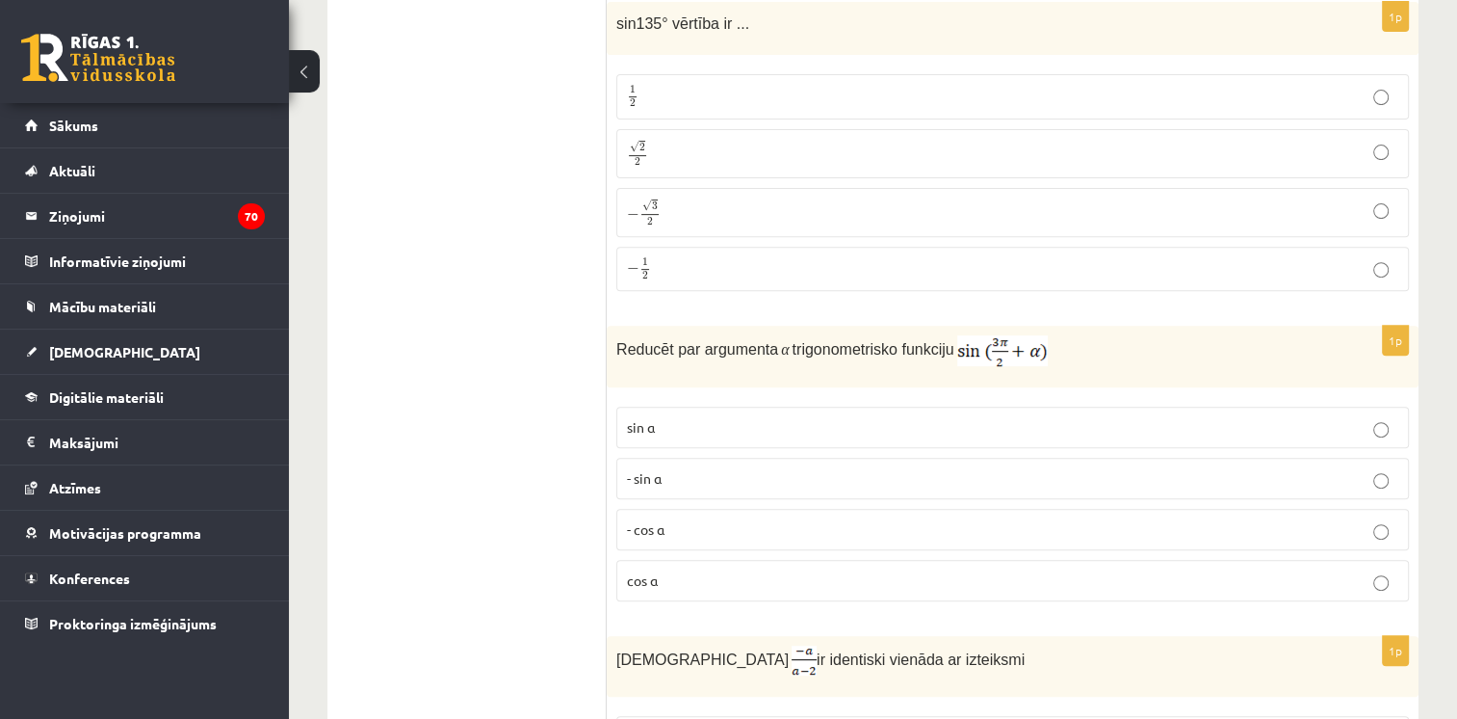
scroll to position [659, 0]
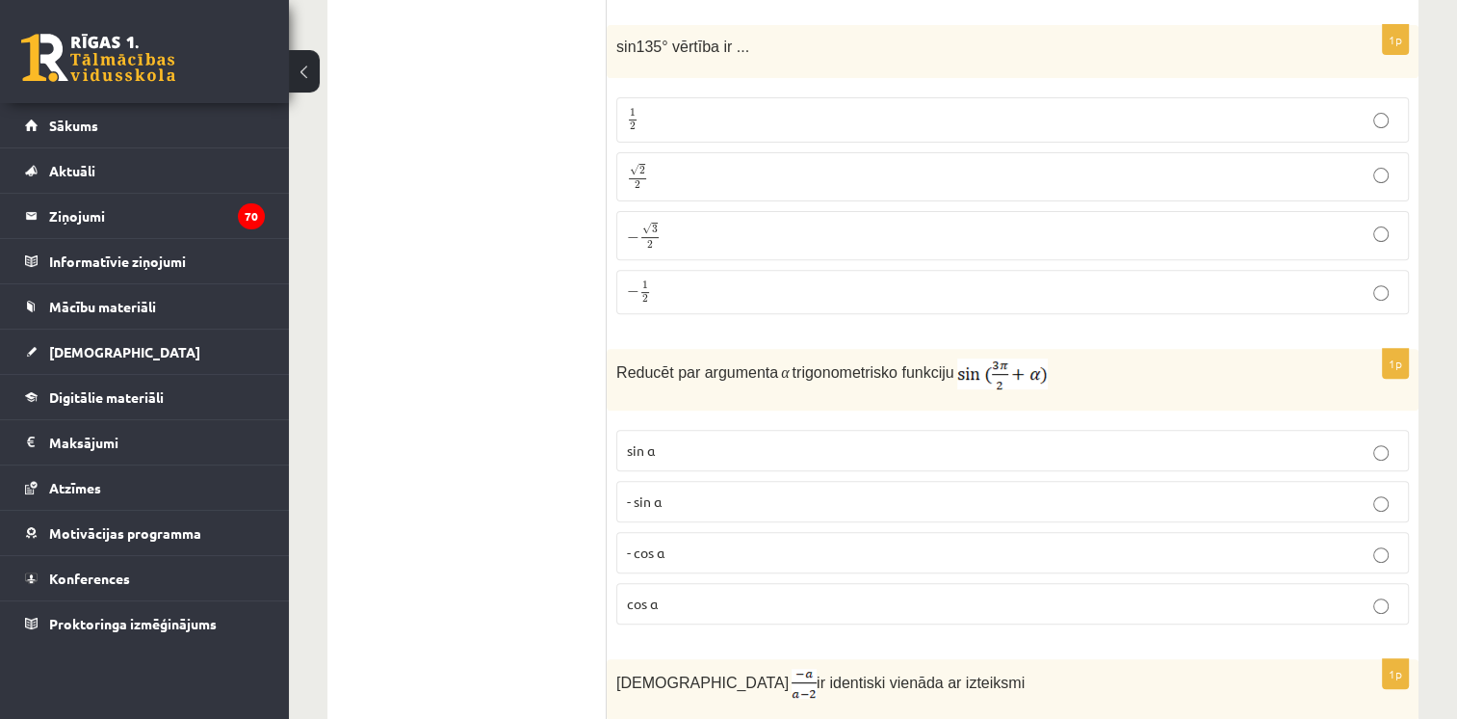
click at [1351, 295] on p "− 1 2 − 1 2" at bounding box center [1013, 292] width 772 height 24
click at [1345, 245] on p "− √ 3 2 − 3 2" at bounding box center [1013, 236] width 772 height 28
click at [701, 544] on p "- cos ⁡α" at bounding box center [1013, 552] width 772 height 20
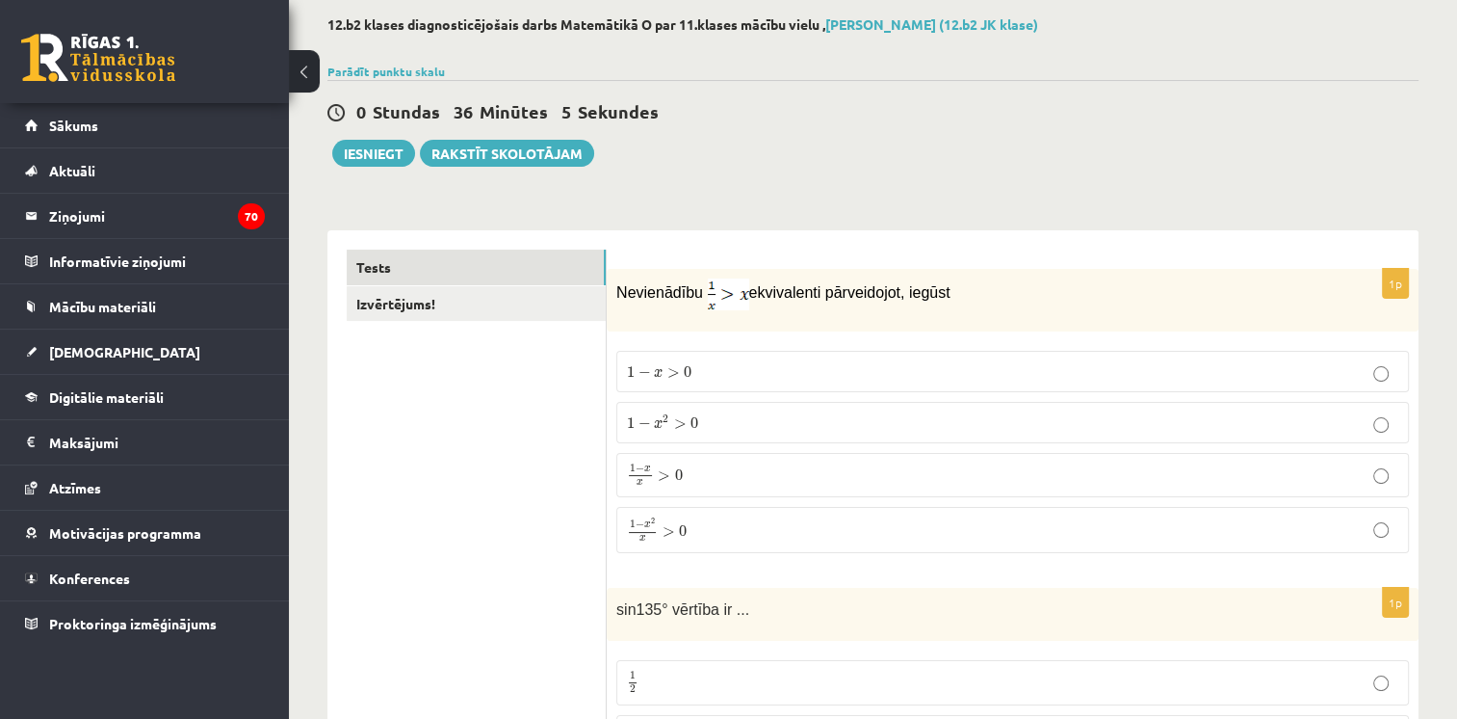
scroll to position [119, 0]
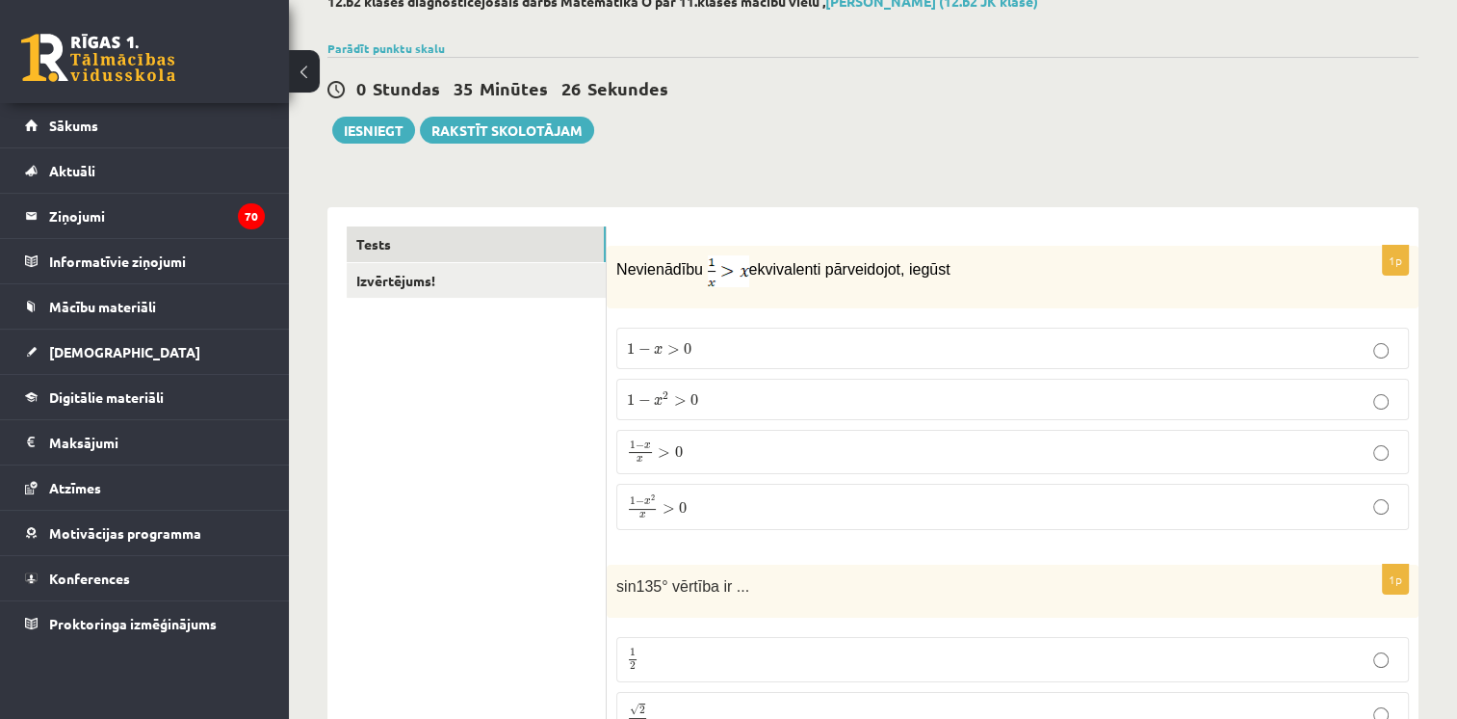
click at [706, 522] on label "1 − x 2 x > 0 1 − x 2 x > 0" at bounding box center [1013, 507] width 793 height 46
click at [493, 291] on link "Izvērtējums!" at bounding box center [476, 281] width 259 height 36
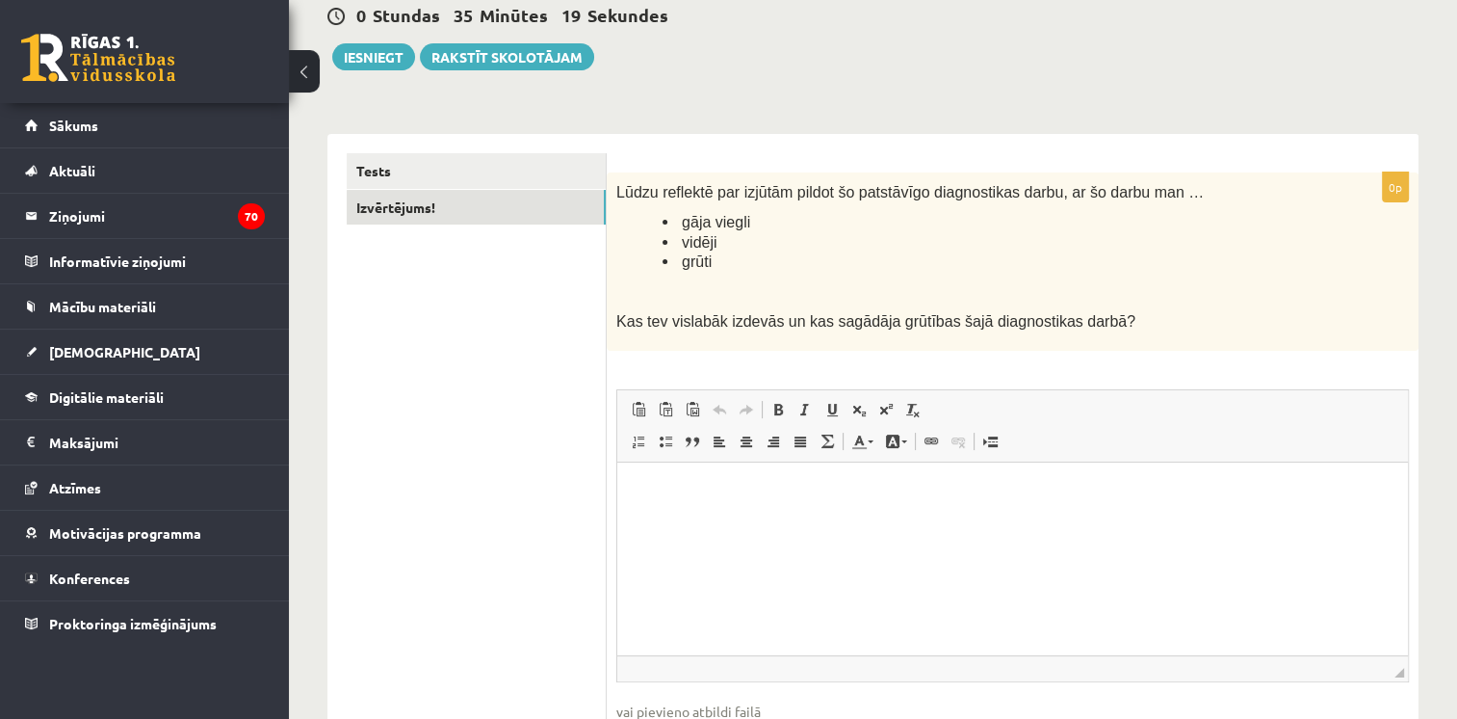
scroll to position [197, 0]
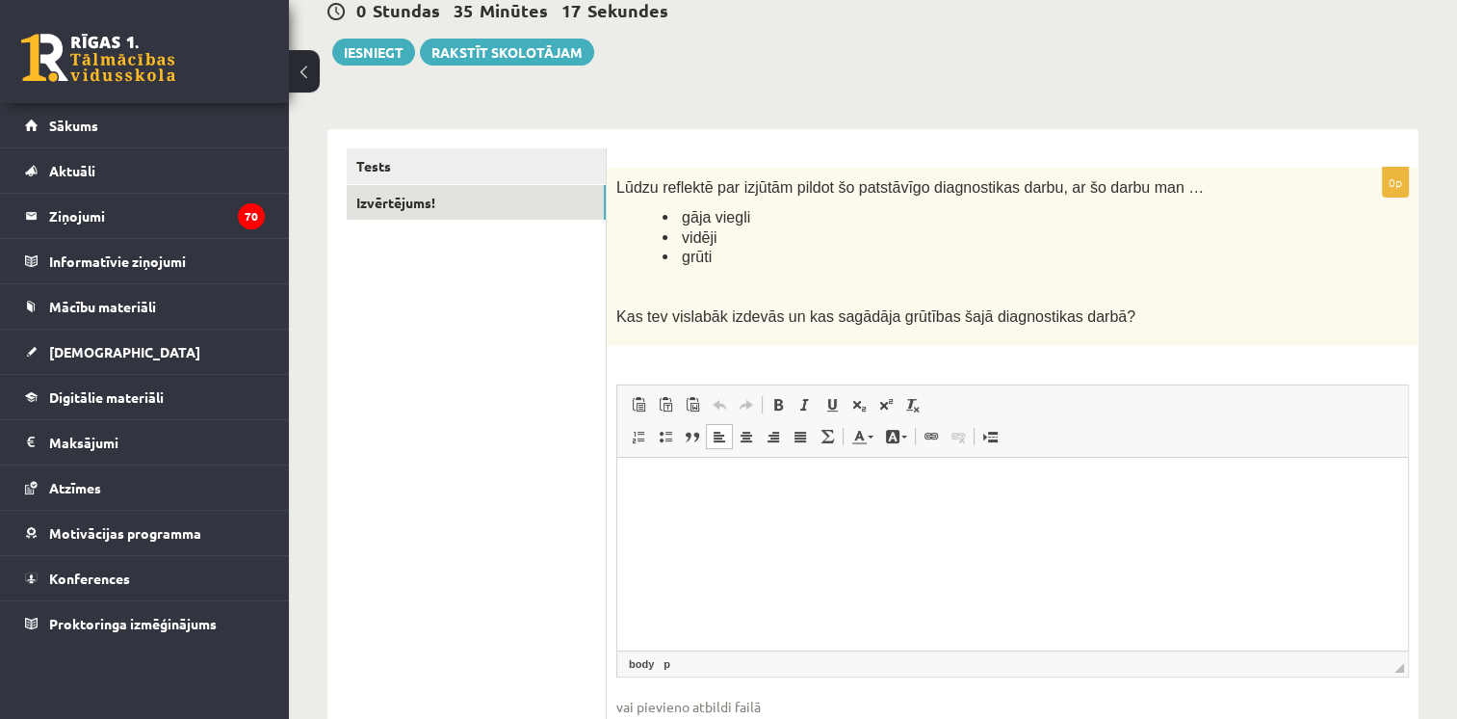
click at [1053, 516] on html at bounding box center [1012, 487] width 791 height 59
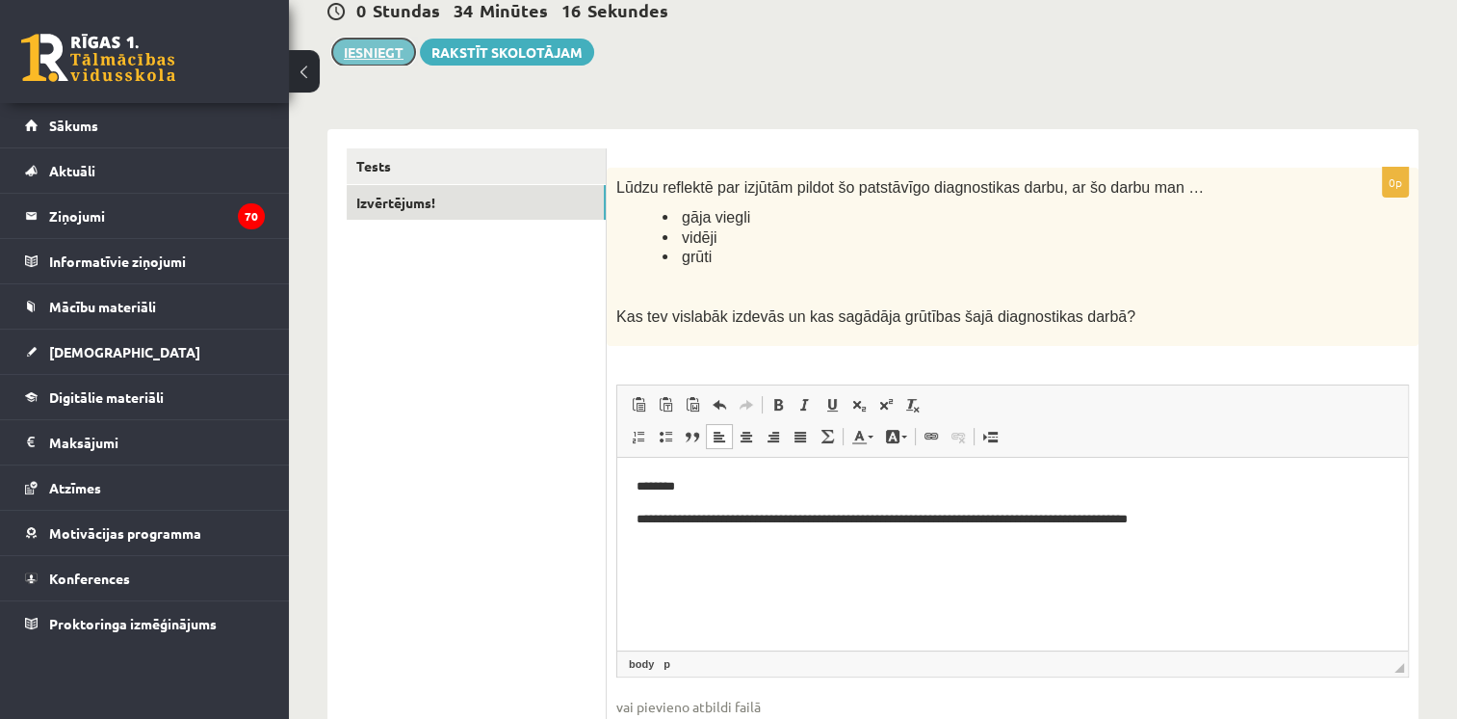
click at [378, 45] on button "Iesniegt" at bounding box center [373, 52] width 83 height 27
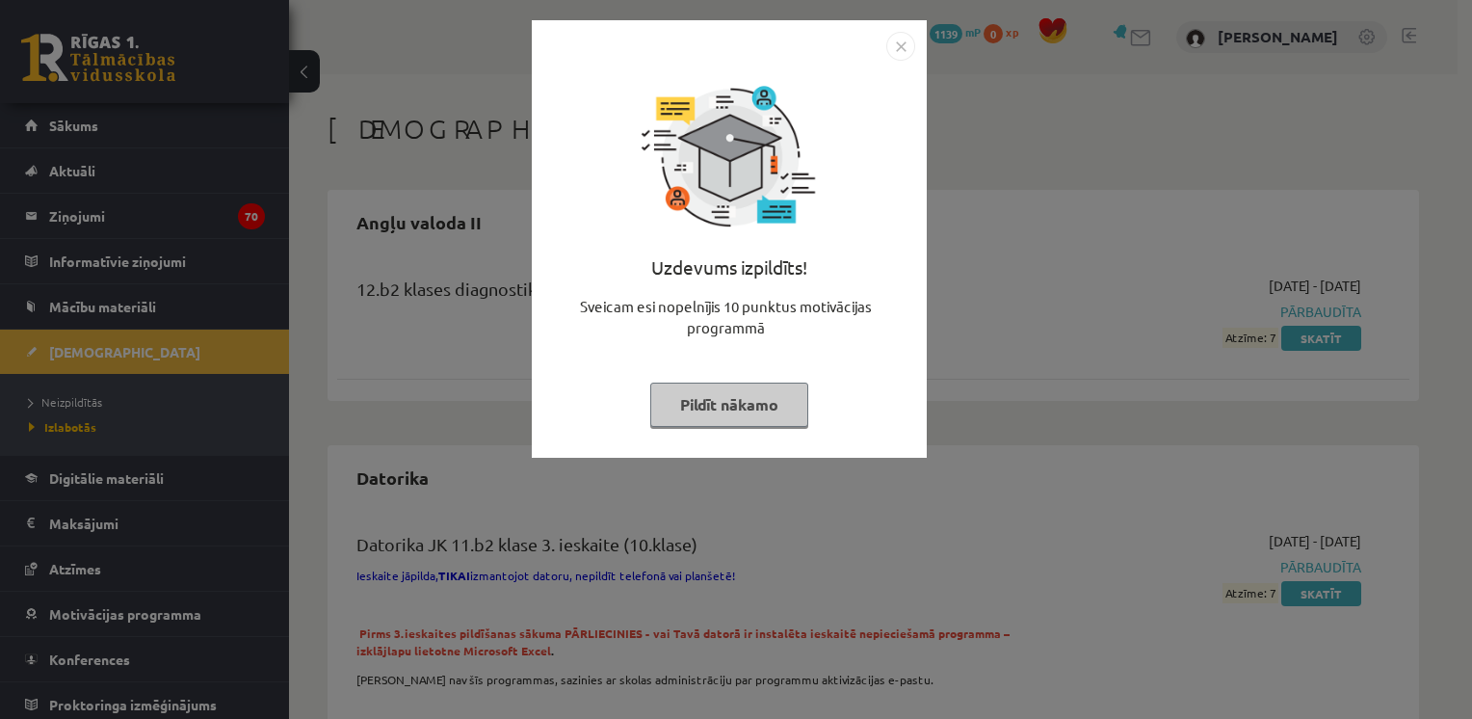
click at [738, 410] on button "Pildīt nākamo" at bounding box center [729, 404] width 158 height 44
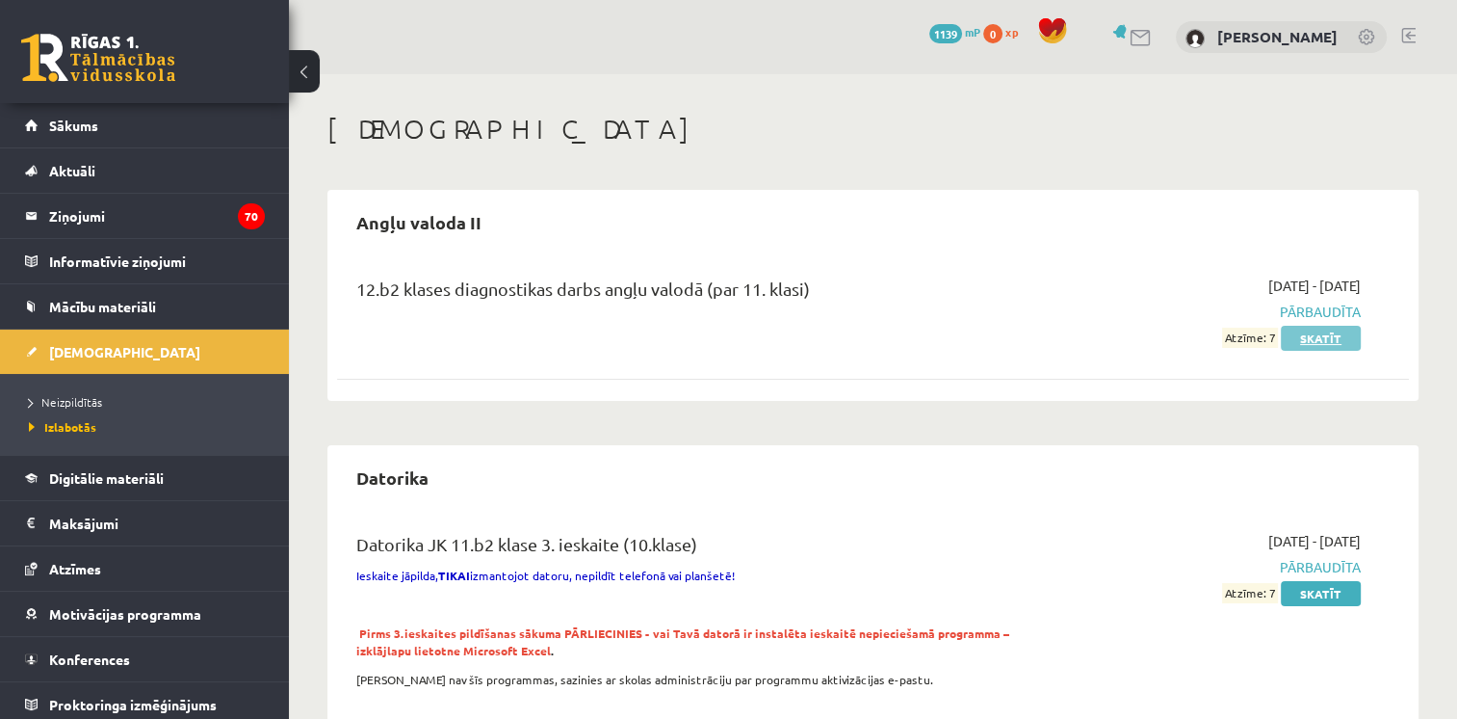
click at [1338, 329] on link "Skatīt" at bounding box center [1321, 338] width 80 height 25
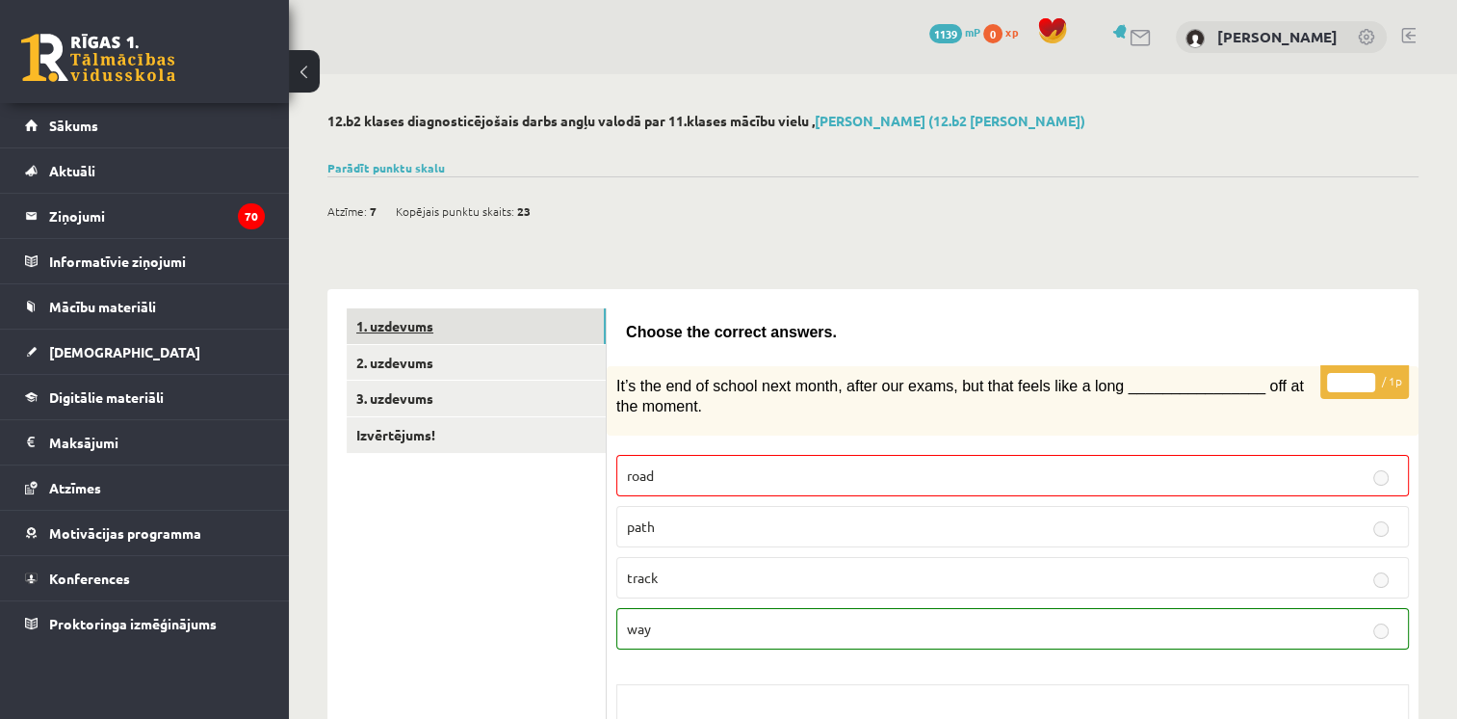
click at [499, 333] on link "1. uzdevums" at bounding box center [476, 326] width 259 height 36
click at [505, 361] on link "2. uzdevums" at bounding box center [476, 363] width 259 height 36
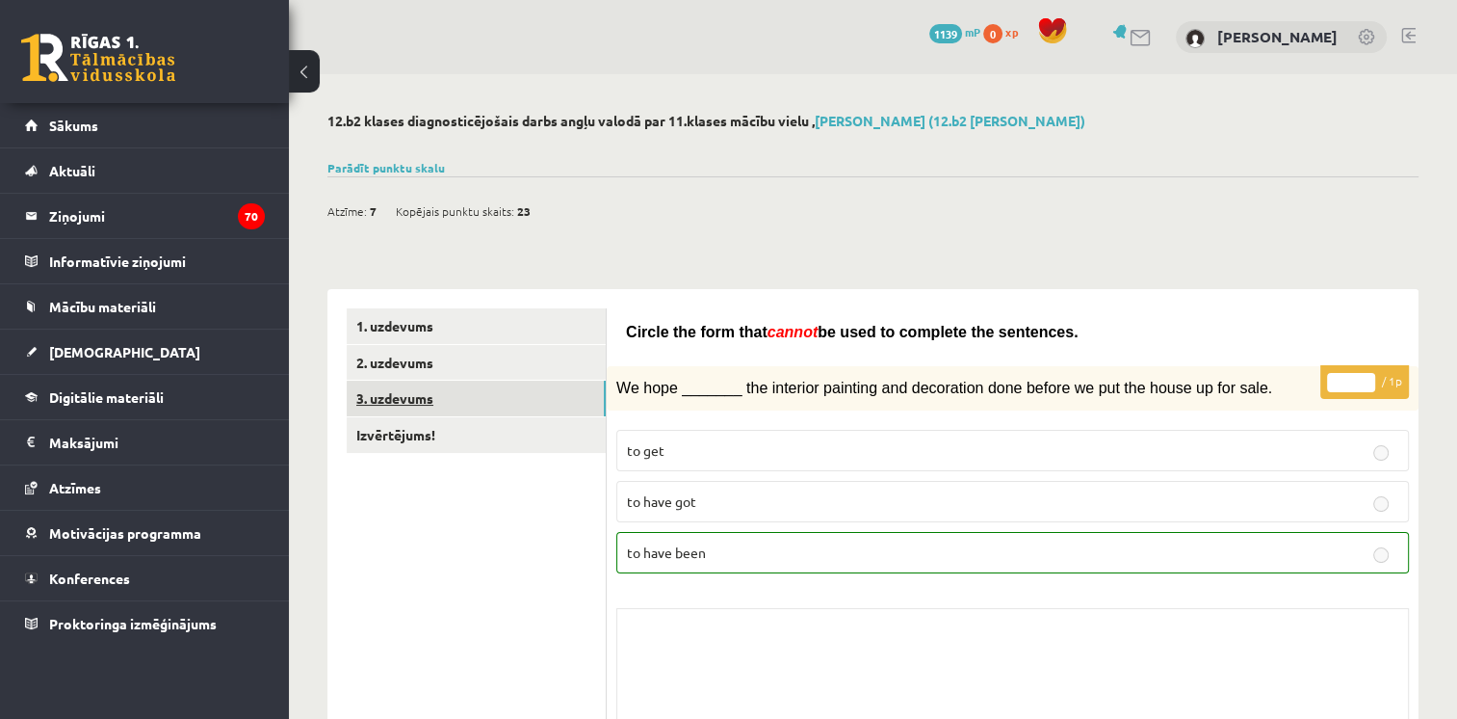
click at [588, 383] on link "3. uzdevums" at bounding box center [476, 398] width 259 height 36
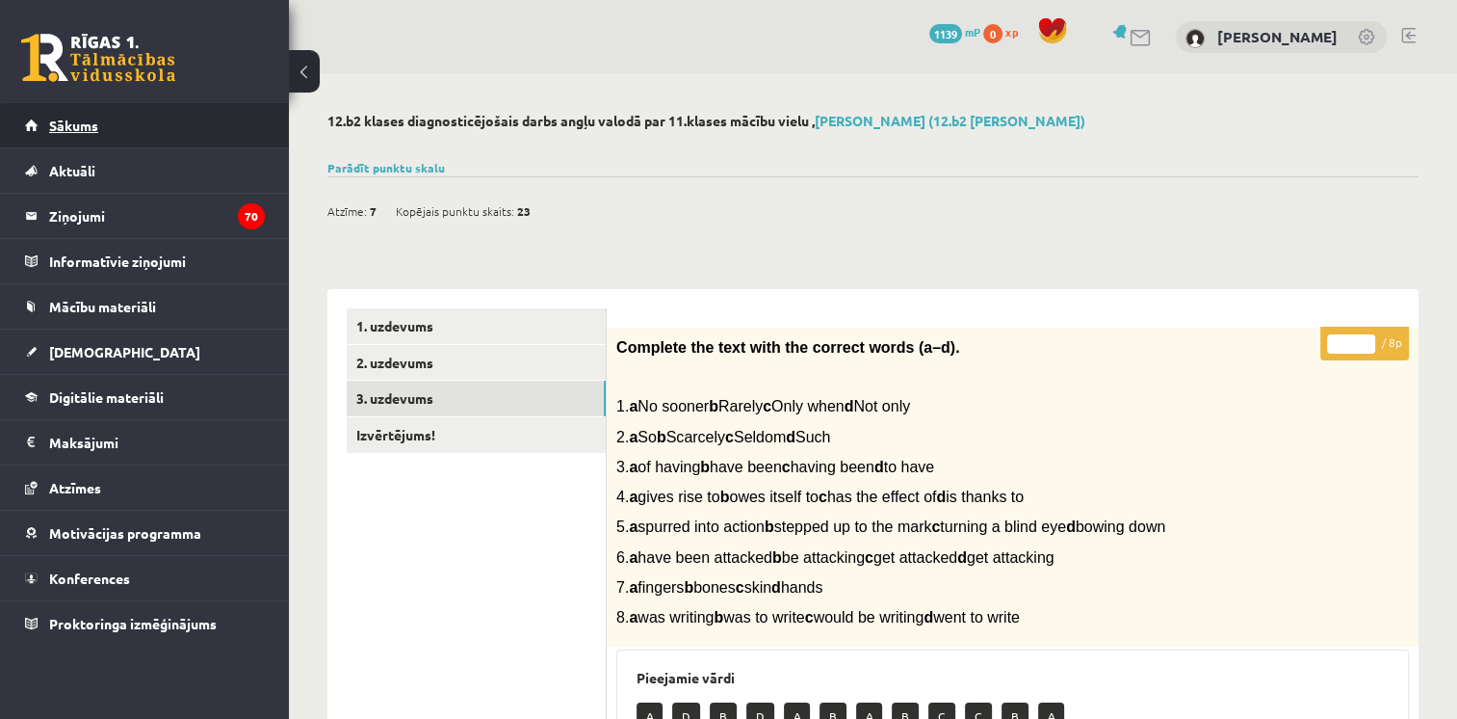
click at [92, 135] on link "Sākums" at bounding box center [145, 125] width 240 height 44
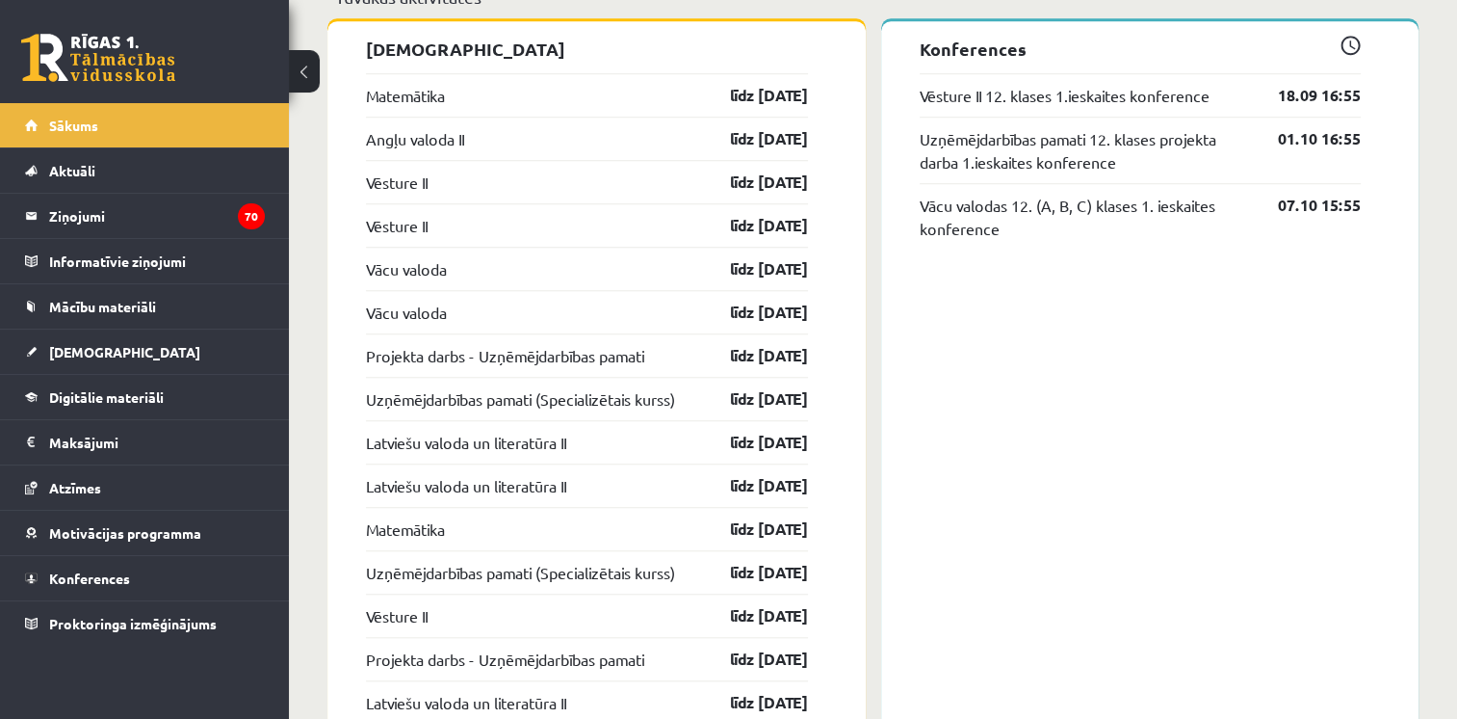
scroll to position [1591, 0]
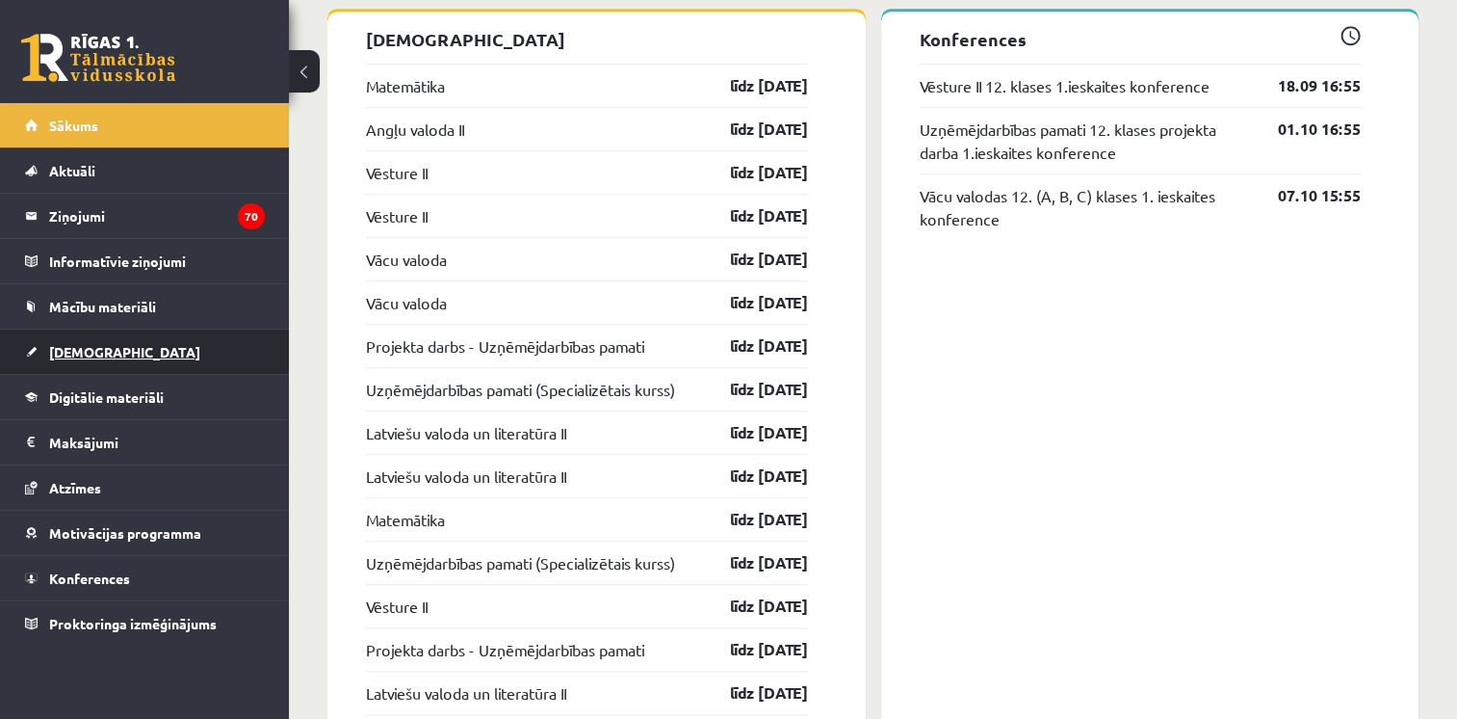
click at [177, 341] on link "[DEMOGRAPHIC_DATA]" at bounding box center [145, 351] width 240 height 44
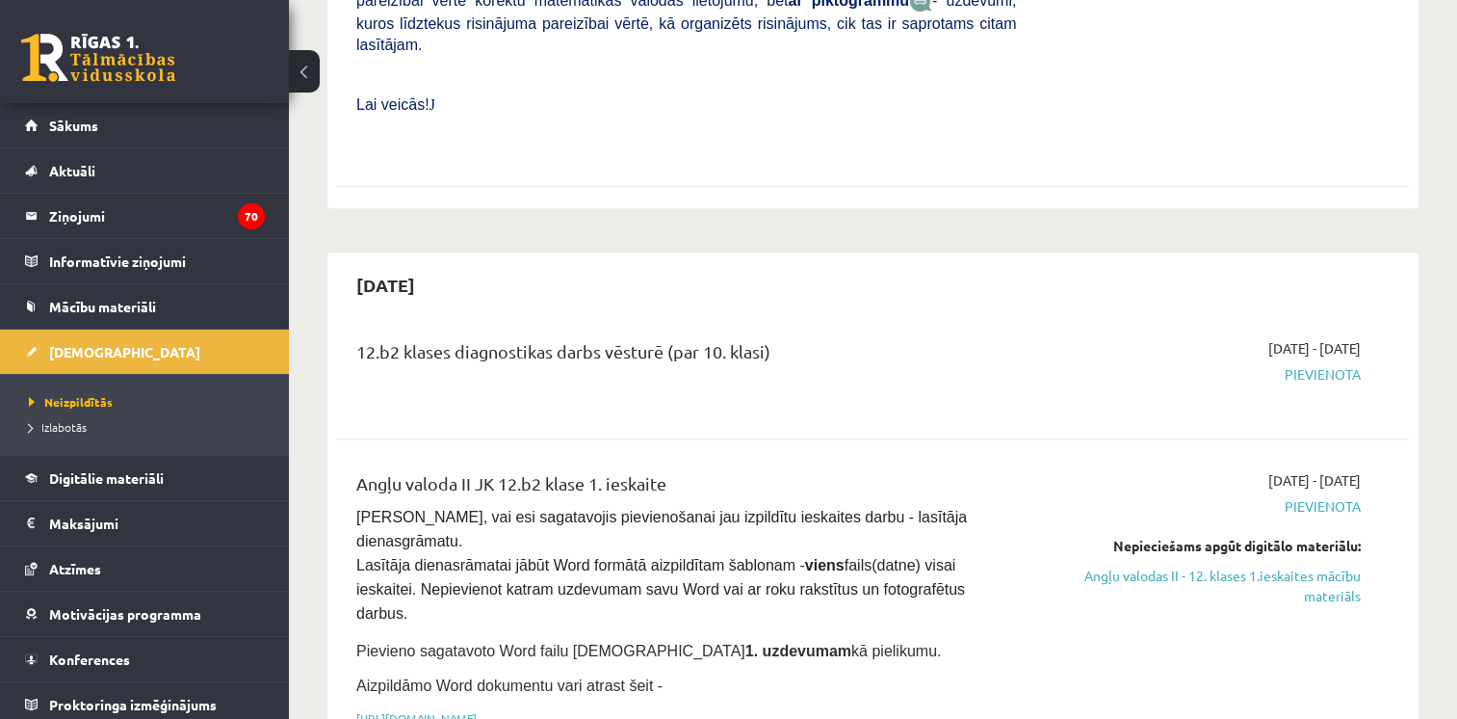
scroll to position [848, 0]
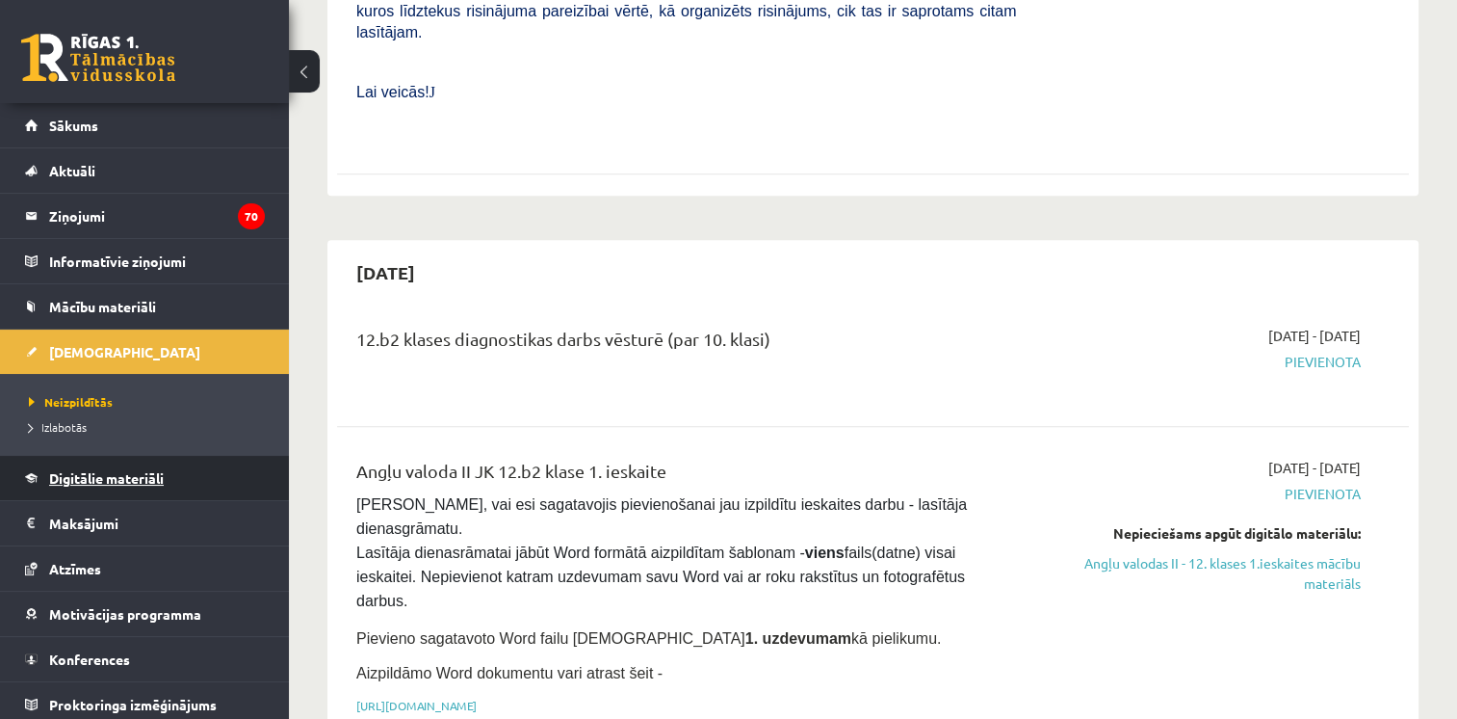
click at [119, 479] on span "Digitālie materiāli" at bounding box center [106, 477] width 115 height 17
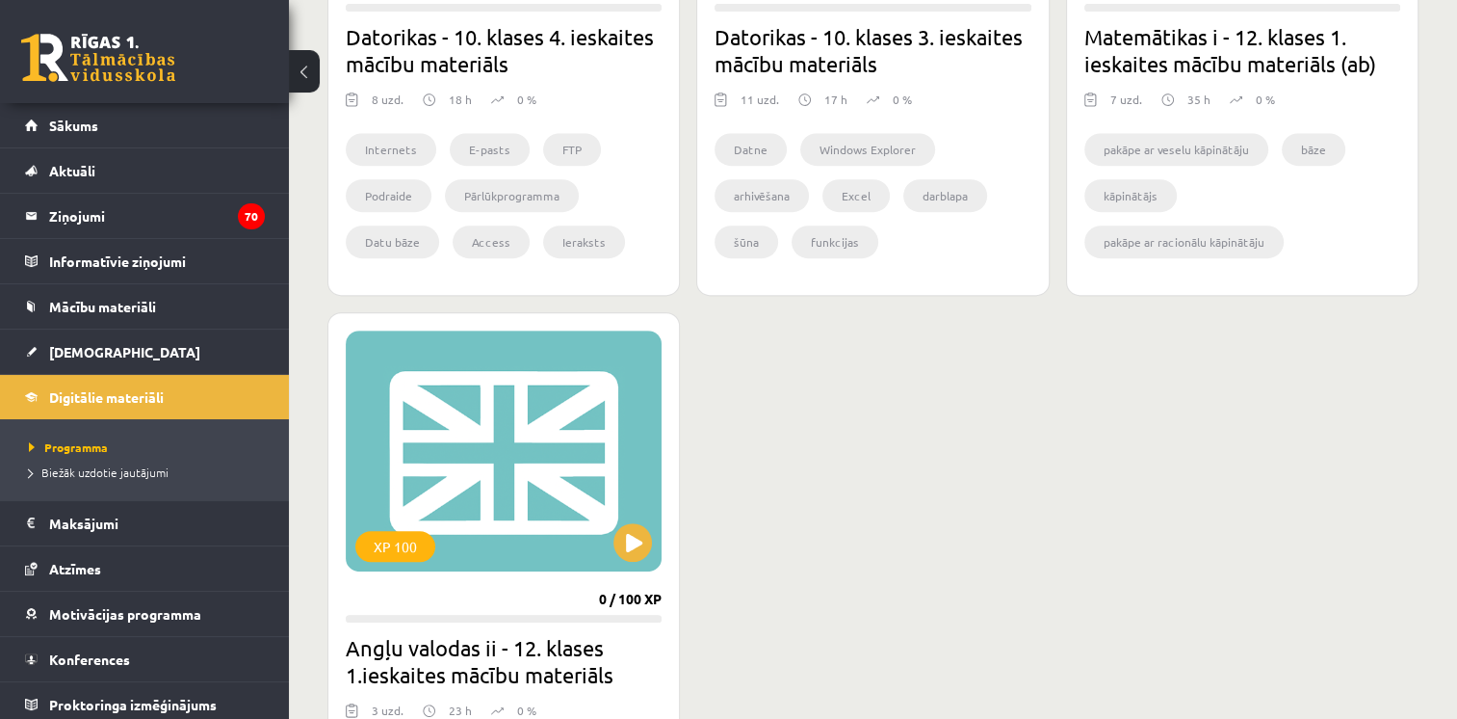
drag, startPoint x: 1452, startPoint y: 391, endPoint x: 1475, endPoint y: 341, distance: 55.2
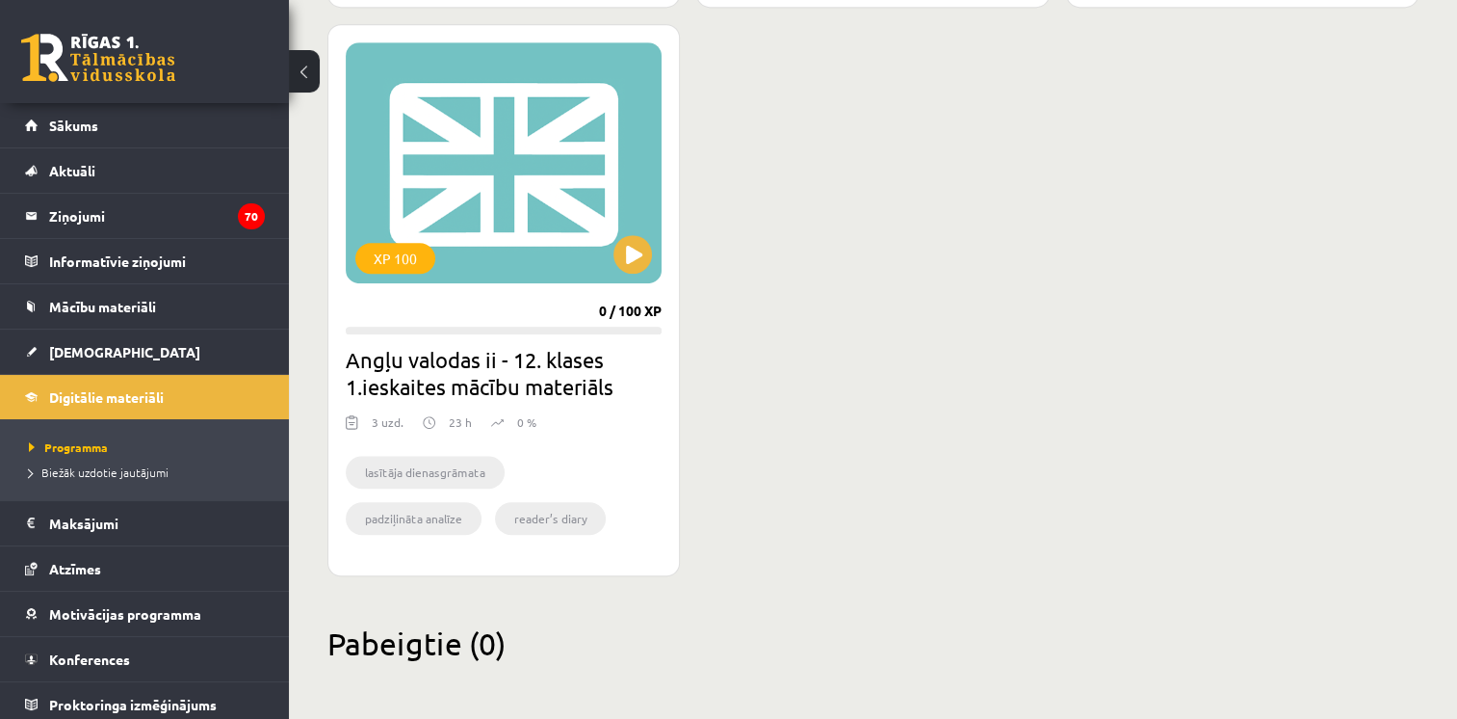
scroll to position [1140, 0]
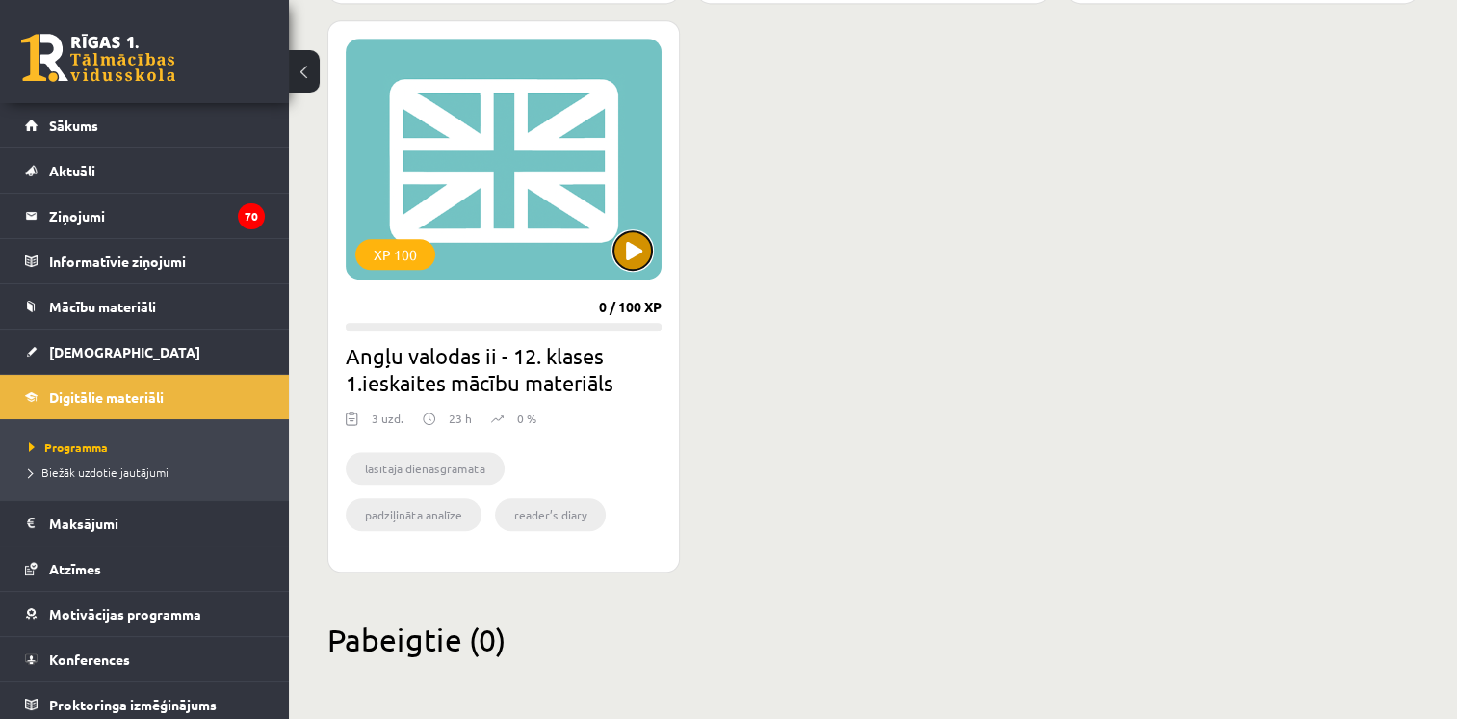
click at [640, 257] on button at bounding box center [633, 250] width 39 height 39
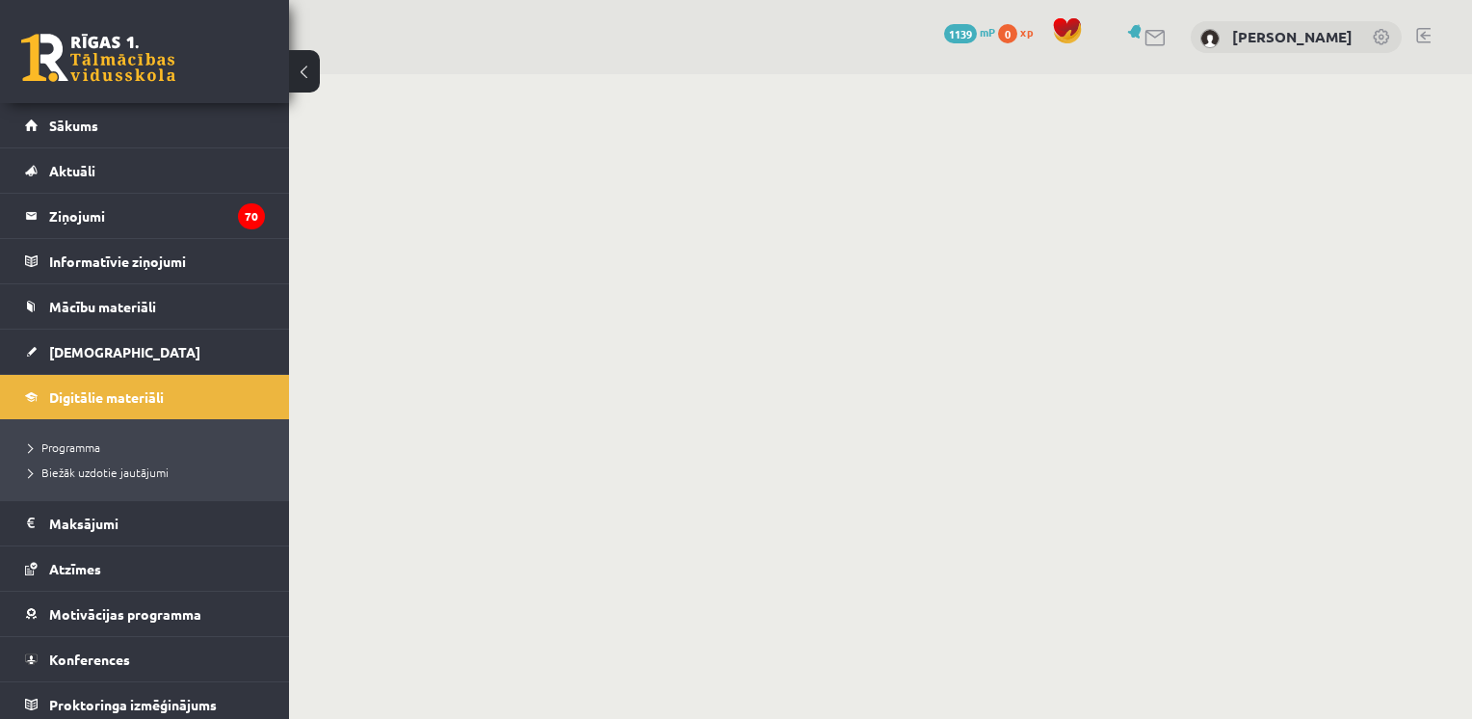
click at [640, 257] on body "0 Dāvanas 1139 mP 0 xp [PERSON_NAME] Sākums Aktuāli Kā mācīties eSKOLĀ Kontakti…" at bounding box center [736, 359] width 1472 height 719
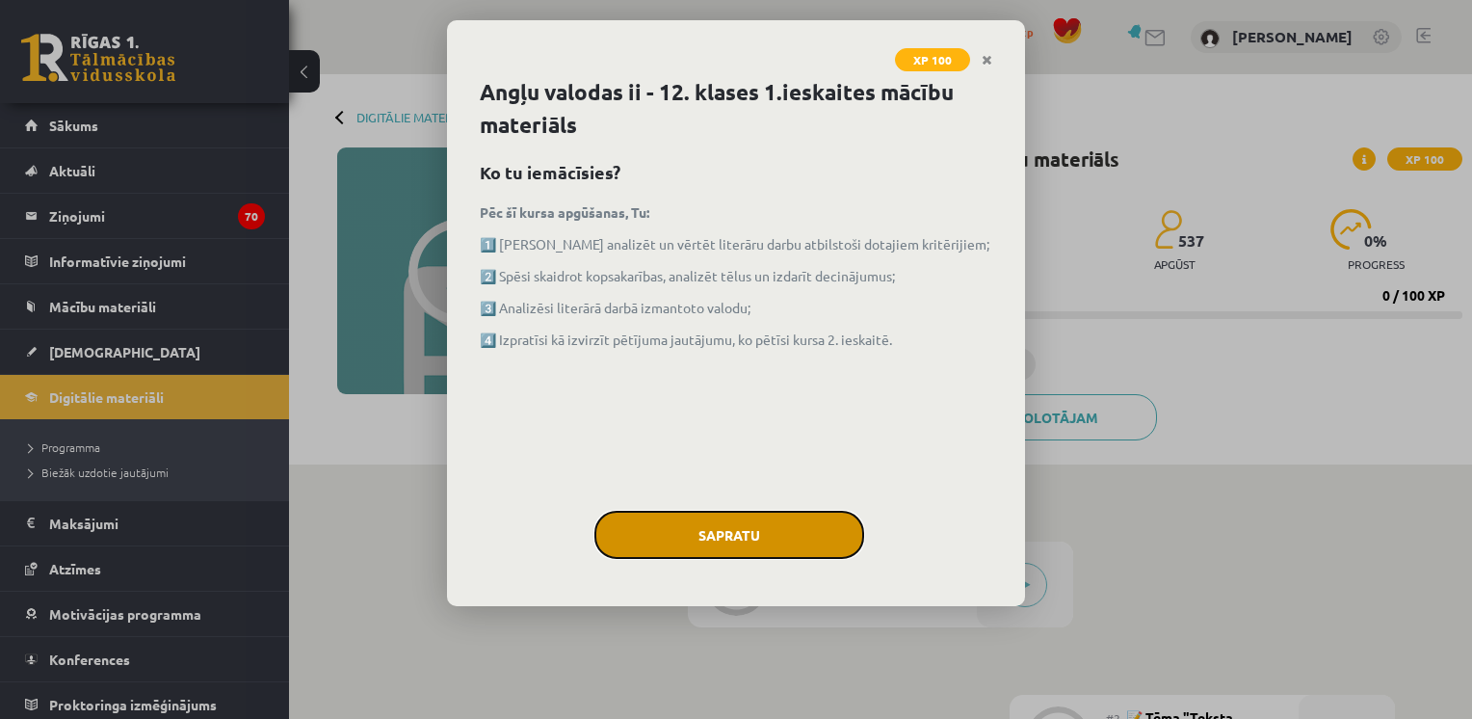
click at [740, 532] on button "Sapratu" at bounding box center [729, 535] width 270 height 48
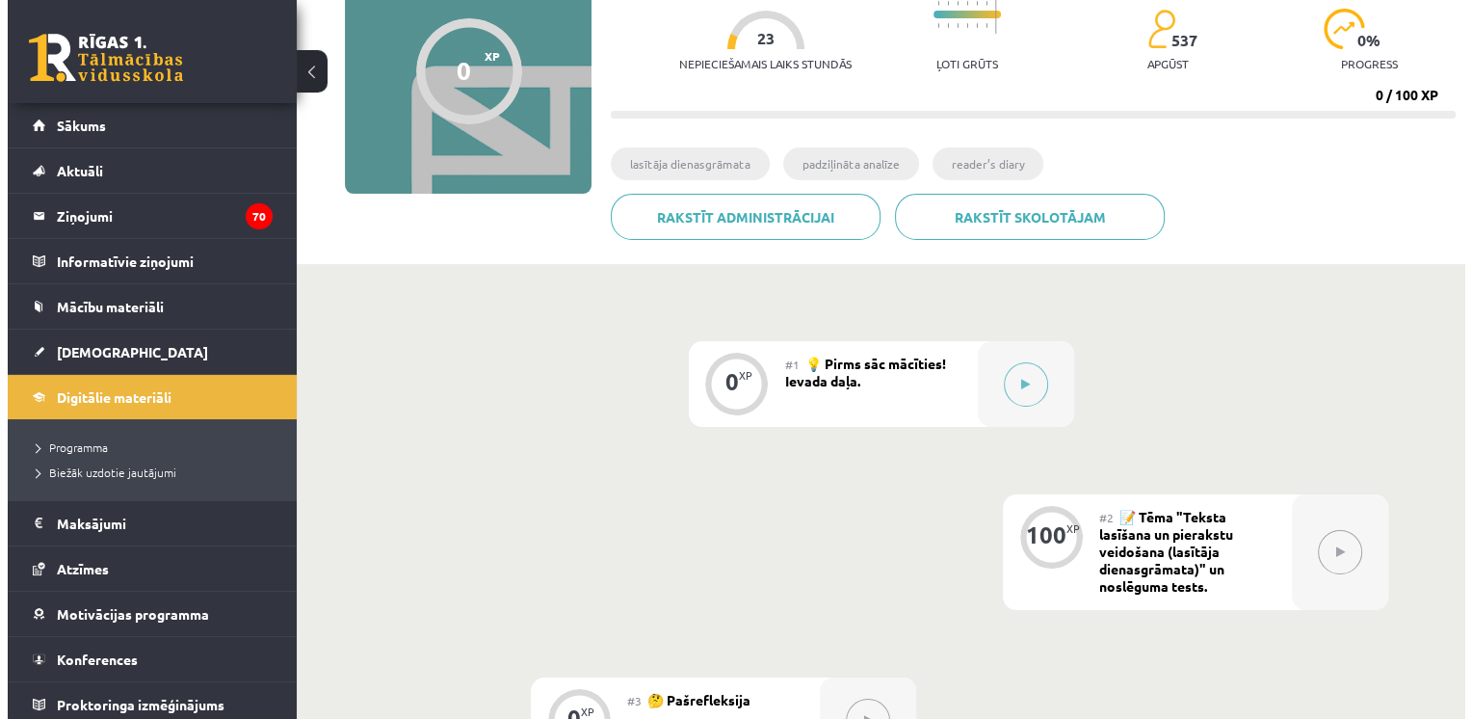
scroll to position [197, 0]
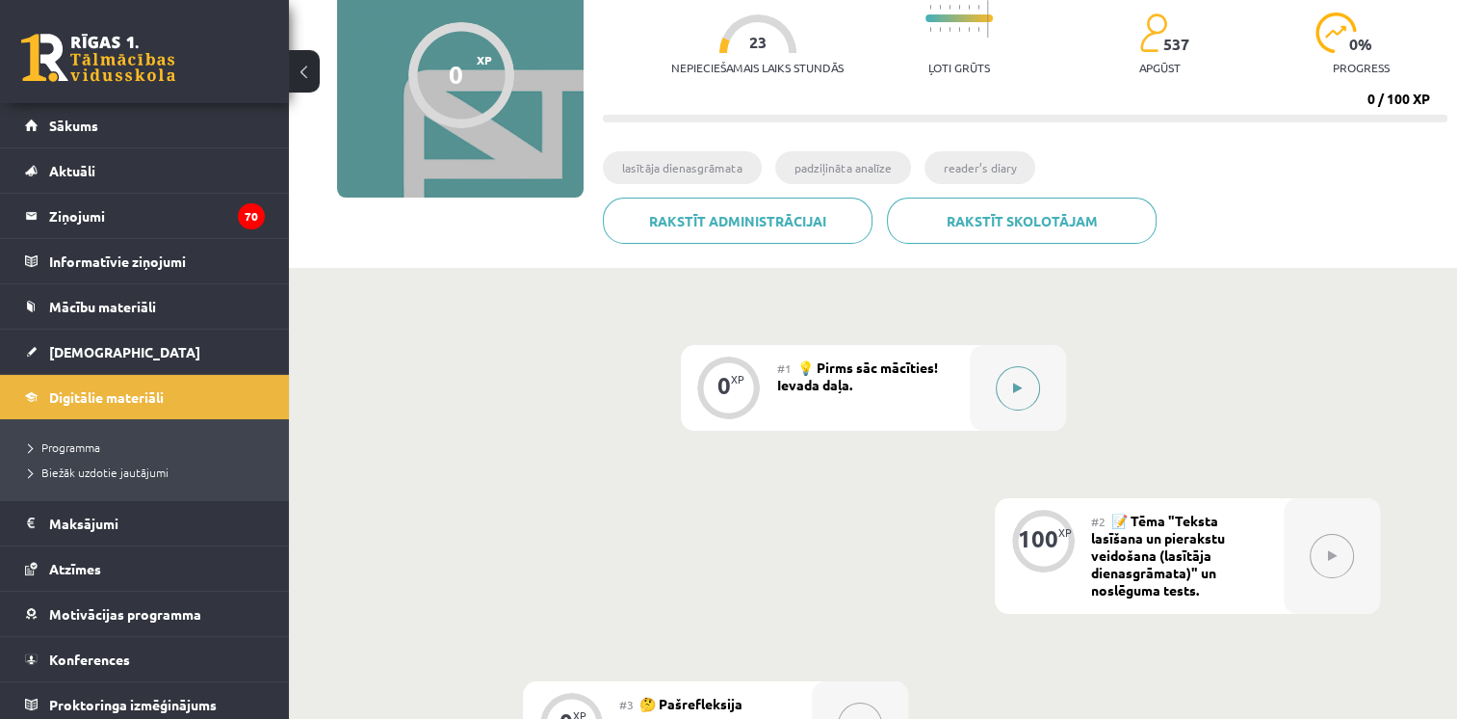
click at [1015, 387] on icon at bounding box center [1017, 388] width 9 height 12
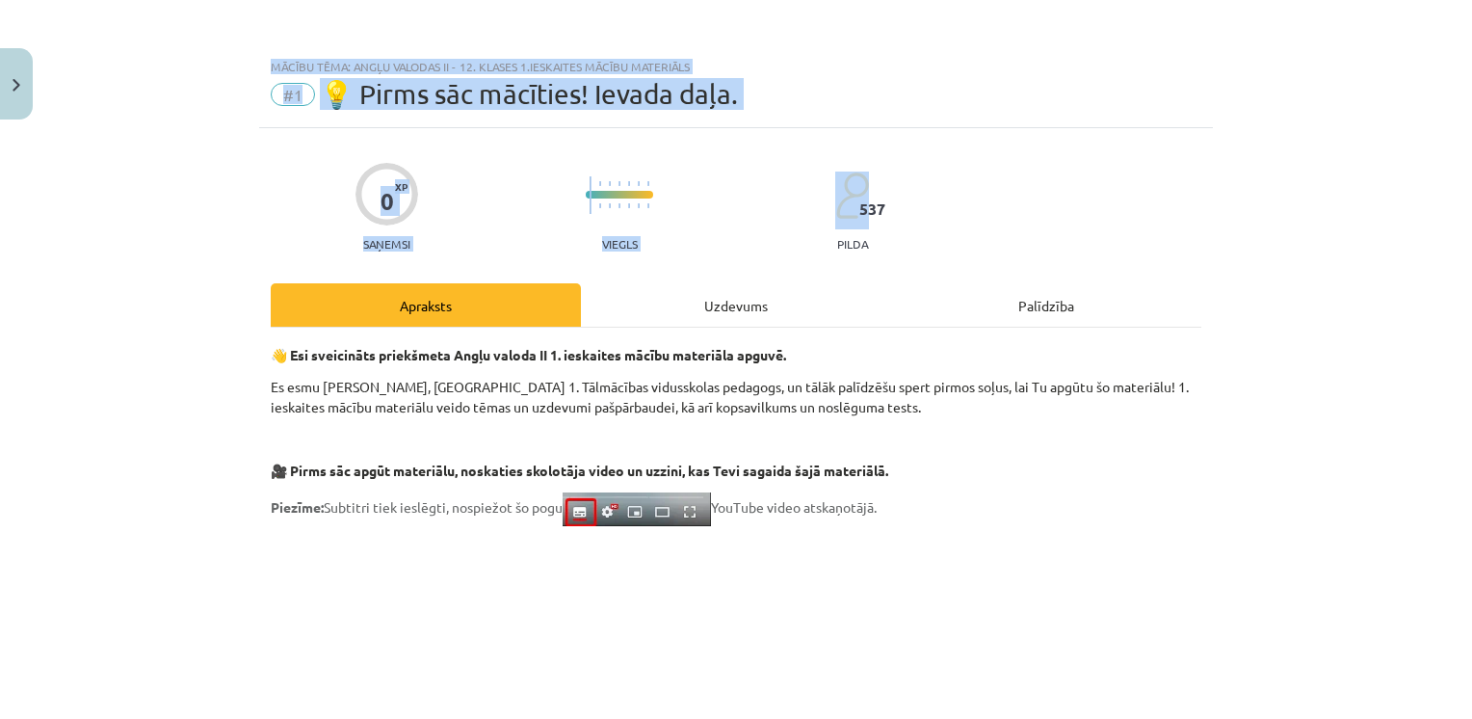
drag, startPoint x: 1456, startPoint y: 218, endPoint x: 1475, endPoint y: 302, distance: 86.9
click at [1471, 302] on html "0 Dāvanas 1139 mP 0 xp [PERSON_NAME] Sākums Aktuāli Kā mācīties eSKOLĀ Kontakti…" at bounding box center [736, 162] width 1472 height 719
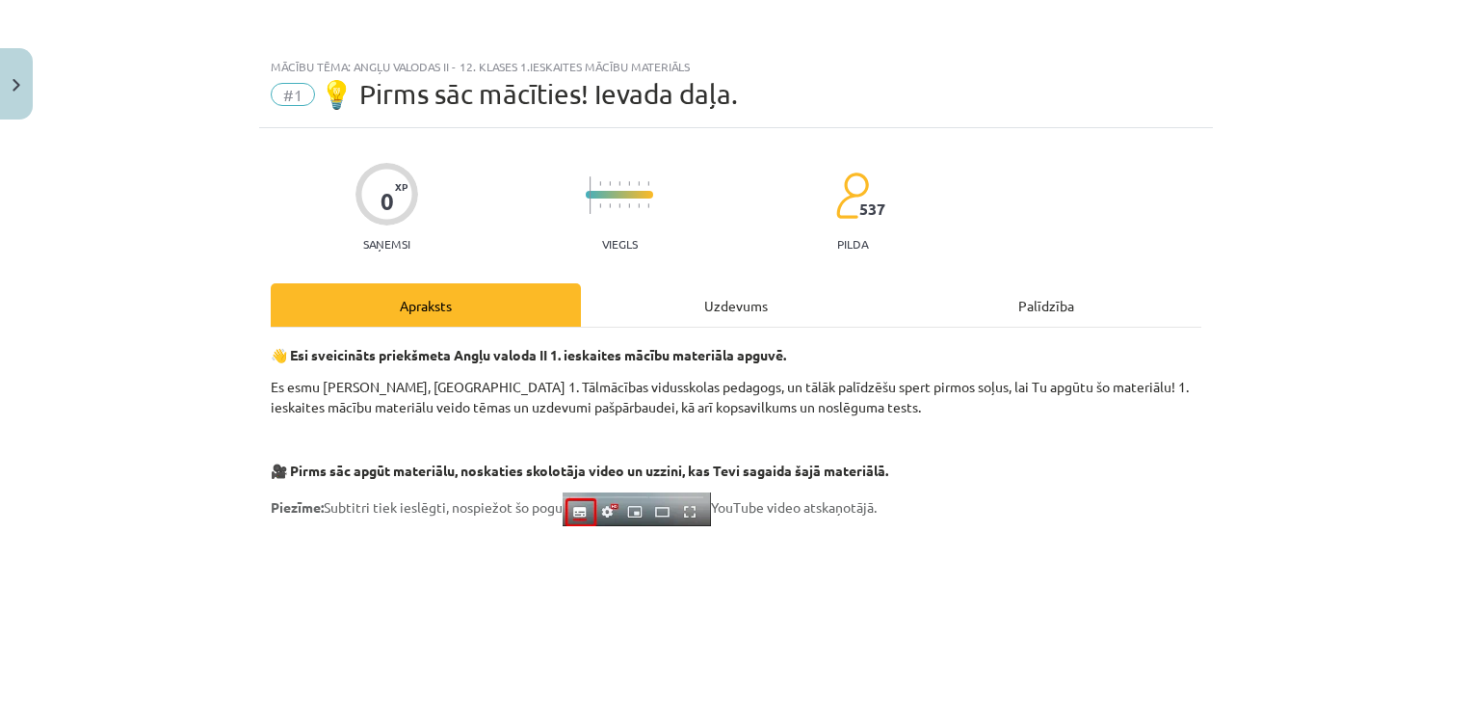
drag, startPoint x: 1475, startPoint y: 302, endPoint x: 1366, endPoint y: 440, distance: 175.6
click at [1366, 440] on div "Mācību tēma: Angļu valodas ii - 12. klases 1.ieskaites mācību materiāls #1 💡 Pi…" at bounding box center [736, 359] width 1472 height 719
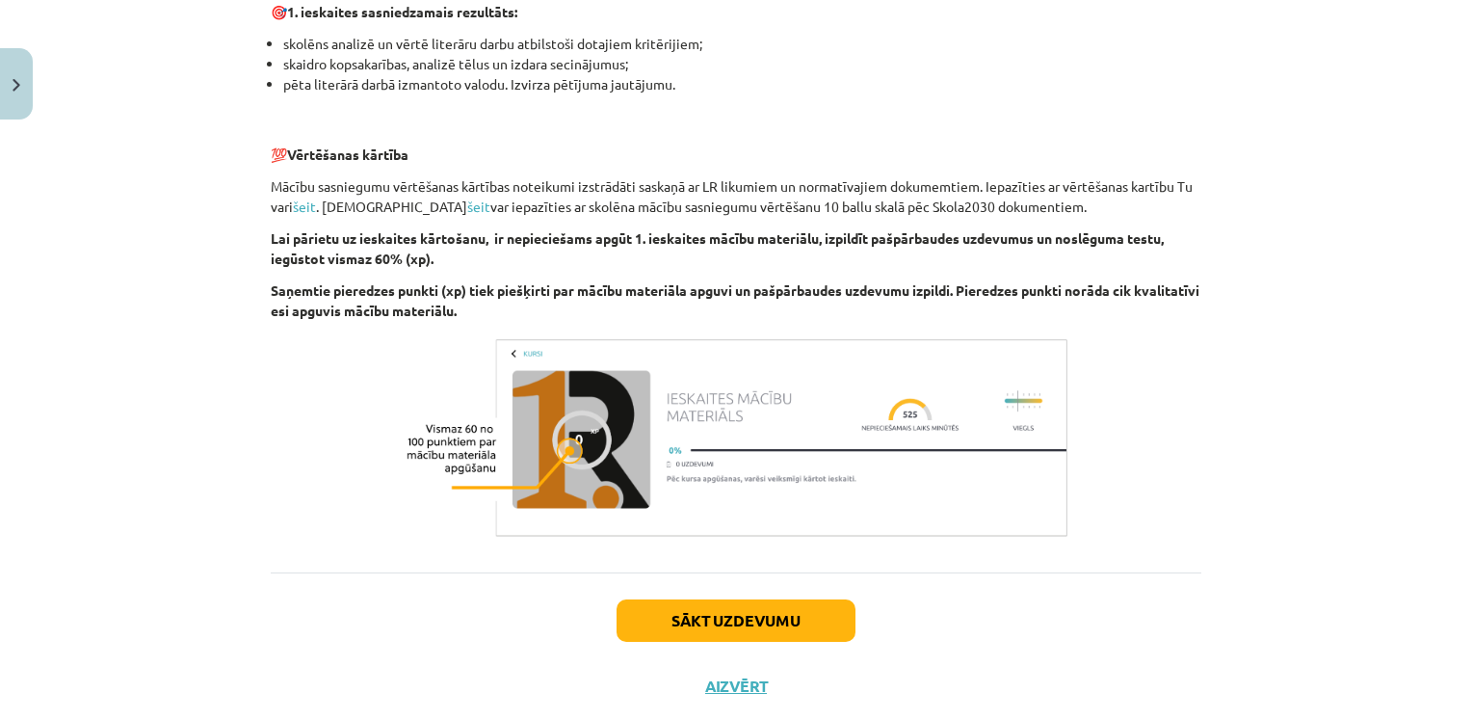
scroll to position [1309, 0]
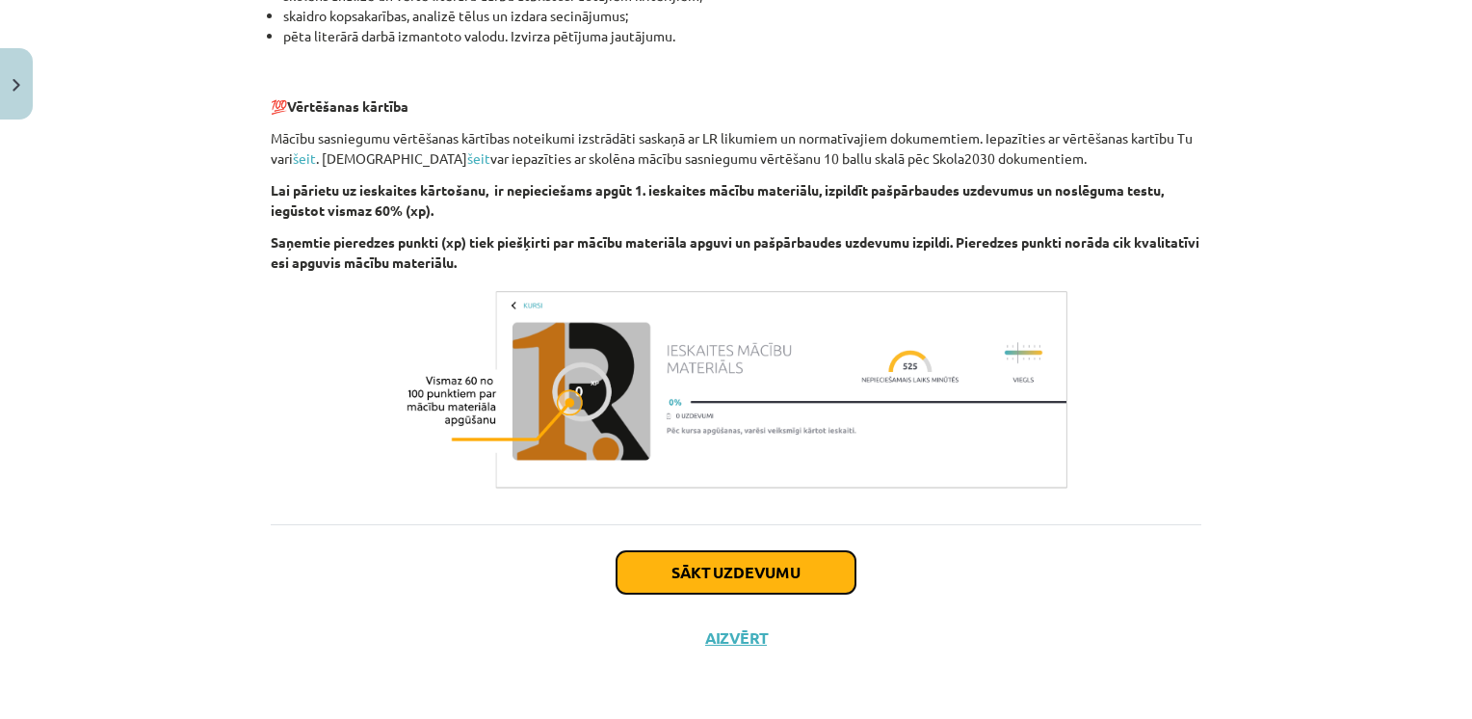
click at [772, 580] on button "Sākt uzdevumu" at bounding box center [736, 572] width 239 height 42
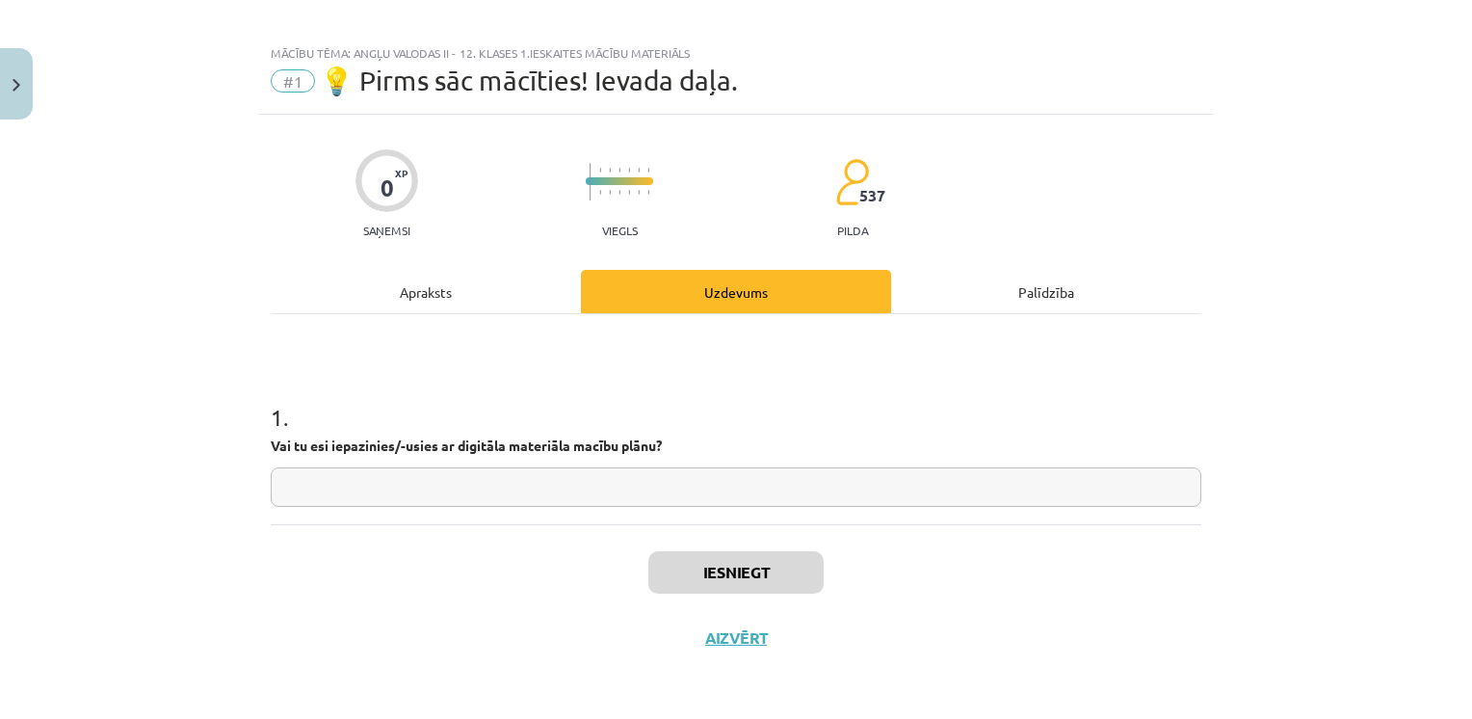
scroll to position [12, 0]
click at [572, 494] on input "text" at bounding box center [736, 488] width 931 height 39
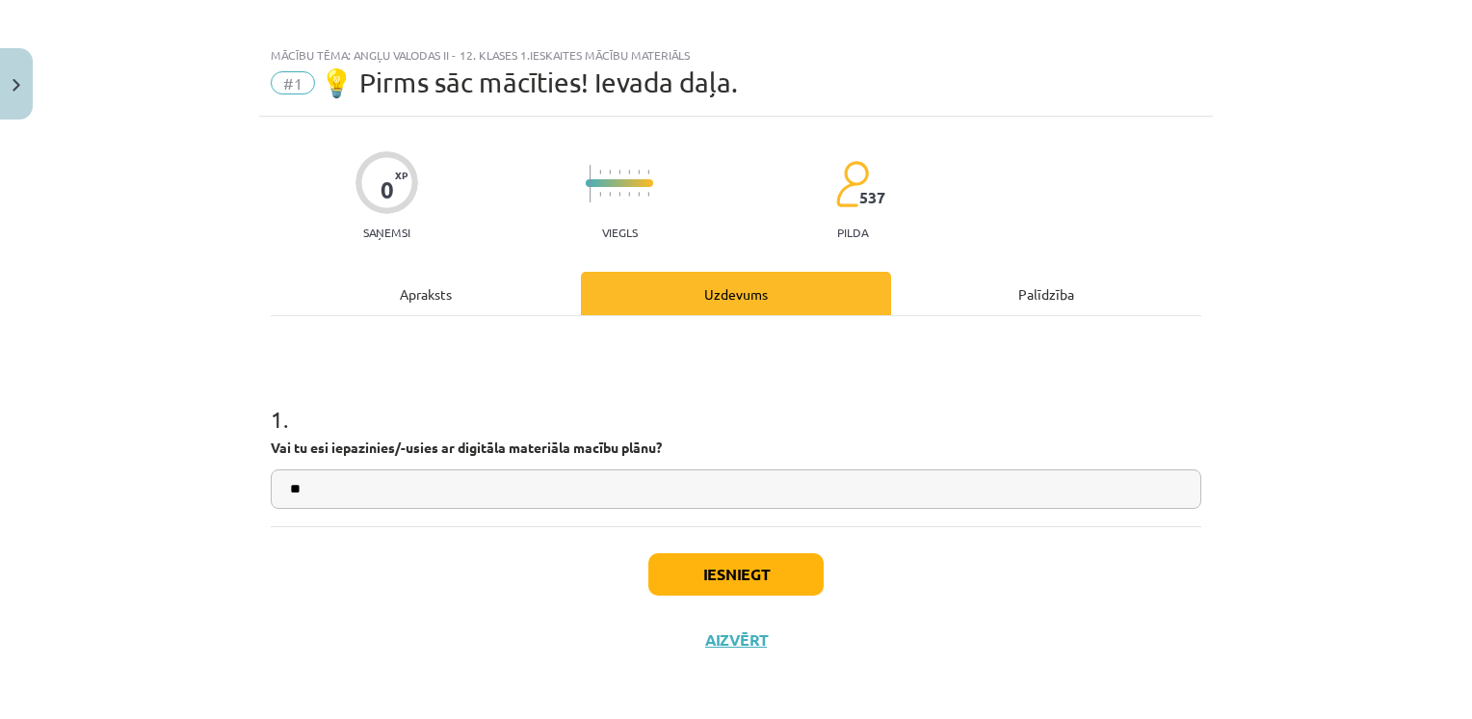
type input "**"
click at [751, 581] on button "Iesniegt" at bounding box center [735, 574] width 175 height 42
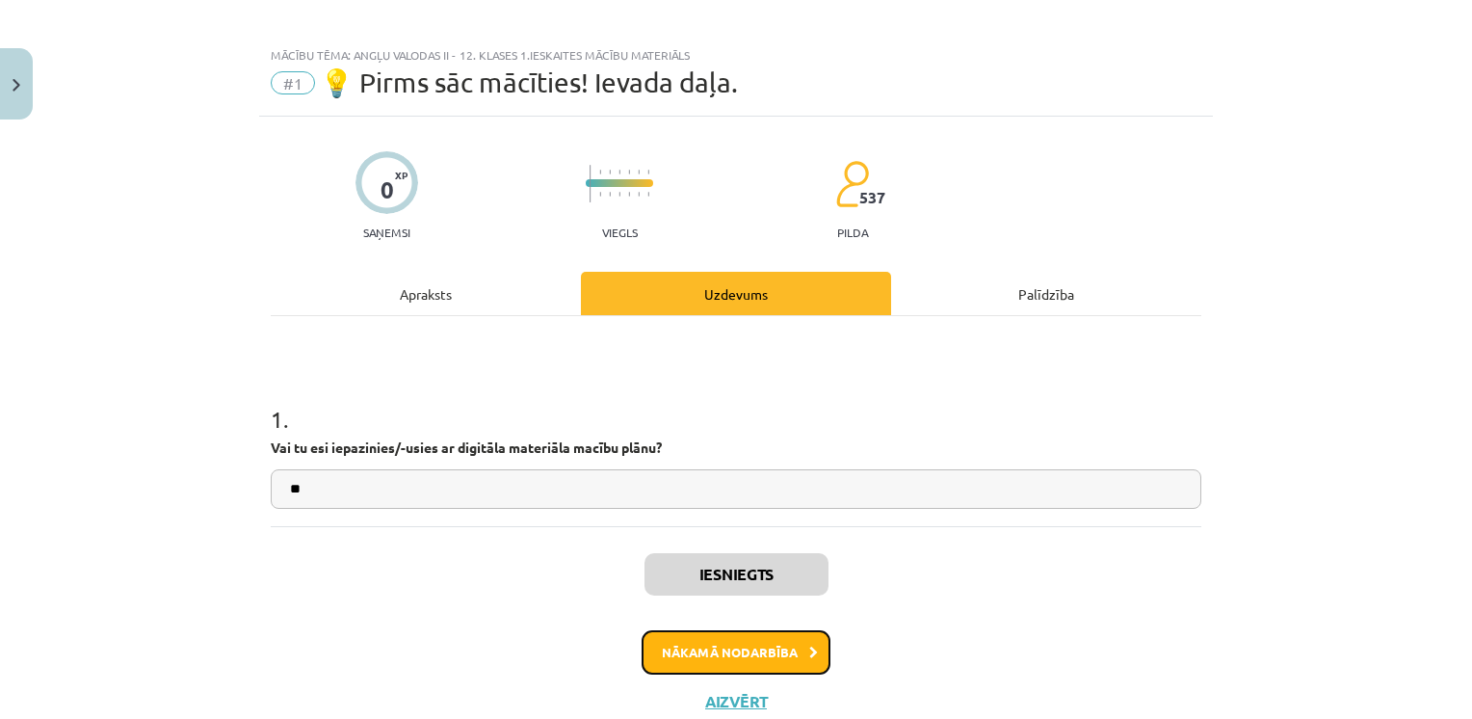
click at [776, 661] on button "Nākamā nodarbība" at bounding box center [736, 652] width 189 height 44
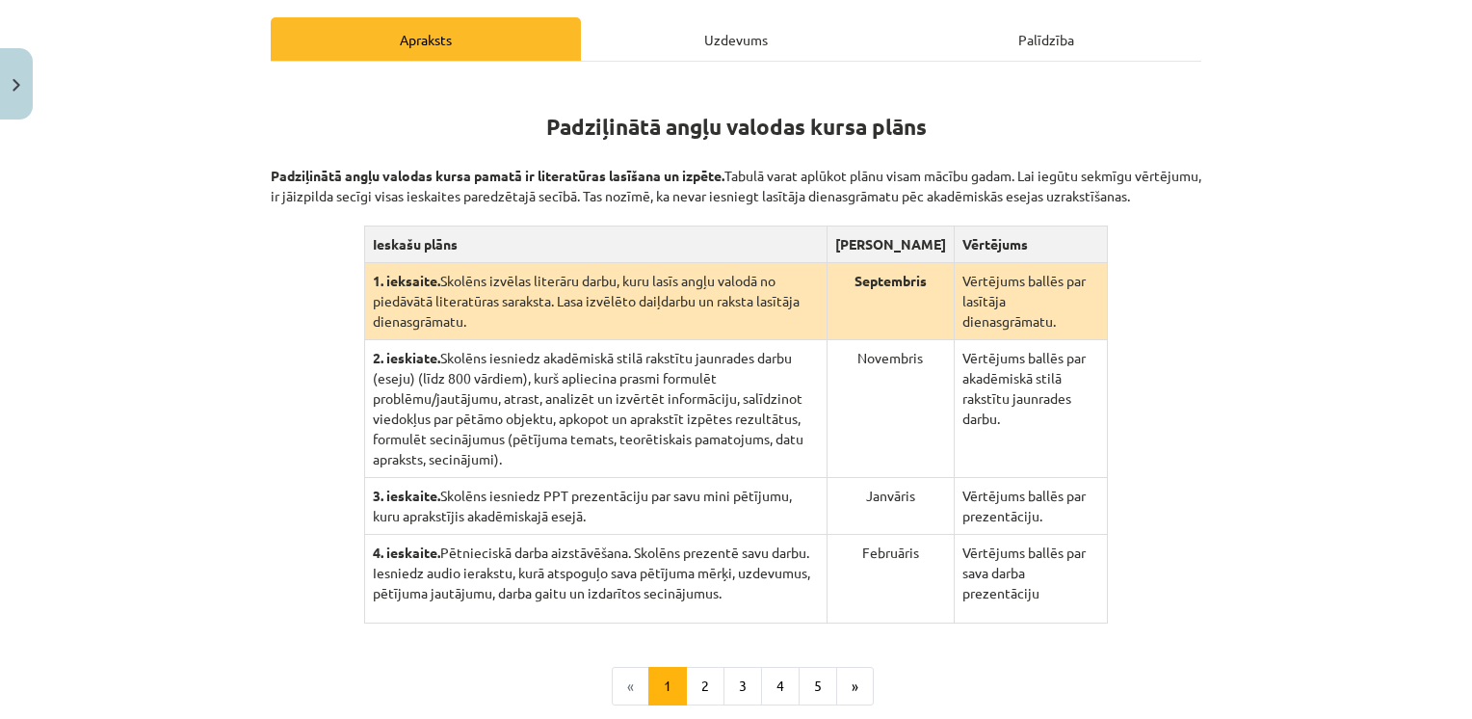
scroll to position [313, 0]
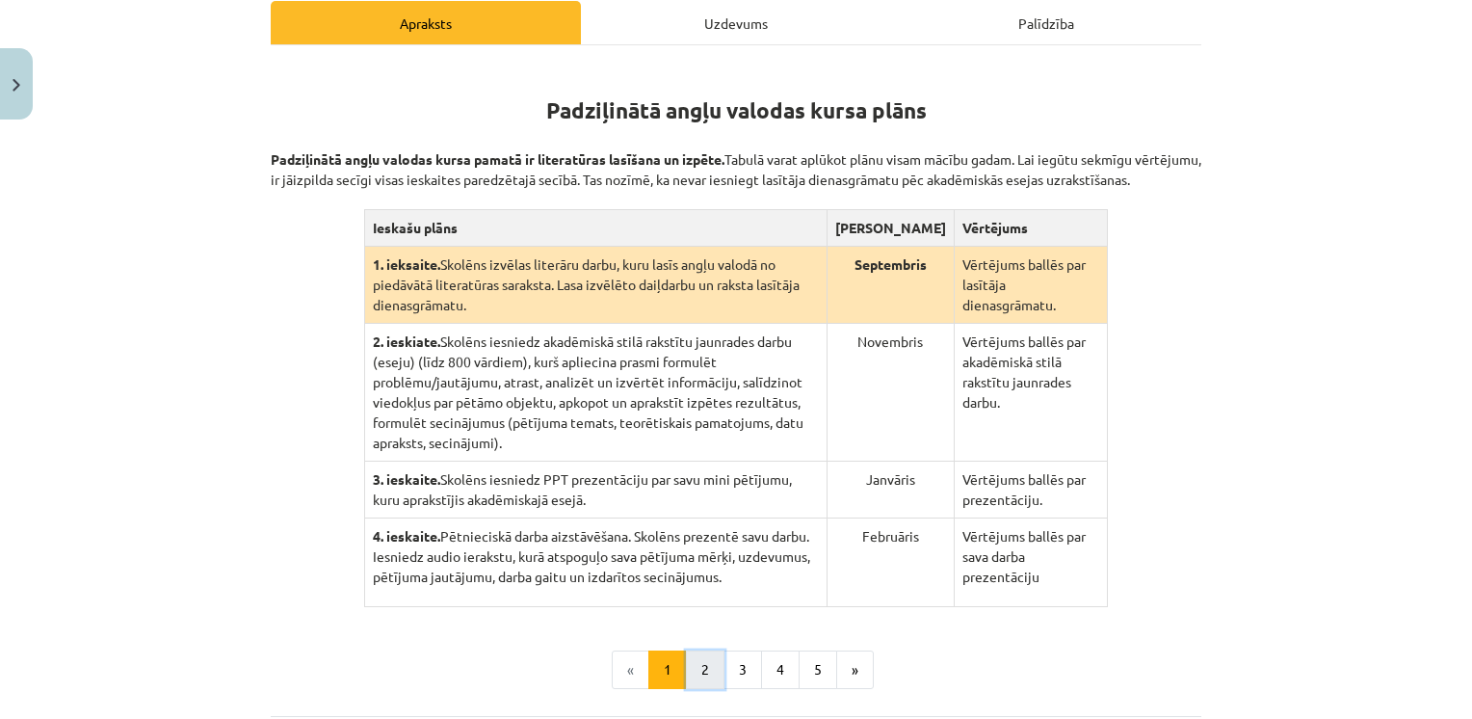
click at [699, 650] on button "2" at bounding box center [705, 669] width 39 height 39
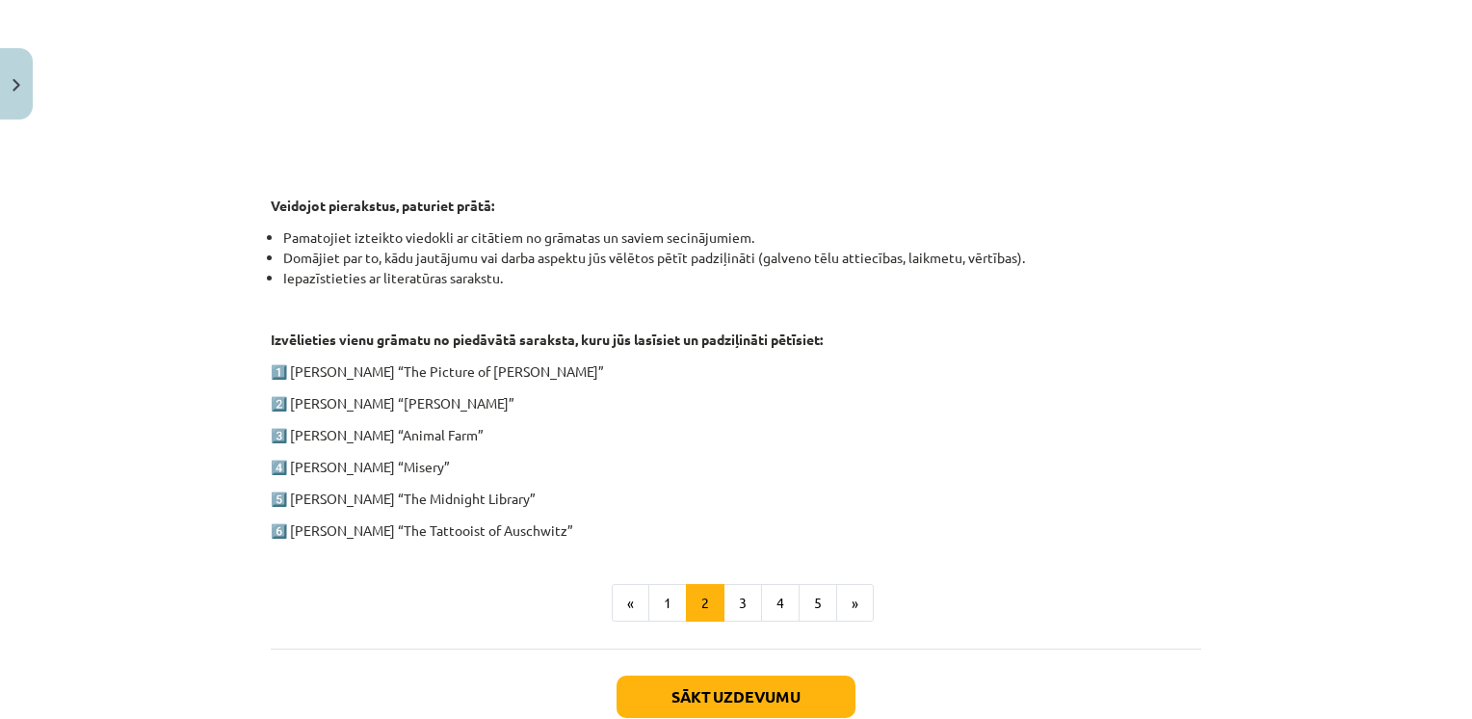
scroll to position [827, 0]
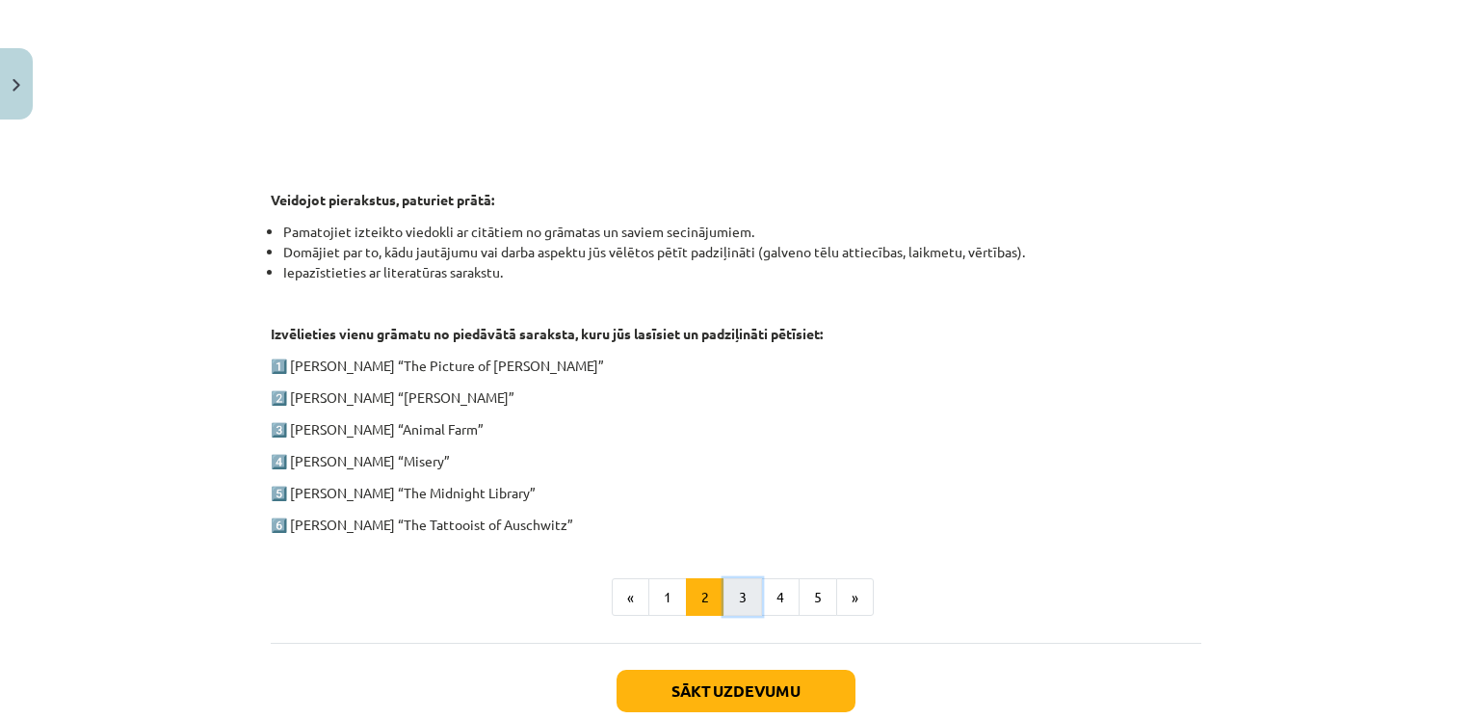
click at [725, 588] on button "3" at bounding box center [742, 597] width 39 height 39
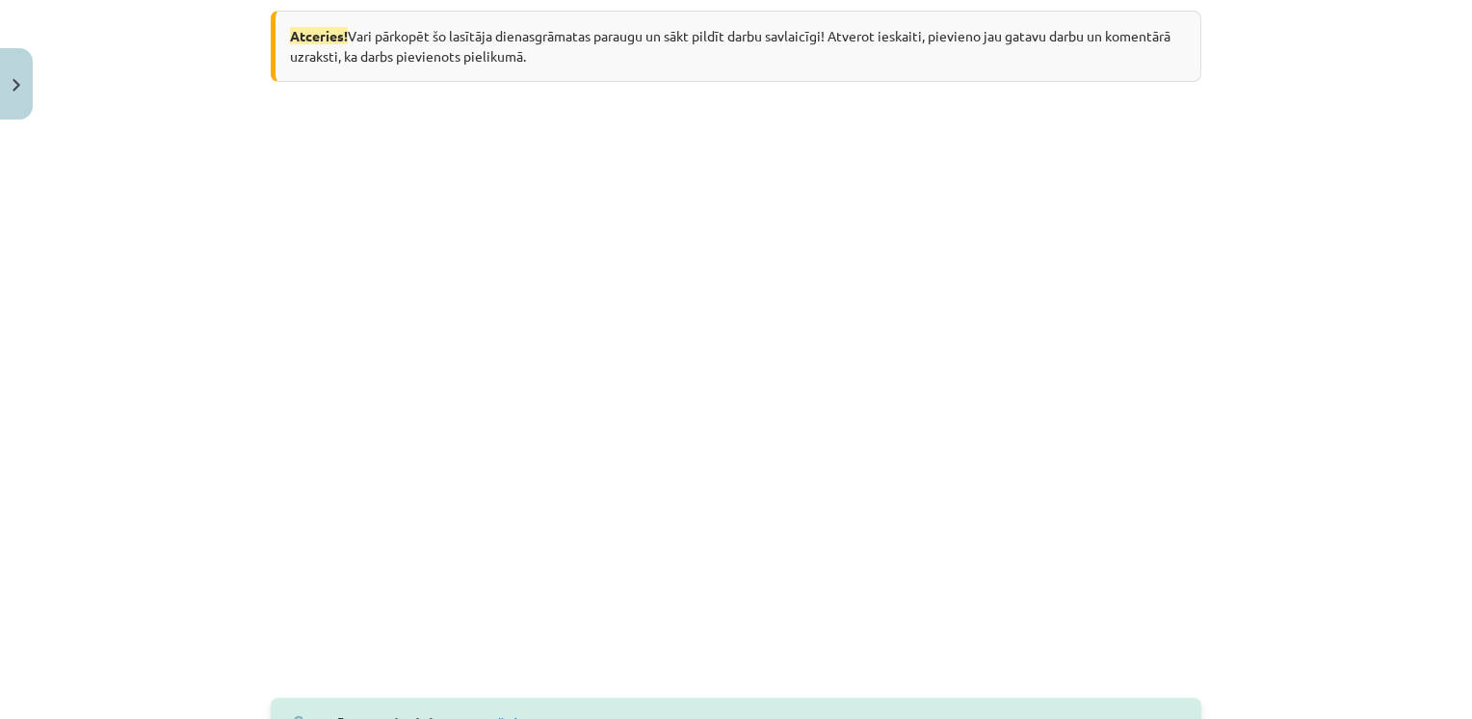
scroll to position [375, 0]
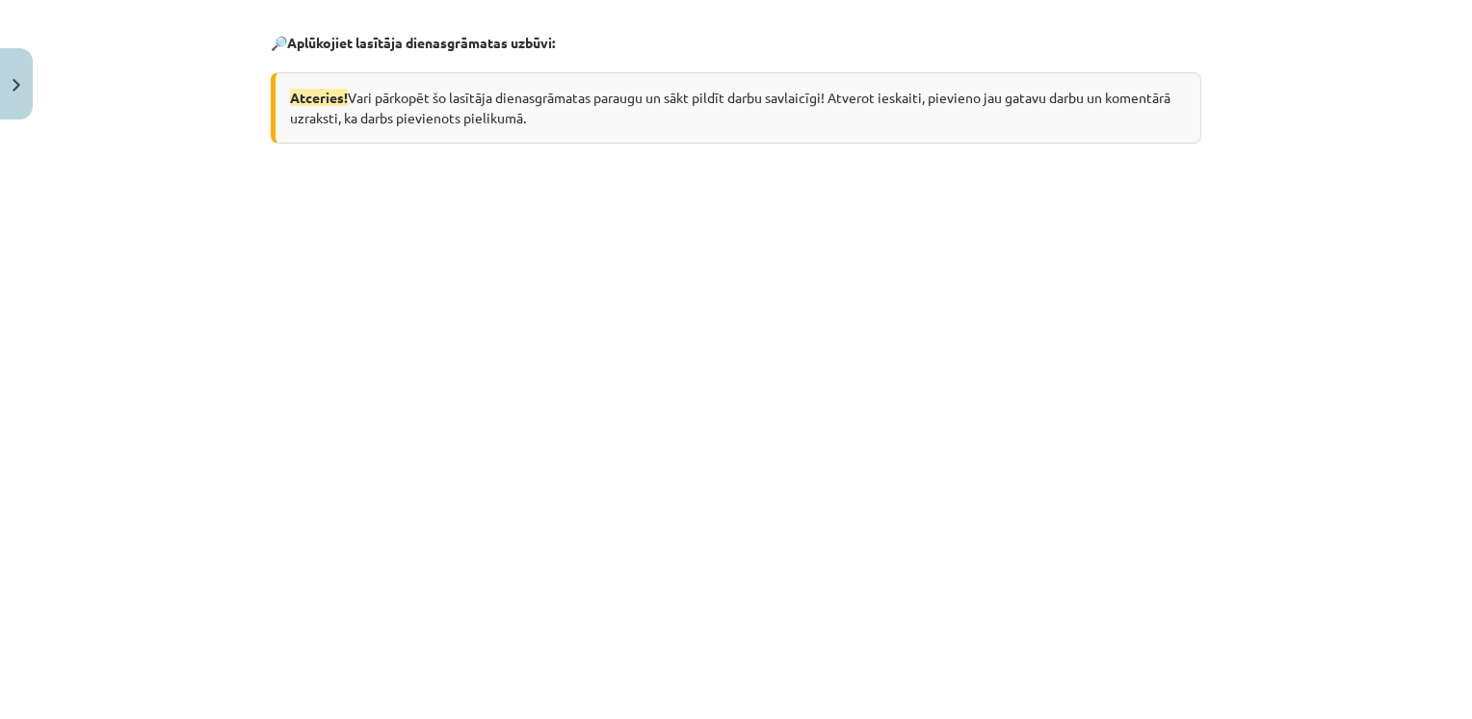
drag, startPoint x: 1455, startPoint y: 290, endPoint x: 1466, endPoint y: 329, distance: 41.2
click at [1466, 329] on div "Mācību tēma: Angļu valodas ii - 12. klases 1.ieskaites mācību materiāls #2 📝 Tē…" at bounding box center [736, 359] width 1472 height 719
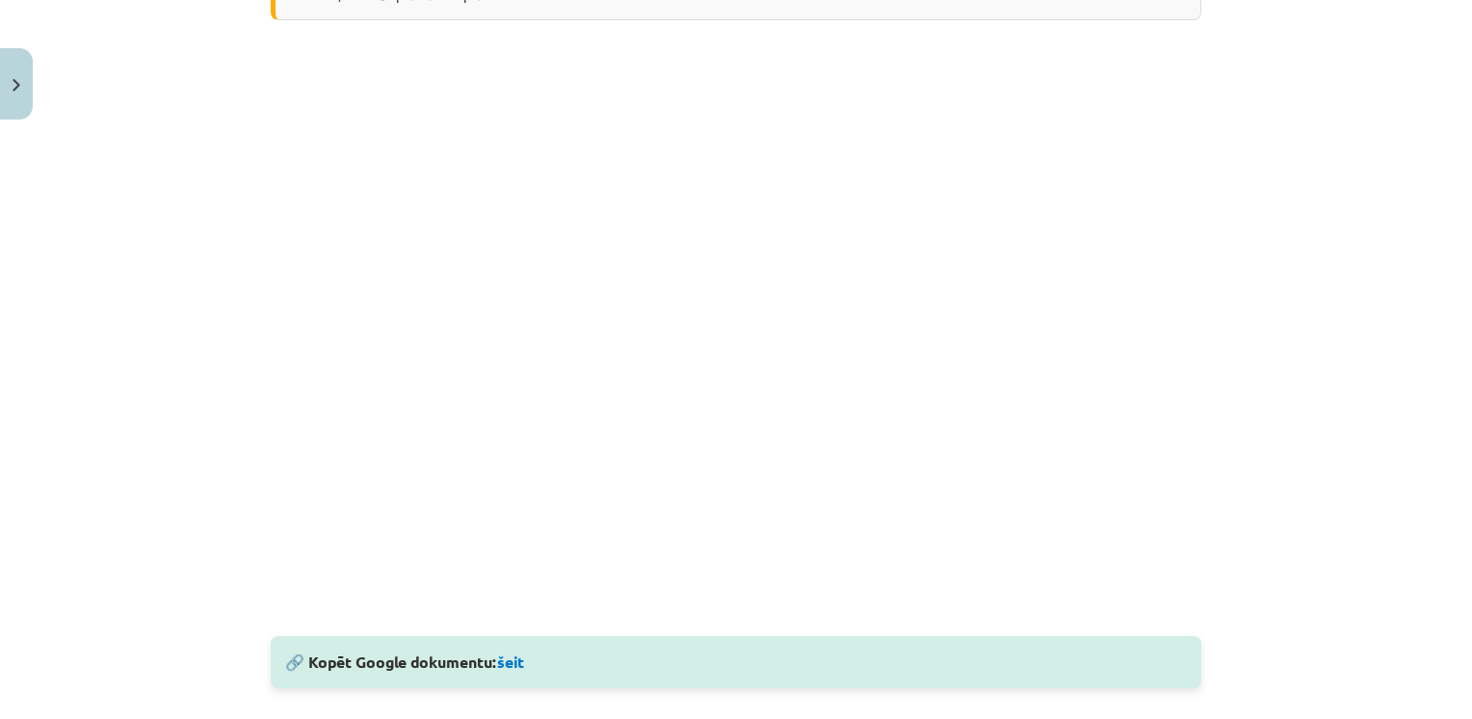
scroll to position [493, 0]
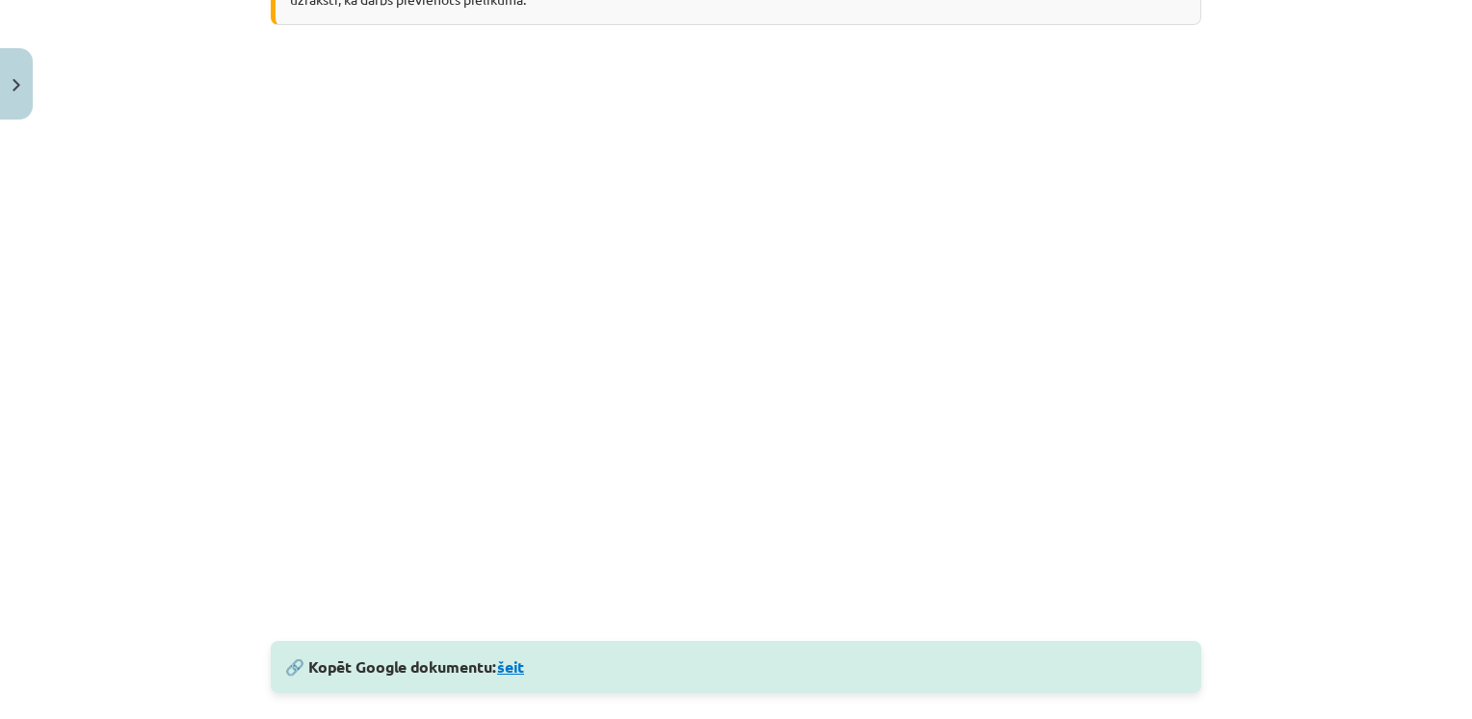
click at [510, 668] on link "šeit" at bounding box center [510, 666] width 27 height 20
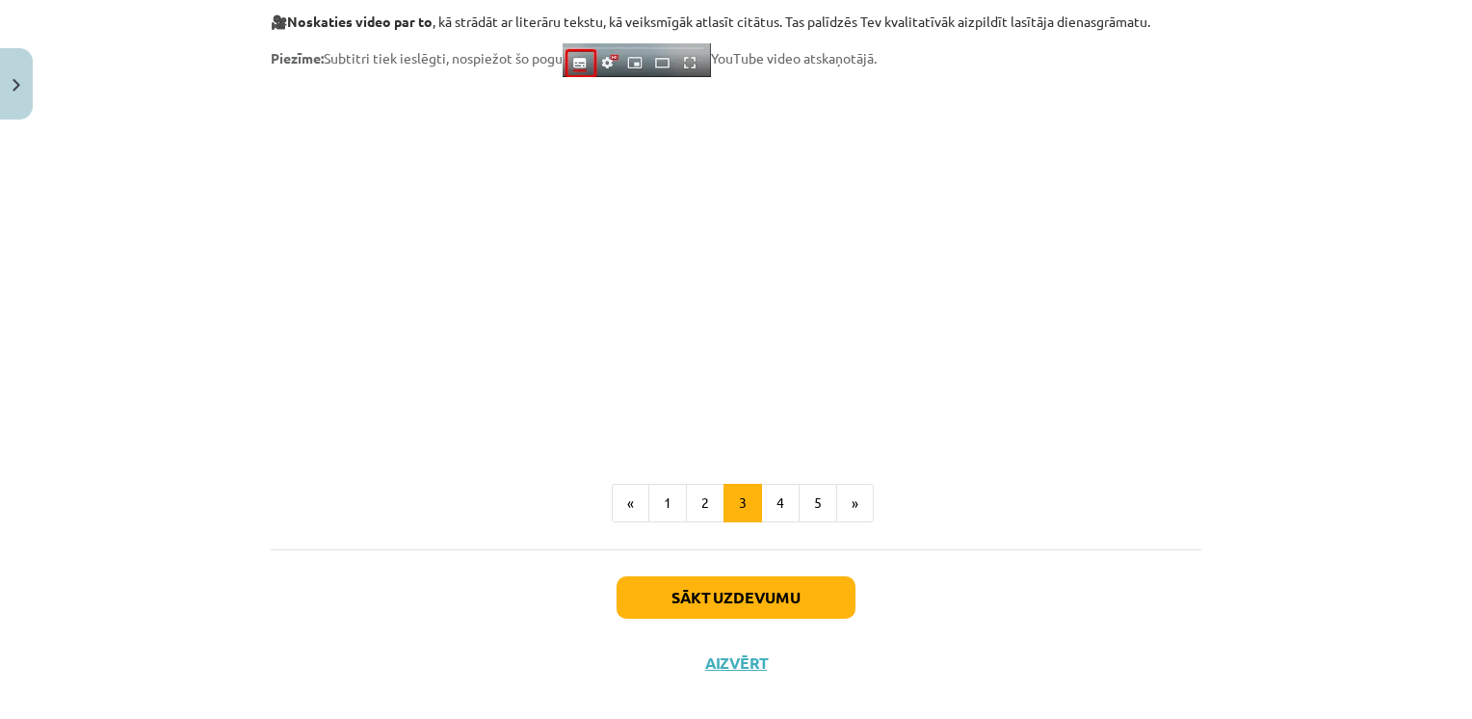
scroll to position [1596, 0]
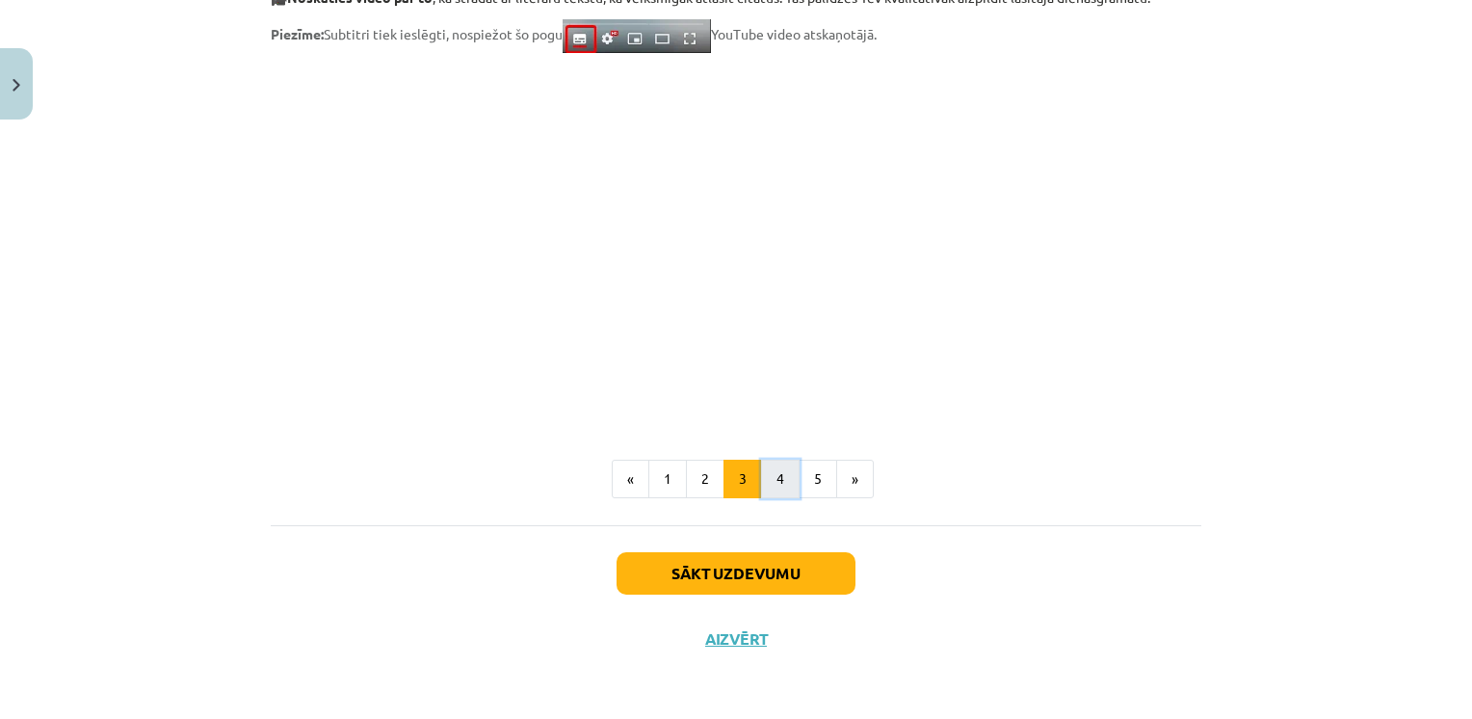
click at [767, 488] on button "4" at bounding box center [780, 478] width 39 height 39
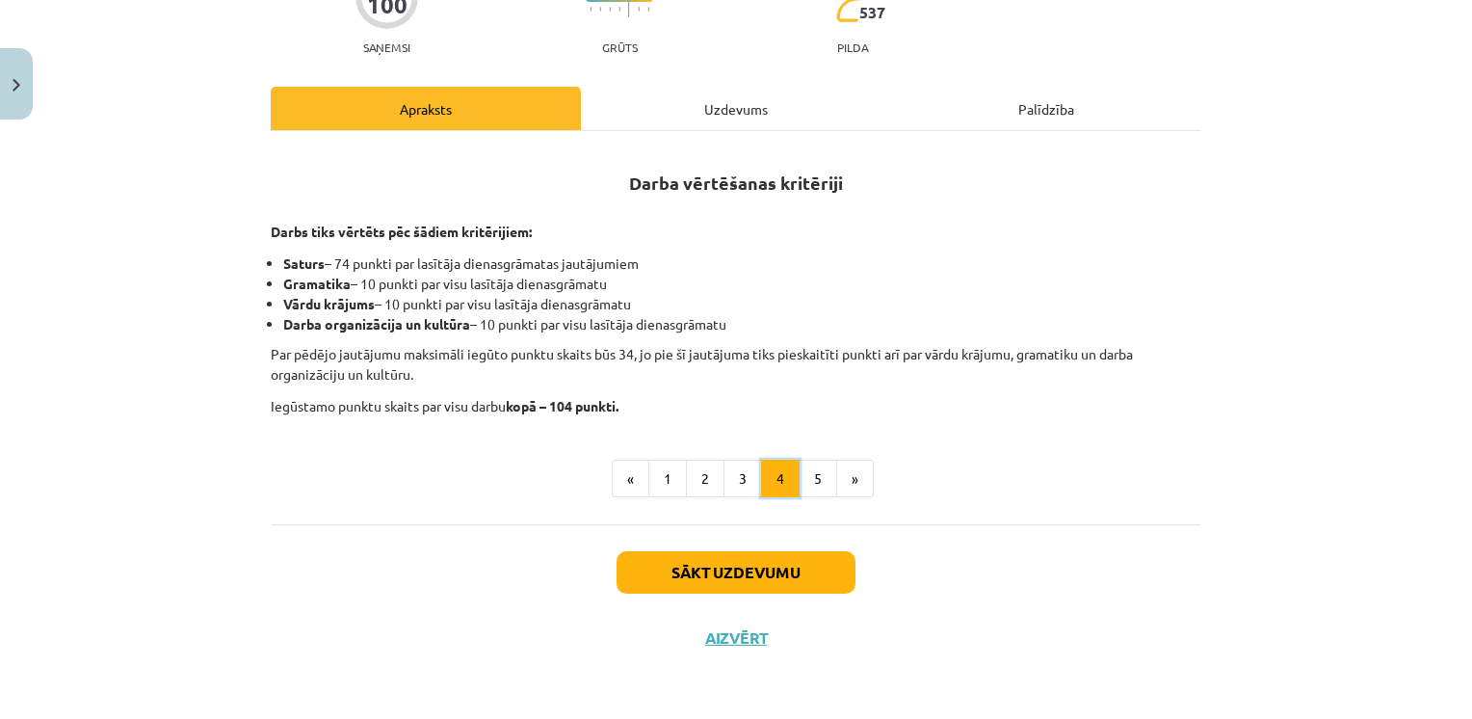
scroll to position [225, 0]
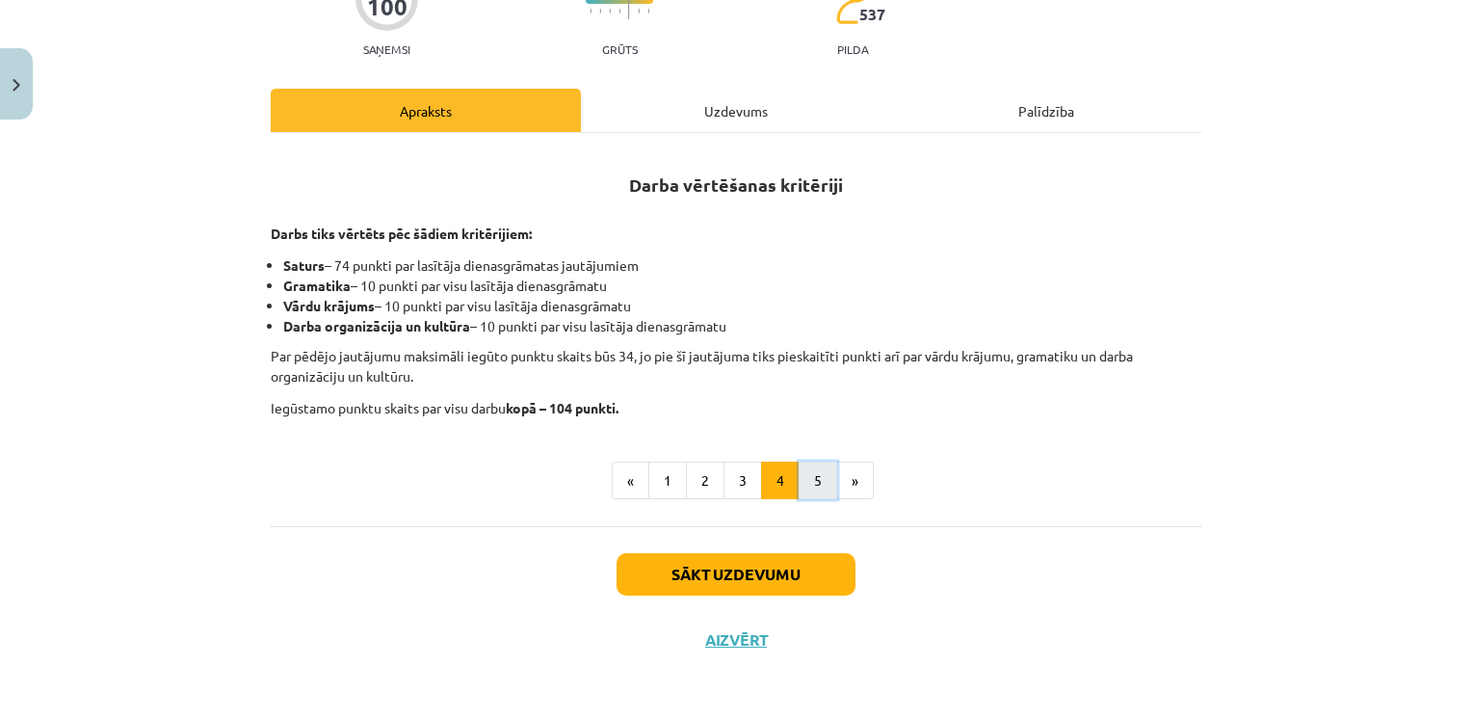
click at [820, 487] on button "5" at bounding box center [818, 480] width 39 height 39
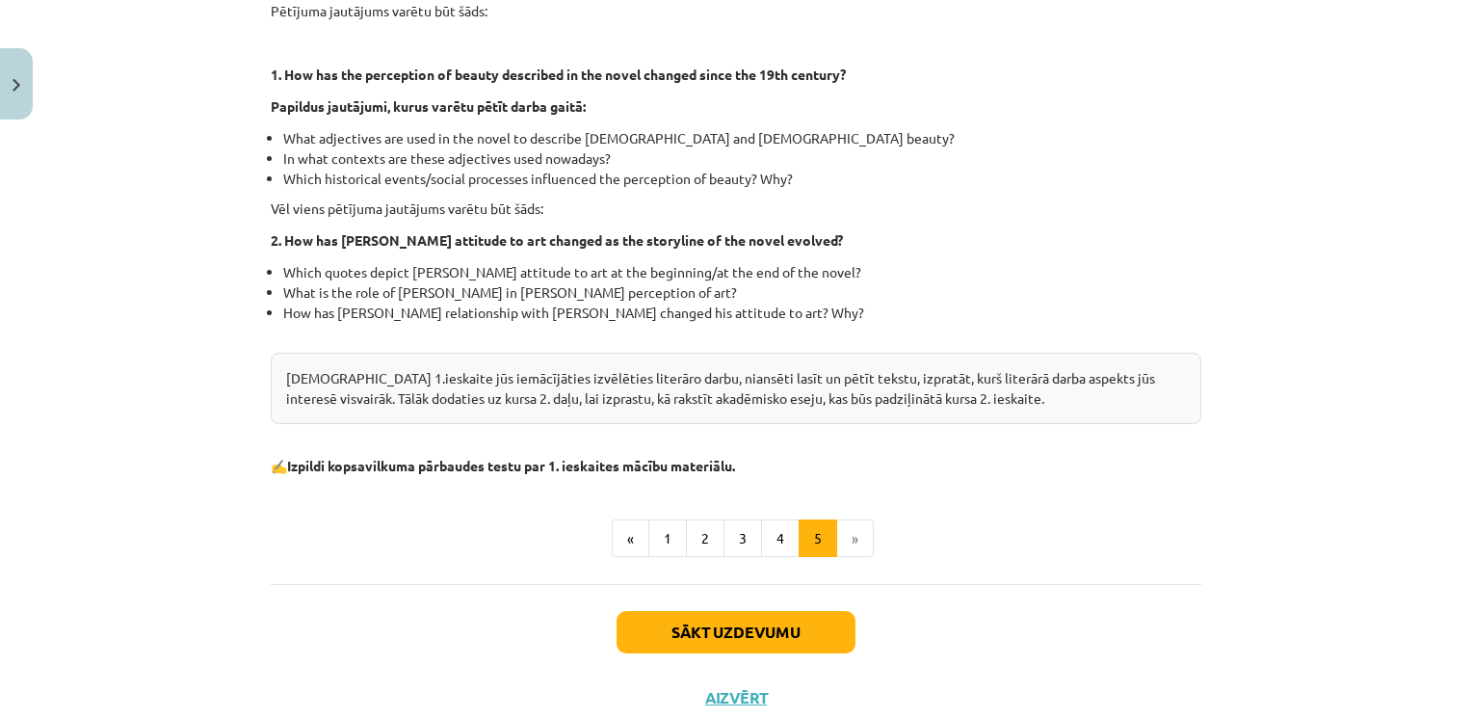
scroll to position [566, 0]
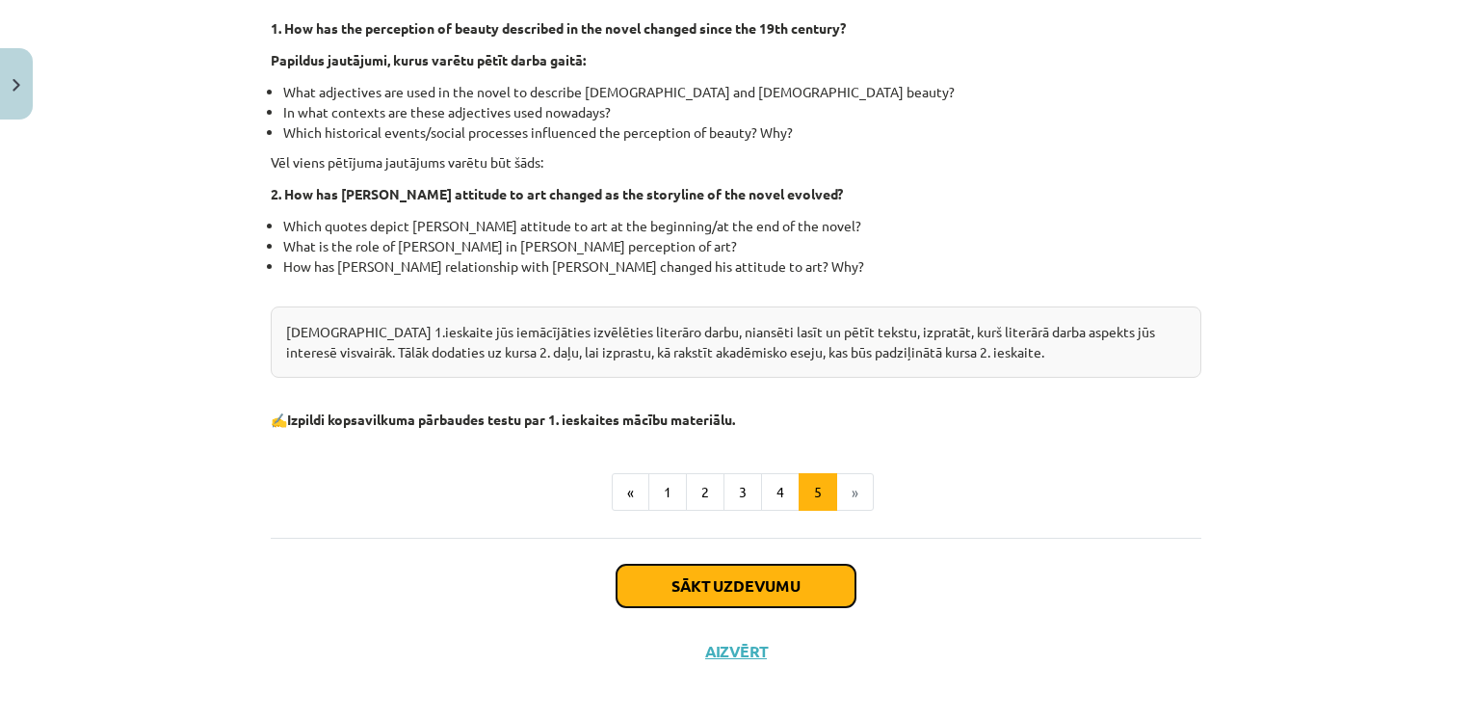
click at [807, 578] on button "Sākt uzdevumu" at bounding box center [736, 585] width 239 height 42
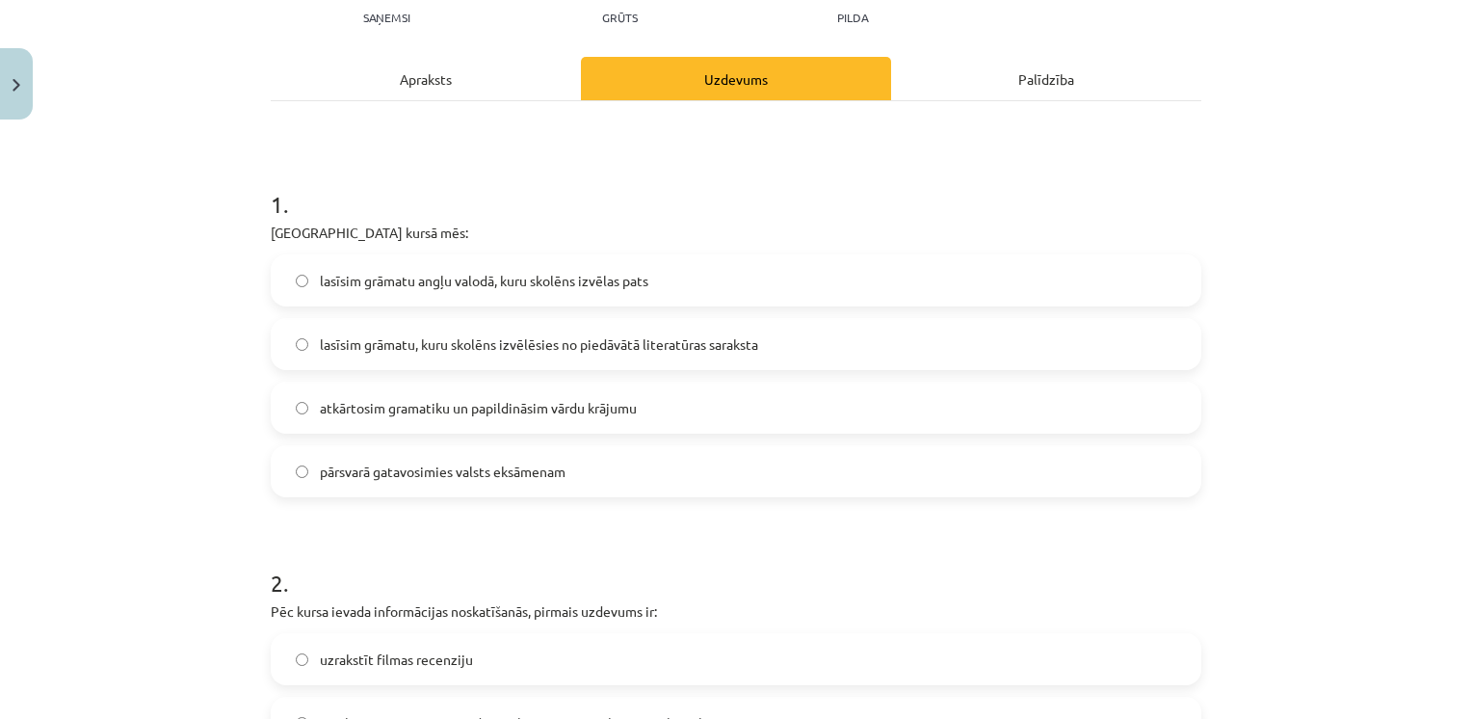
scroll to position [292, 0]
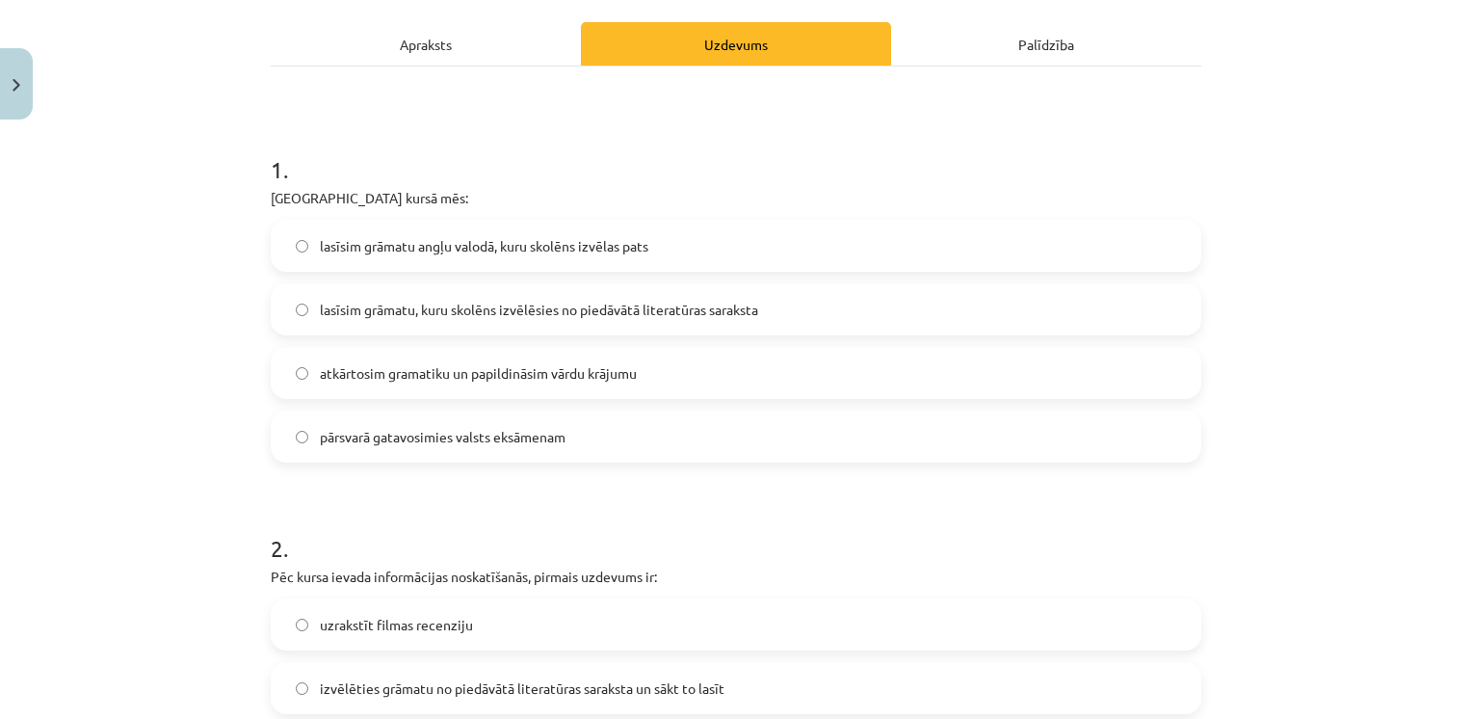
click at [646, 252] on label "lasīsim grāmatu angļu valodā, kuru skolēns izvēlas pats" at bounding box center [736, 246] width 927 height 48
click at [605, 313] on span "lasīsim grāmatu, kuru skolēns izvēlēsies no piedāvātā literatūras saraksta" at bounding box center [539, 310] width 438 height 20
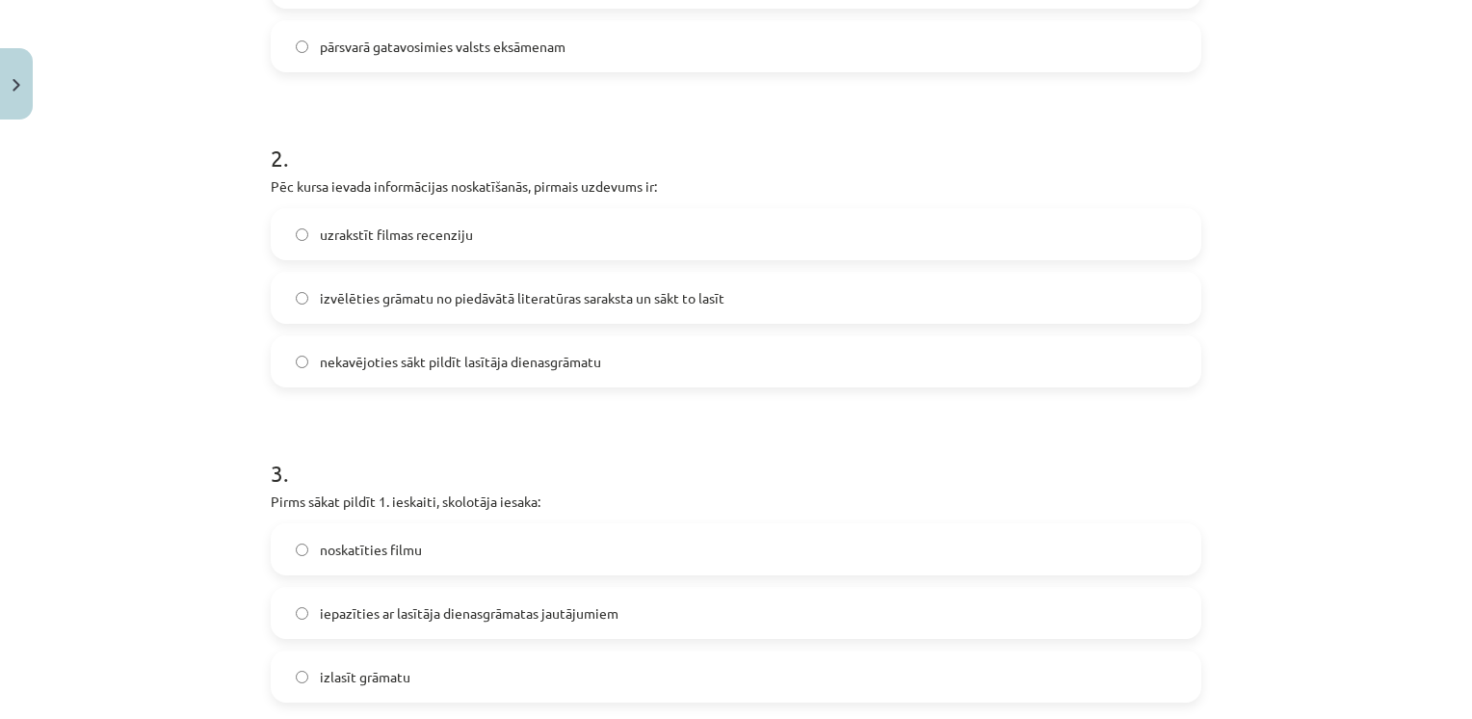
scroll to position [703, 0]
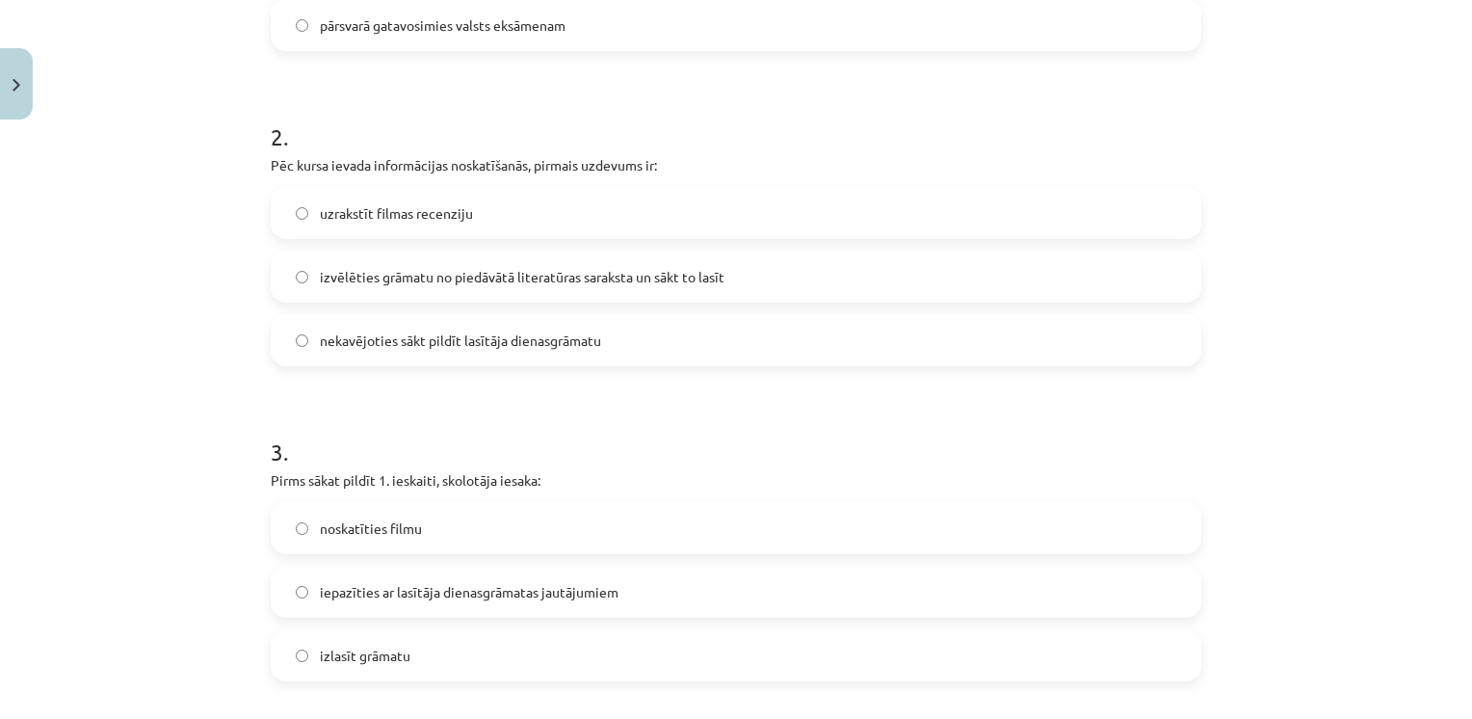
click at [512, 280] on span "izvēlēties grāmatu no piedāvātā literatūras saraksta un sākt to lasīt" at bounding box center [522, 277] width 405 height 20
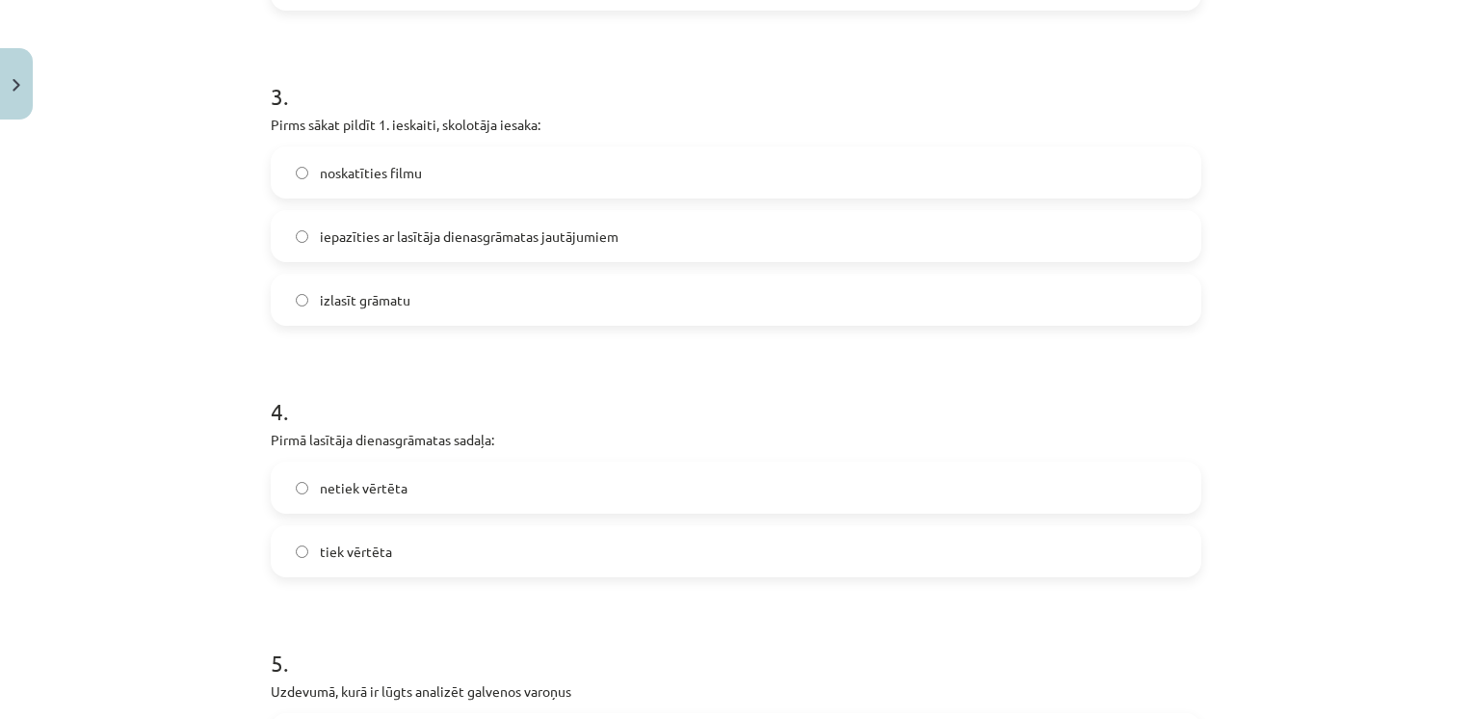
scroll to position [1092, 0]
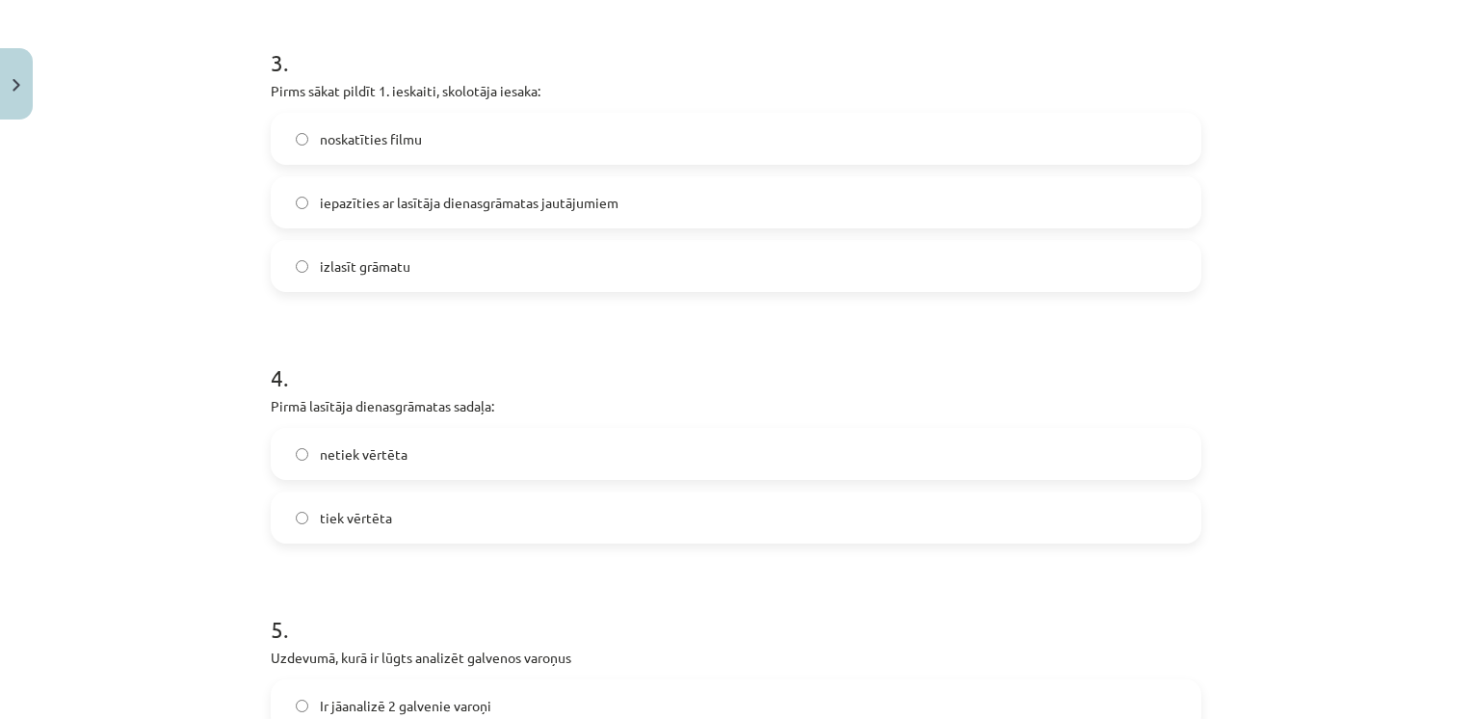
click at [502, 152] on label "noskatīties filmu" at bounding box center [736, 139] width 927 height 48
click at [916, 188] on label "iepazīties ar lasītāja dienasgrāmatas jautājumiem" at bounding box center [736, 202] width 927 height 48
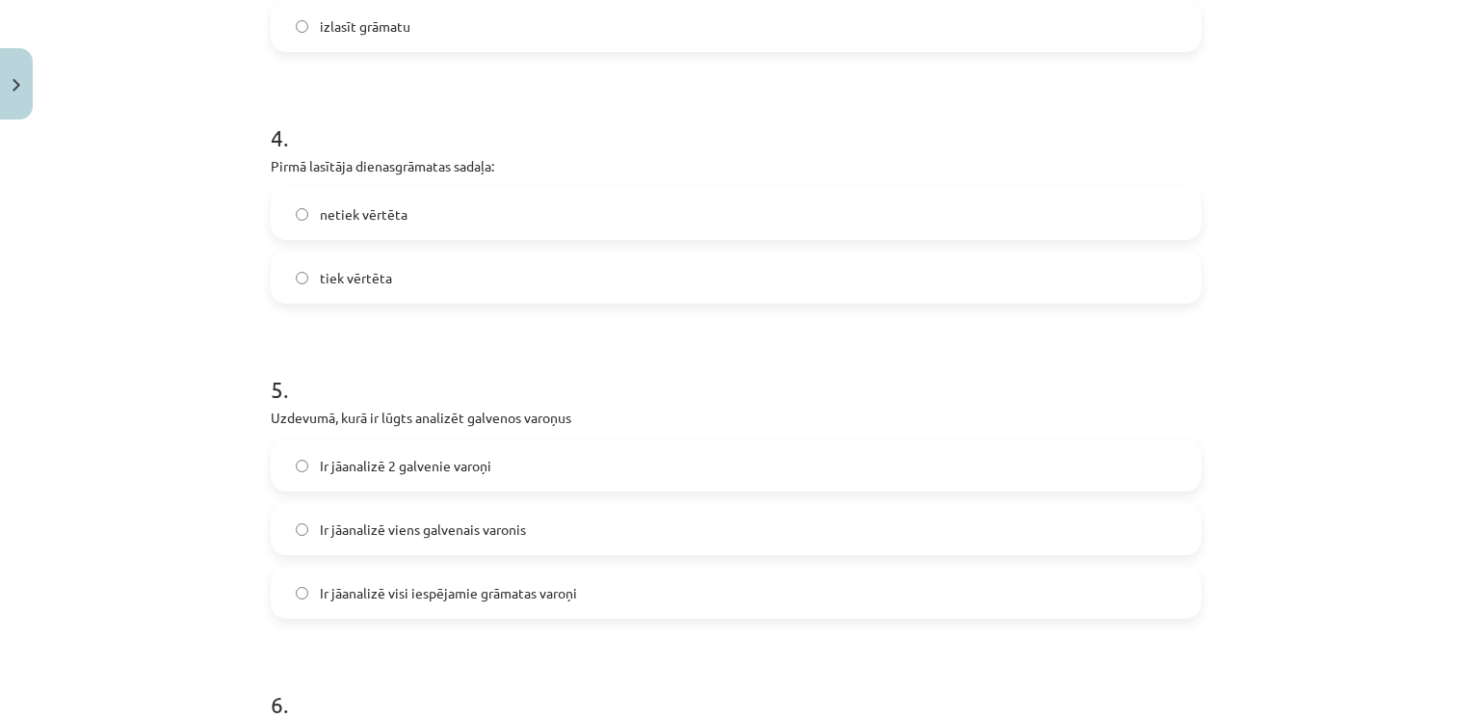
scroll to position [1341, 0]
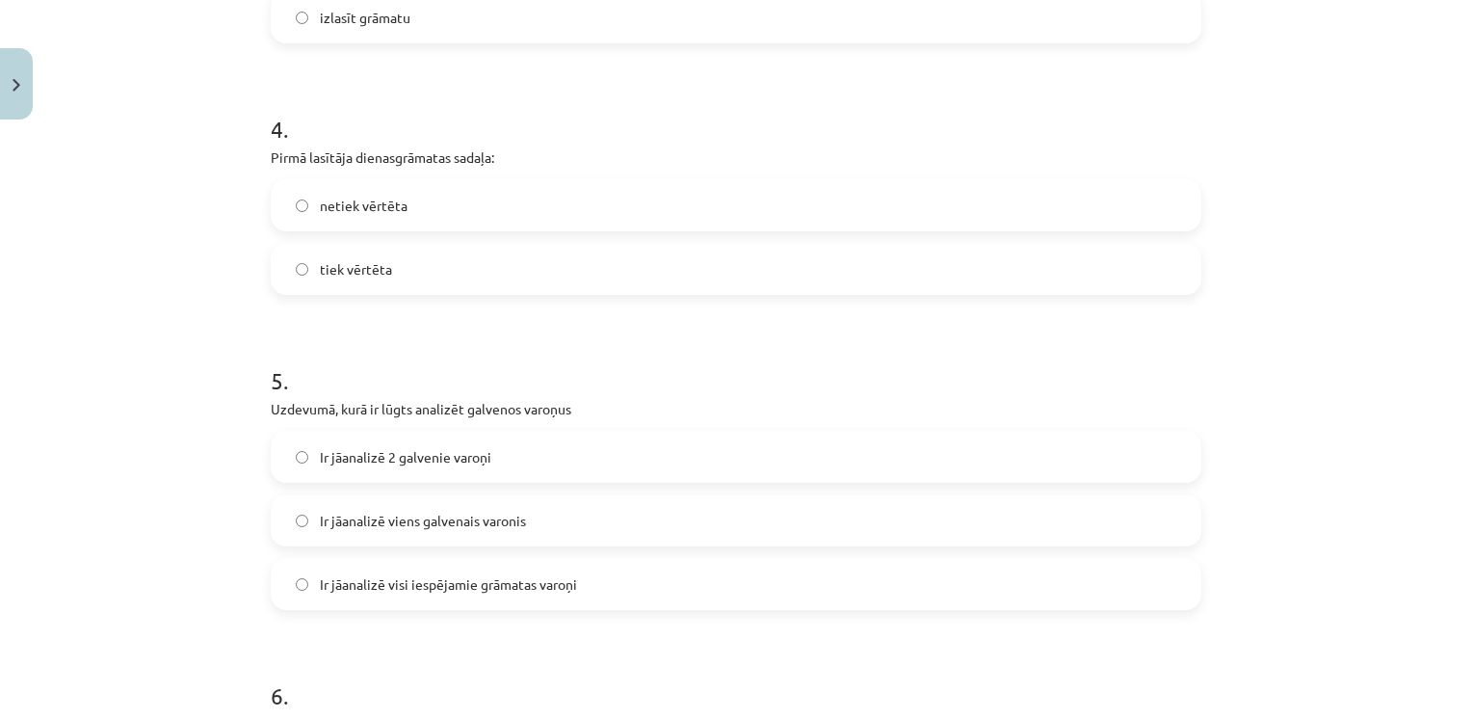
click at [463, 268] on label "tiek vērtēta" at bounding box center [736, 269] width 927 height 48
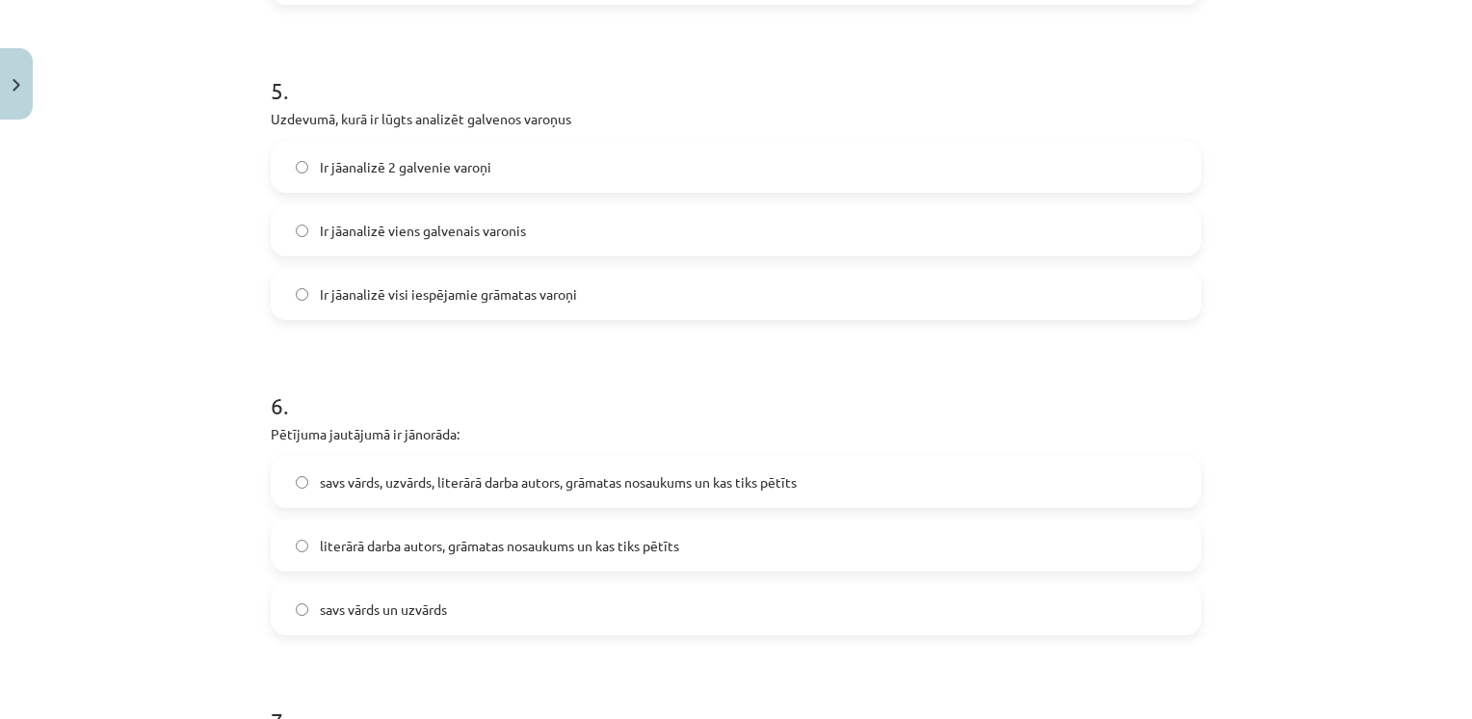
scroll to position [1636, 0]
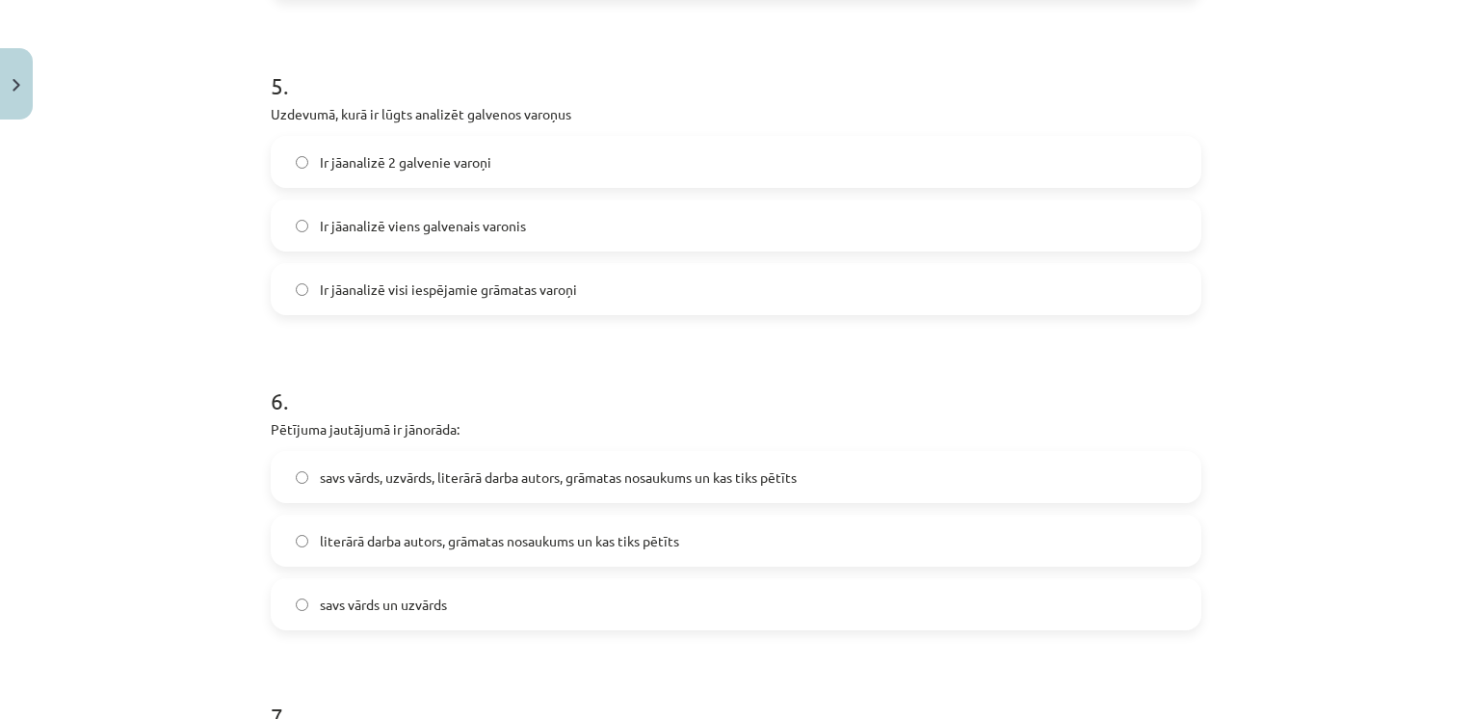
click at [552, 155] on label "Ir jāanalizē 2 galvenie varoņi" at bounding box center [736, 162] width 927 height 48
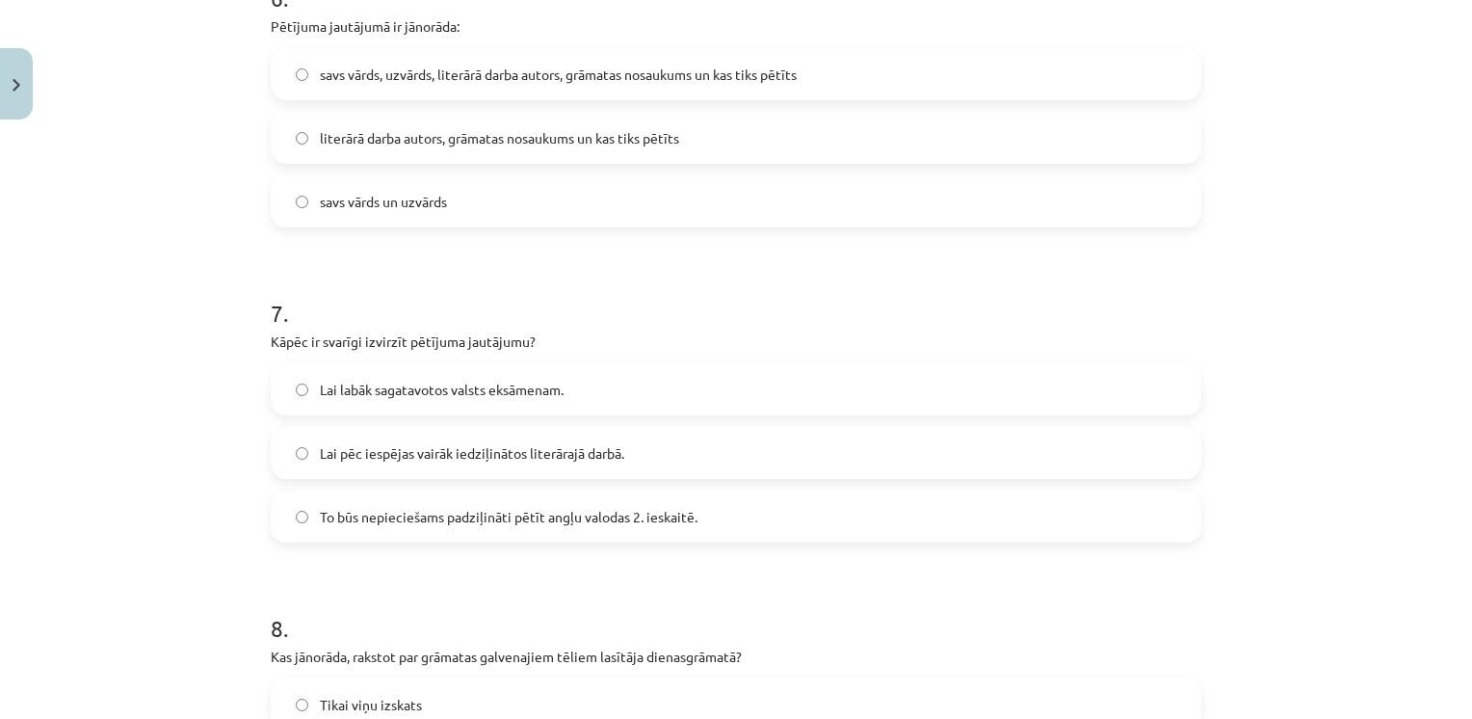
scroll to position [2047, 0]
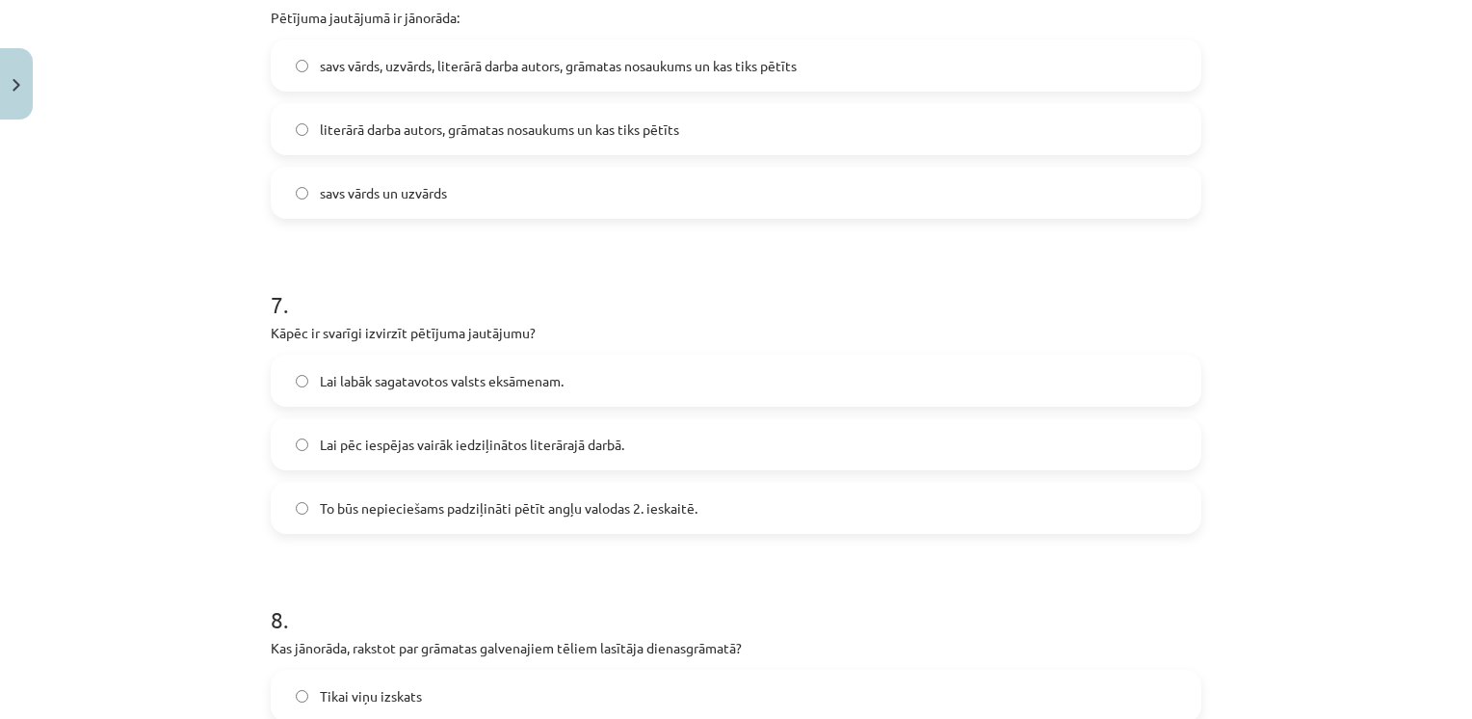
click at [407, 73] on span "savs vārds, uzvārds, literārā darba autors, grāmatas nosaukums un kas tiks pētī…" at bounding box center [558, 66] width 477 height 20
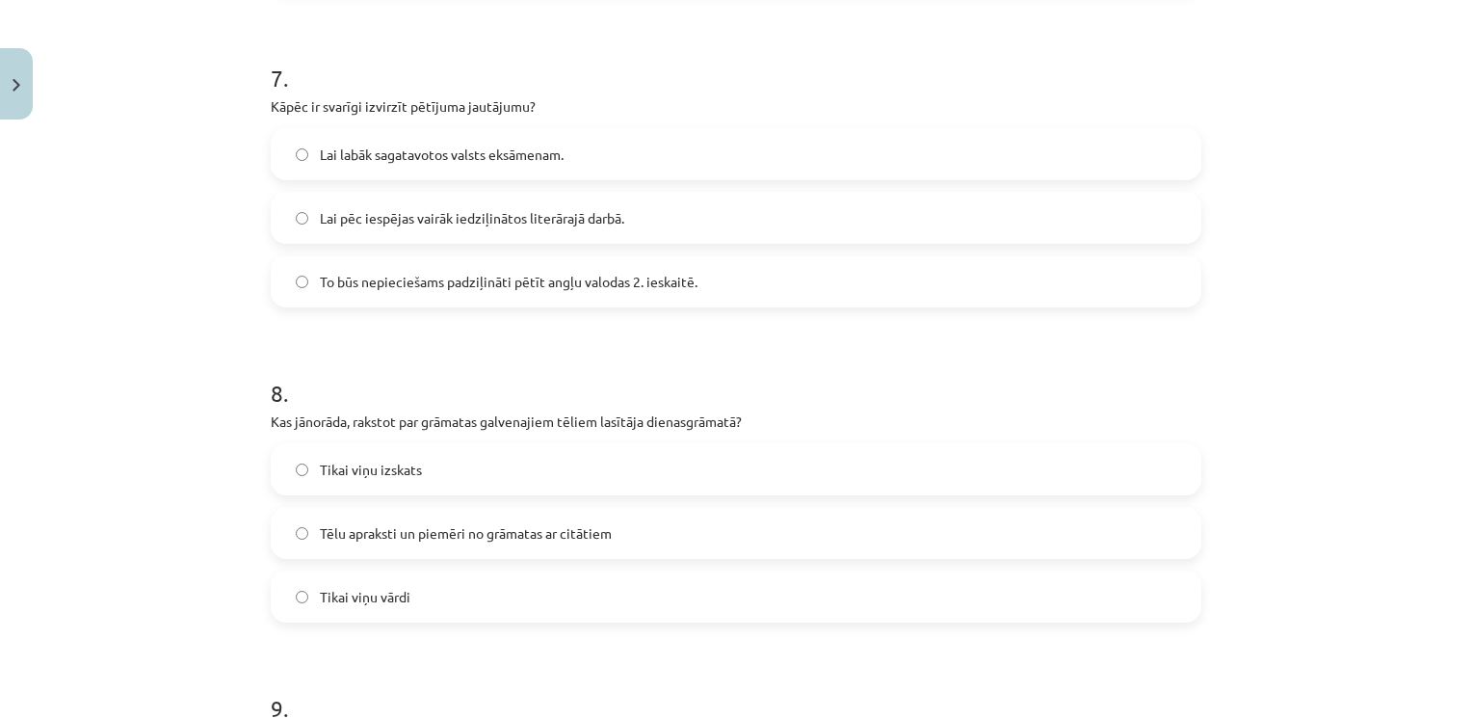
scroll to position [2281, 0]
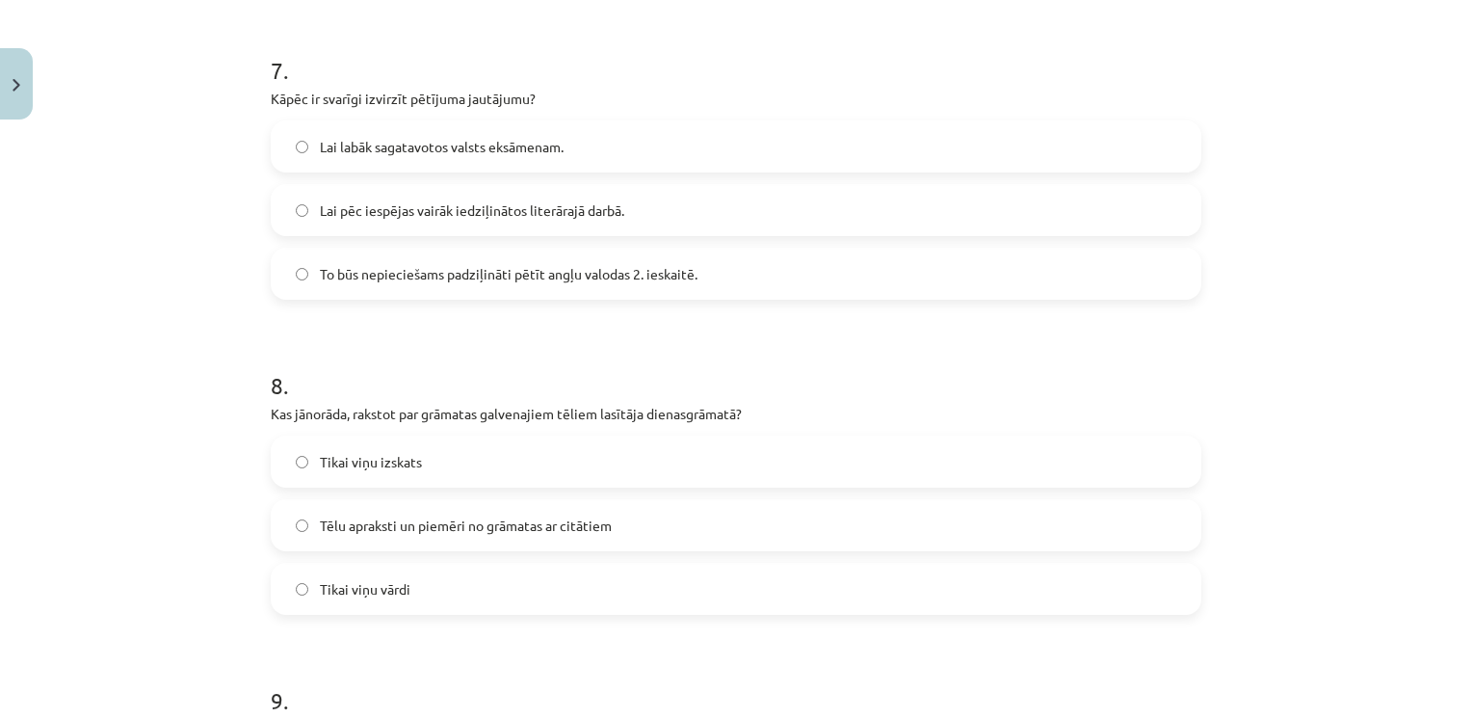
click at [582, 221] on label "Lai pēc iespējas vairāk iedziļinātos literārajā darbā." at bounding box center [736, 210] width 927 height 48
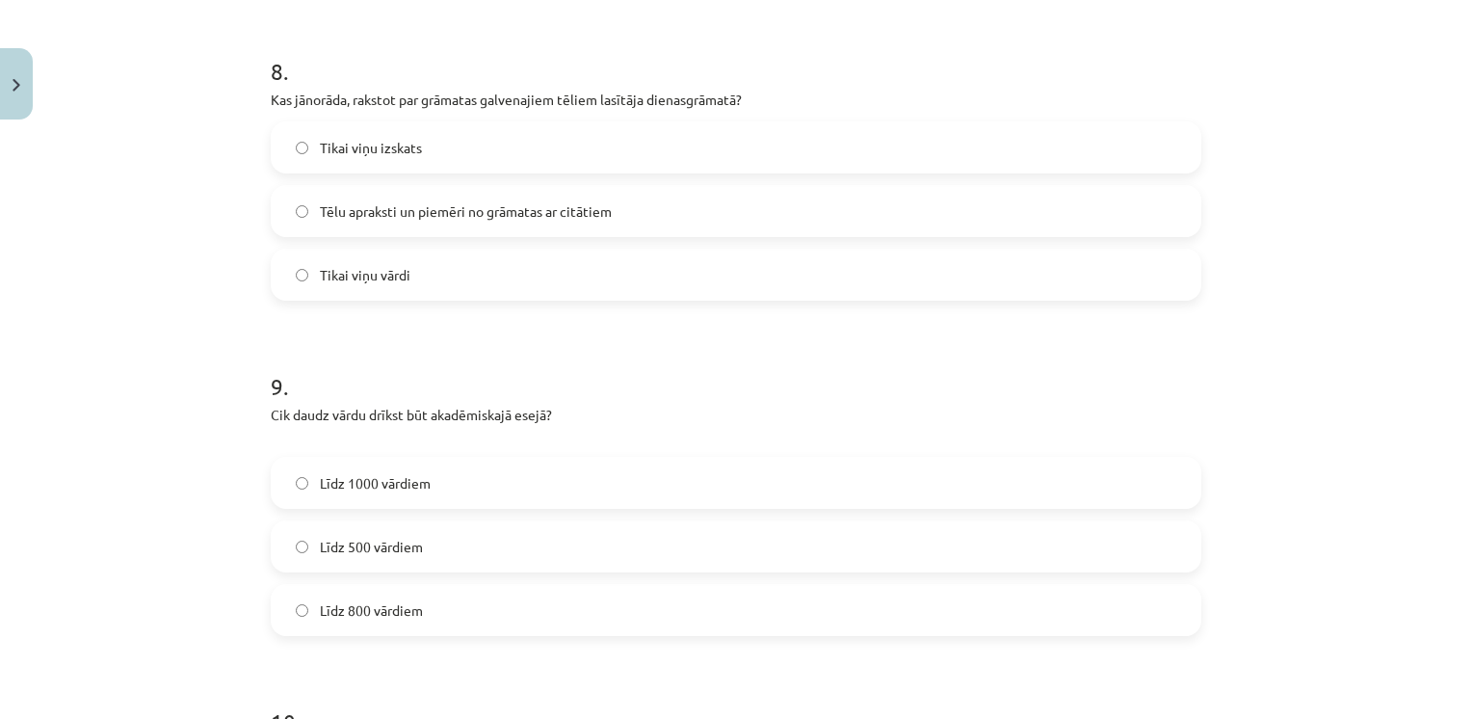
scroll to position [2604, 0]
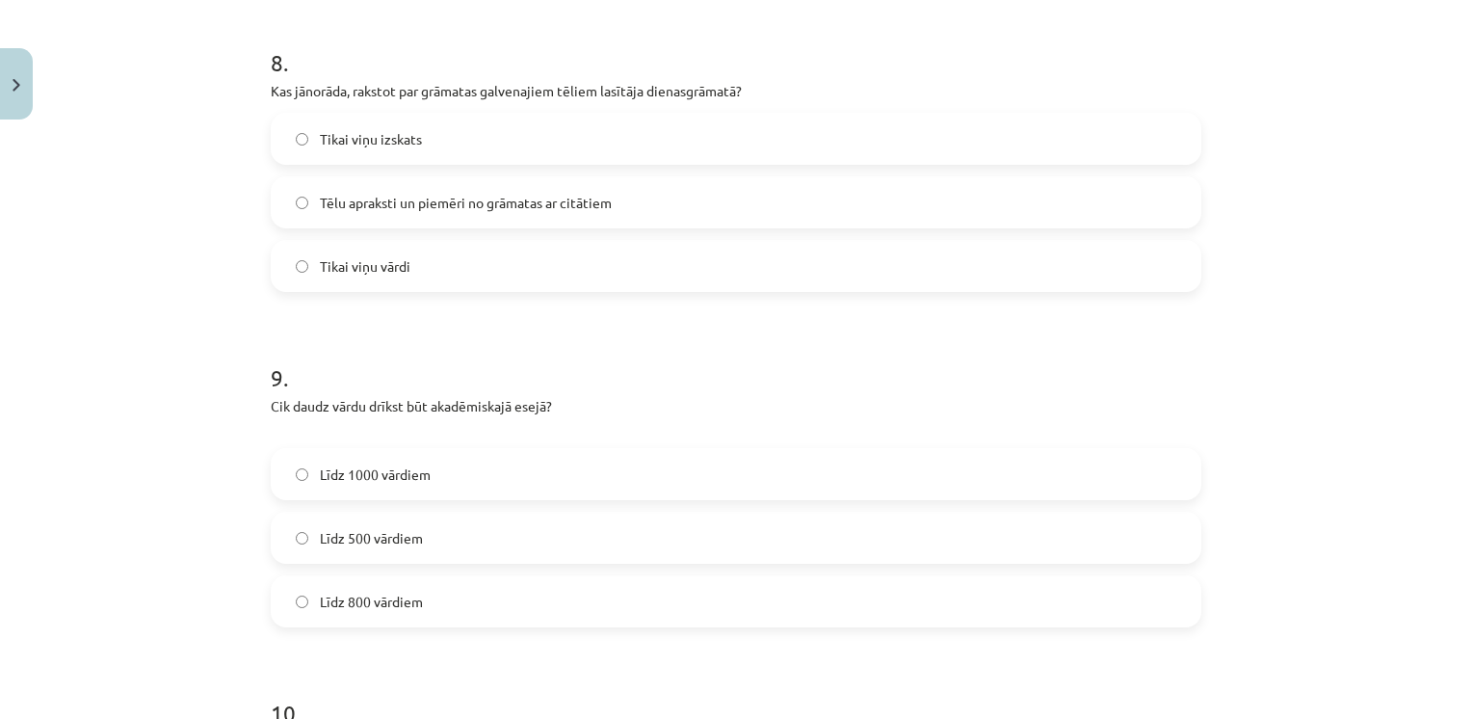
click at [563, 212] on label "Tēlu apraksti un piemēri no grāmatas ar citātiem" at bounding box center [736, 202] width 927 height 48
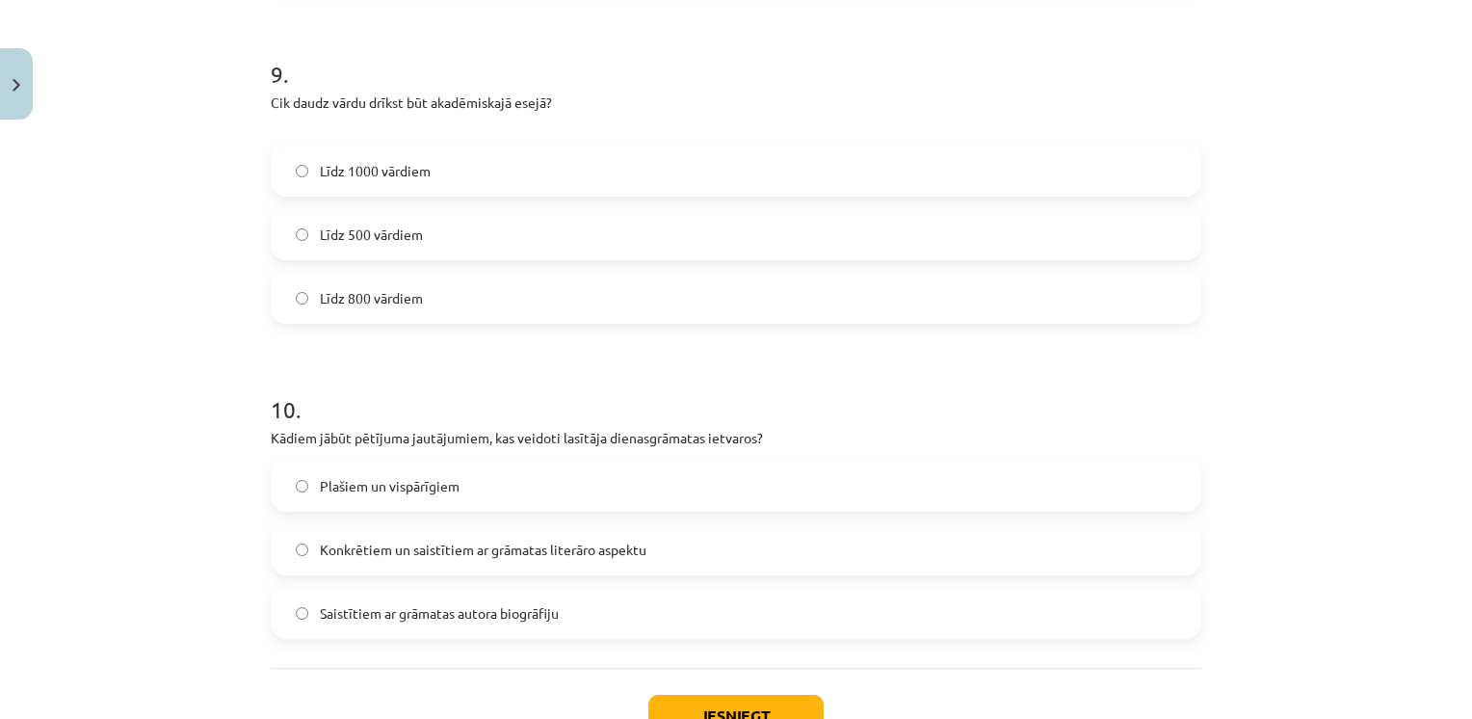
scroll to position [2921, 0]
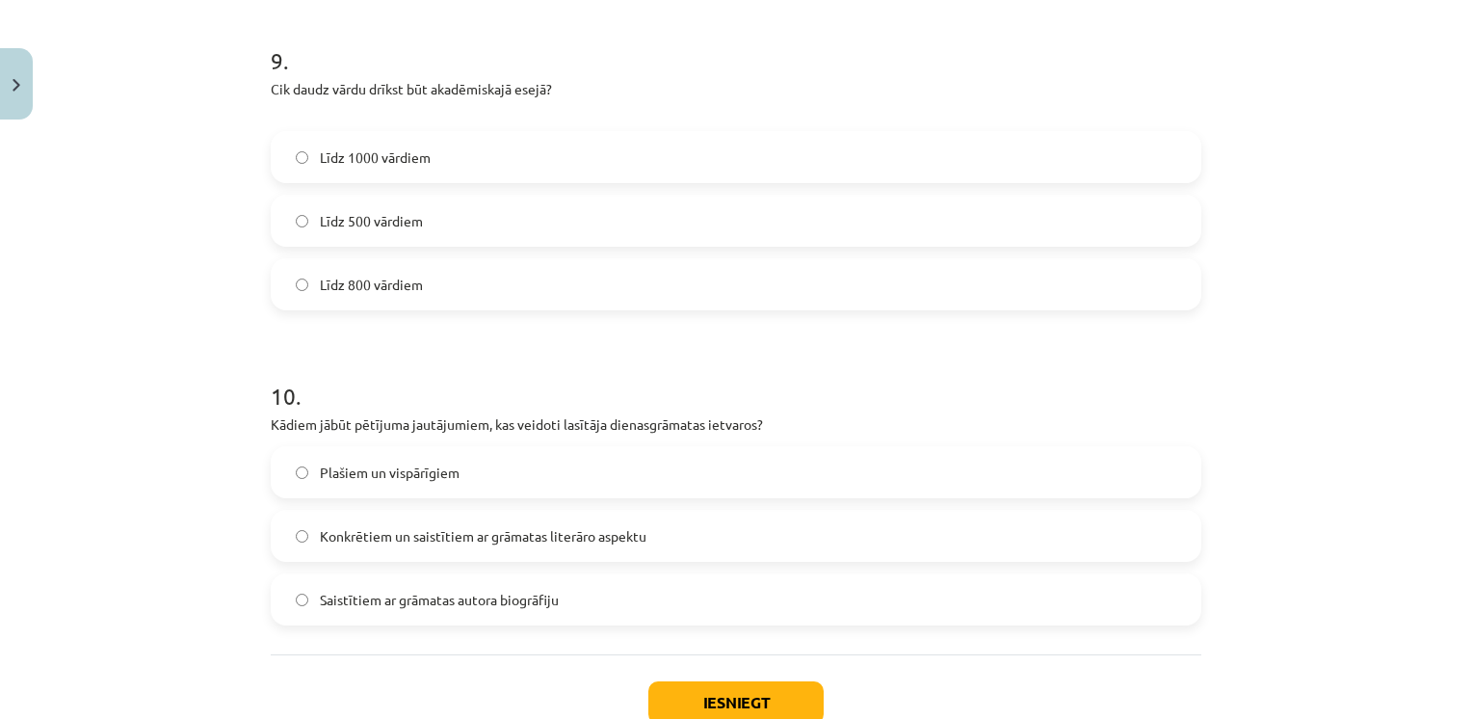
click at [414, 298] on label "Līdz 800 vārdiem" at bounding box center [736, 284] width 927 height 48
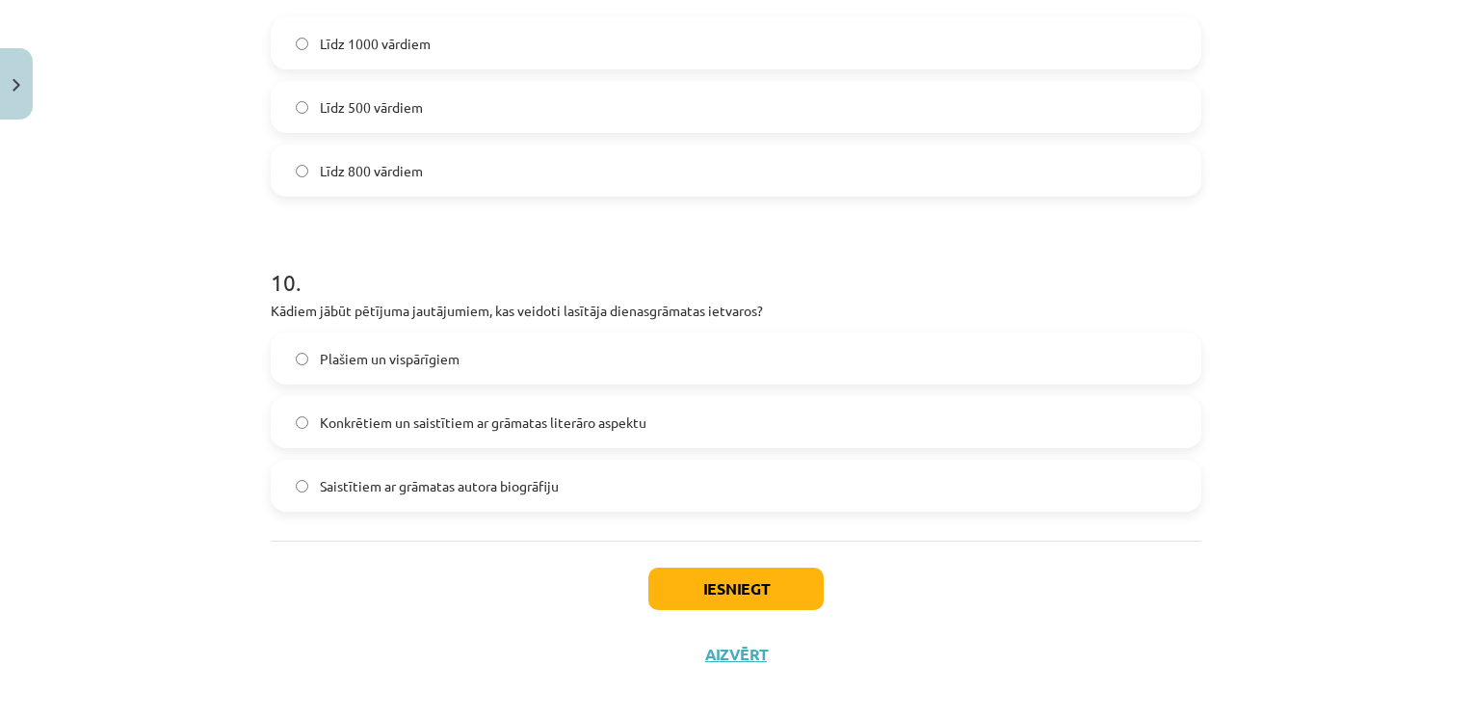
scroll to position [3050, 0]
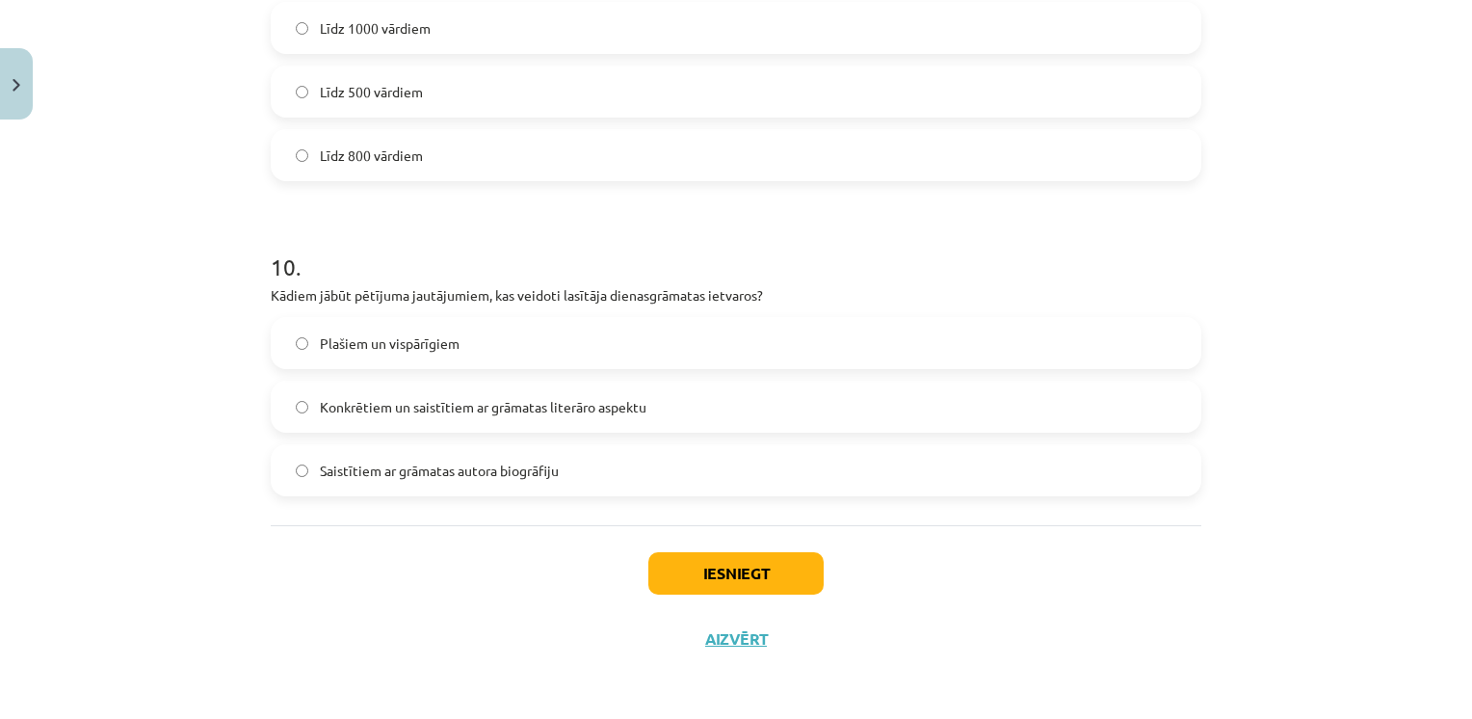
click at [507, 407] on span "Konkrētiem un saistītiem ar grāmatas literāro aspektu" at bounding box center [483, 407] width 327 height 20
click at [720, 583] on button "Iesniegt" at bounding box center [735, 573] width 175 height 42
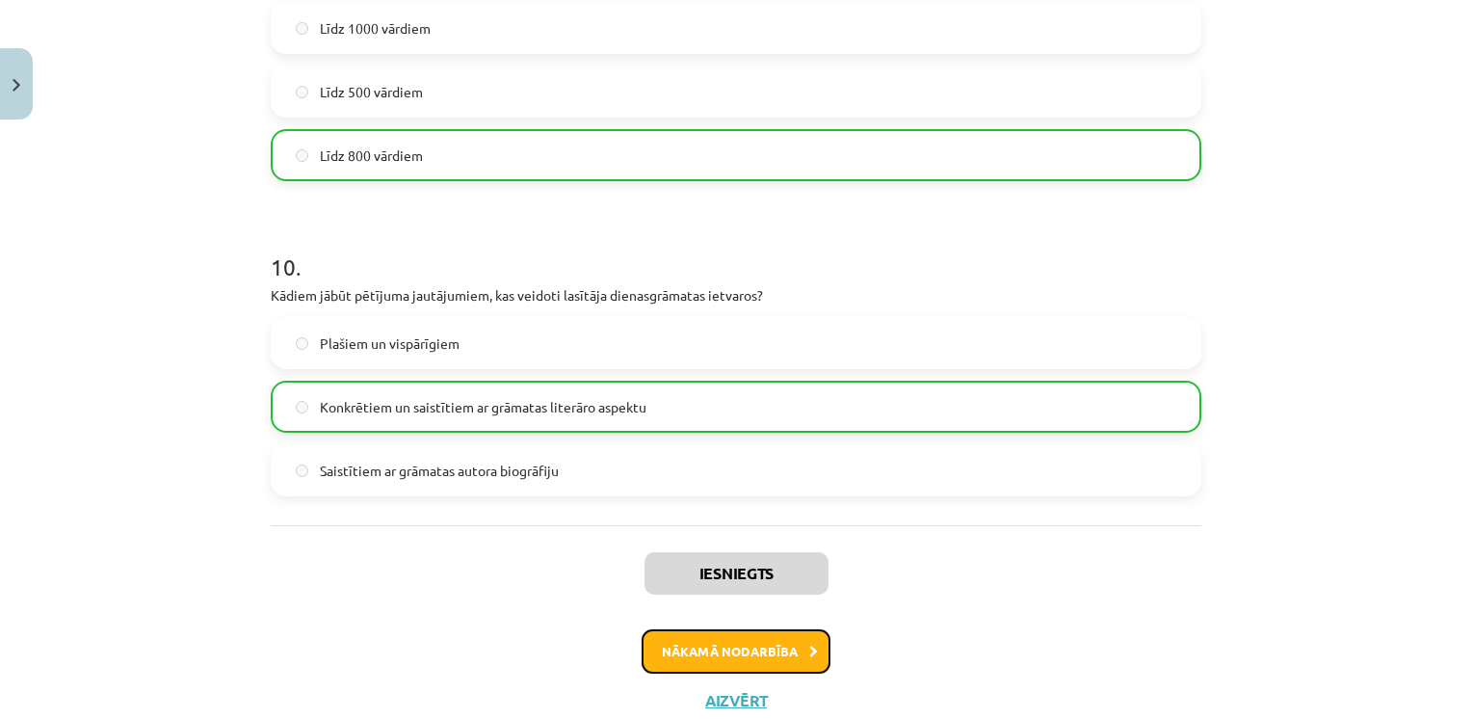
click at [792, 658] on button "Nākamā nodarbība" at bounding box center [736, 651] width 189 height 44
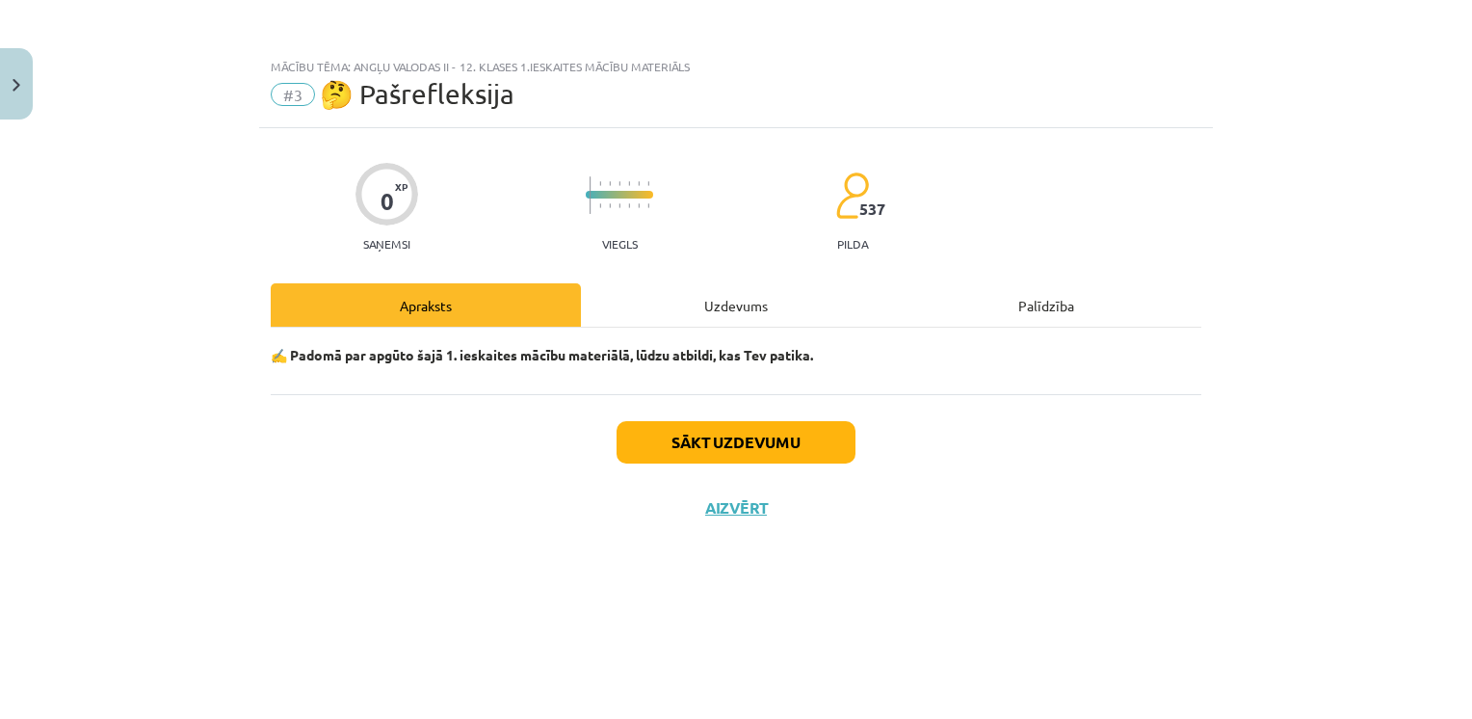
scroll to position [0, 0]
click at [738, 441] on button "Sākt uzdevumu" at bounding box center [736, 442] width 239 height 42
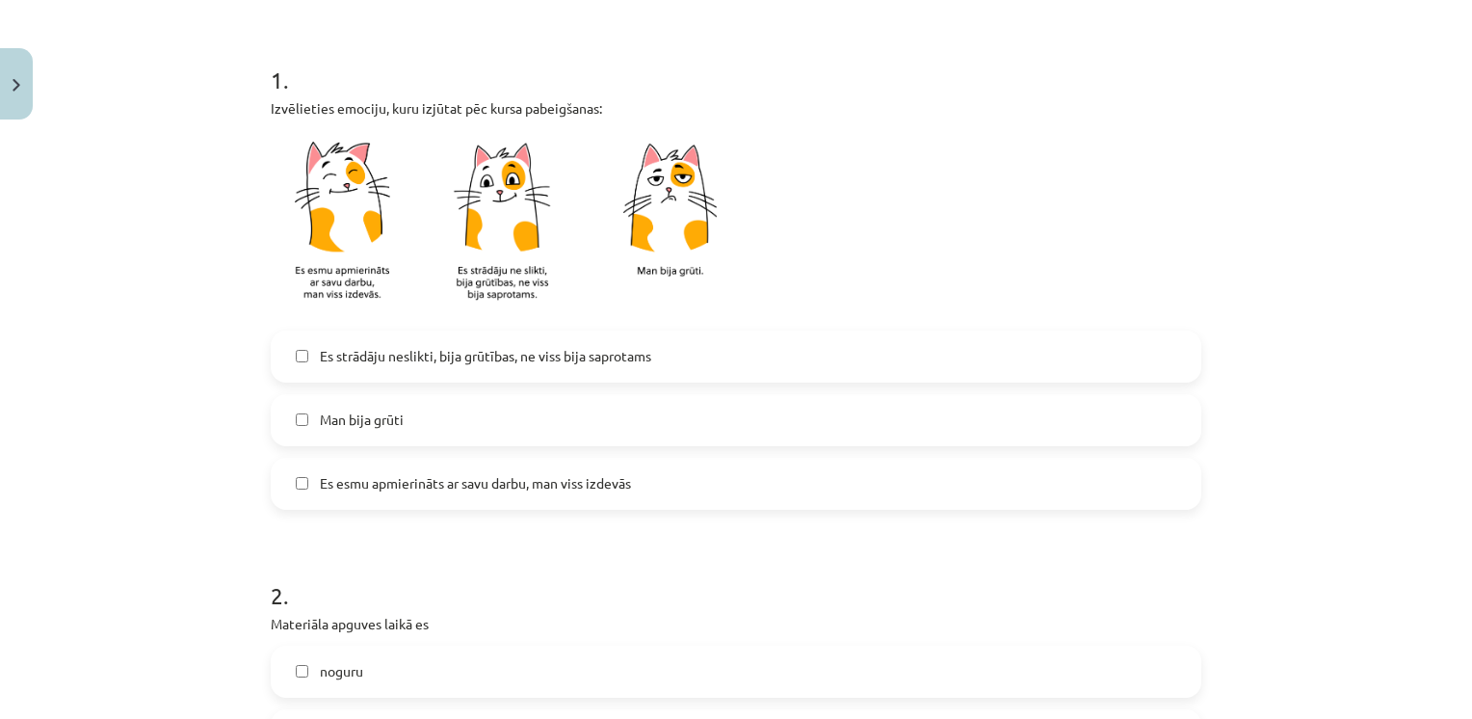
scroll to position [361, 0]
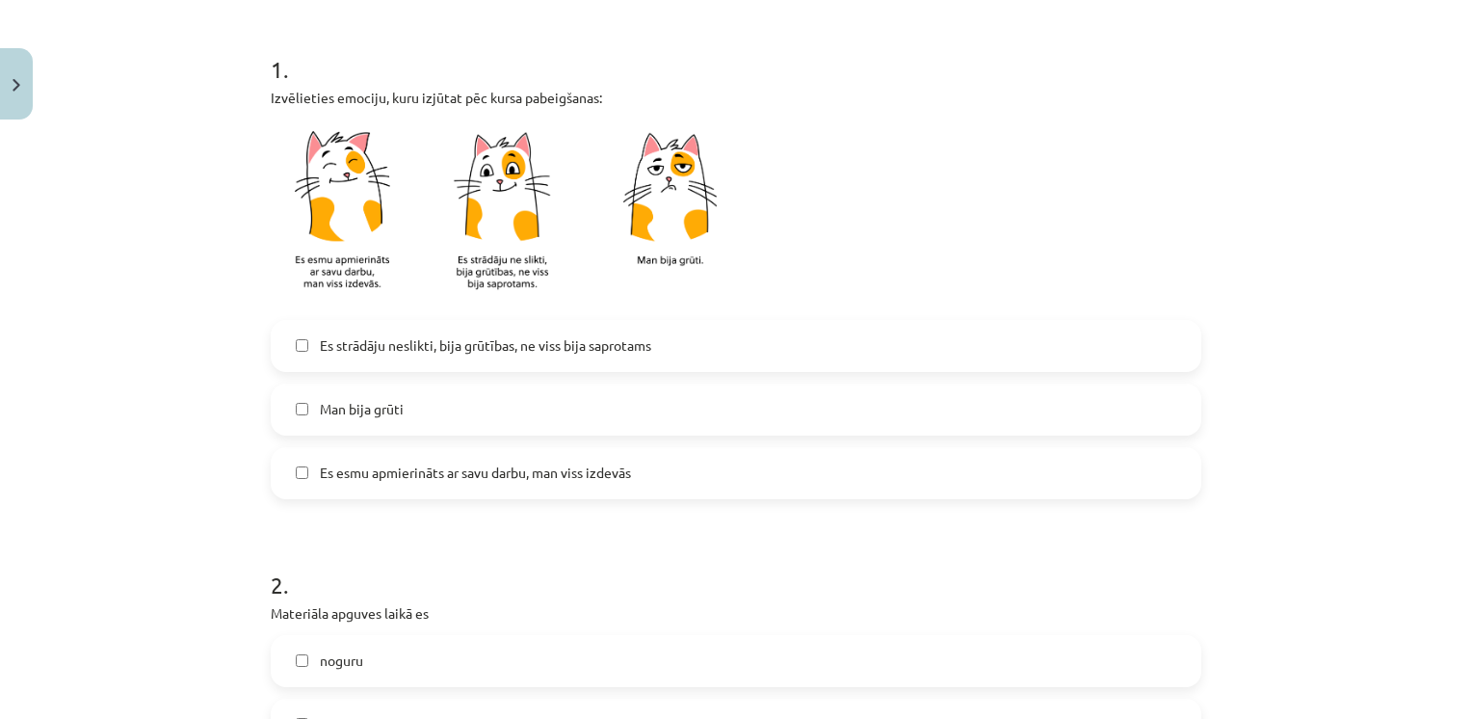
click at [940, 482] on label "Es esmu apmierināts ar savu darbu, man viss izdevās" at bounding box center [736, 473] width 927 height 48
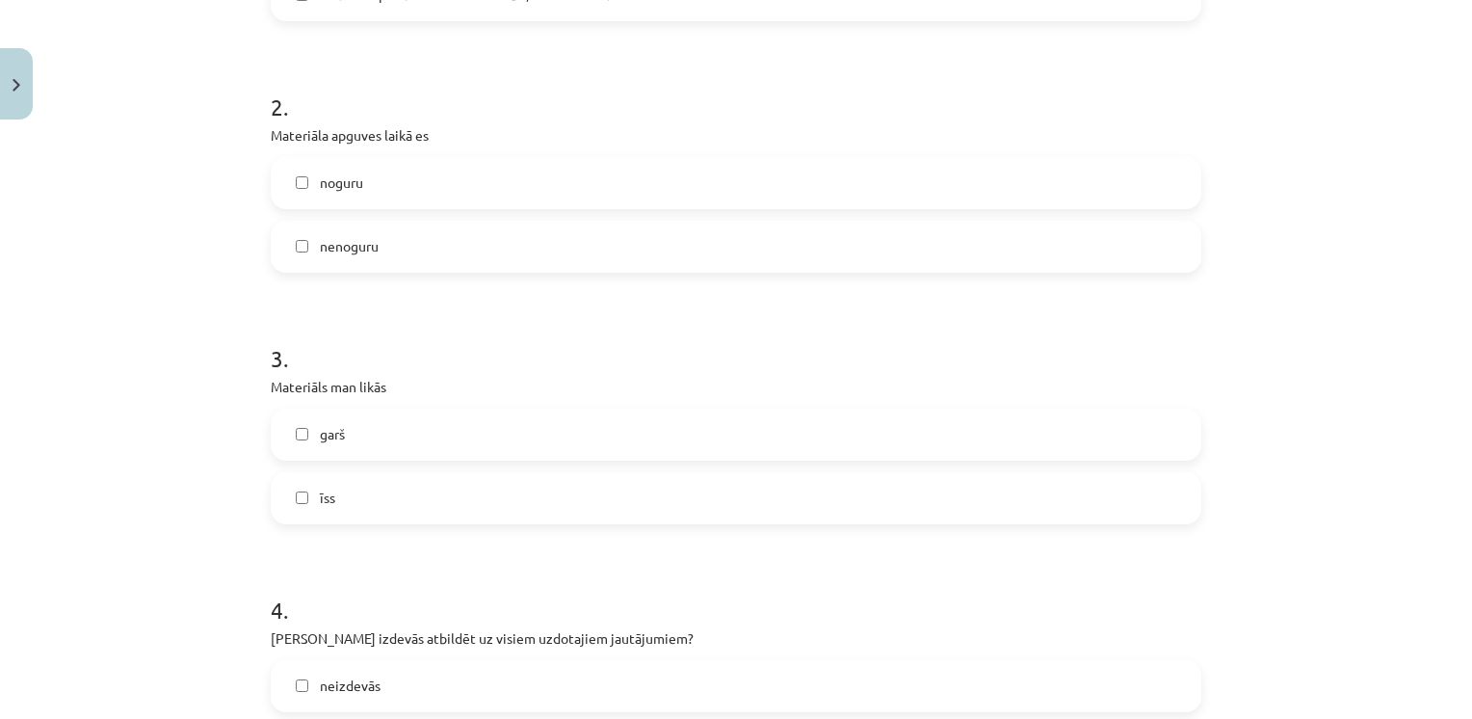
scroll to position [842, 0]
click at [383, 245] on label "nenoguru" at bounding box center [736, 244] width 927 height 48
click at [449, 485] on label "īss" at bounding box center [736, 495] width 927 height 48
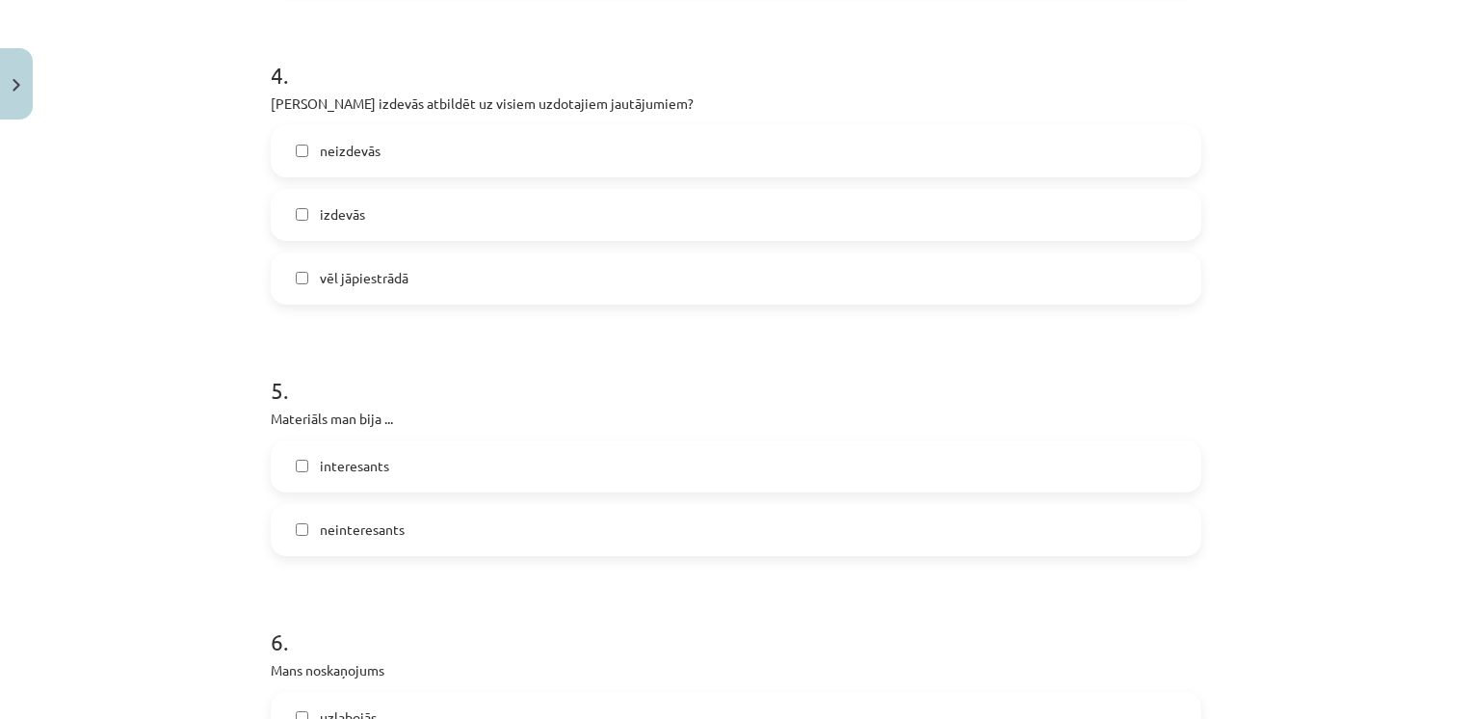
scroll to position [1379, 0]
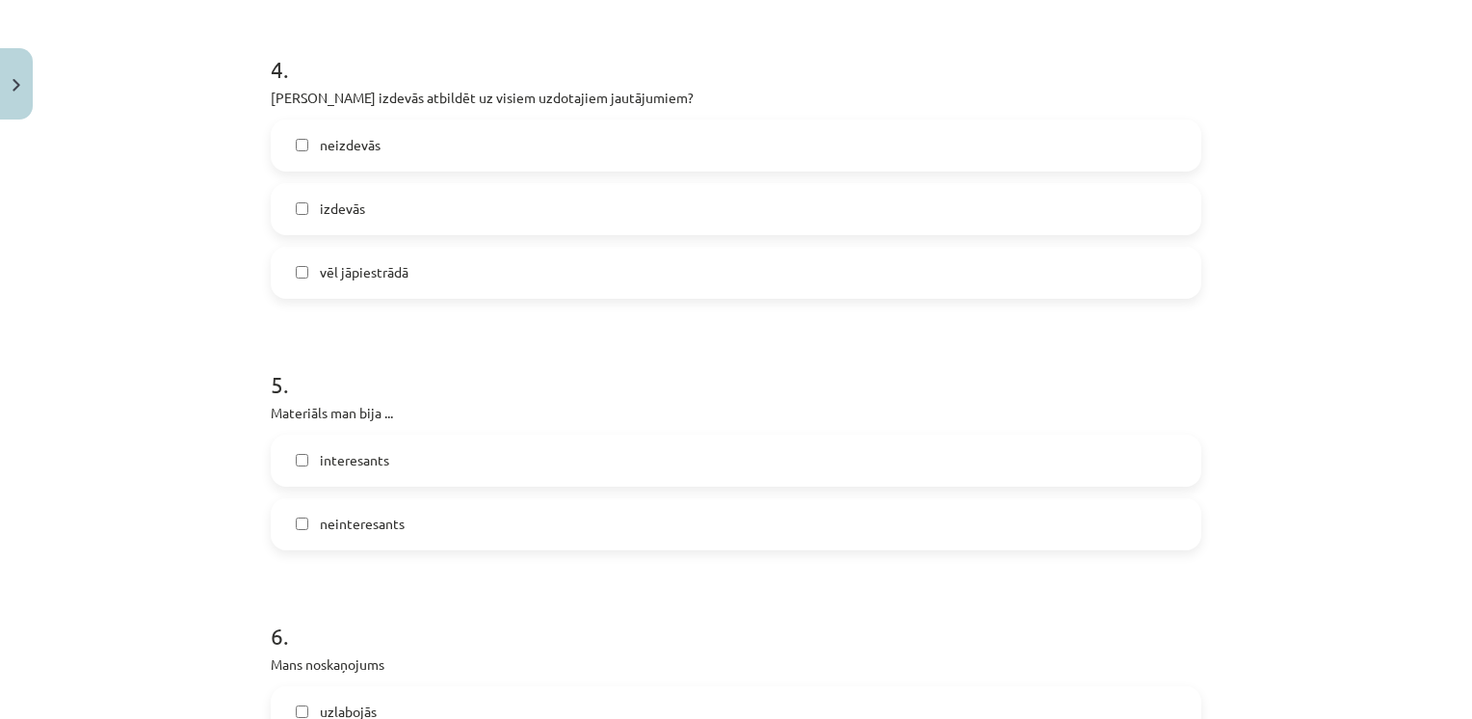
click at [430, 203] on label "izdevās" at bounding box center [736, 209] width 927 height 48
click at [407, 480] on label "interesants" at bounding box center [736, 460] width 927 height 48
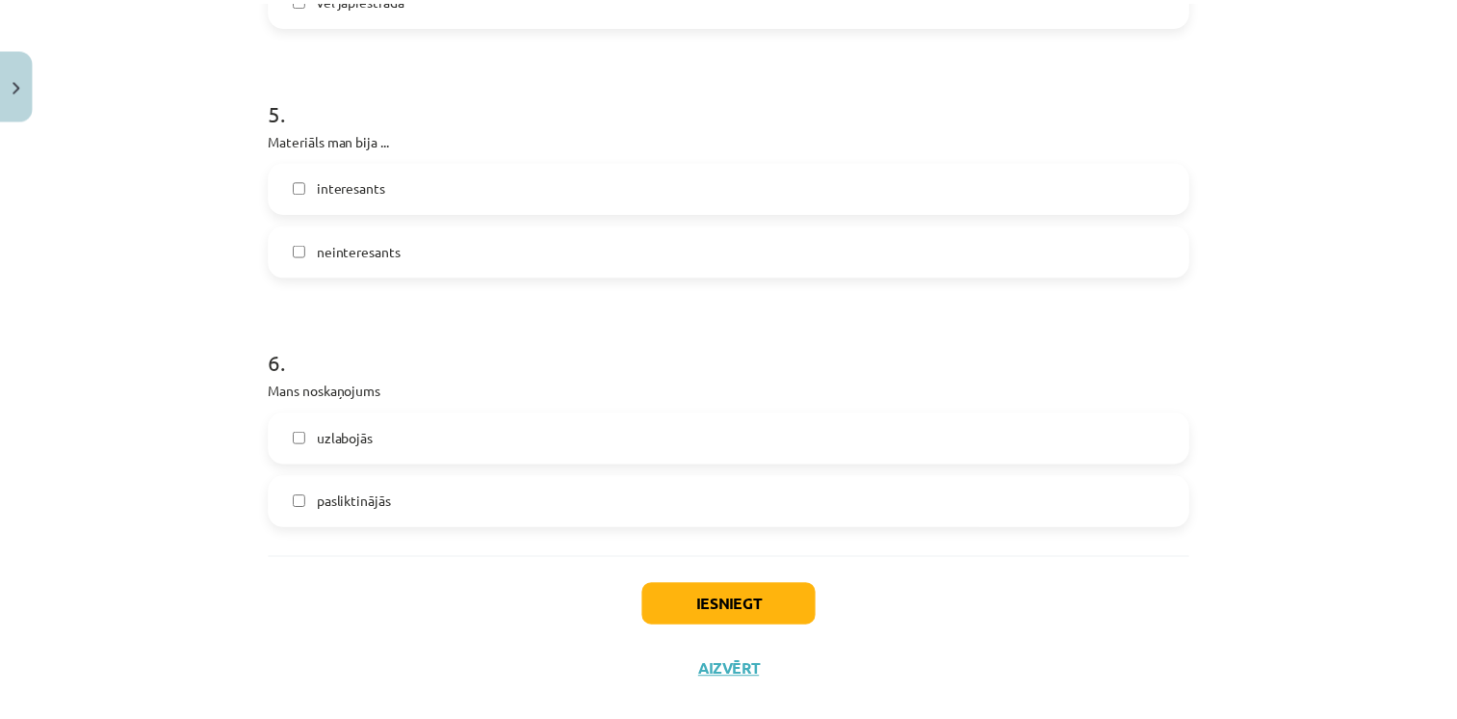
scroll to position [1684, 0]
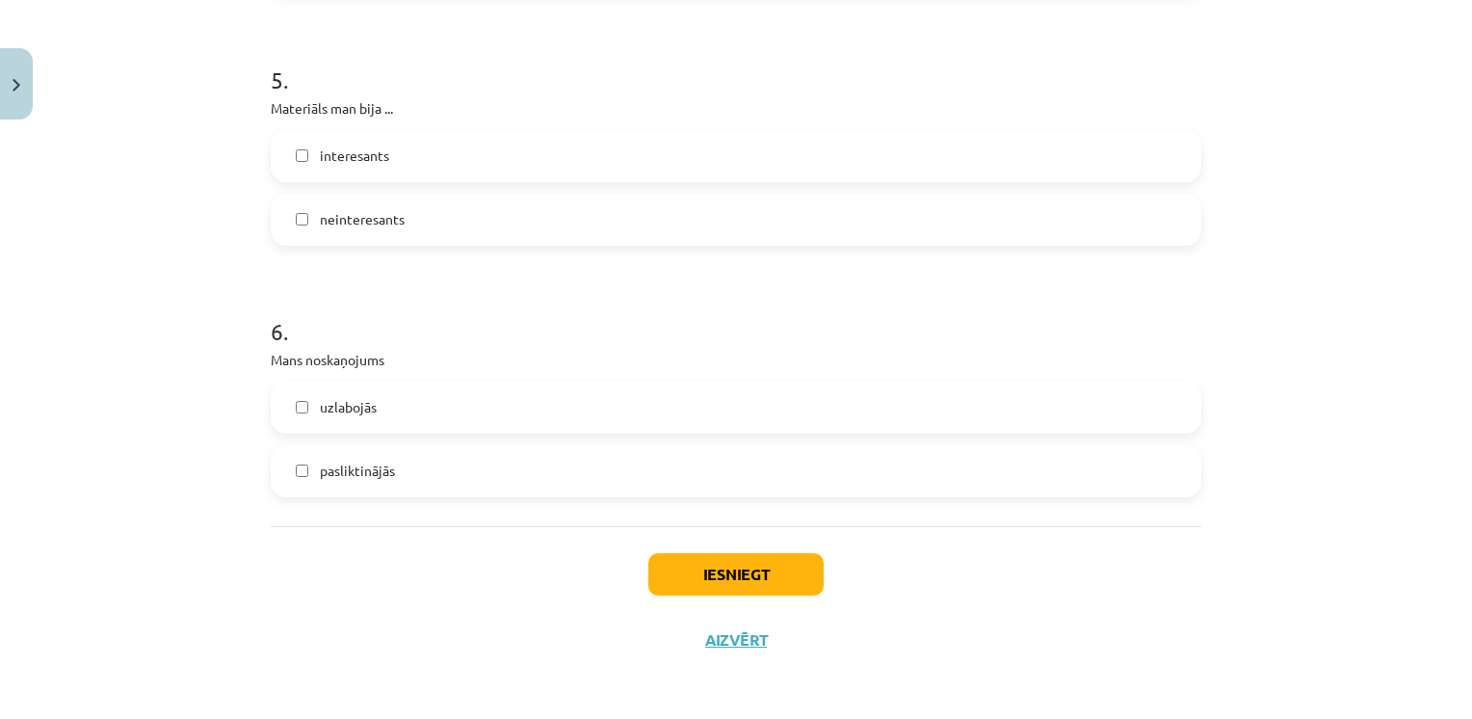
click at [956, 414] on label "uzlabojās" at bounding box center [736, 407] width 927 height 48
click at [763, 572] on button "Iesniegt" at bounding box center [735, 574] width 175 height 42
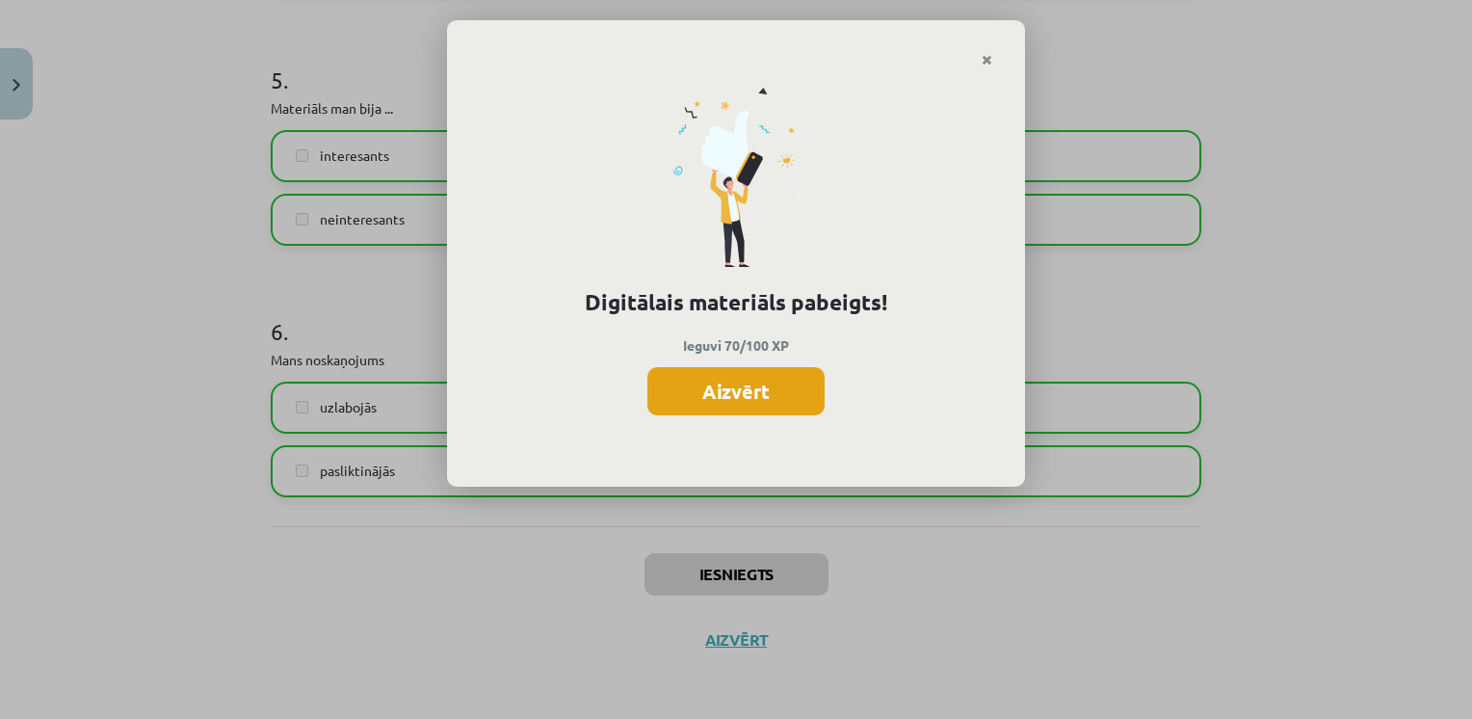
click at [705, 372] on button "Aizvērt" at bounding box center [735, 391] width 177 height 48
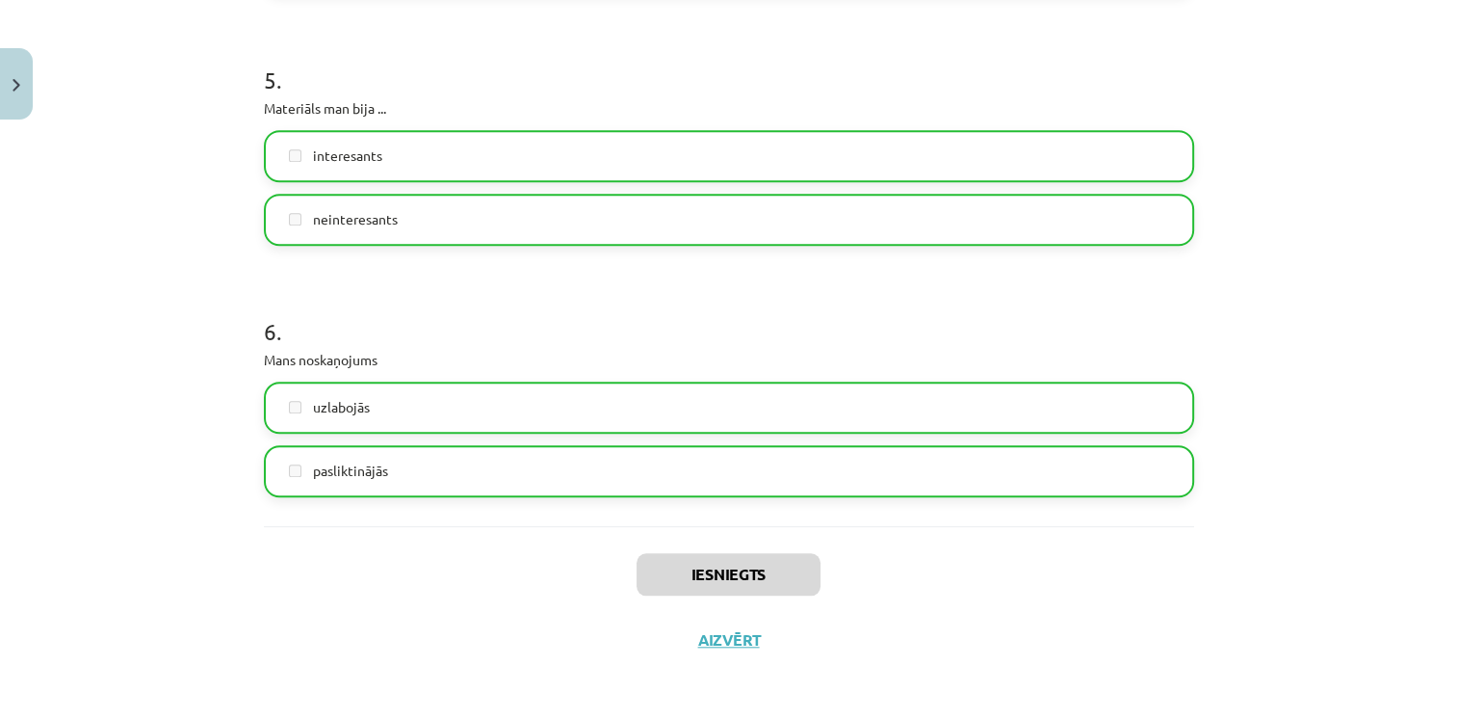
click at [989, 624] on div "Iesniegts Aizvērt" at bounding box center [729, 593] width 931 height 135
click at [694, 643] on button "Aizvērt" at bounding box center [729, 639] width 73 height 19
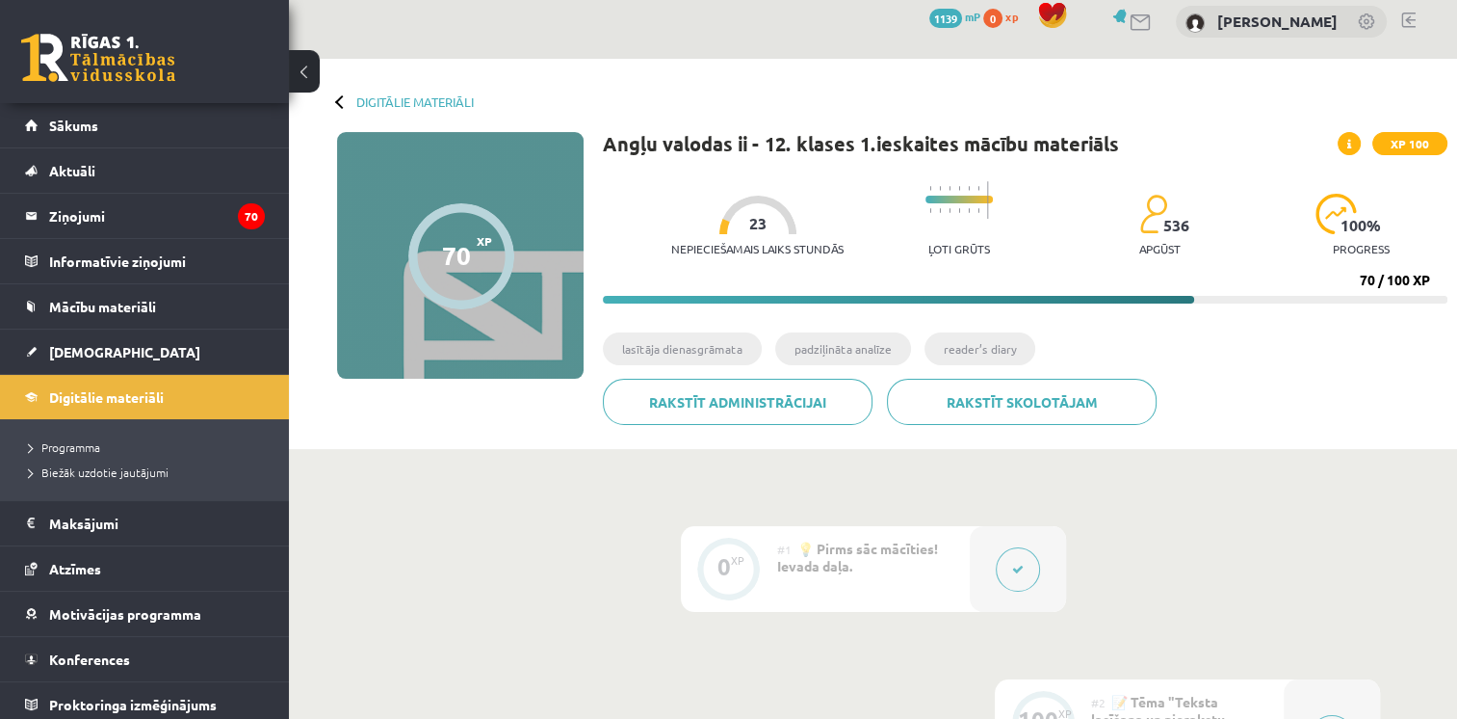
scroll to position [2, 0]
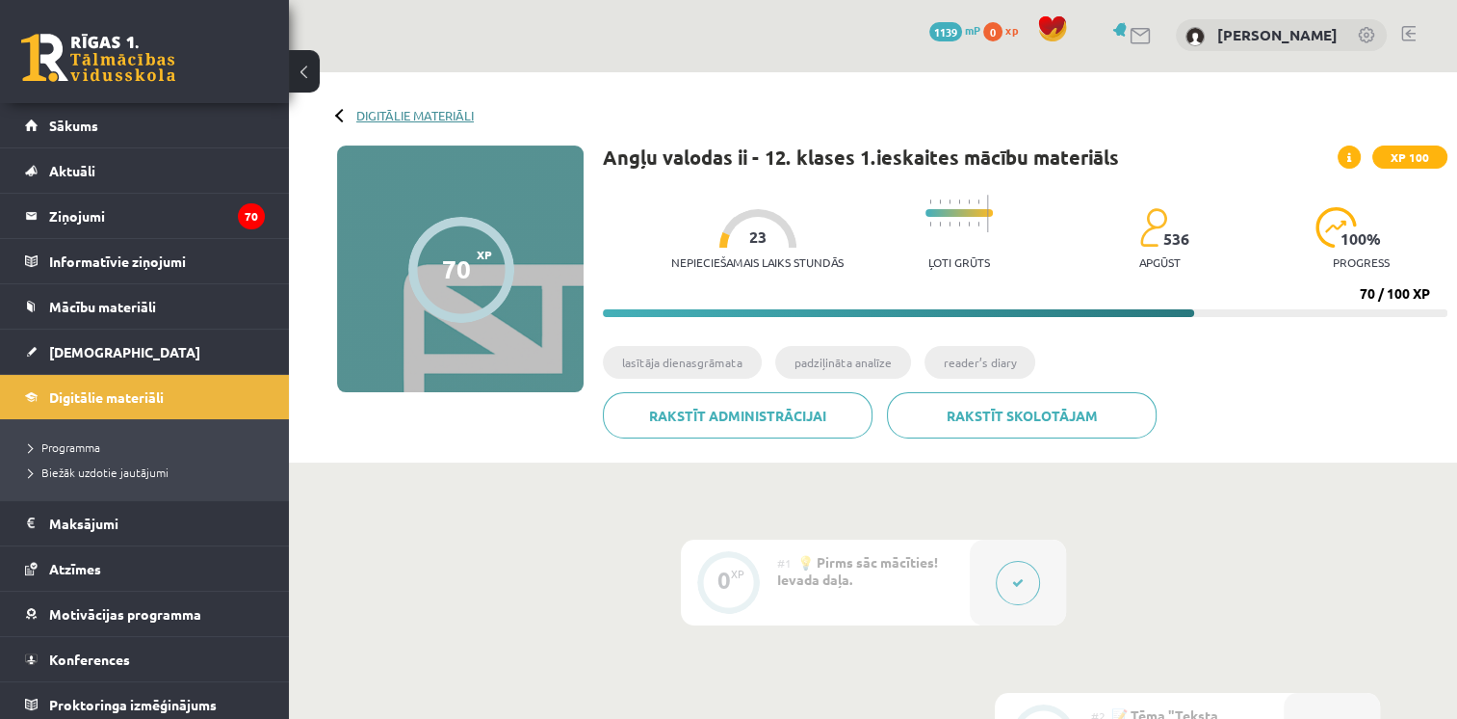
click at [428, 116] on link "Digitālie materiāli" at bounding box center [415, 115] width 118 height 14
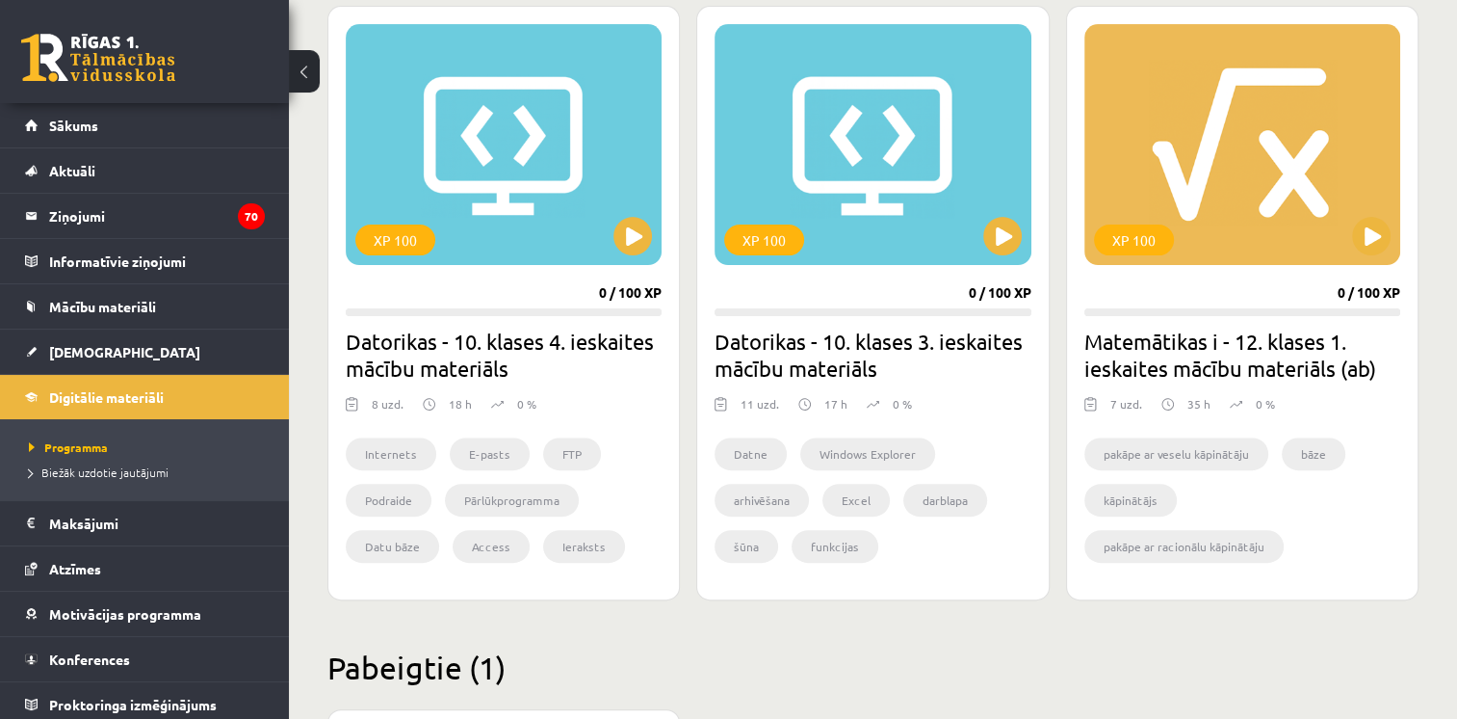
scroll to position [539, 0]
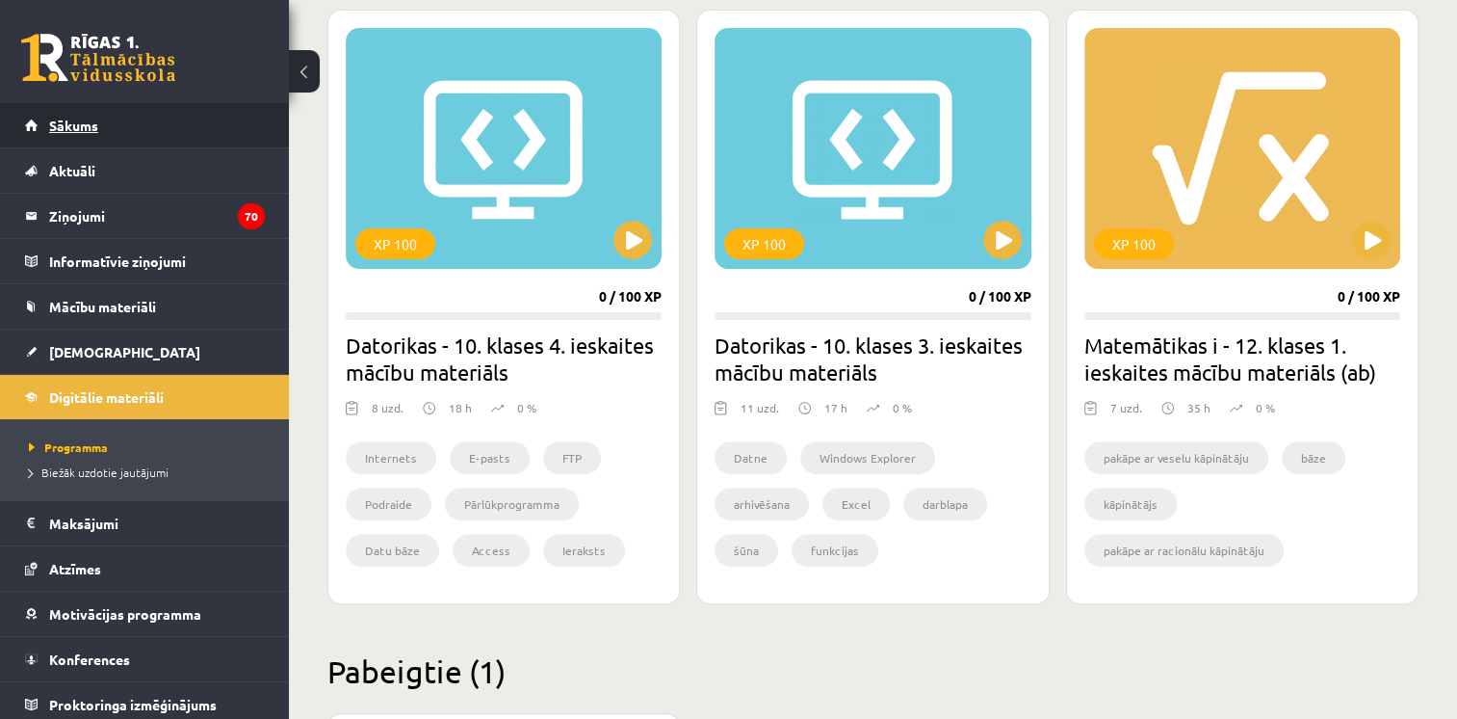
click at [191, 123] on link "Sākums" at bounding box center [145, 125] width 240 height 44
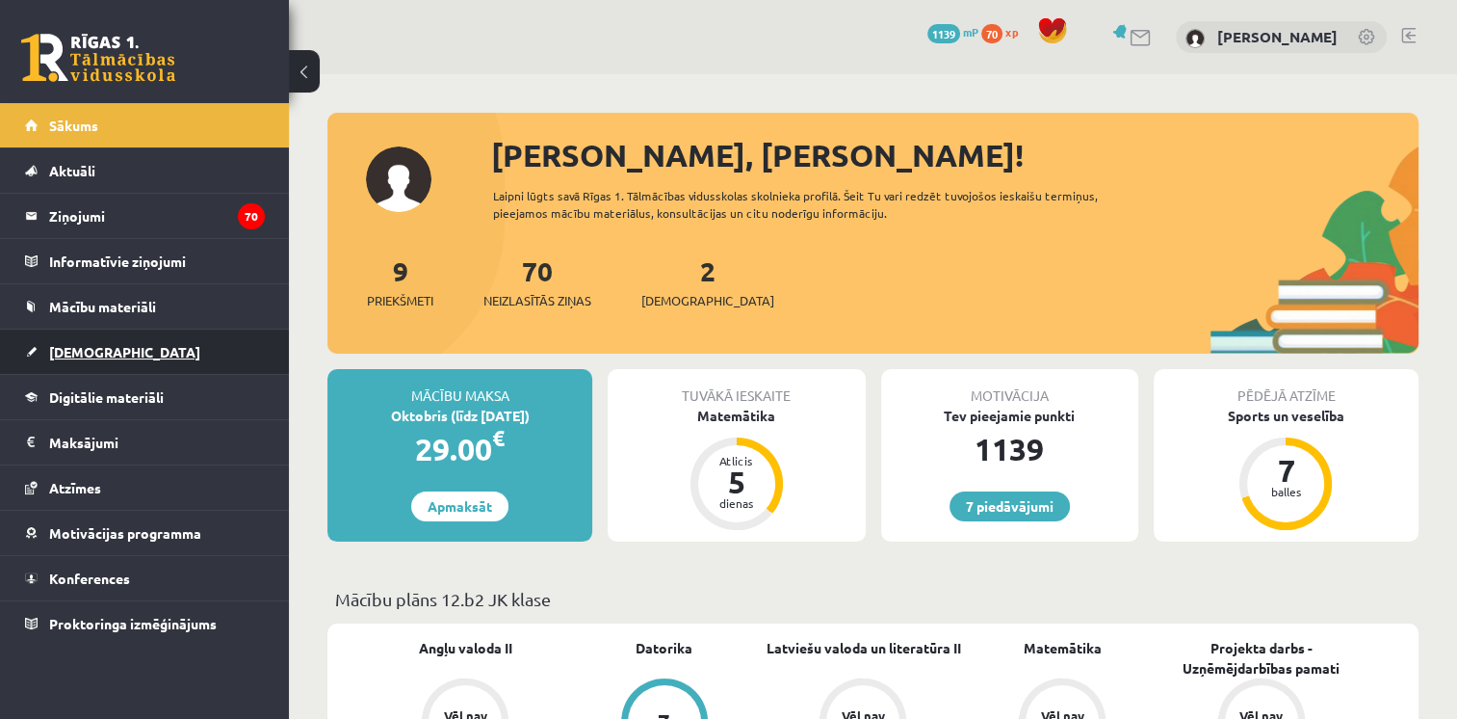
click at [102, 355] on span "[DEMOGRAPHIC_DATA]" at bounding box center [124, 351] width 151 height 17
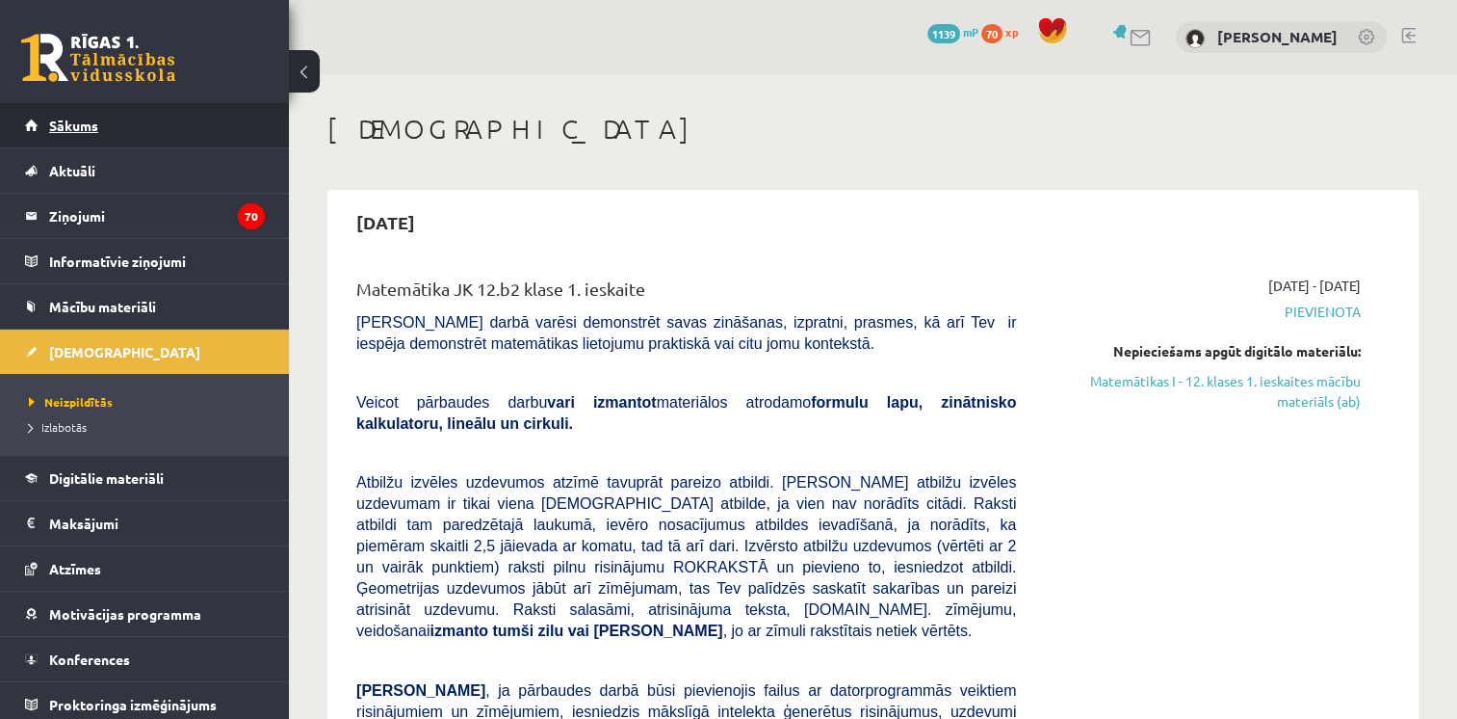
click at [228, 118] on link "Sākums" at bounding box center [145, 125] width 240 height 44
